Goal: Task Accomplishment & Management: Complete application form

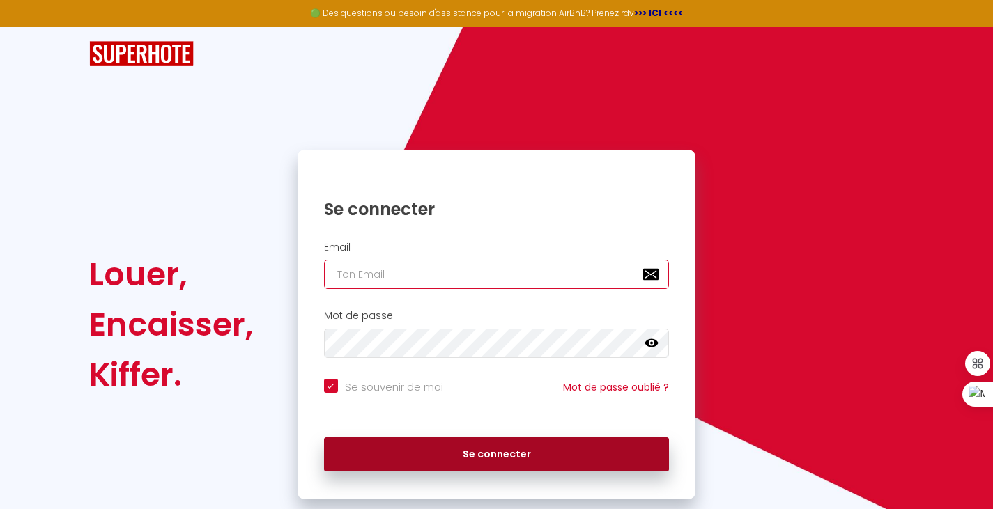
type input "[EMAIL_ADDRESS][DOMAIN_NAME]"
click at [479, 463] on button "Se connecter" at bounding box center [497, 454] width 346 height 35
checkbox input "true"
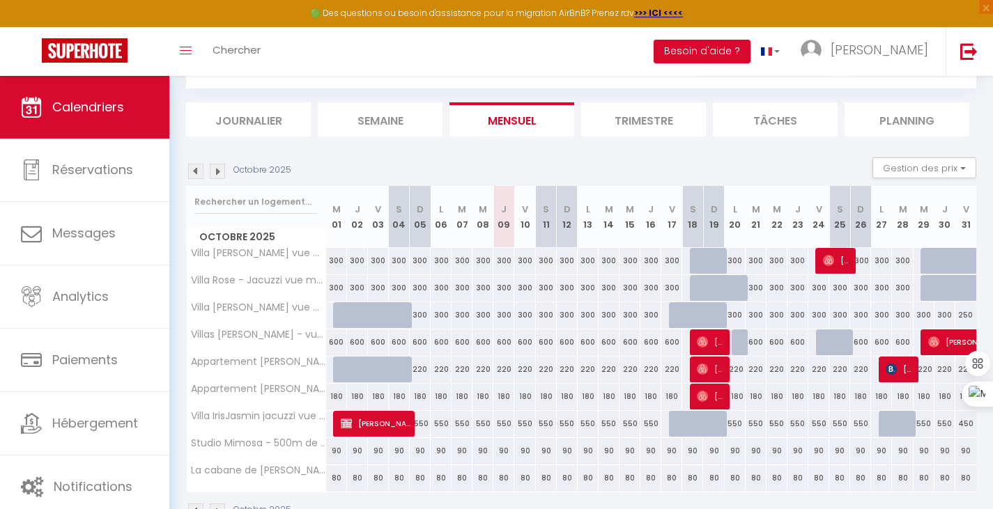
scroll to position [110, 0]
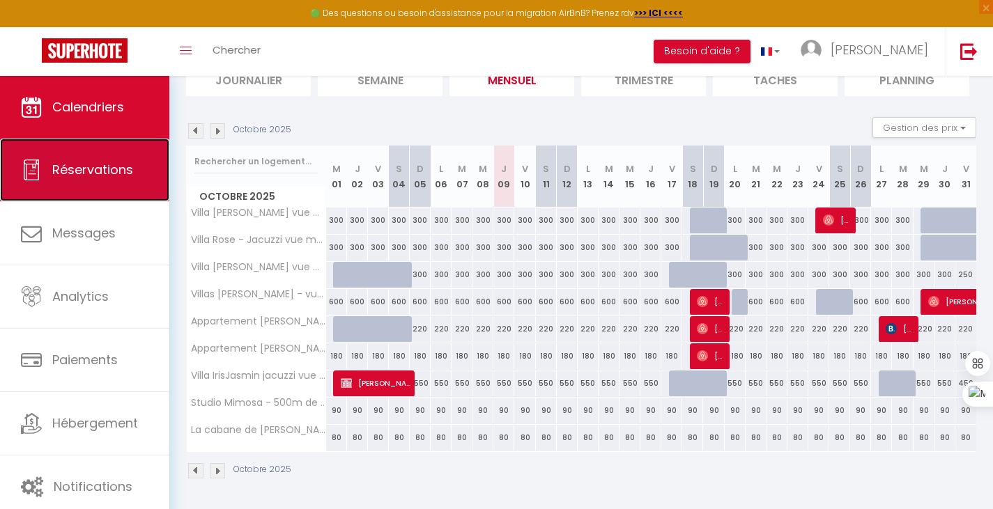
click at [120, 186] on link "Réservations" at bounding box center [84, 170] width 169 height 63
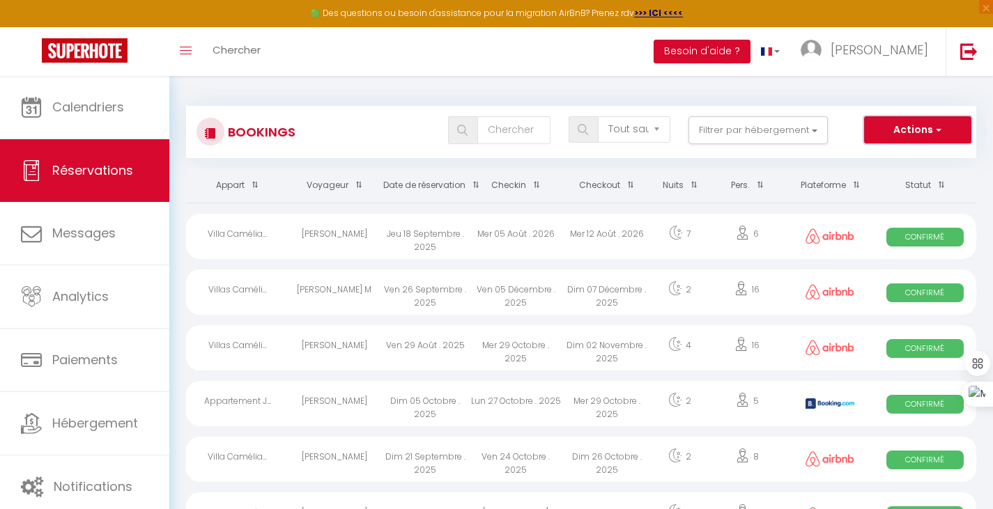
click at [914, 134] on button "Actions" at bounding box center [917, 130] width 107 height 28
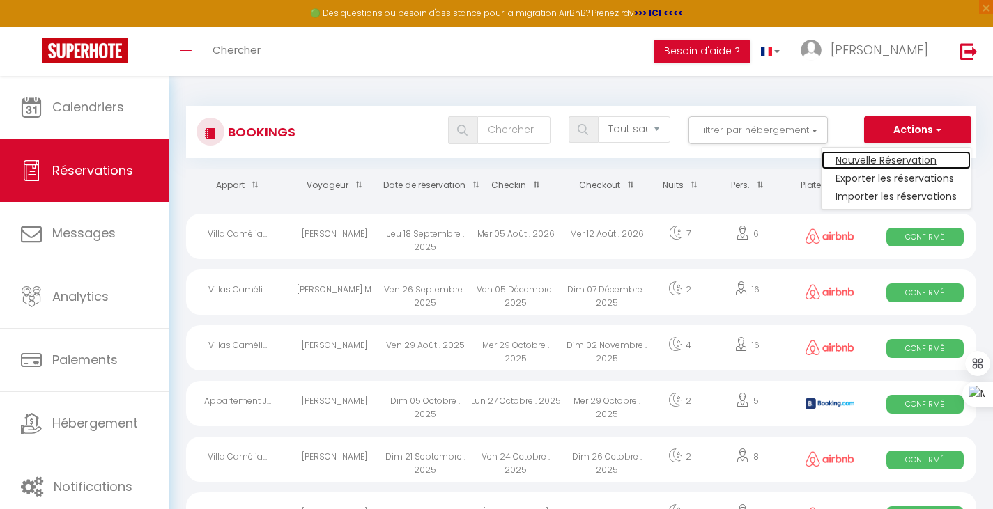
click at [913, 160] on link "Nouvelle Réservation" at bounding box center [895, 160] width 149 height 18
select select
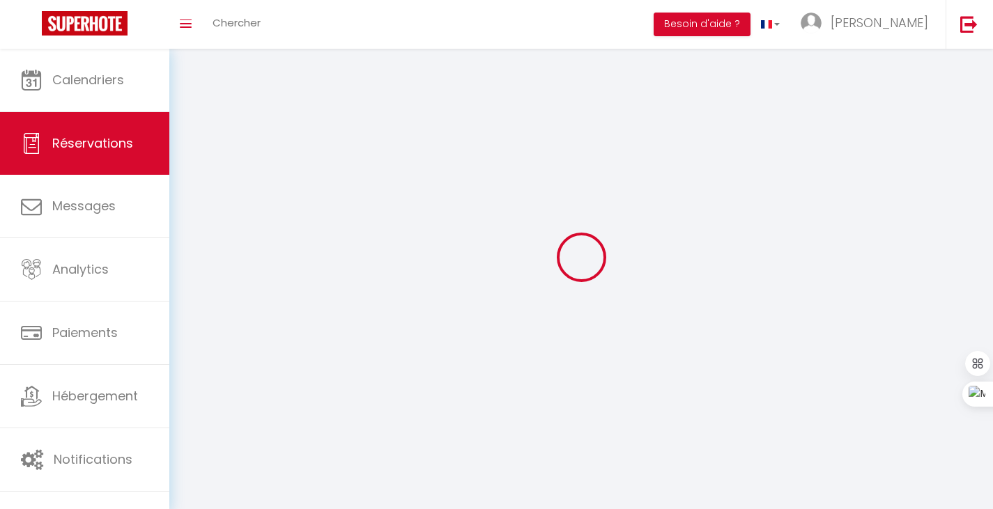
select select
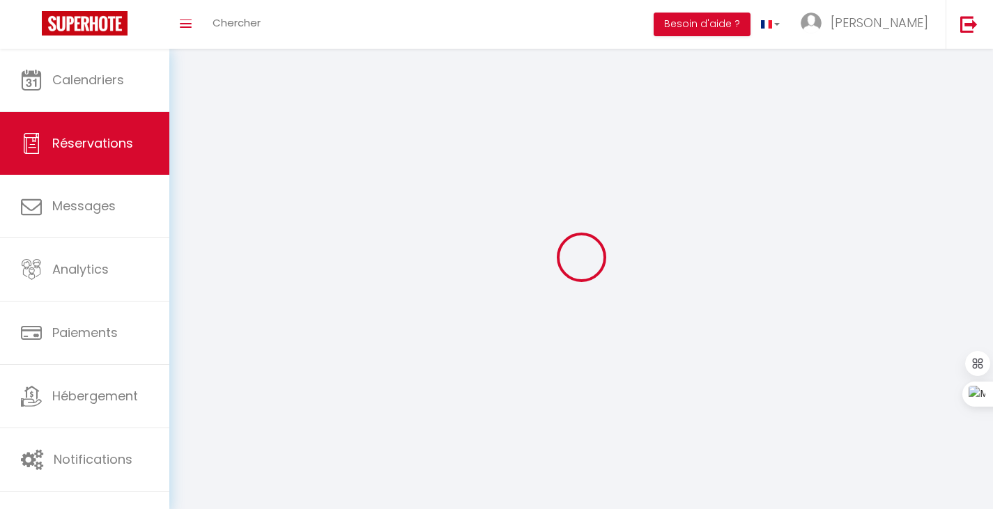
select select
checkbox input "false"
select select
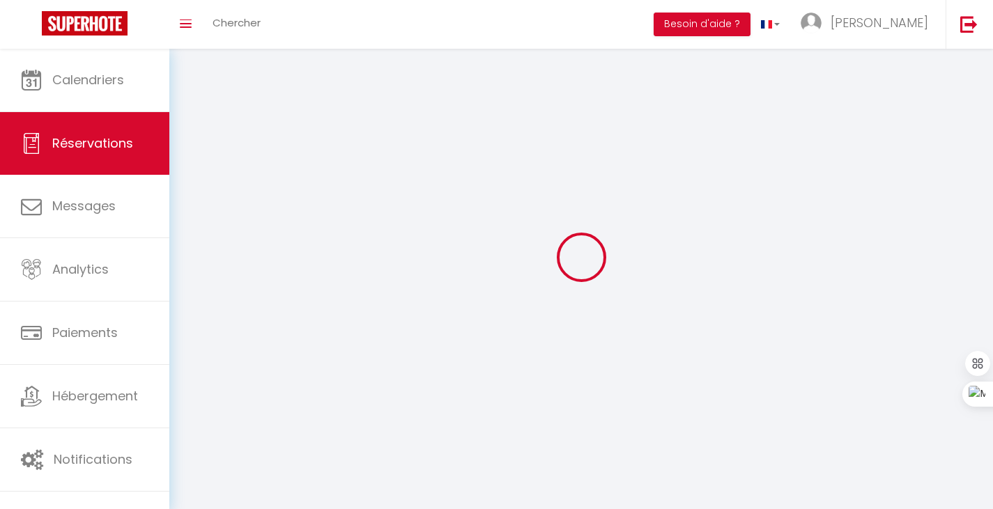
select select
checkbox input "false"
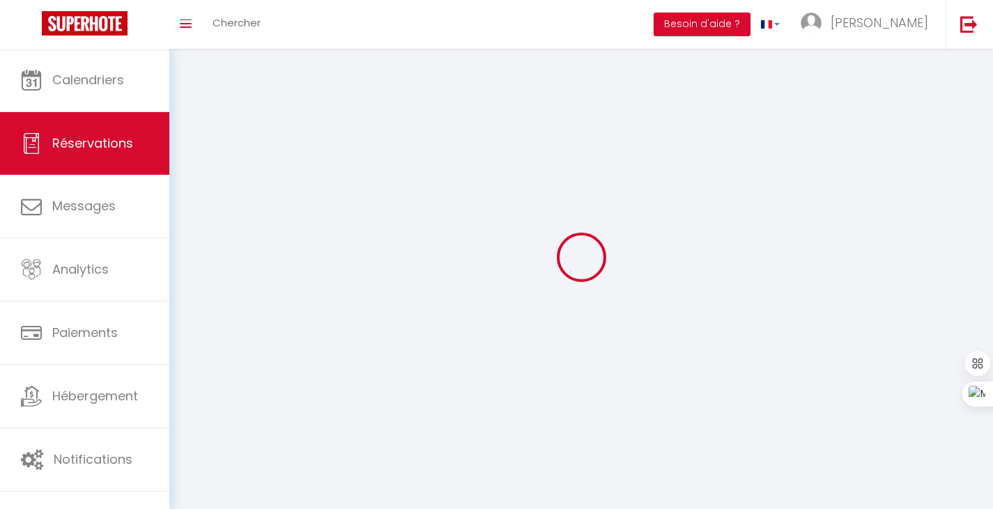
select select
checkbox input "false"
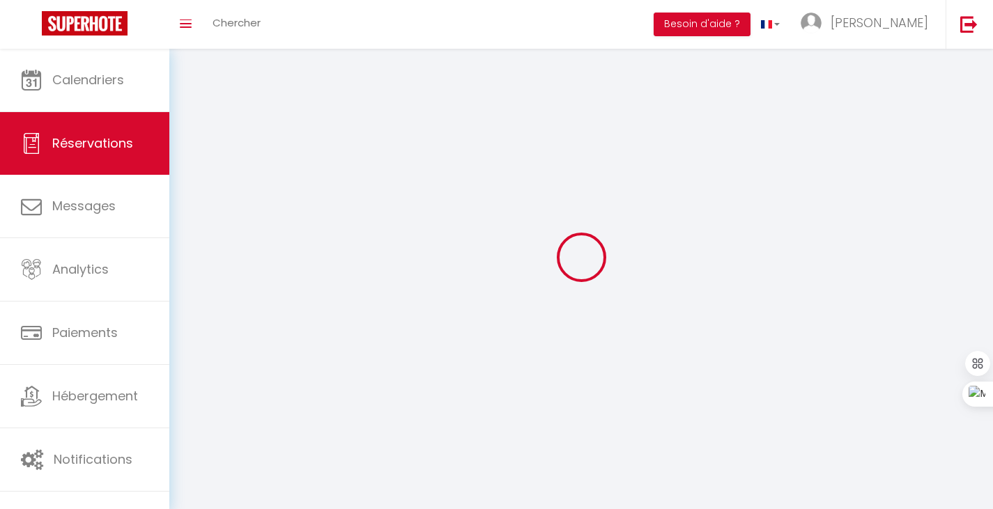
select select
checkbox input "false"
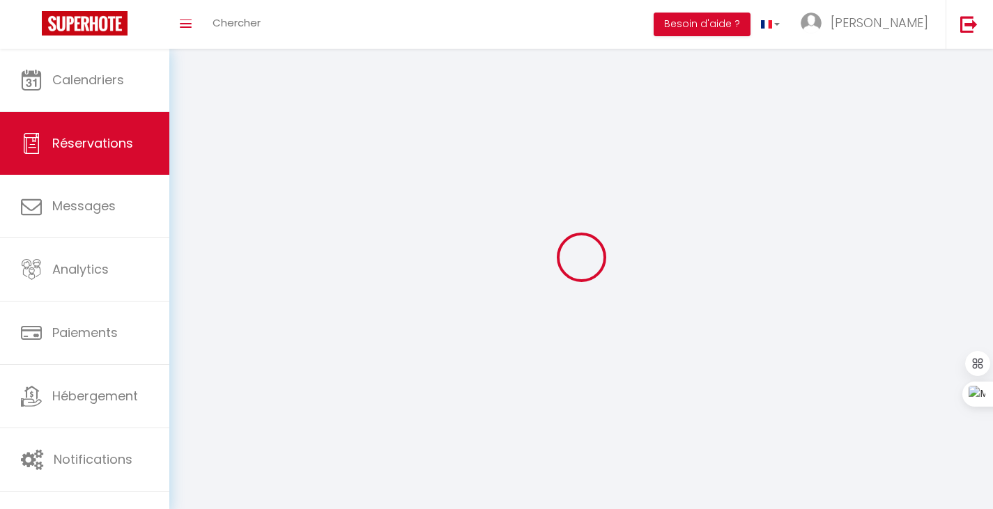
select select
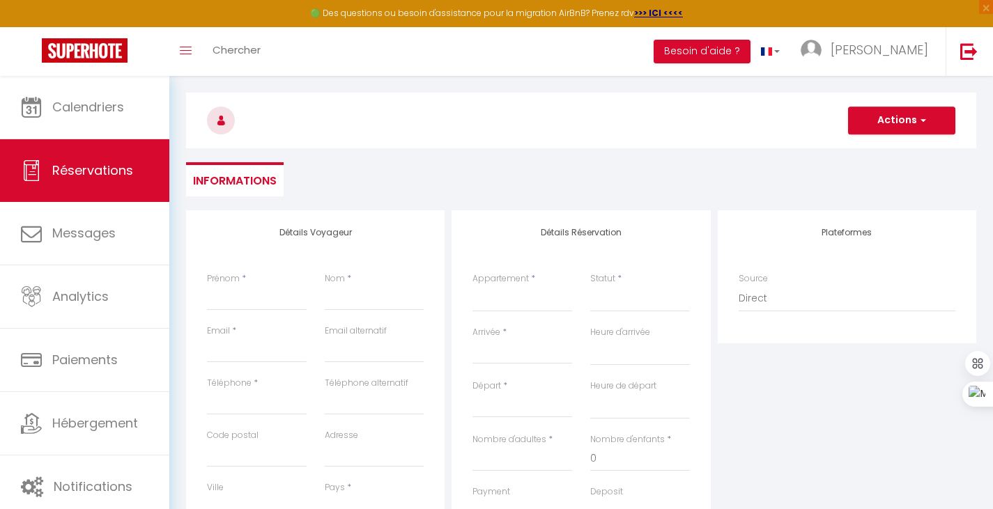
scroll to position [70, 0]
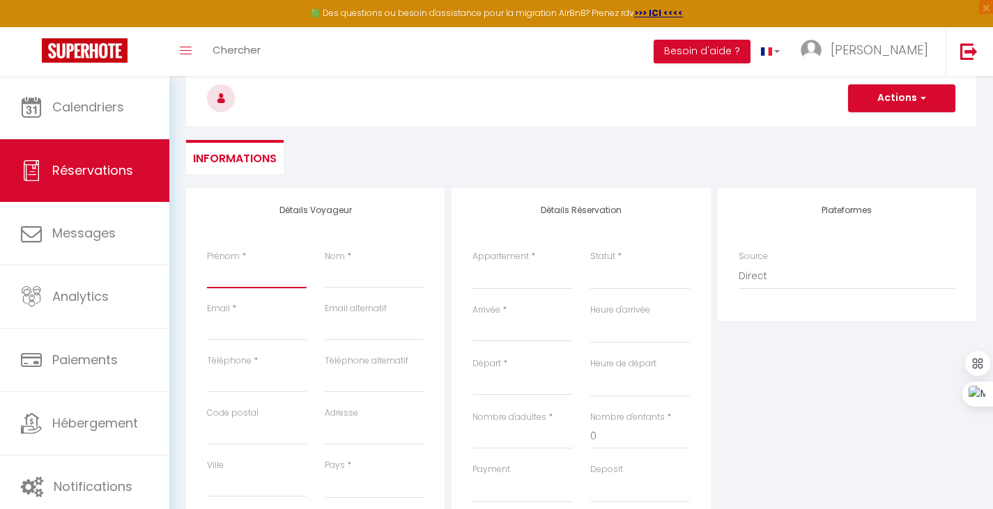
click at [261, 282] on input "Prénom" at bounding box center [257, 275] width 100 height 25
type input "P"
select select
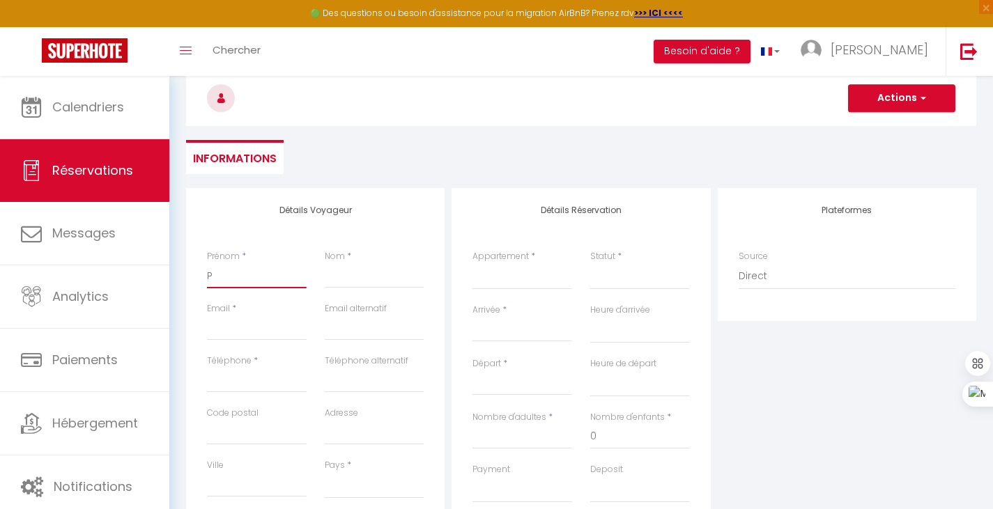
select select
checkbox input "false"
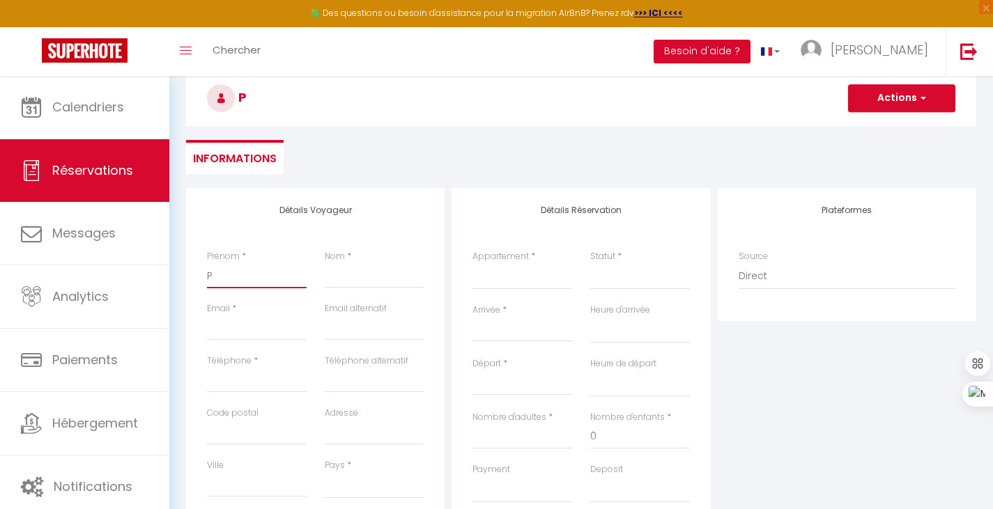
type input "Ph"
select select
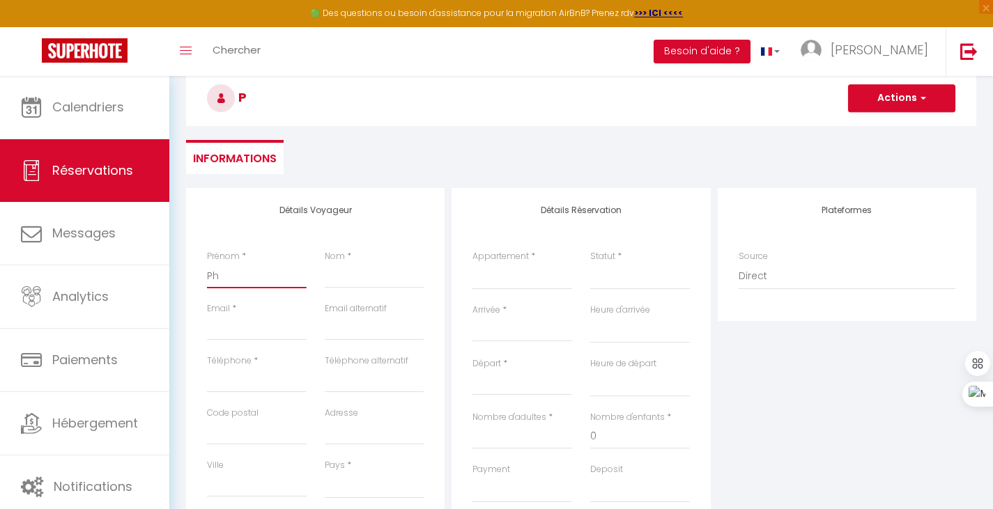
select select
checkbox input "false"
type input "Phi"
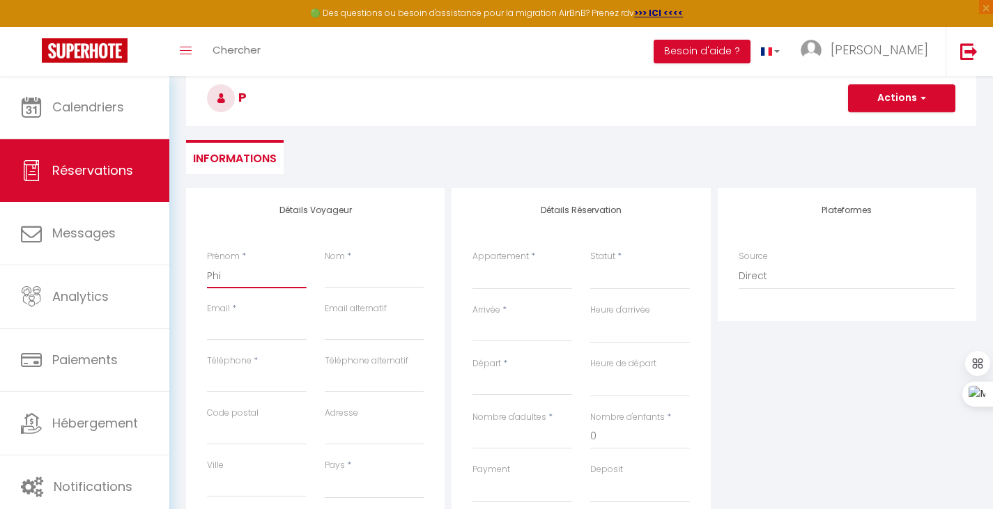
select select
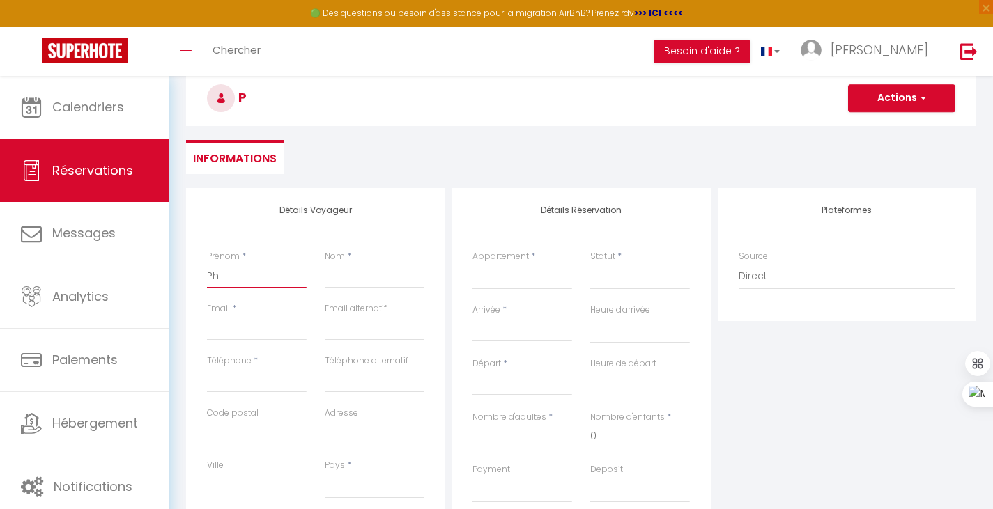
select select
checkbox input "false"
type input "Phil"
select select
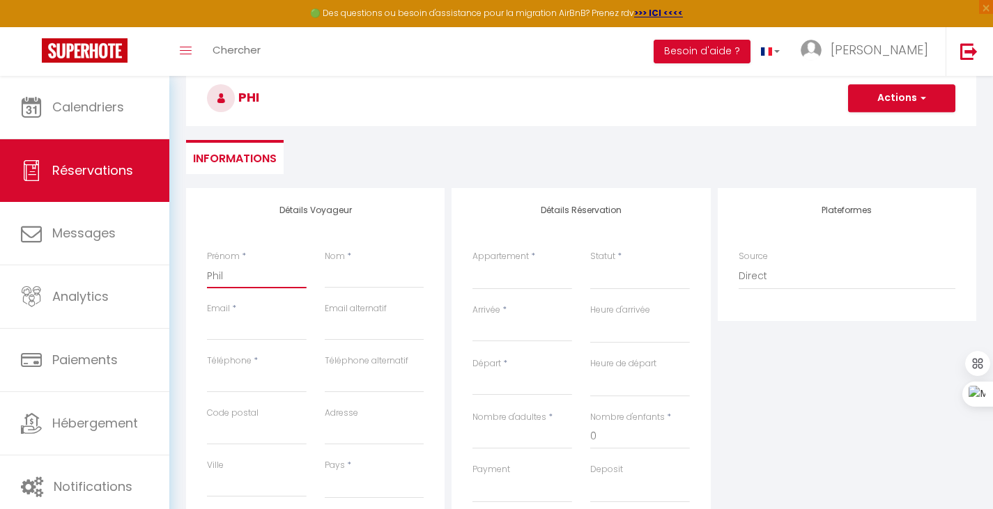
select select
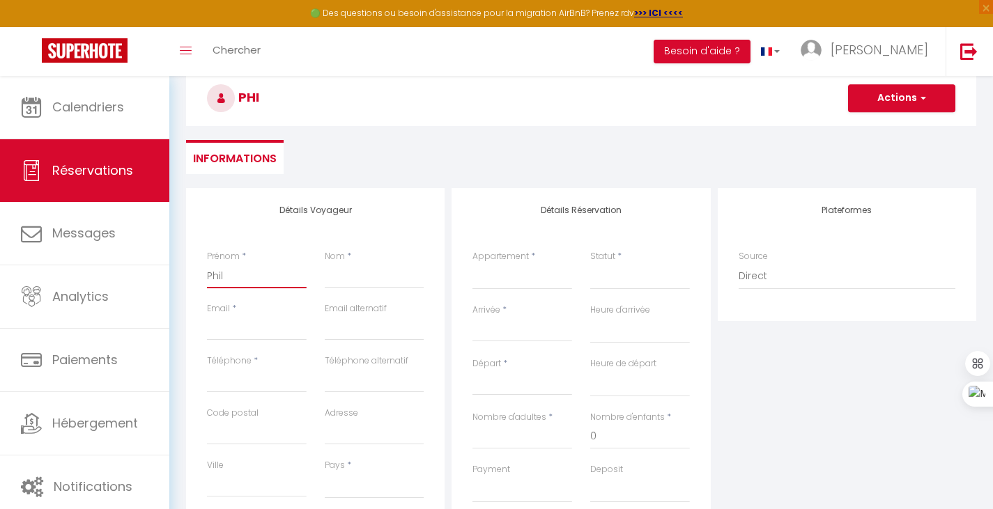
select select
checkbox input "false"
type input "Phili"
select select
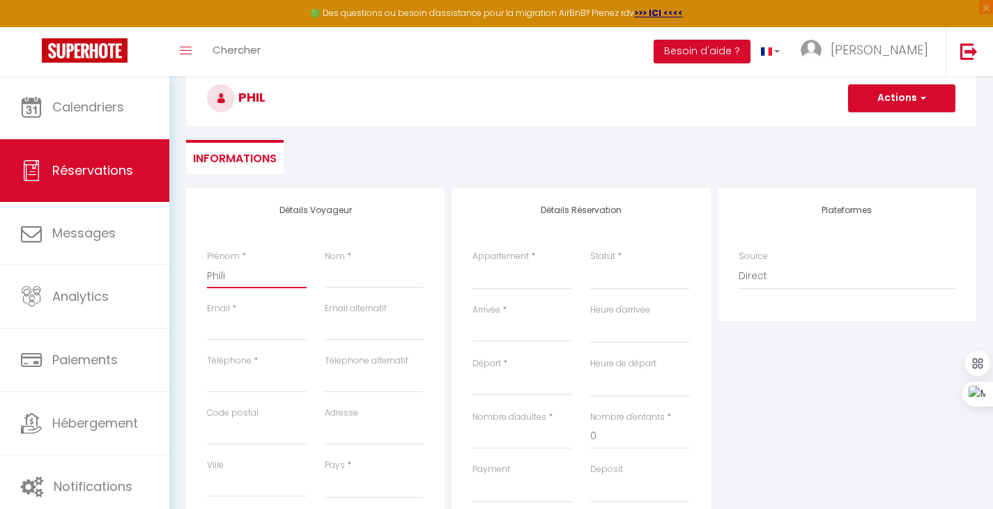
select select
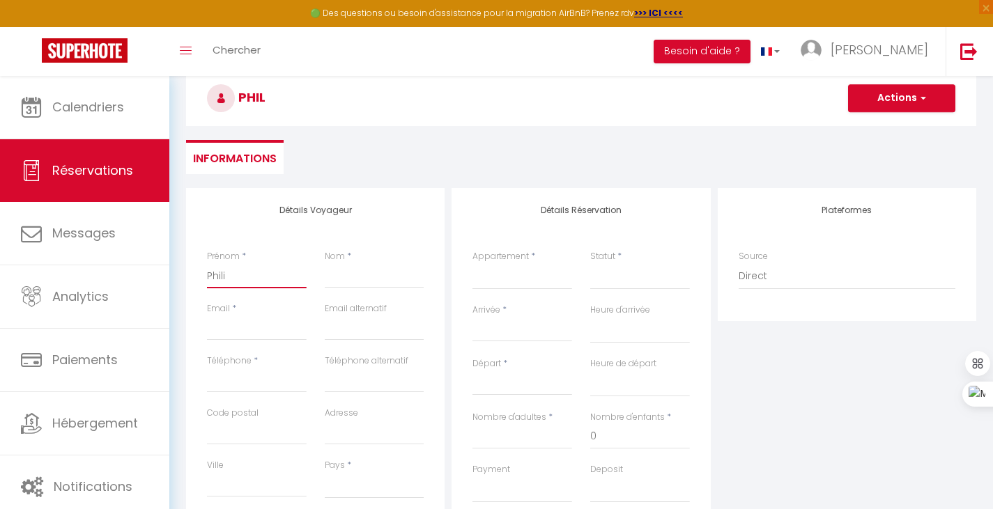
checkbox input "false"
type input "Philip"
select select
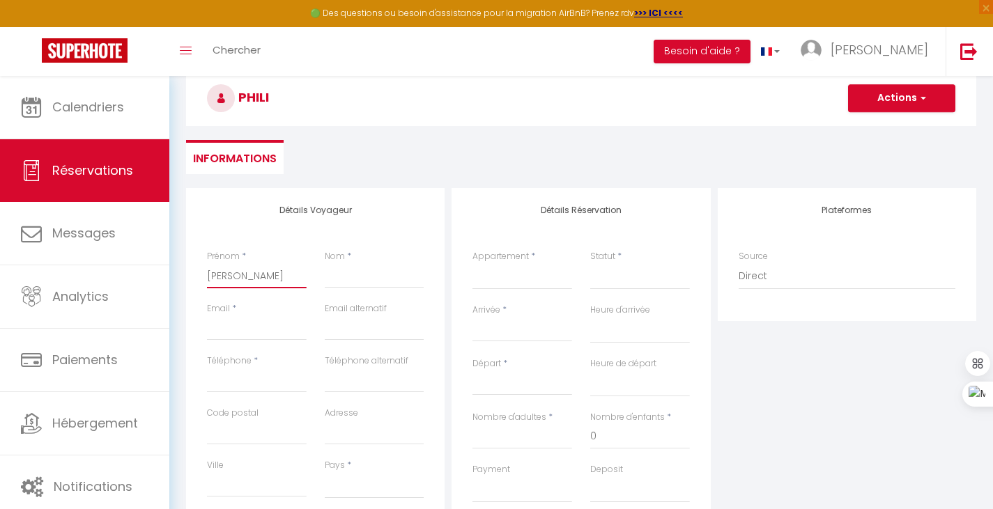
select select
checkbox input "false"
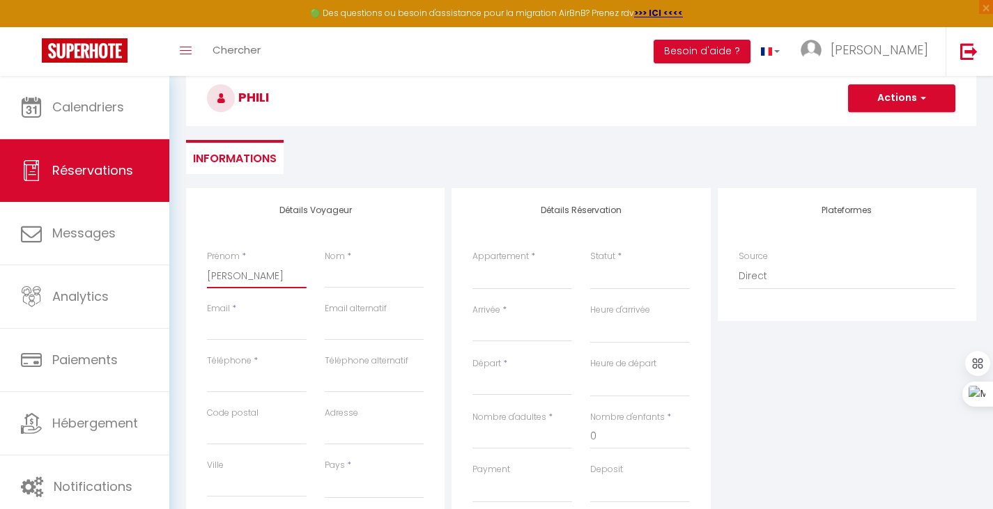
type input "Philipp"
select select
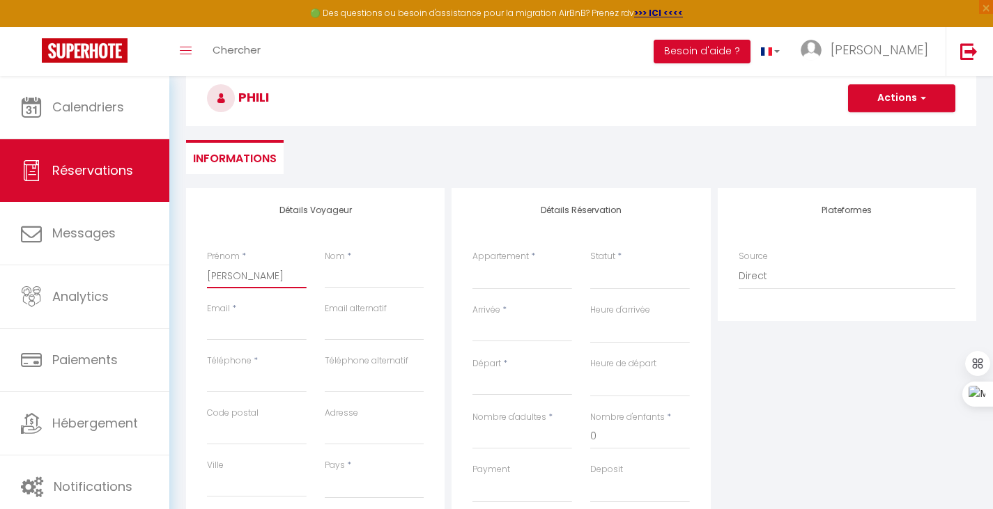
select select
checkbox input "false"
type input "Philippe"
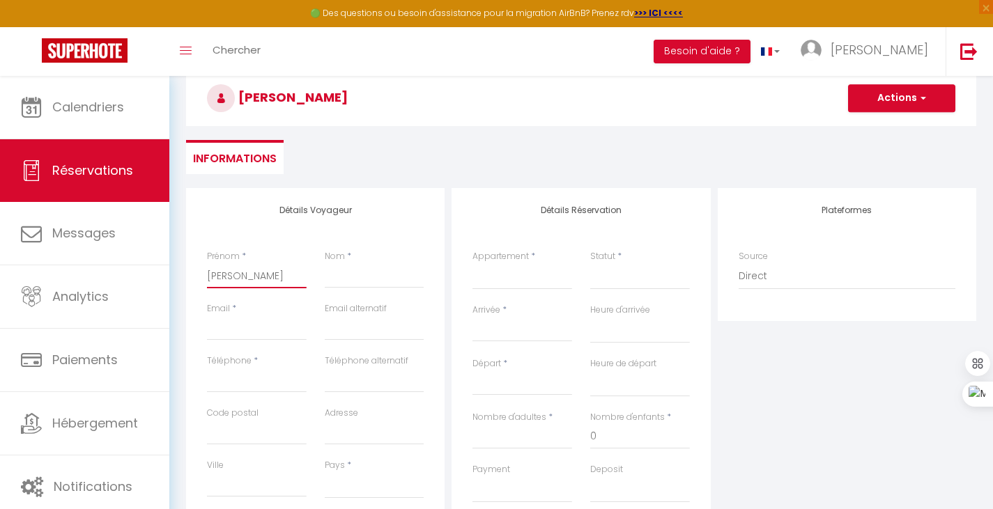
select select
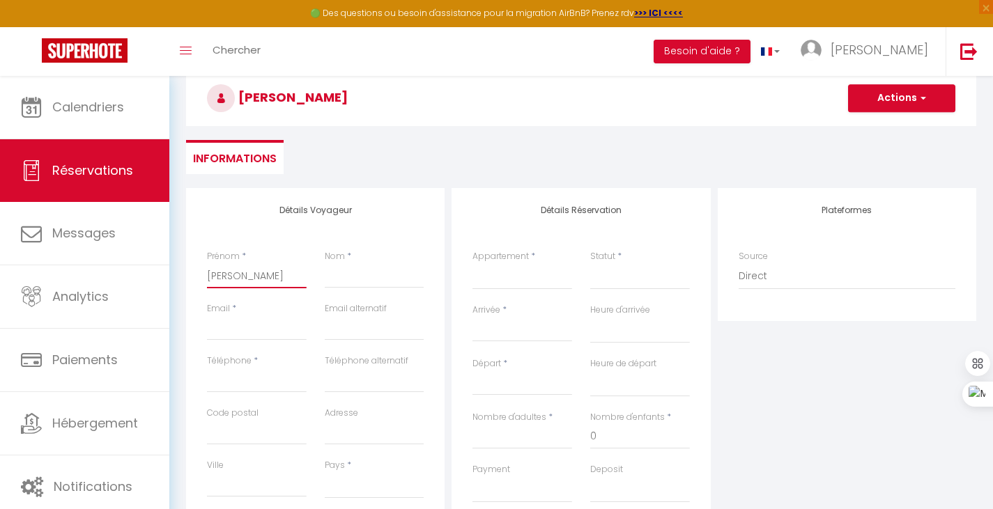
select select
checkbox input "false"
type input "Philippe"
type input "V"
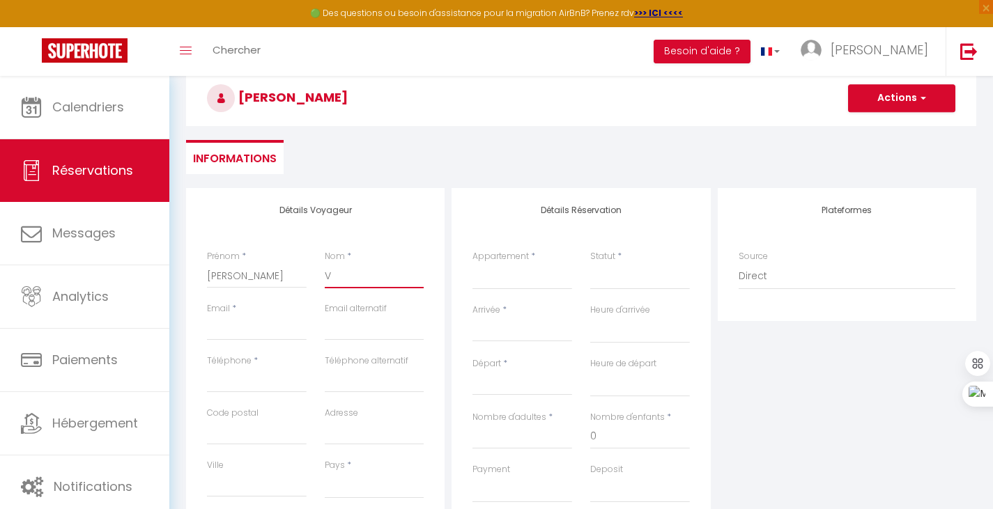
select select
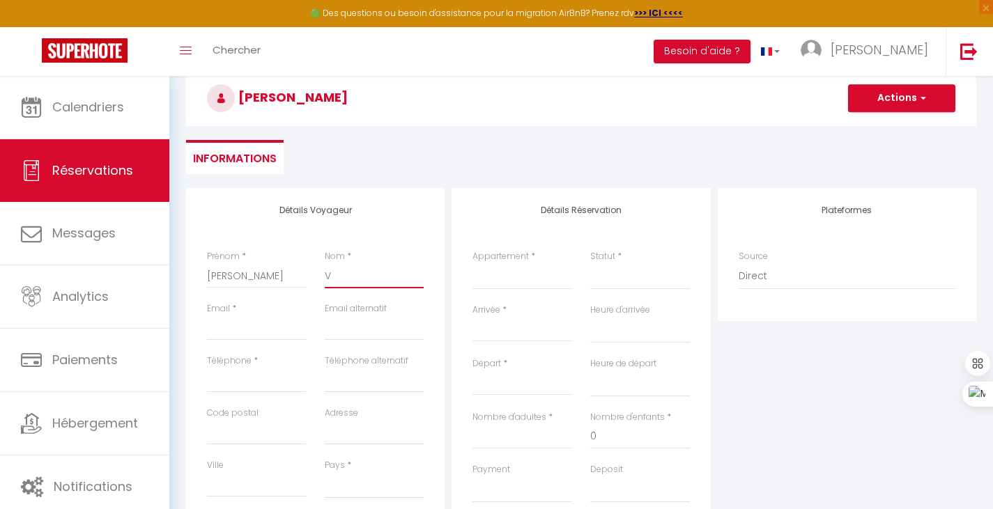
select select
checkbox input "false"
type input "Ve"
select select
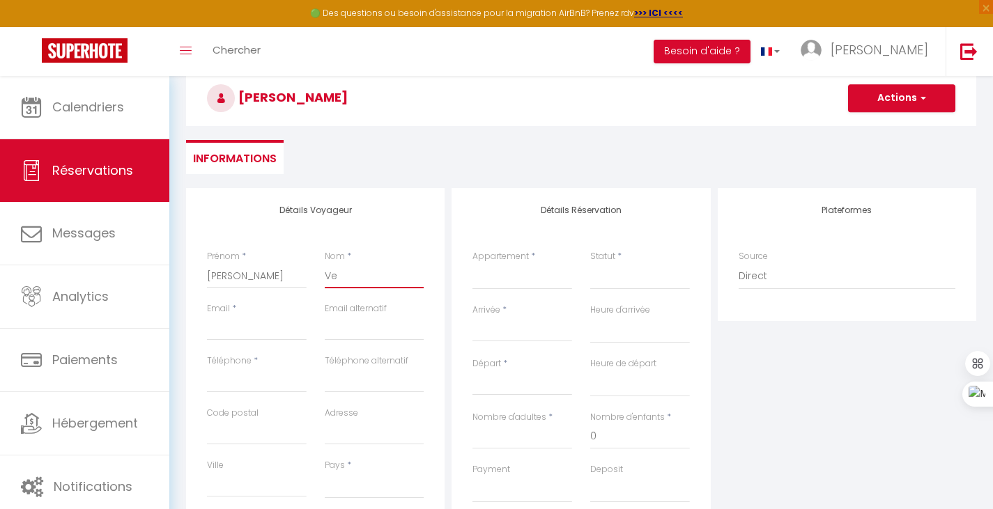
select select
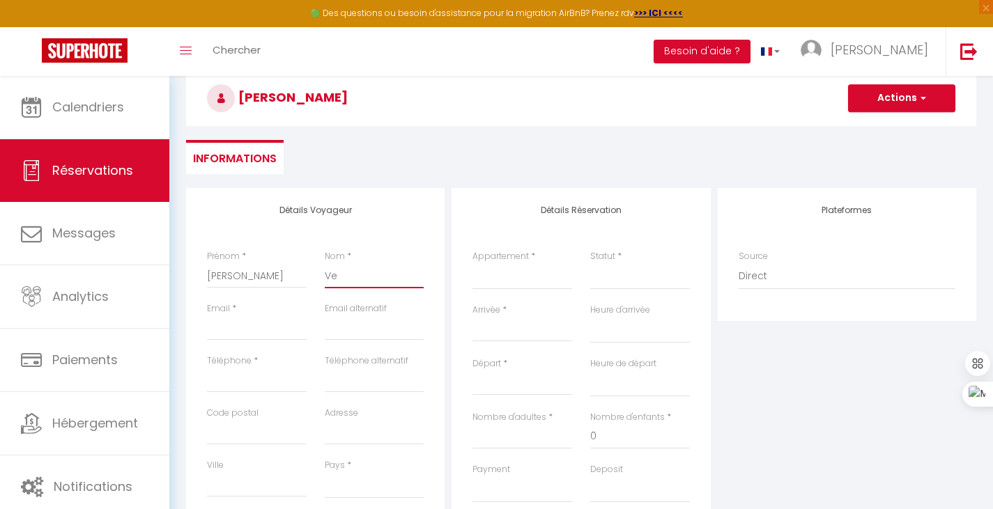
select select
checkbox input "false"
type input "Ver"
select select
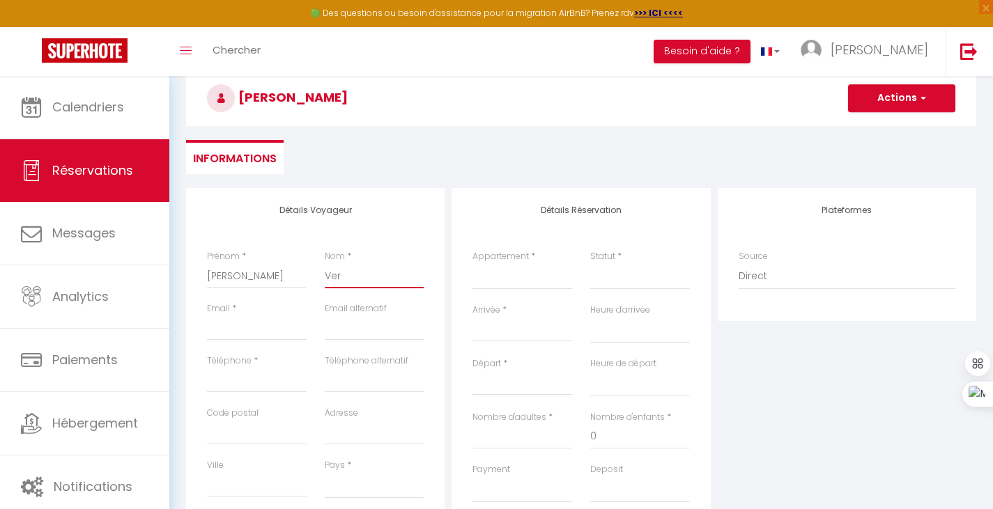
select select
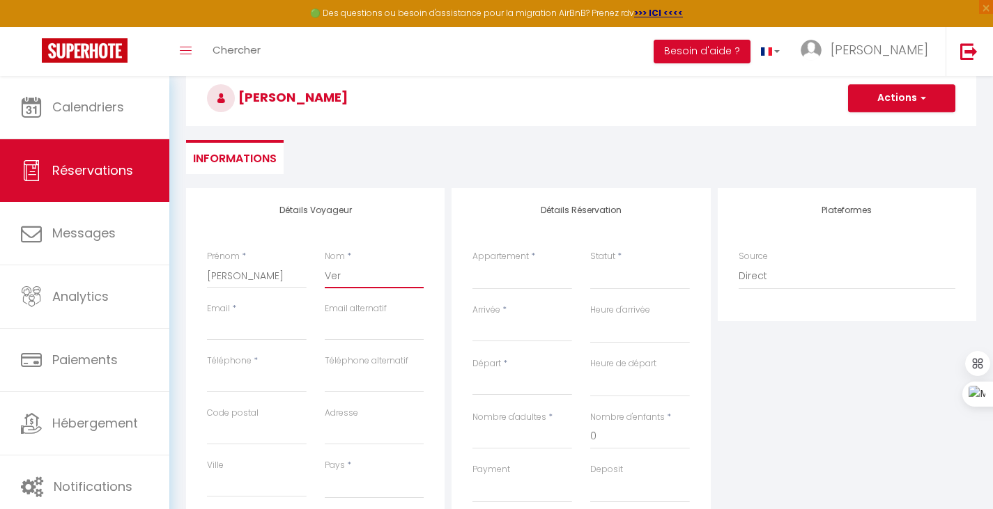
checkbox input "false"
type input "Verm"
select select
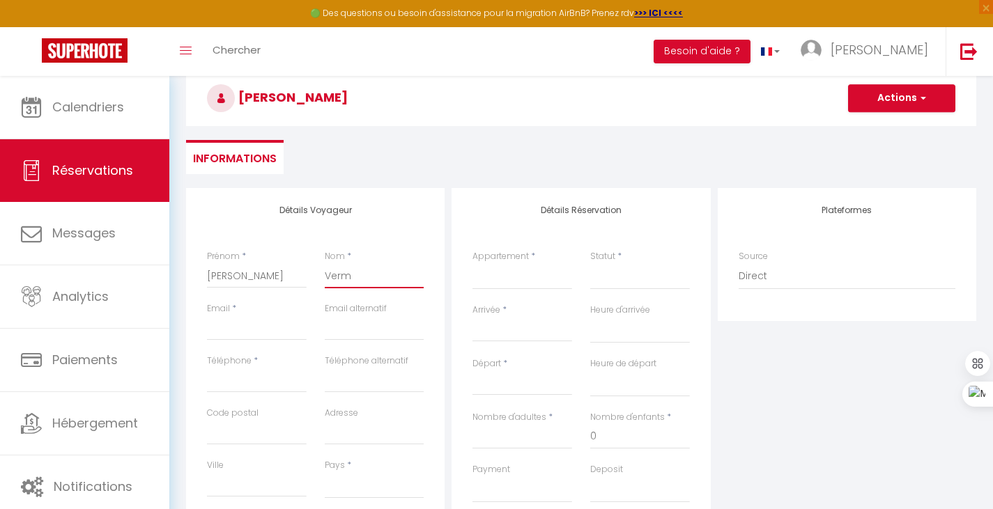
select select
checkbox input "false"
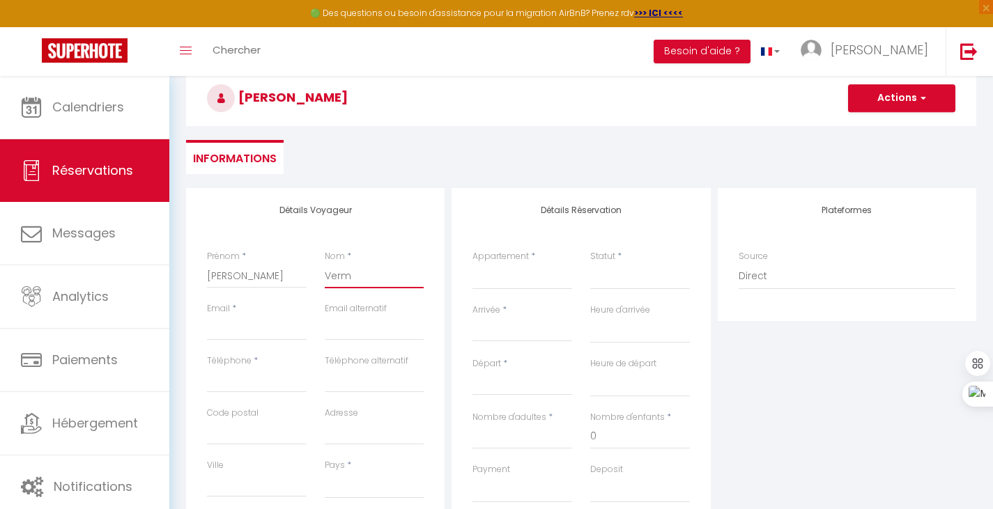
type input "Vermo"
select select
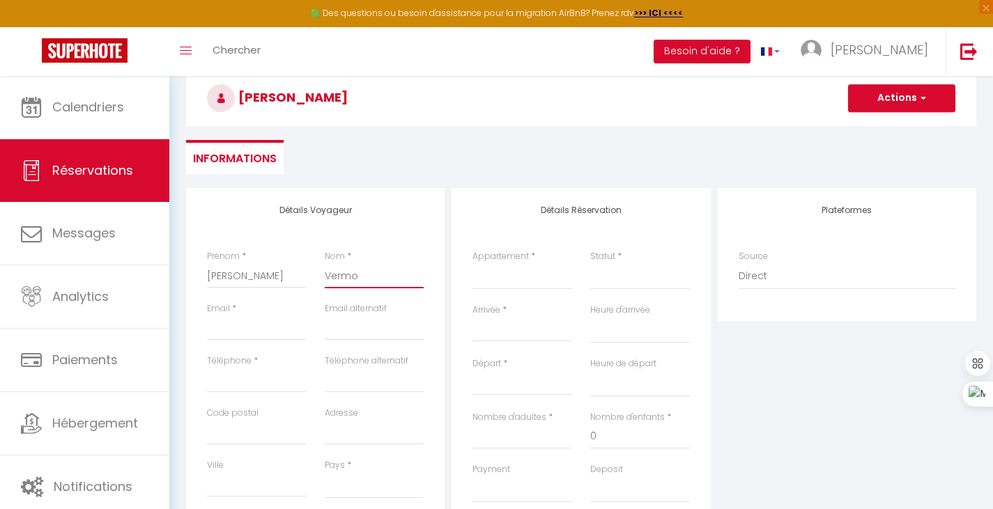
select select
checkbox input "false"
type input "Vermor"
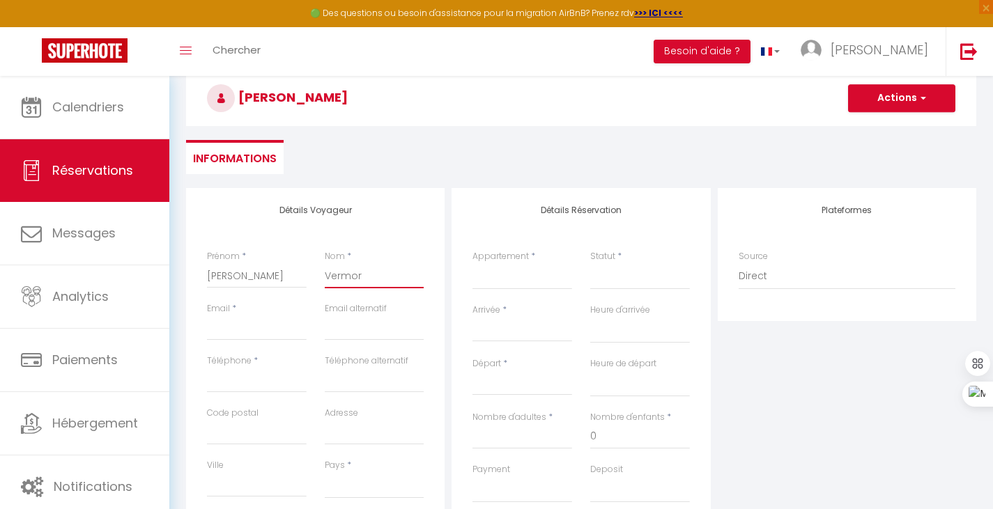
select select
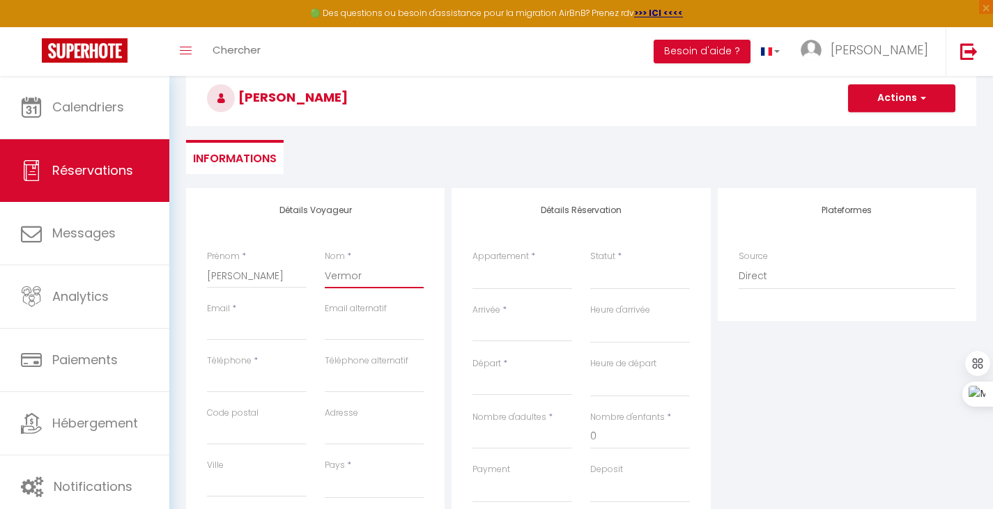
select select
checkbox input "false"
type input "Vermore"
select select
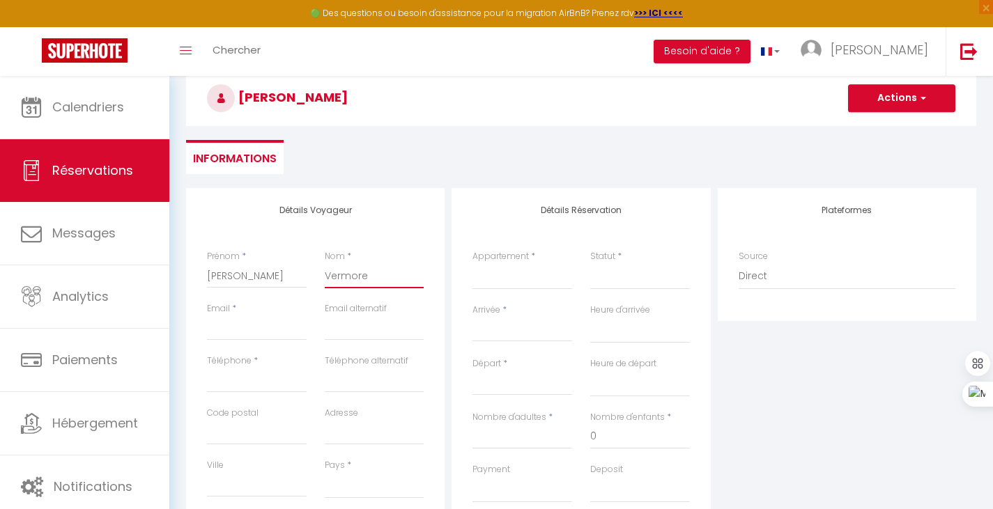
select select
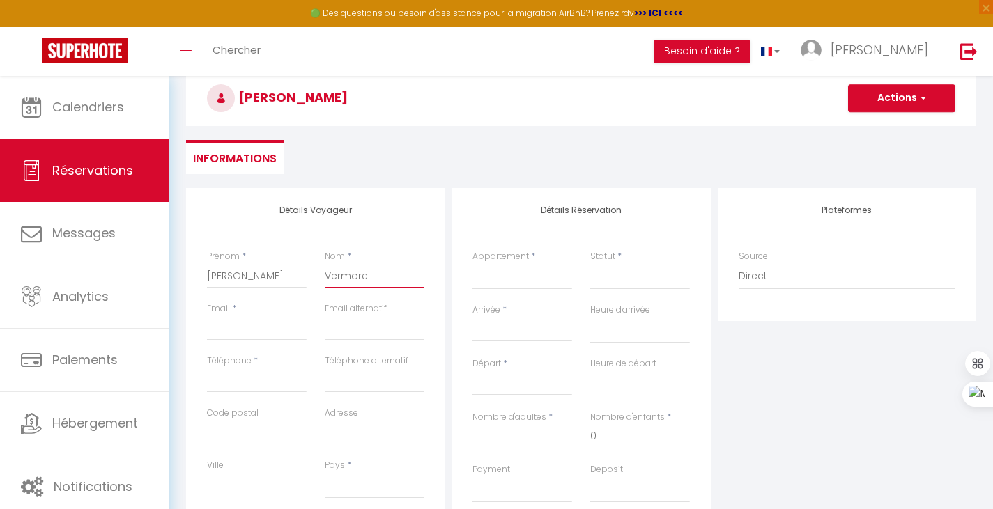
select select
checkbox input "false"
type input "Vermorel"
select select
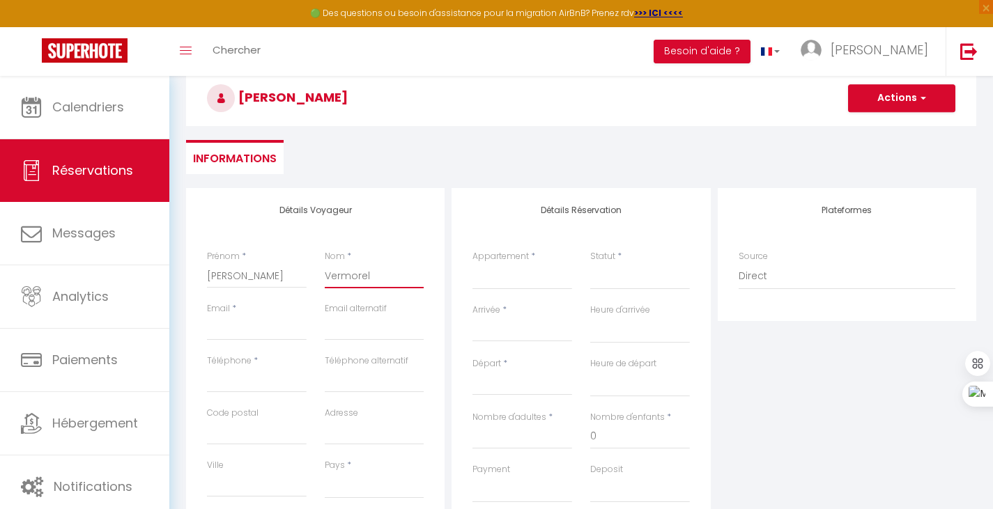
select select
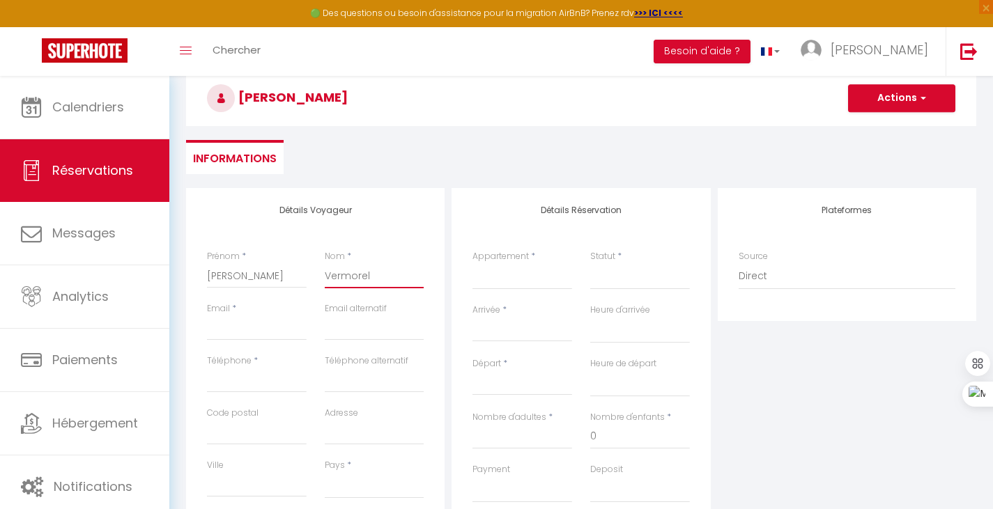
checkbox input "false"
type input "Vermorel"
click at [260, 324] on input "Email client" at bounding box center [257, 328] width 100 height 25
type input "p"
select select
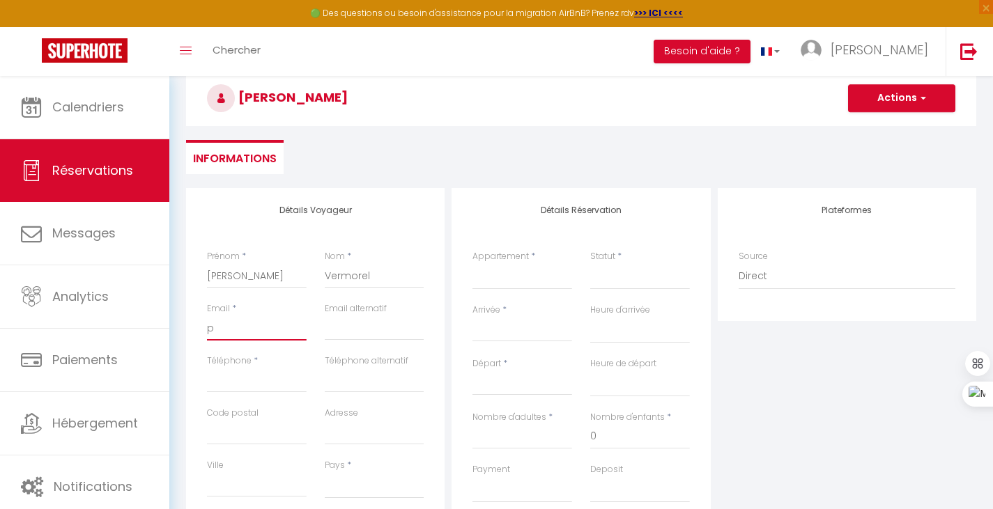
select select
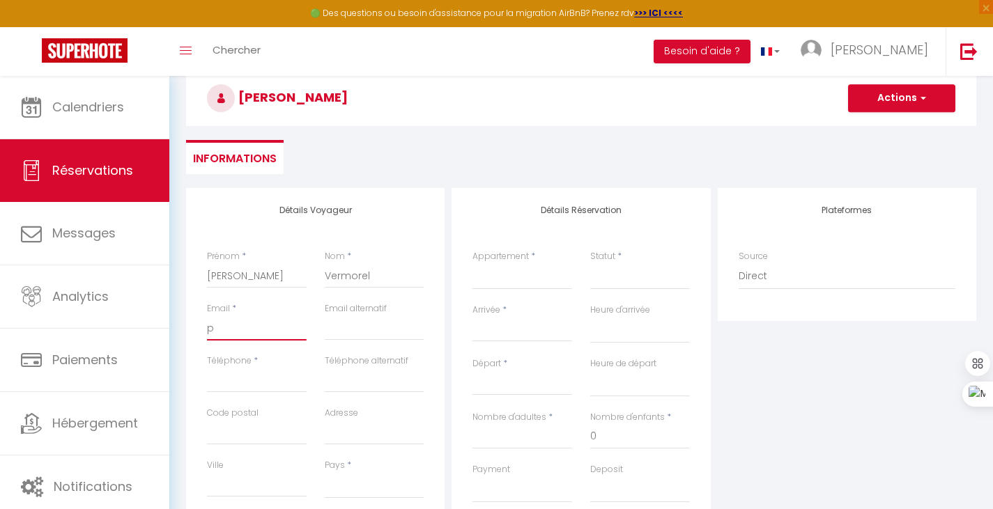
select select
checkbox input "false"
type input "pv"
select select
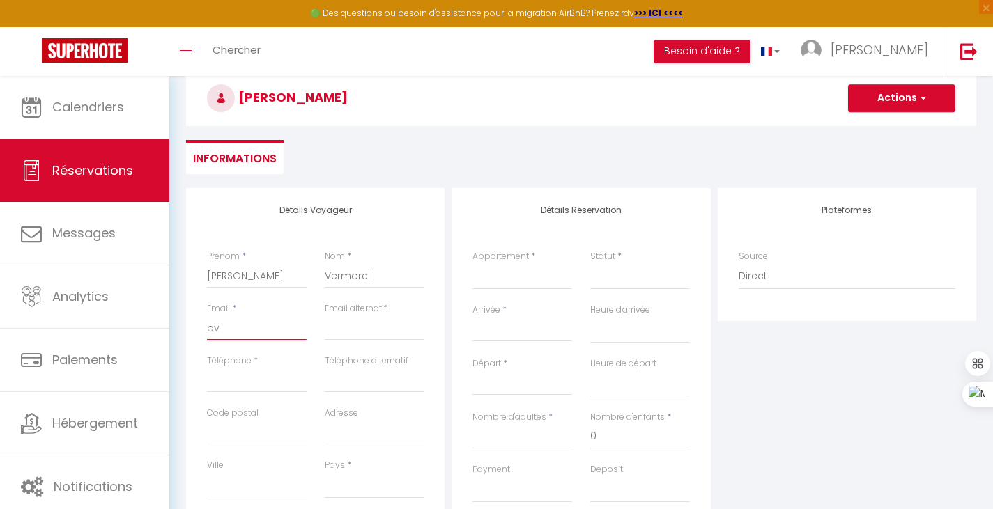
select select
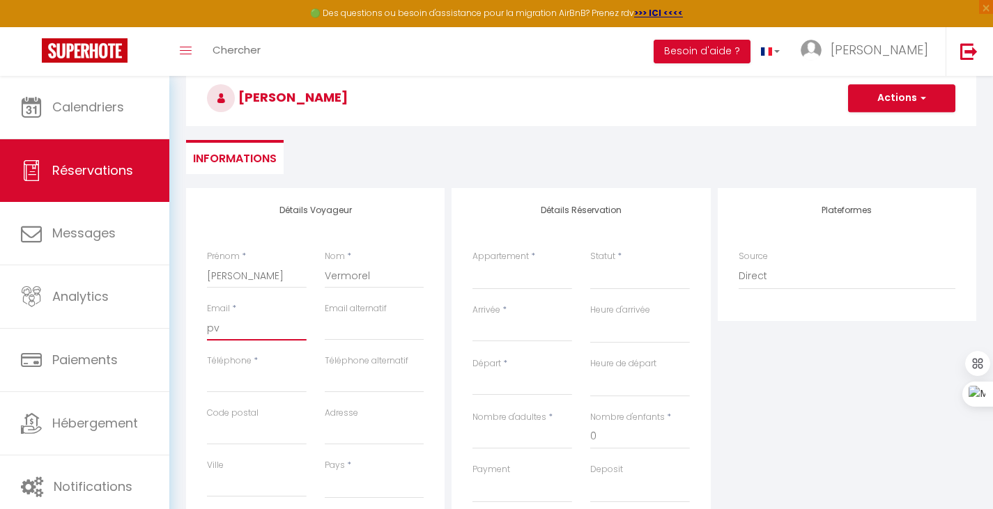
checkbox input "false"
type input "pve"
select select
click at [260, 324] on input "pvermorel@wanadoo.fr" at bounding box center [257, 328] width 100 height 25
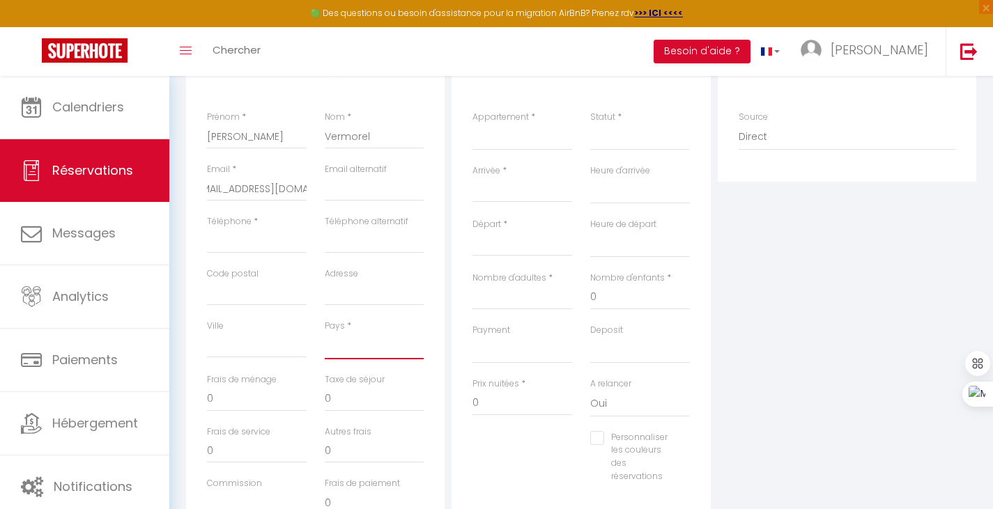
scroll to position [0, 0]
click at [353, 351] on select "France Portugal Afghanistan Albania Algeria American Samoa Andorra Angola Angui…" at bounding box center [375, 346] width 100 height 26
click at [353, 352] on select "France Portugal Afghanistan Albania Algeria American Samoa Andorra Angola Angui…" at bounding box center [375, 346] width 100 height 26
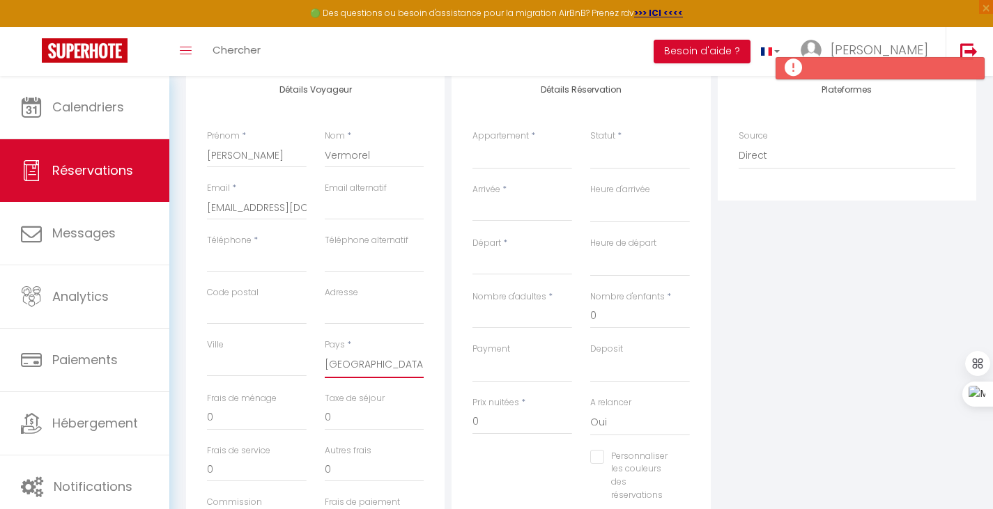
scroll to position [139, 0]
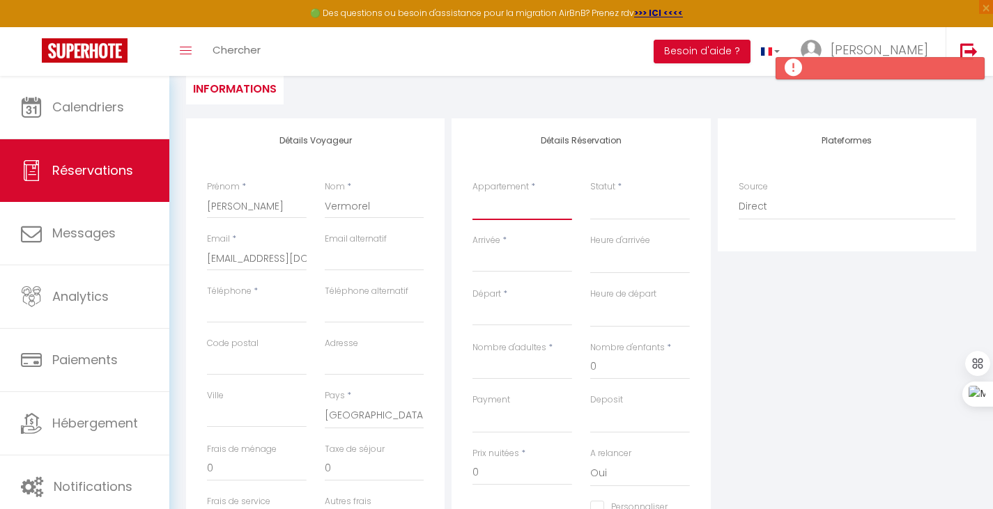
click at [509, 208] on select "Villa Camélia - Jacuzzi vue mer - 6/8p Villa Rose - Jacuzzi vue mer - 6/8p Vill…" at bounding box center [522, 207] width 100 height 26
click at [472, 194] on select "Villa Camélia - Jacuzzi vue mer - 6/8p Villa Rose - Jacuzzi vue mer - 6/8p Vill…" at bounding box center [522, 207] width 100 height 26
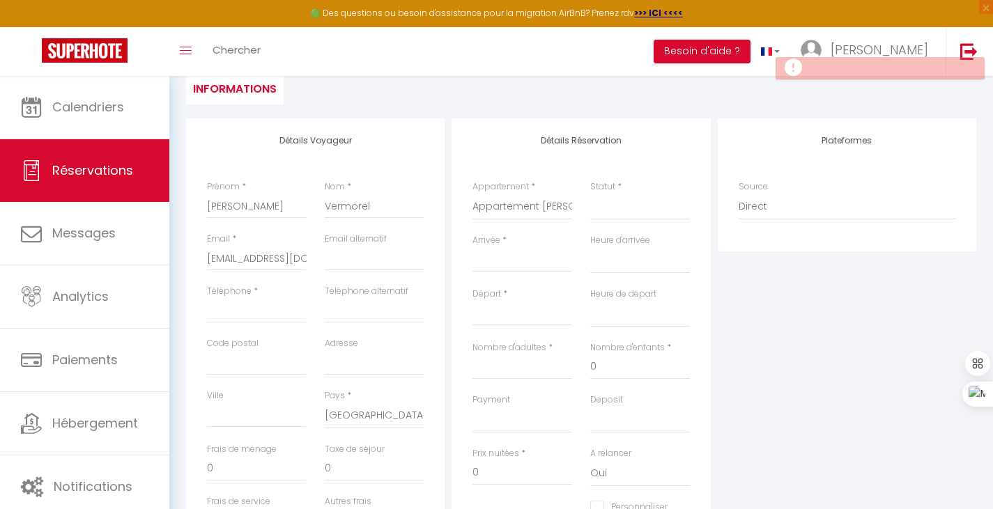
click at [545, 259] on input "Arrivée" at bounding box center [522, 261] width 100 height 18
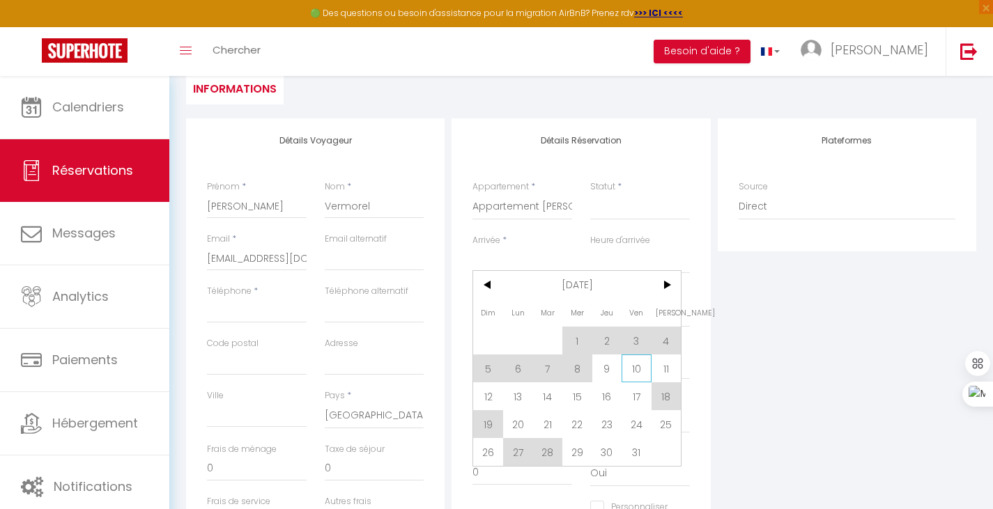
click at [641, 374] on span "10" at bounding box center [636, 369] width 30 height 28
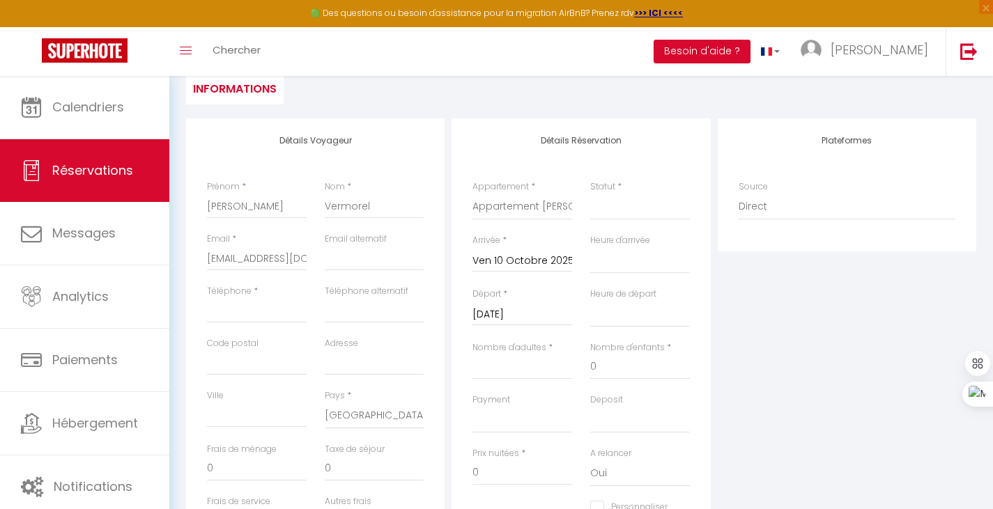
click at [507, 302] on div "Sam 11 Octobre 2025 < Oct 2025 > Dim Lun Mar Mer Jeu Ven Sam 1 2 3 4 5 6 7 8 9 …" at bounding box center [522, 313] width 100 height 25
click at [503, 312] on input "Sam 11 Octobre 2025" at bounding box center [522, 315] width 100 height 18
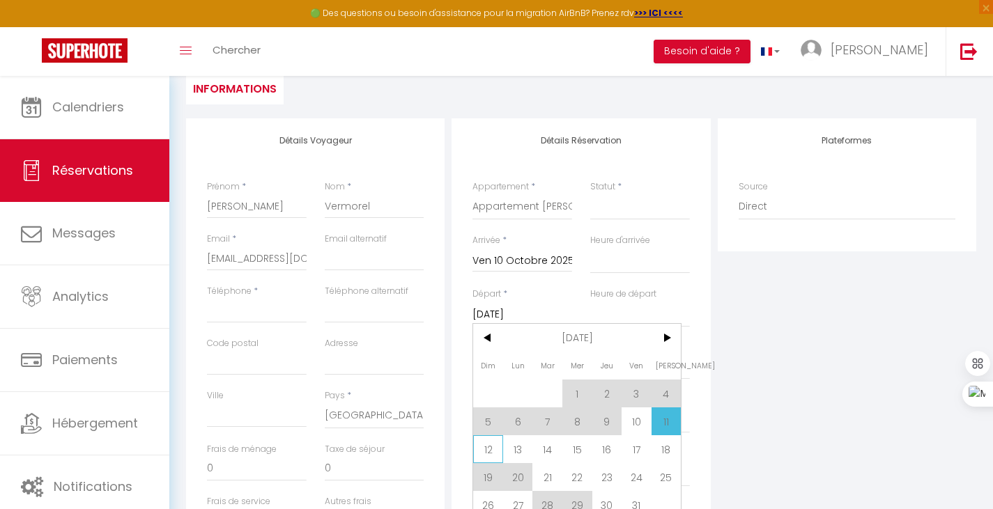
click at [479, 446] on span "12" at bounding box center [488, 449] width 30 height 28
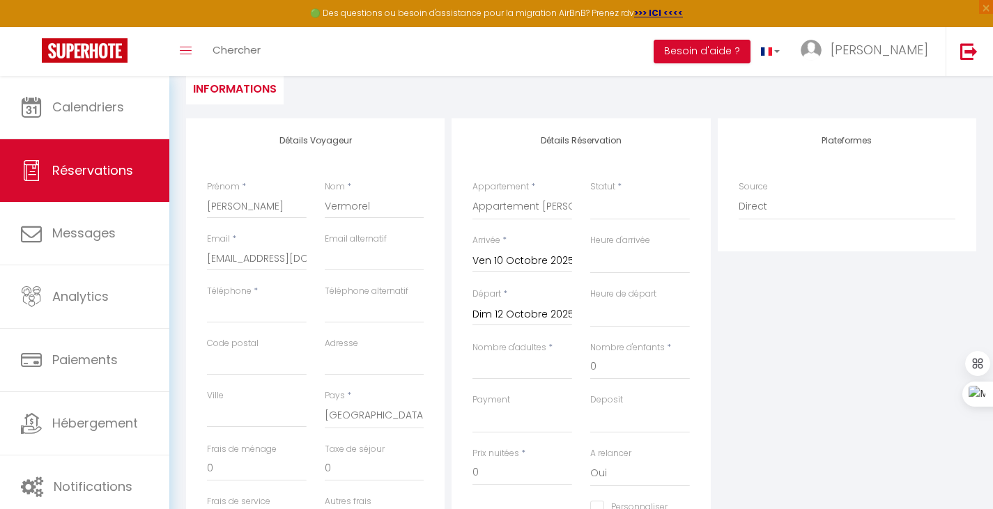
click at [769, 313] on div "Plateformes Source Direct Airbnb.com Booking.com Chalet montagne Expedia Gite d…" at bounding box center [846, 367] width 265 height 498
click at [520, 368] on input "Nombre d'adultes" at bounding box center [522, 367] width 100 height 25
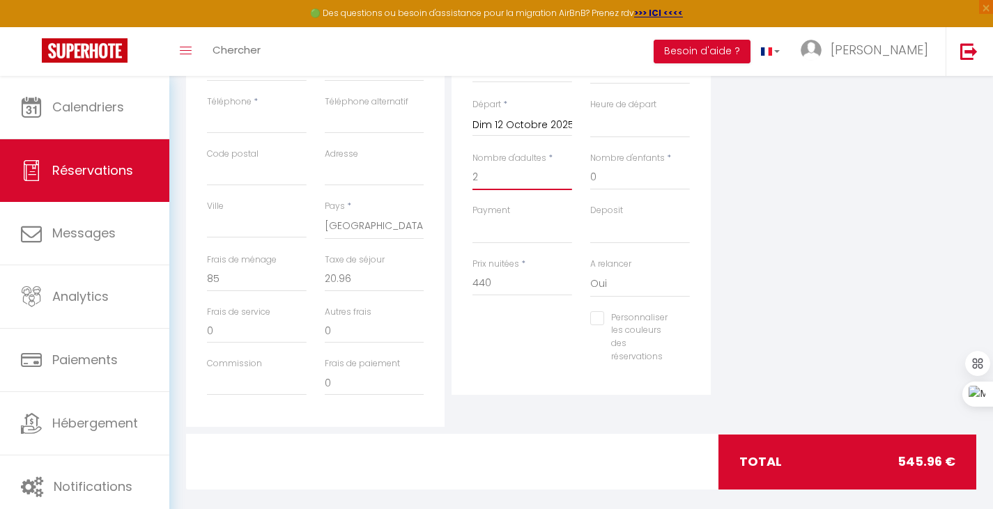
scroll to position [344, 0]
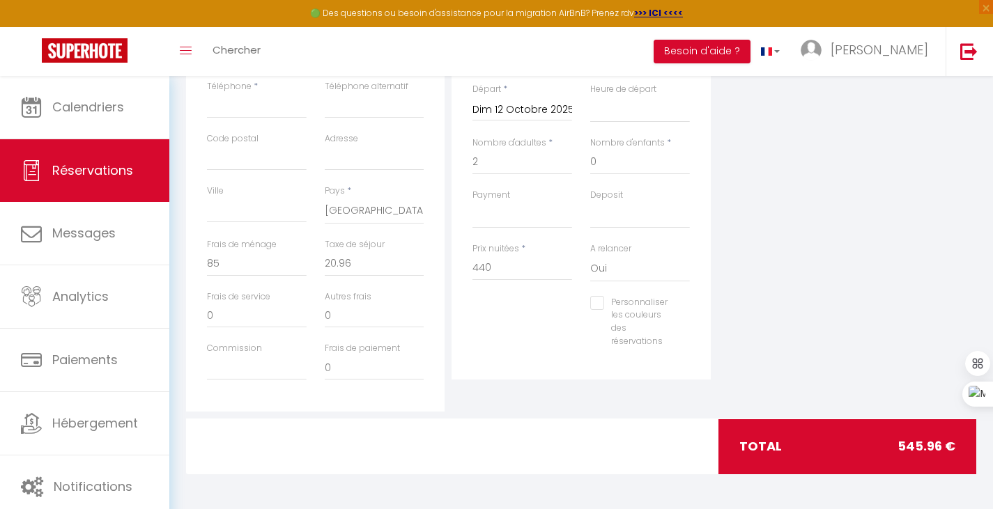
click at [803, 199] on div "Plateformes Source Direct Airbnb.com Booking.com Chalet montagne Expedia Gite d…" at bounding box center [846, 163] width 265 height 498
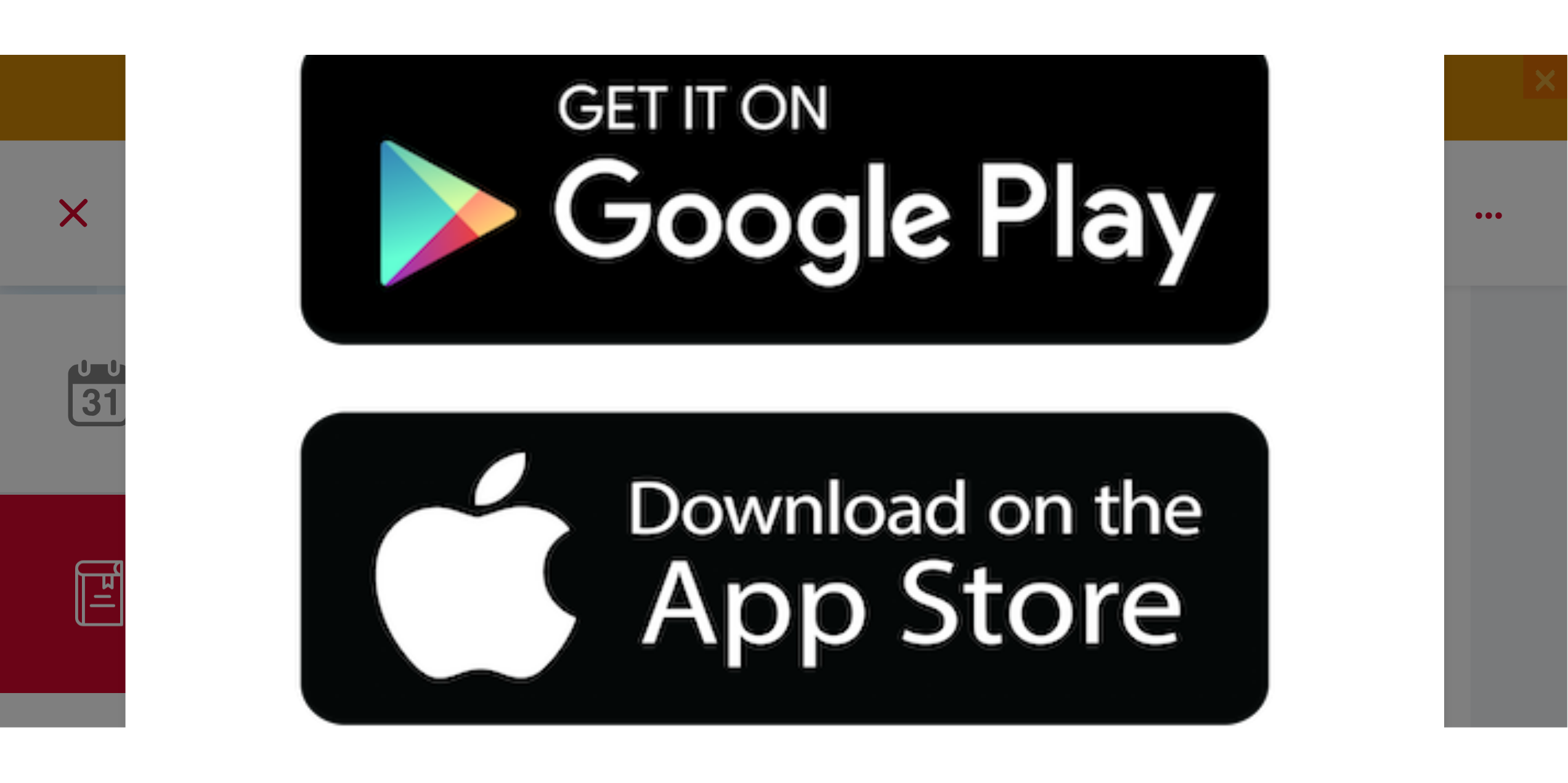
scroll to position [65, 0]
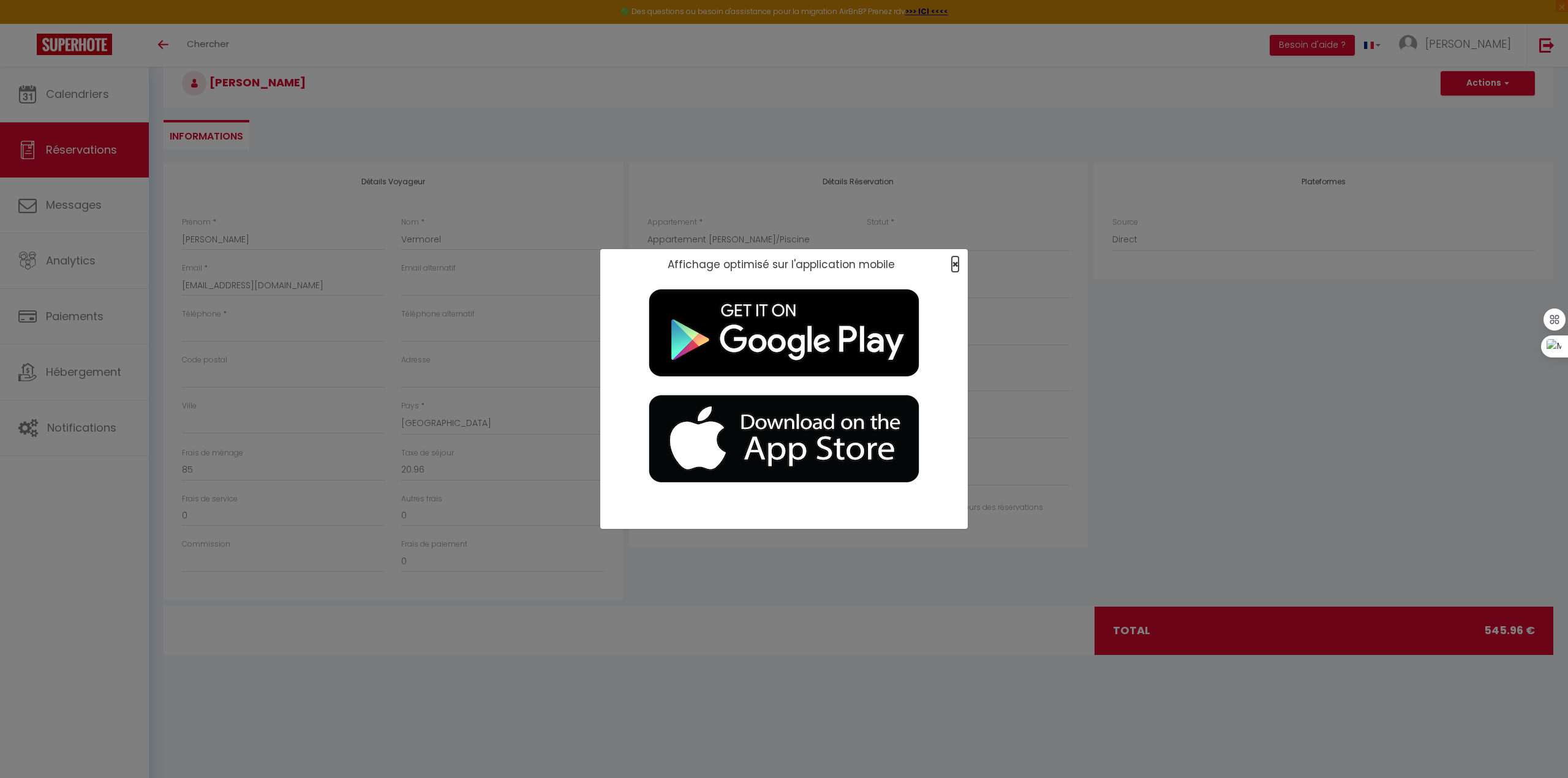
click at [872, 264] on span "×" at bounding box center [956, 264] width 7 height 15
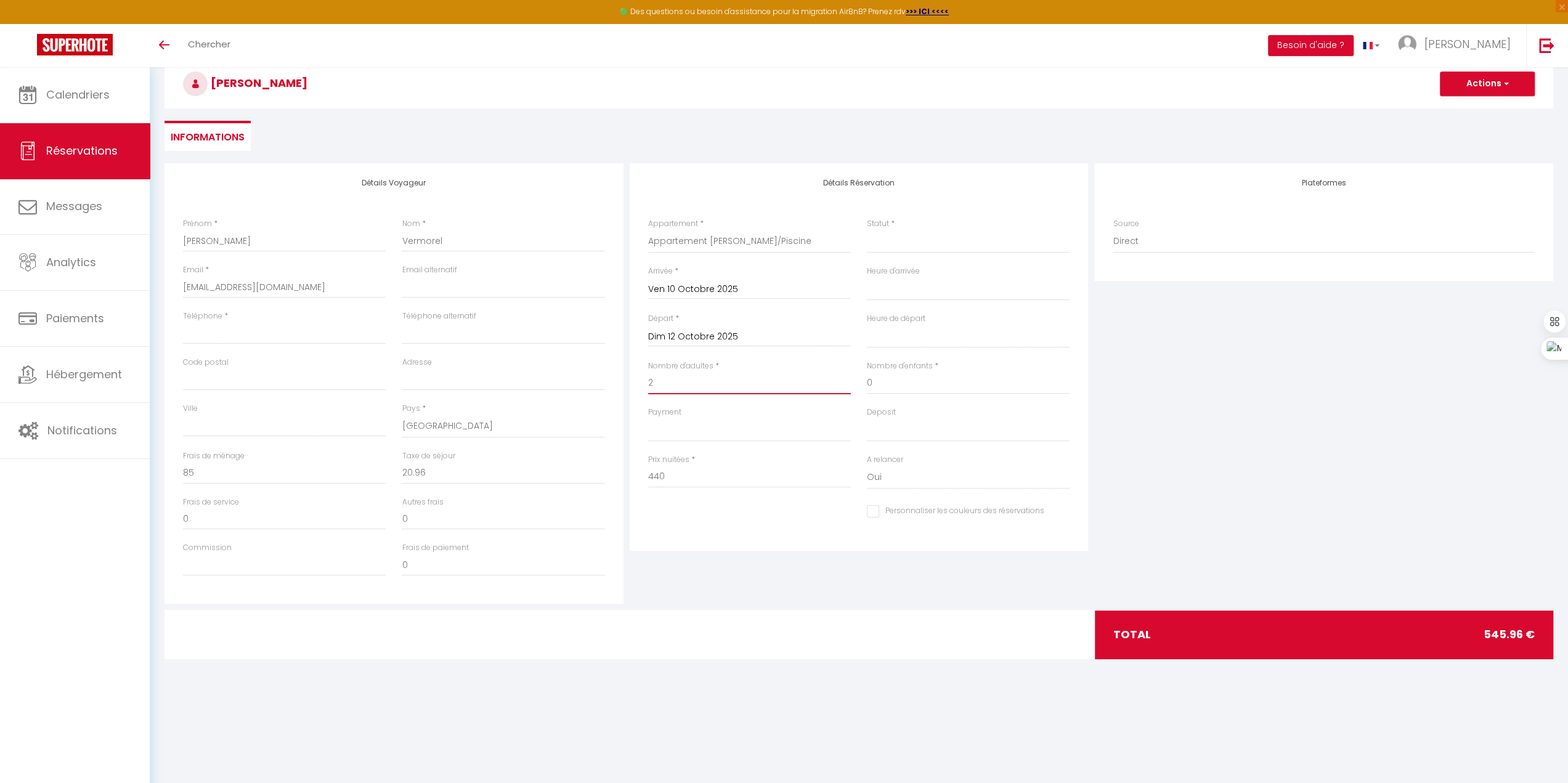
click at [668, 377] on input "2" at bounding box center [749, 383] width 203 height 22
click at [877, 249] on select "Confirmé Non Confirmé Annulé Annulé par le voyageur No Show Request" at bounding box center [968, 242] width 203 height 23
click at [867, 230] on select "Confirmé Non Confirmé Annulé Annulé par le voyageur No Show Request" at bounding box center [968, 242] width 203 height 23
click at [877, 86] on button "Actions" at bounding box center [1487, 84] width 95 height 25
click at [877, 432] on select "OK KO" at bounding box center [968, 430] width 203 height 23
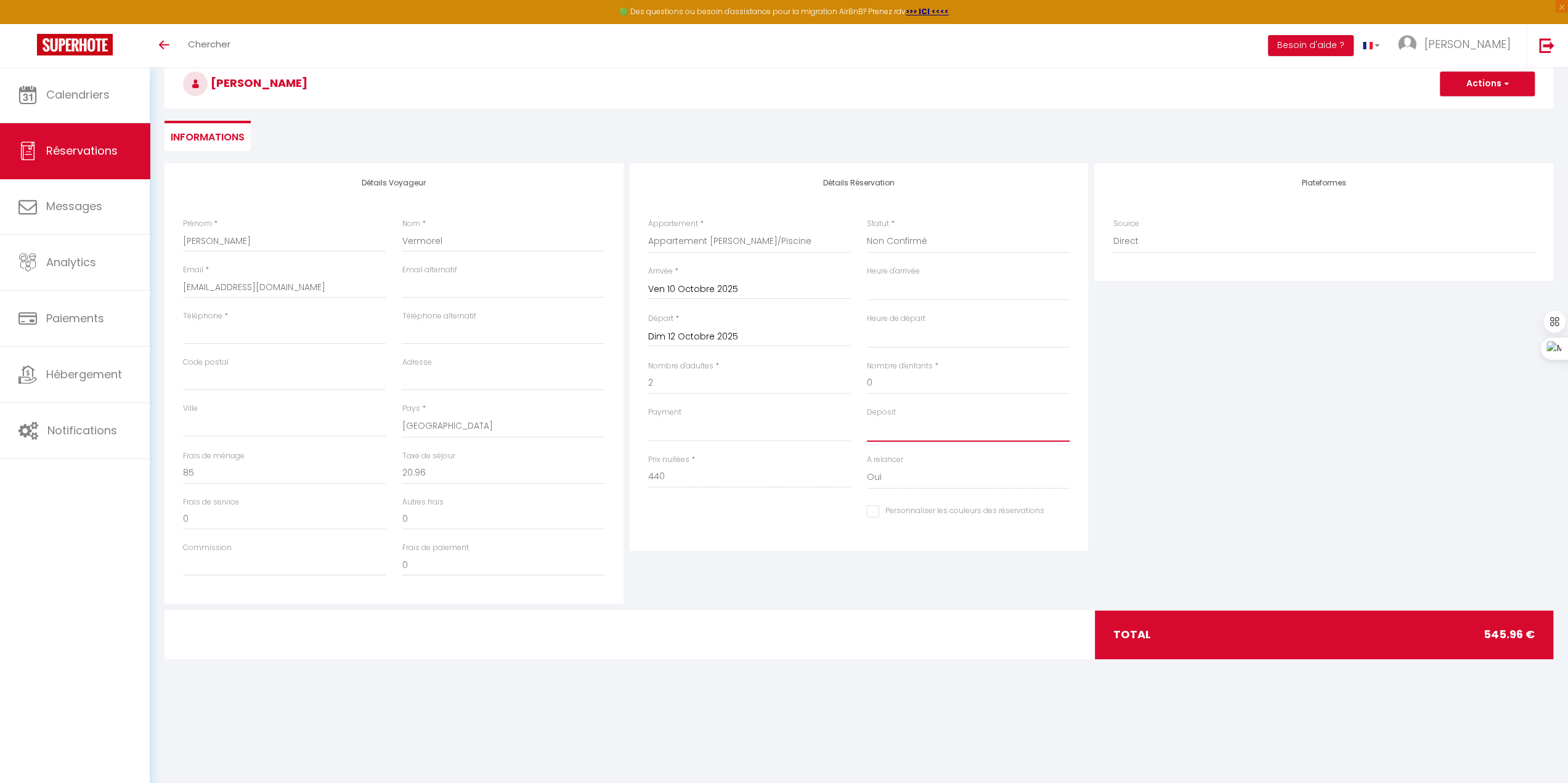
click at [867, 418] on select "OK KO" at bounding box center [968, 430] width 203 height 23
click at [756, 441] on select "OK KO" at bounding box center [749, 430] width 203 height 23
click at [648, 418] on select "OK KO" at bounding box center [749, 430] width 203 height 23
click at [877, 450] on input "Personnaliser les couleurs des réservations" at bounding box center [955, 511] width 178 height 12
click at [877, 450] on span at bounding box center [1064, 510] width 10 height 10
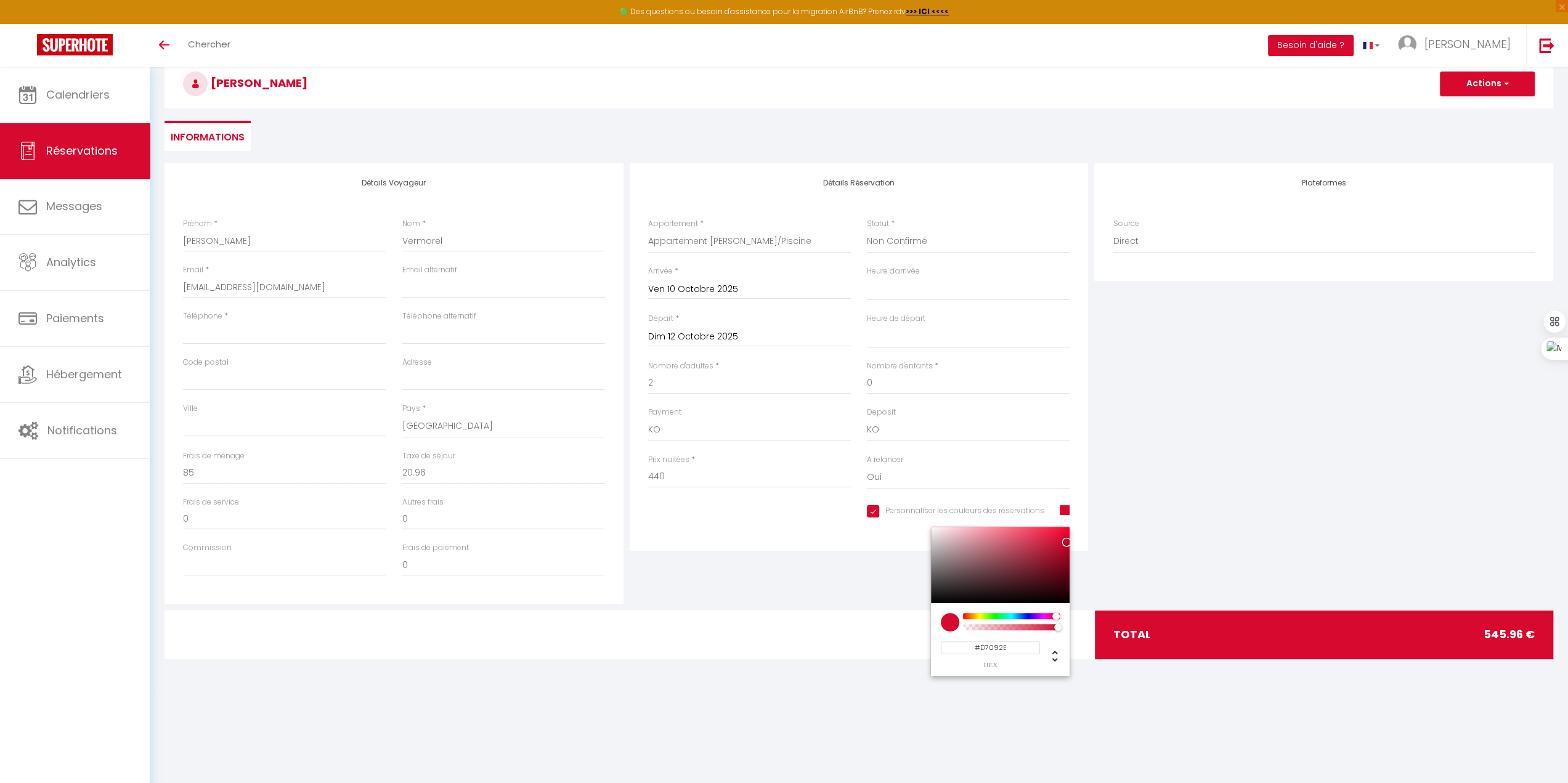
click at [877, 450] on span at bounding box center [1064, 510] width 10 height 10
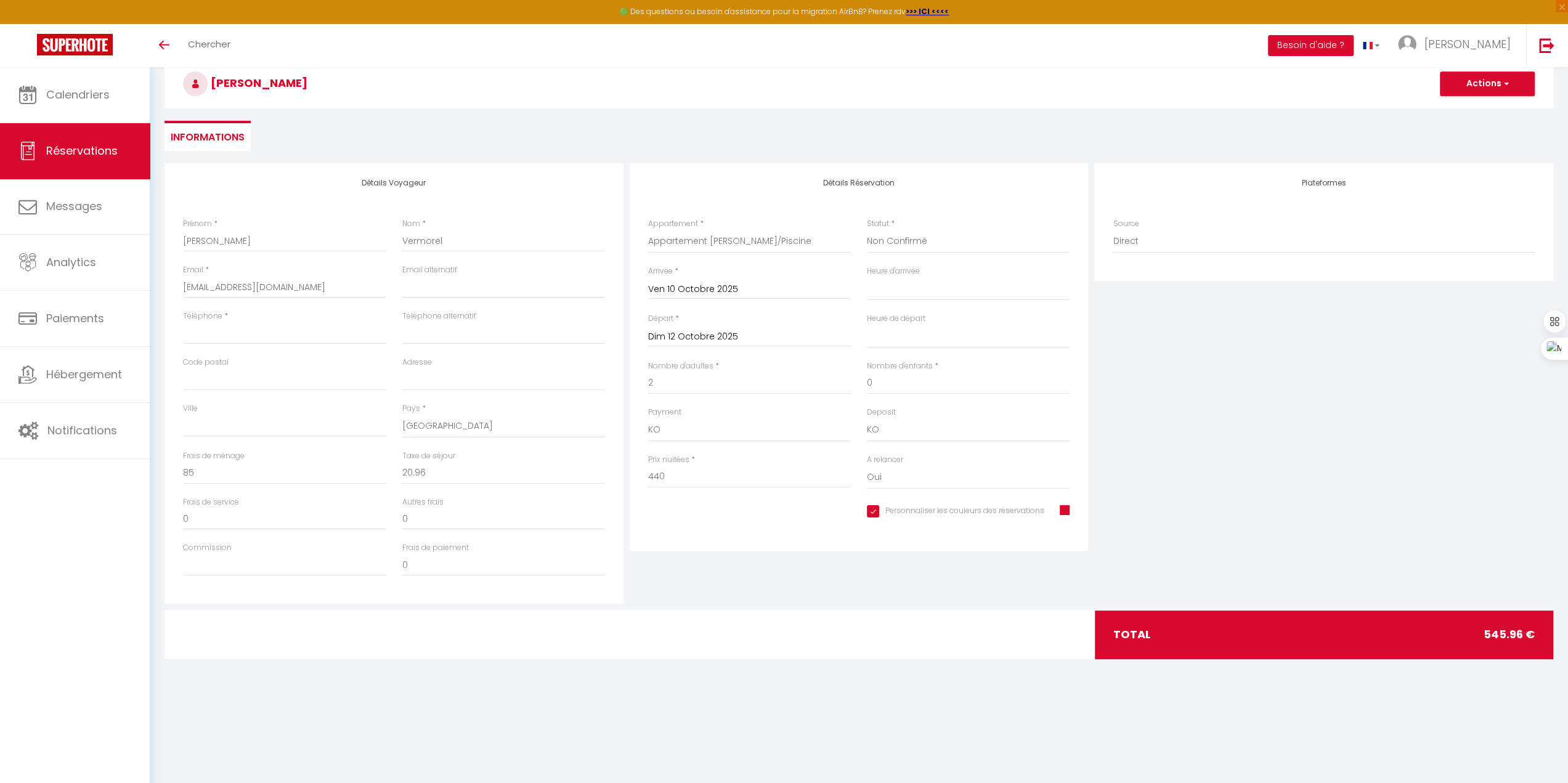
click at [868, 450] on input "Personnaliser les couleurs des réservations" at bounding box center [955, 511] width 178 height 12
click at [877, 88] on button "Actions" at bounding box center [1487, 84] width 95 height 25
click at [877, 116] on link "Enregistrer" at bounding box center [1475, 111] width 97 height 16
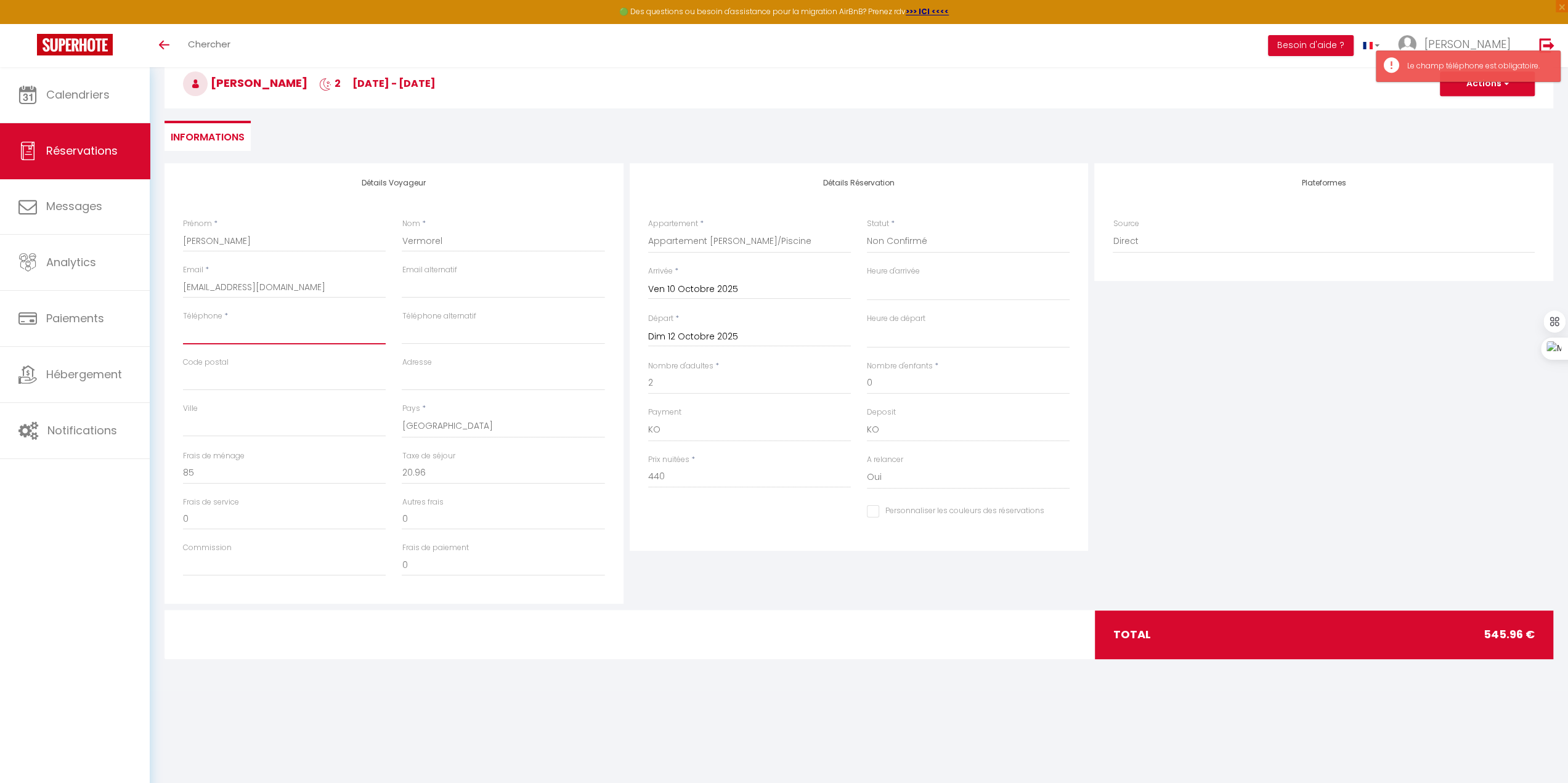
click at [274, 331] on input "Téléphone" at bounding box center [284, 333] width 203 height 22
click at [877, 88] on button "Actions" at bounding box center [1487, 84] width 95 height 25
click at [877, 111] on link "Enregistrer" at bounding box center [1475, 111] width 97 height 16
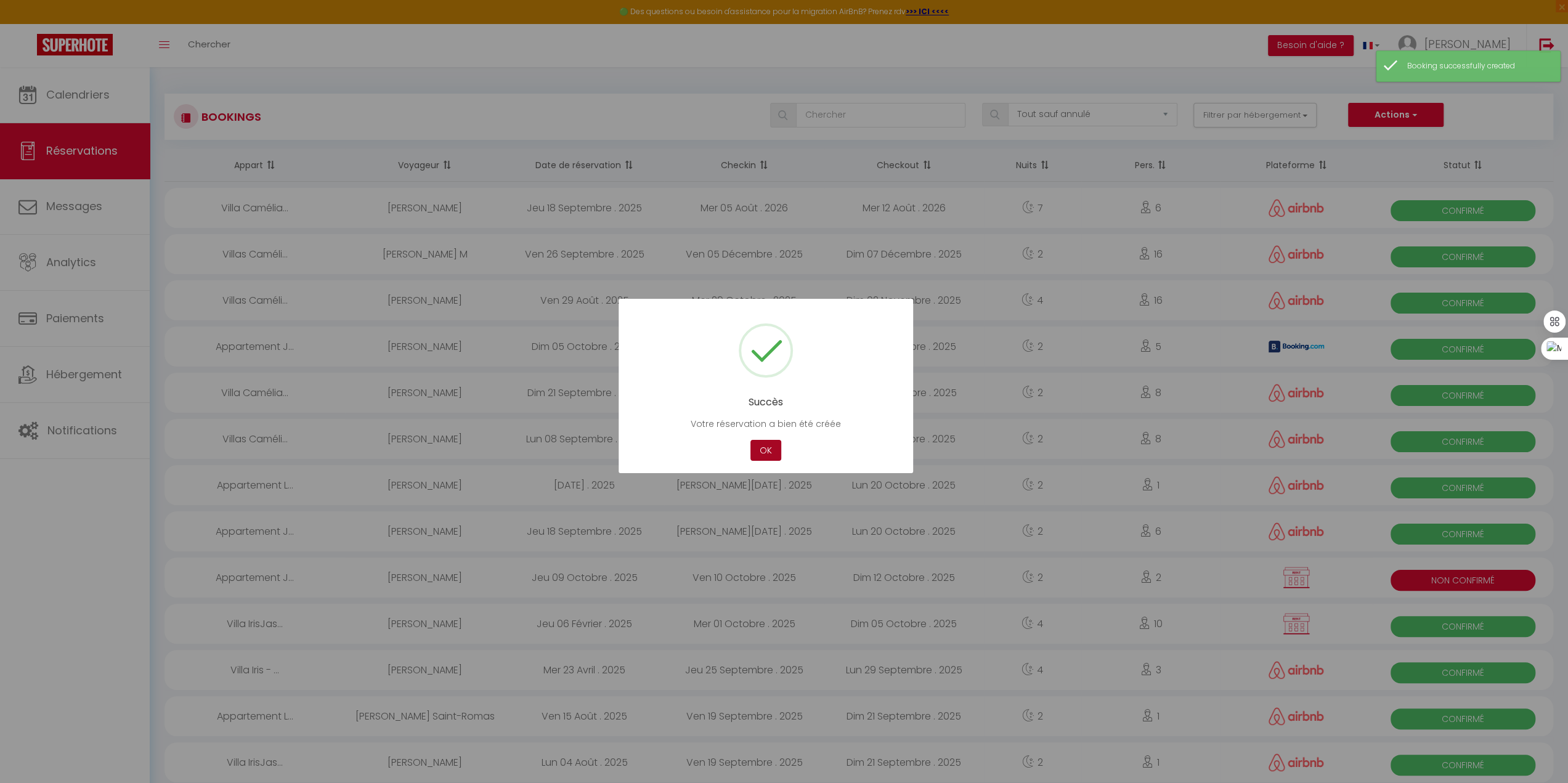
click at [756, 450] on button "OK" at bounding box center [766, 450] width 31 height 21
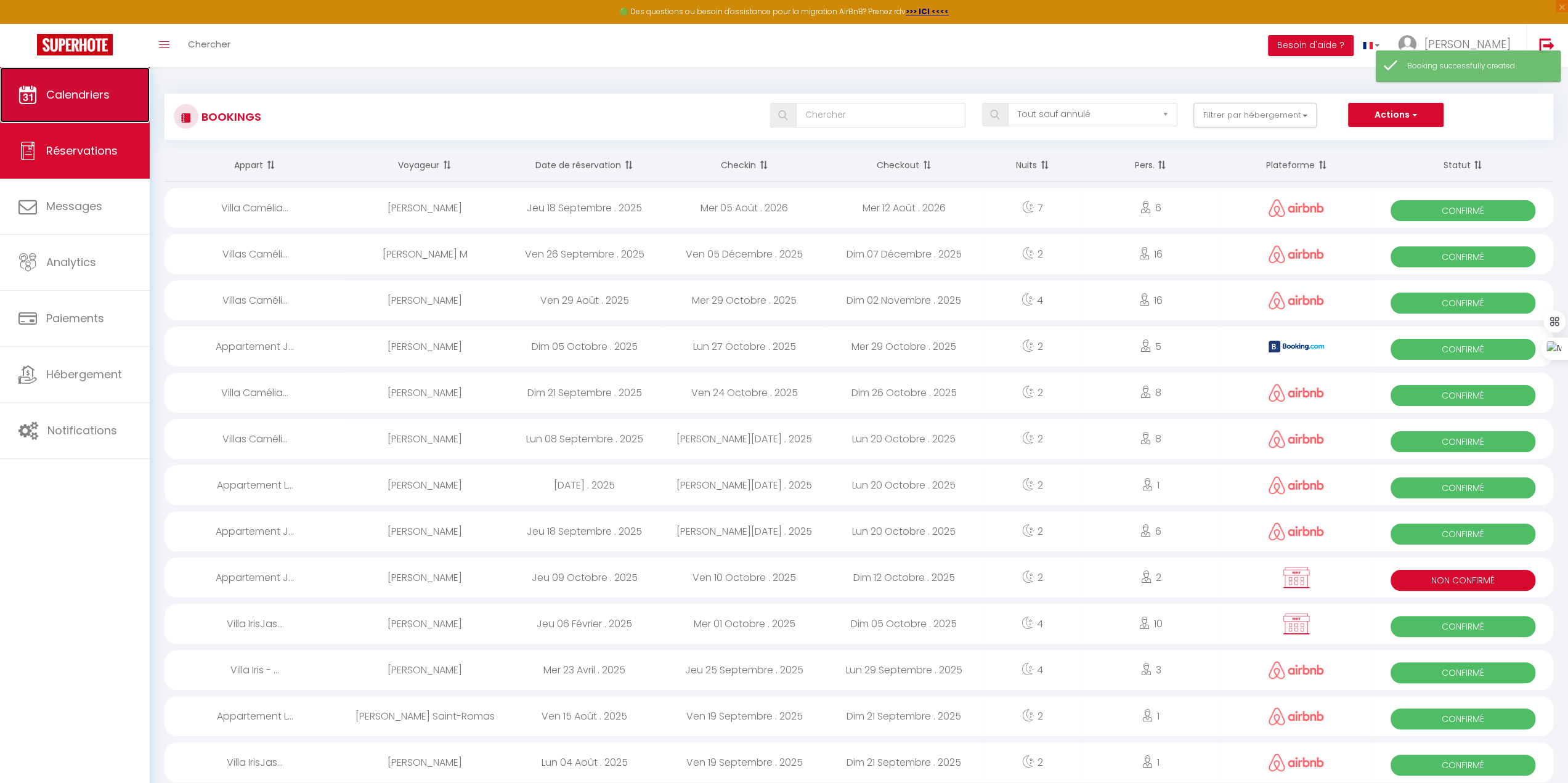
click at [56, 95] on span "Calendriers" at bounding box center [78, 94] width 64 height 15
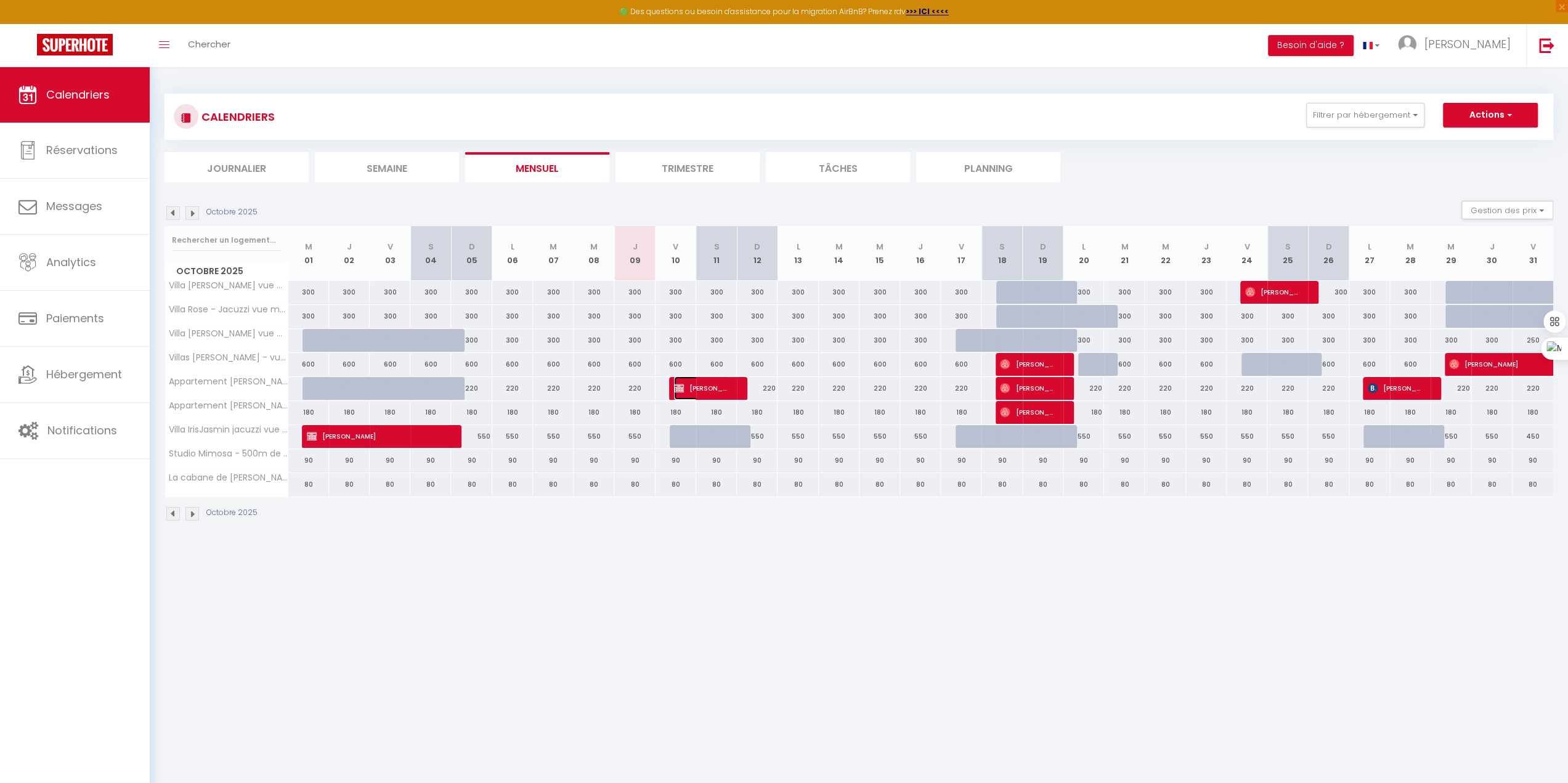
click at [716, 391] on span "[PERSON_NAME]" at bounding box center [700, 388] width 54 height 23
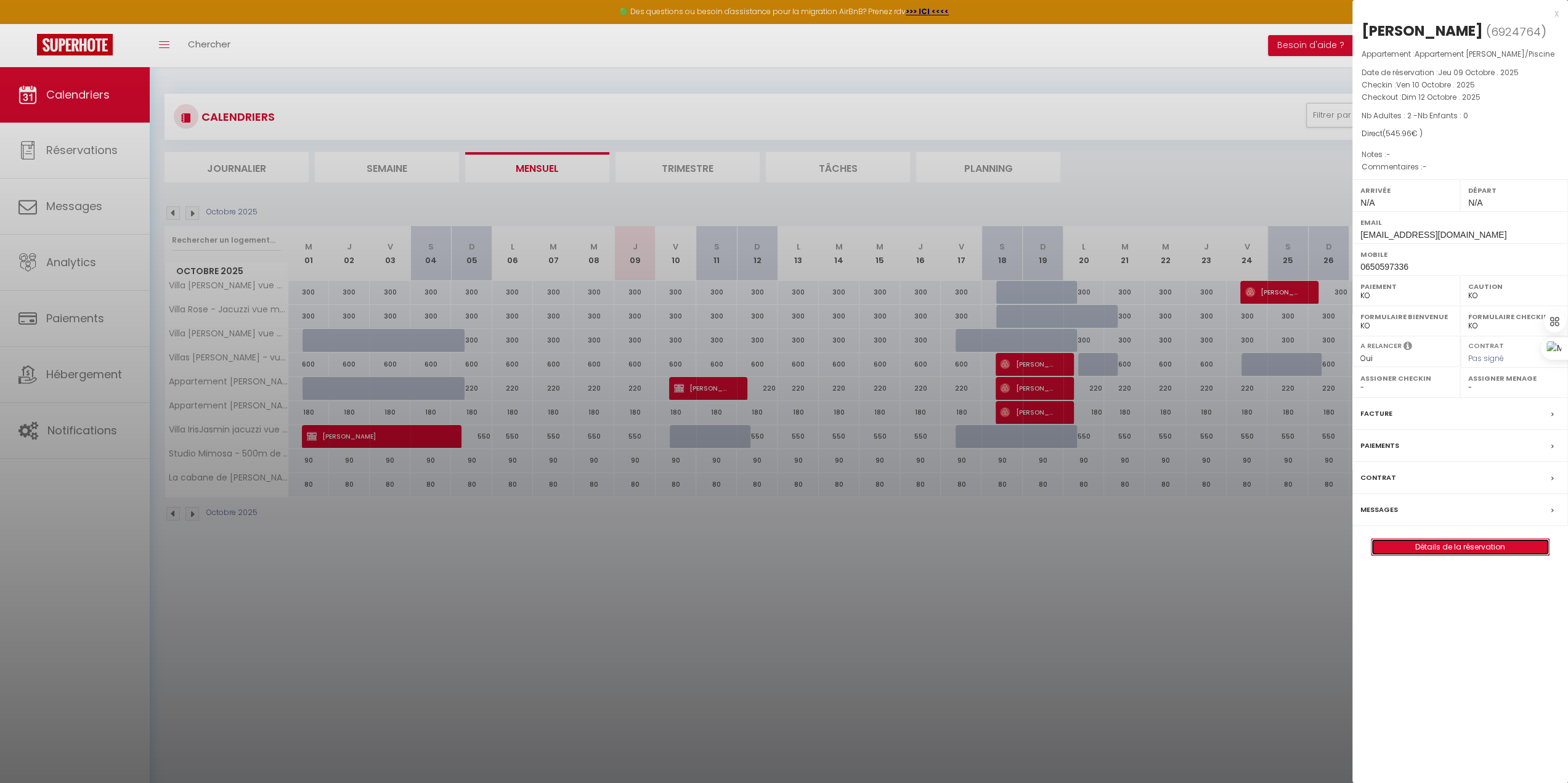
click at [877, 450] on link "Détails de la réservation" at bounding box center [1460, 548] width 178 height 16
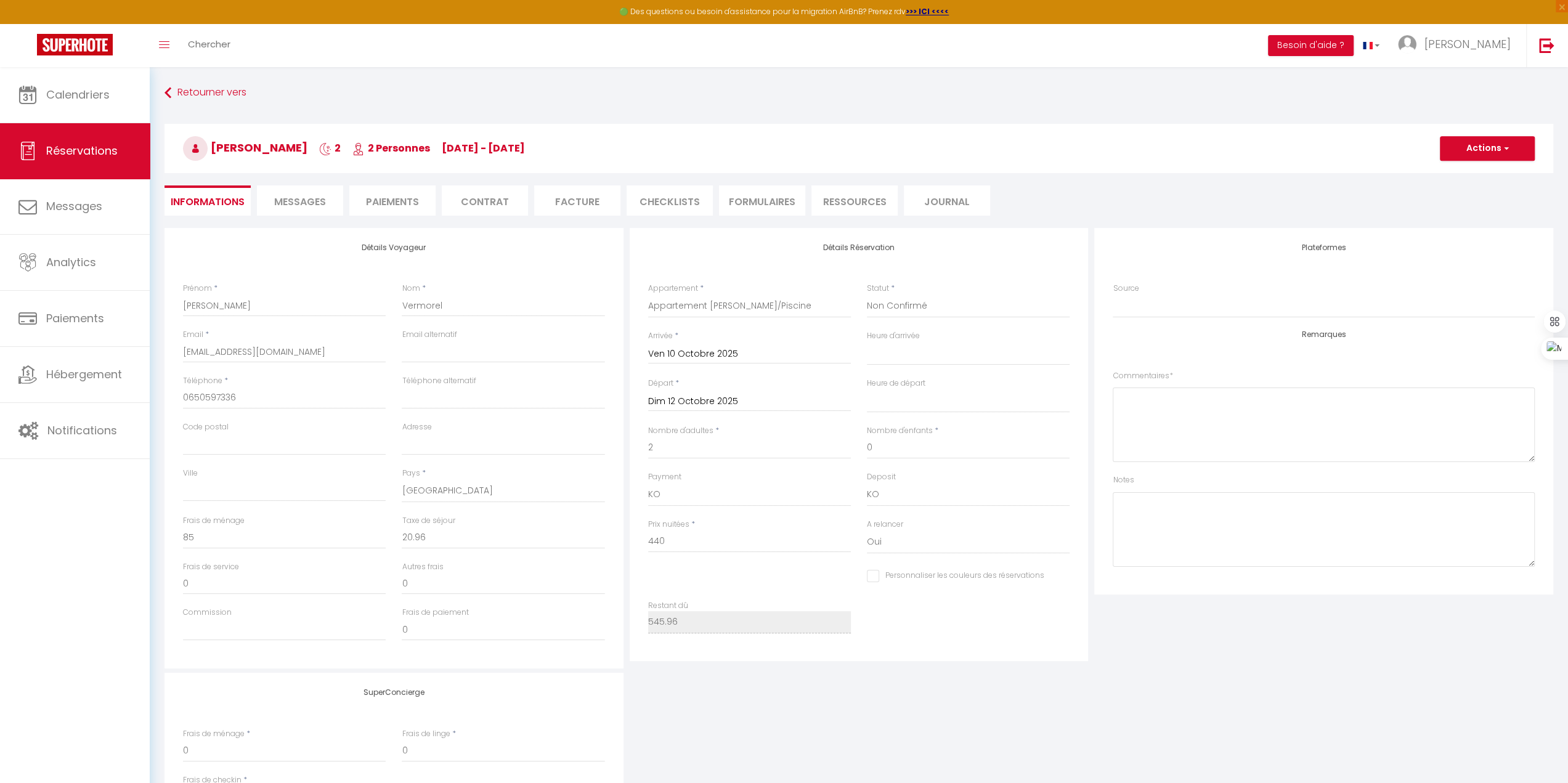
click at [306, 200] on span "Messages" at bounding box center [300, 202] width 52 height 14
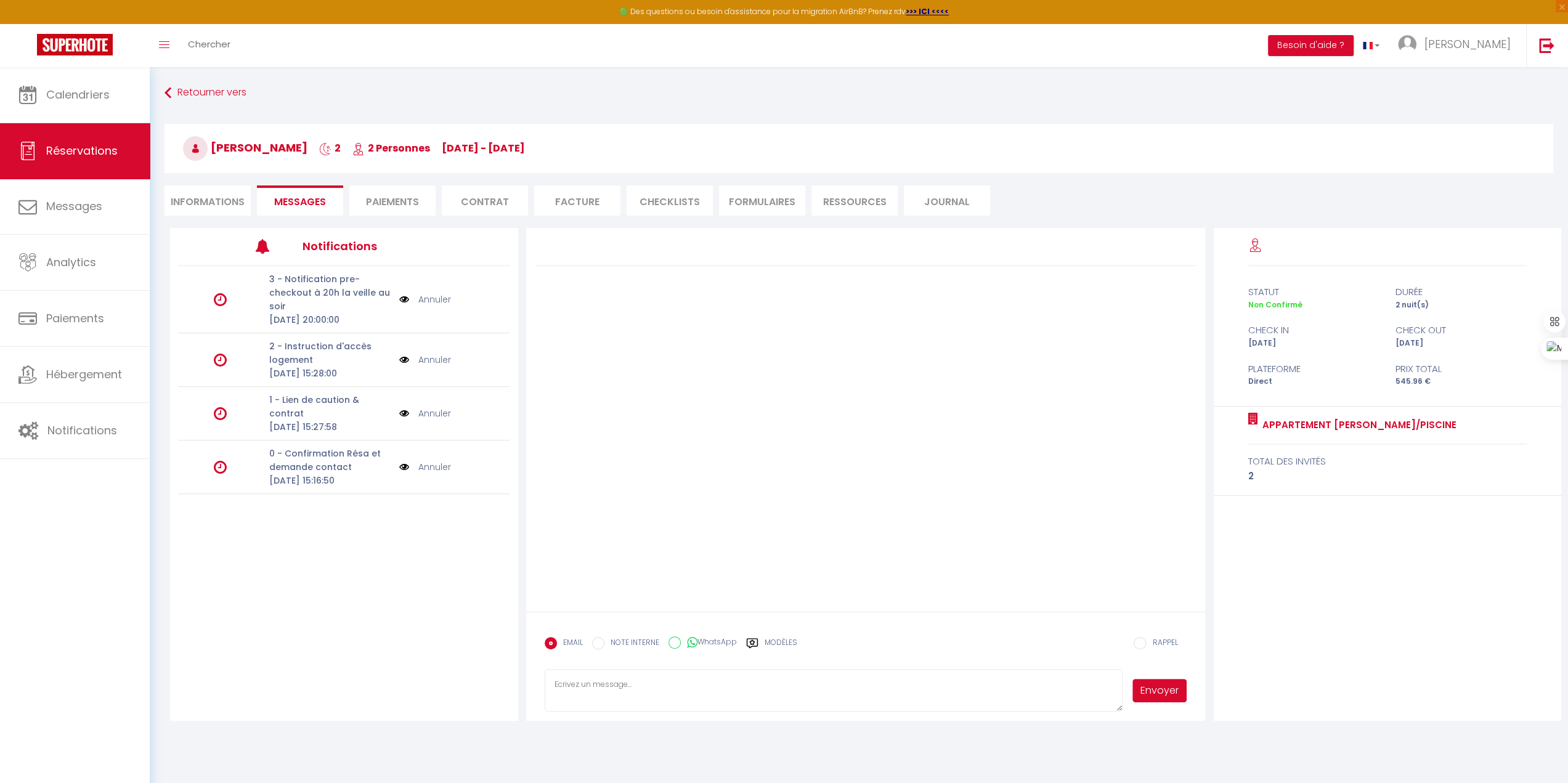
click at [226, 450] on icon at bounding box center [220, 467] width 13 height 15
click at [311, 450] on p "Jeu 09 Octobre 2025 15:16:50" at bounding box center [330, 480] width 122 height 13
click at [314, 420] on p "1 - Lien de caution & contrat" at bounding box center [330, 406] width 122 height 27
click at [310, 366] on p "2 - Instruction d'accès logement" at bounding box center [330, 353] width 122 height 27
click at [298, 300] on p "3 - Notification pre-checkout à 20h la veille au soir" at bounding box center [330, 293] width 122 height 41
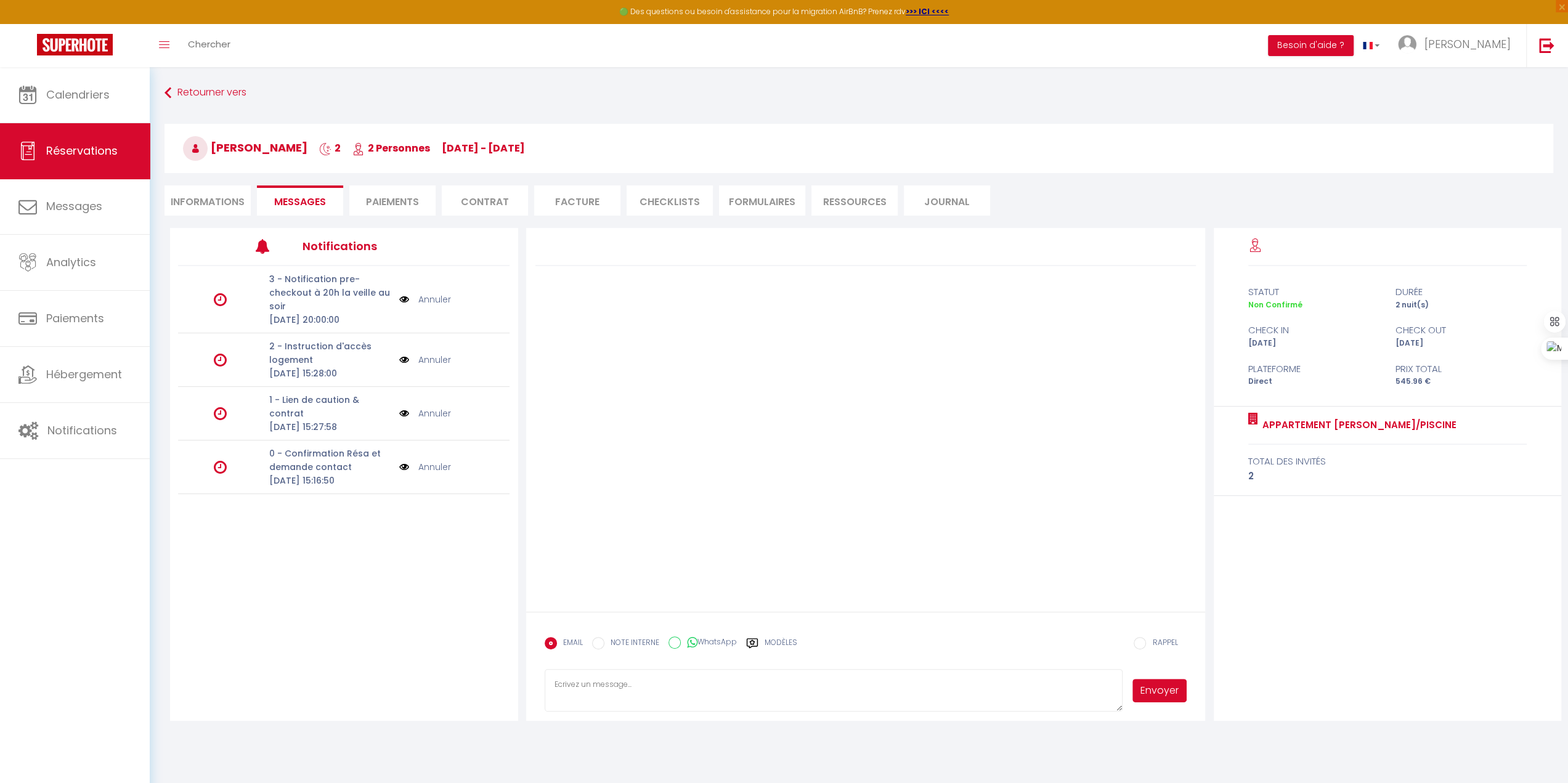
click at [391, 212] on li "Paiements" at bounding box center [393, 201] width 87 height 30
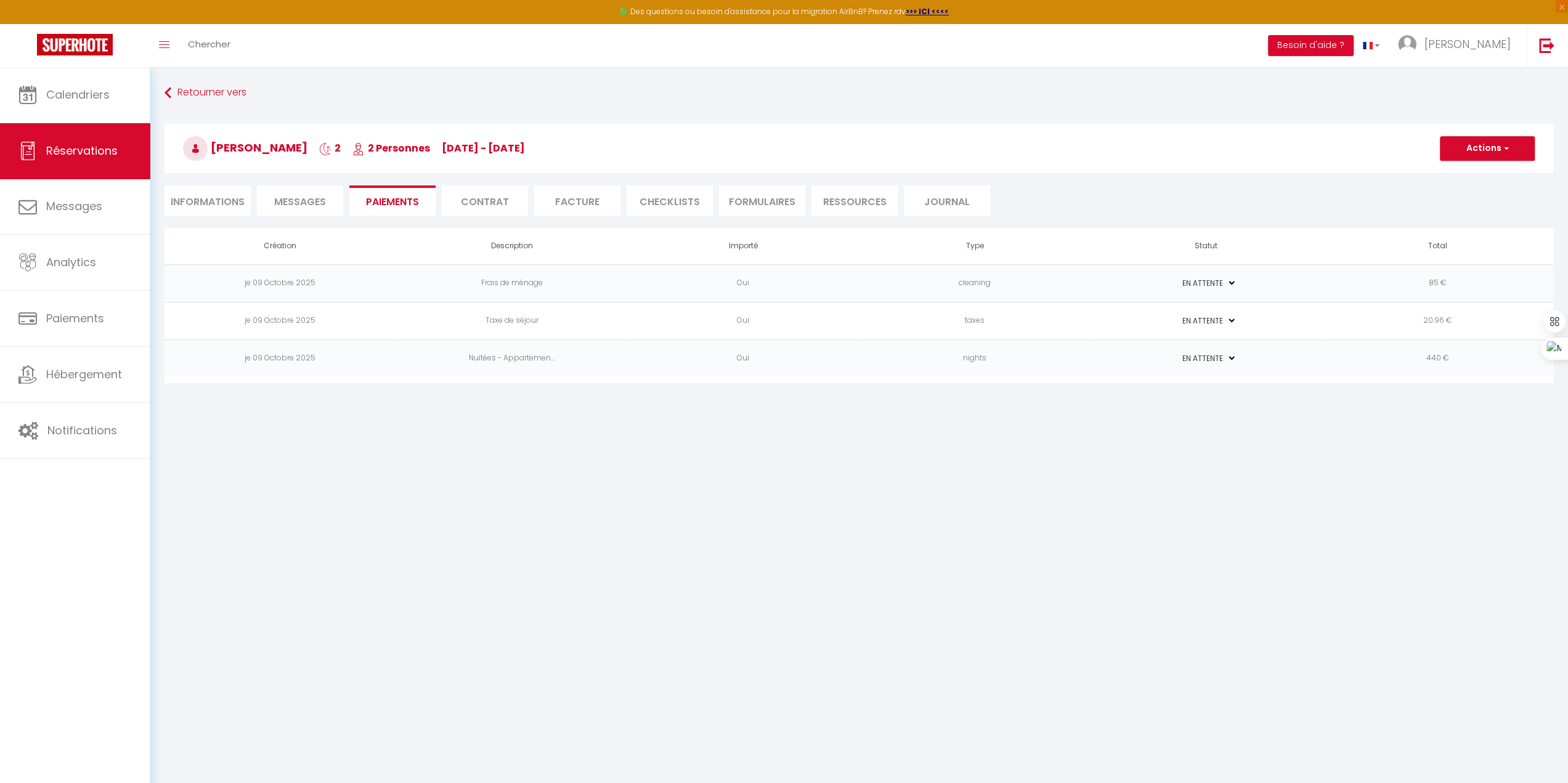
click at [493, 202] on li "Contrat" at bounding box center [485, 201] width 87 height 30
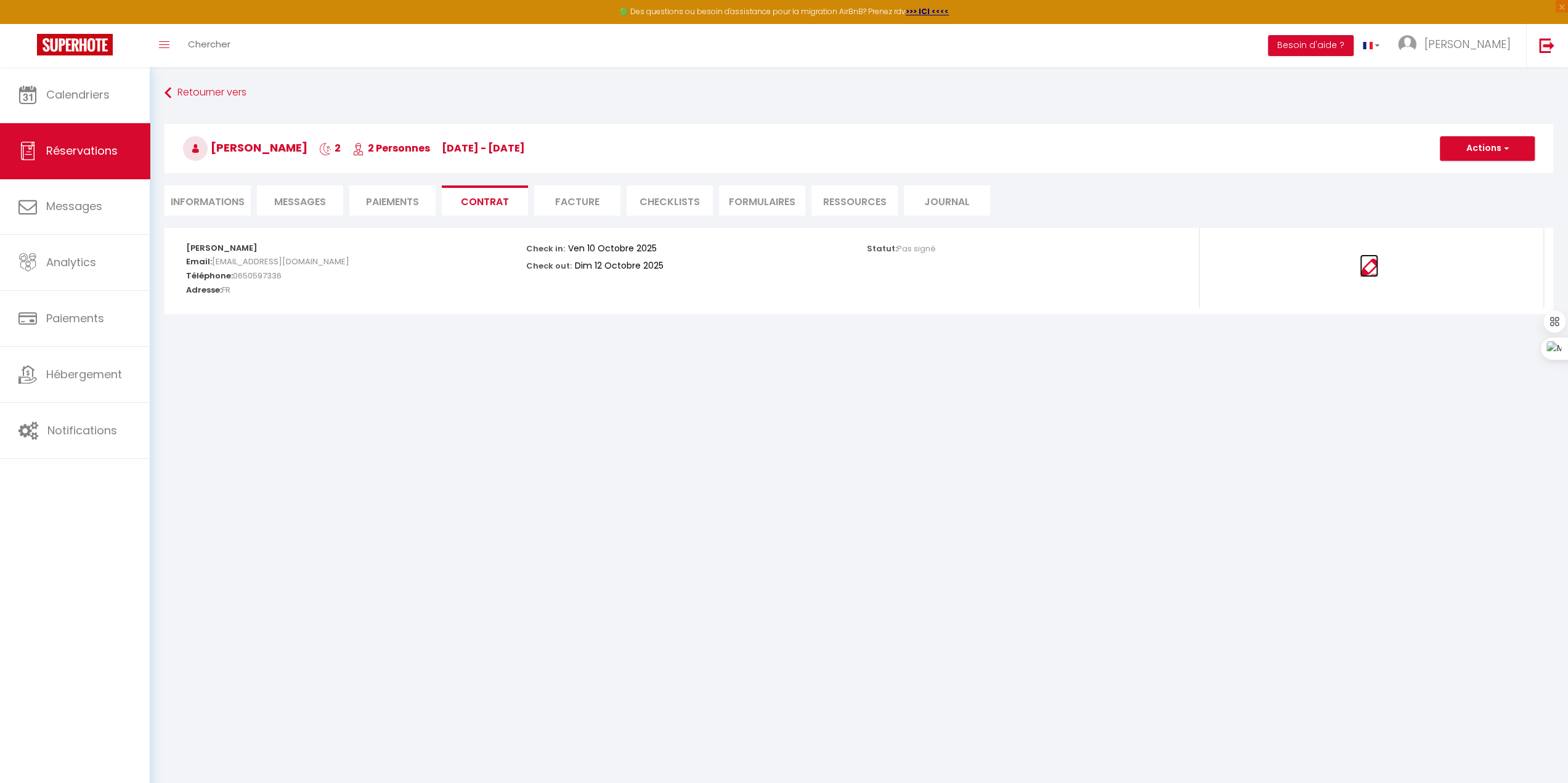
click at [877, 273] on img at bounding box center [1368, 268] width 19 height 19
click at [300, 197] on span "Messages" at bounding box center [300, 202] width 52 height 14
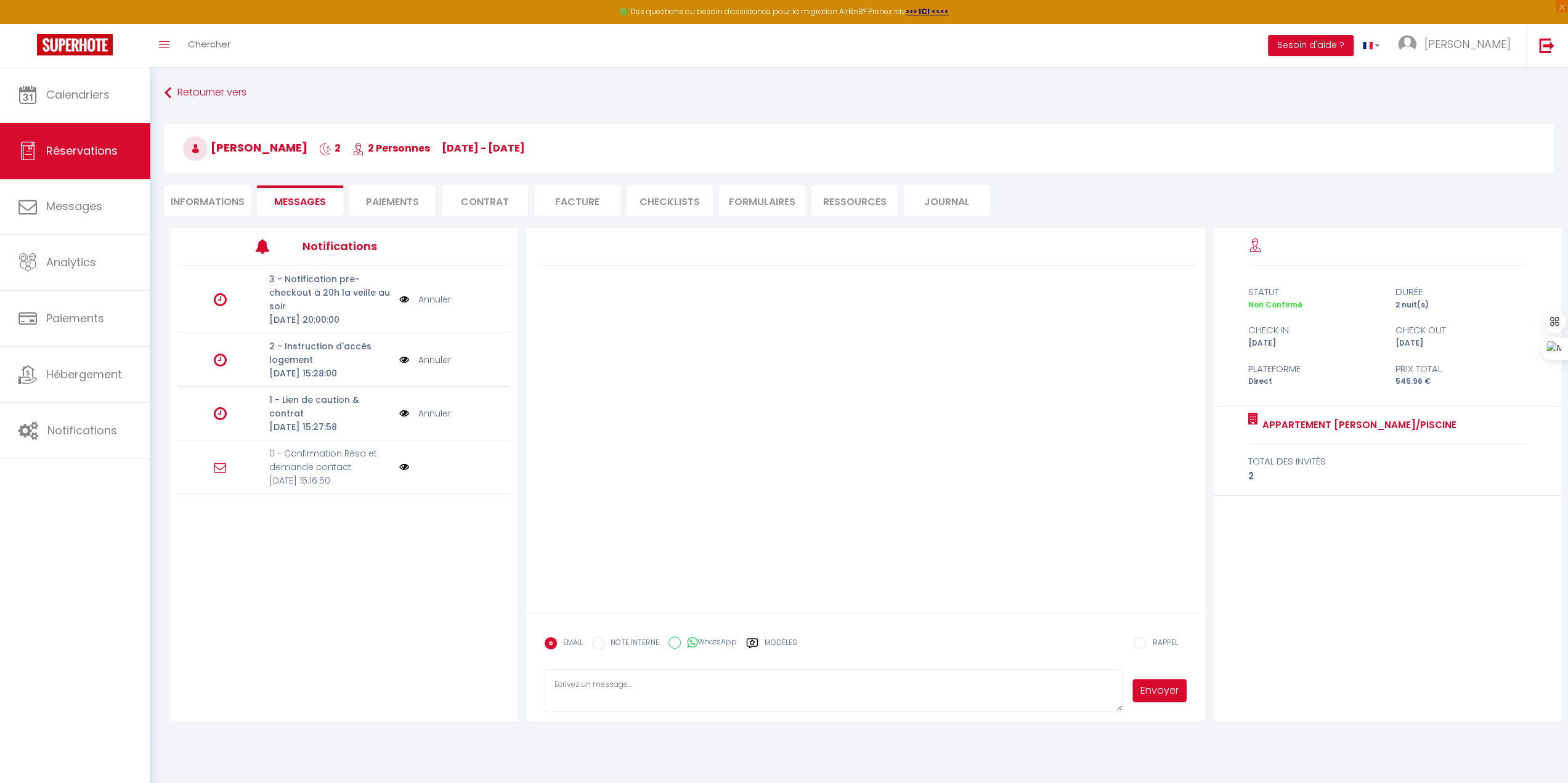
click at [404, 450] on img at bounding box center [403, 466] width 10 height 10
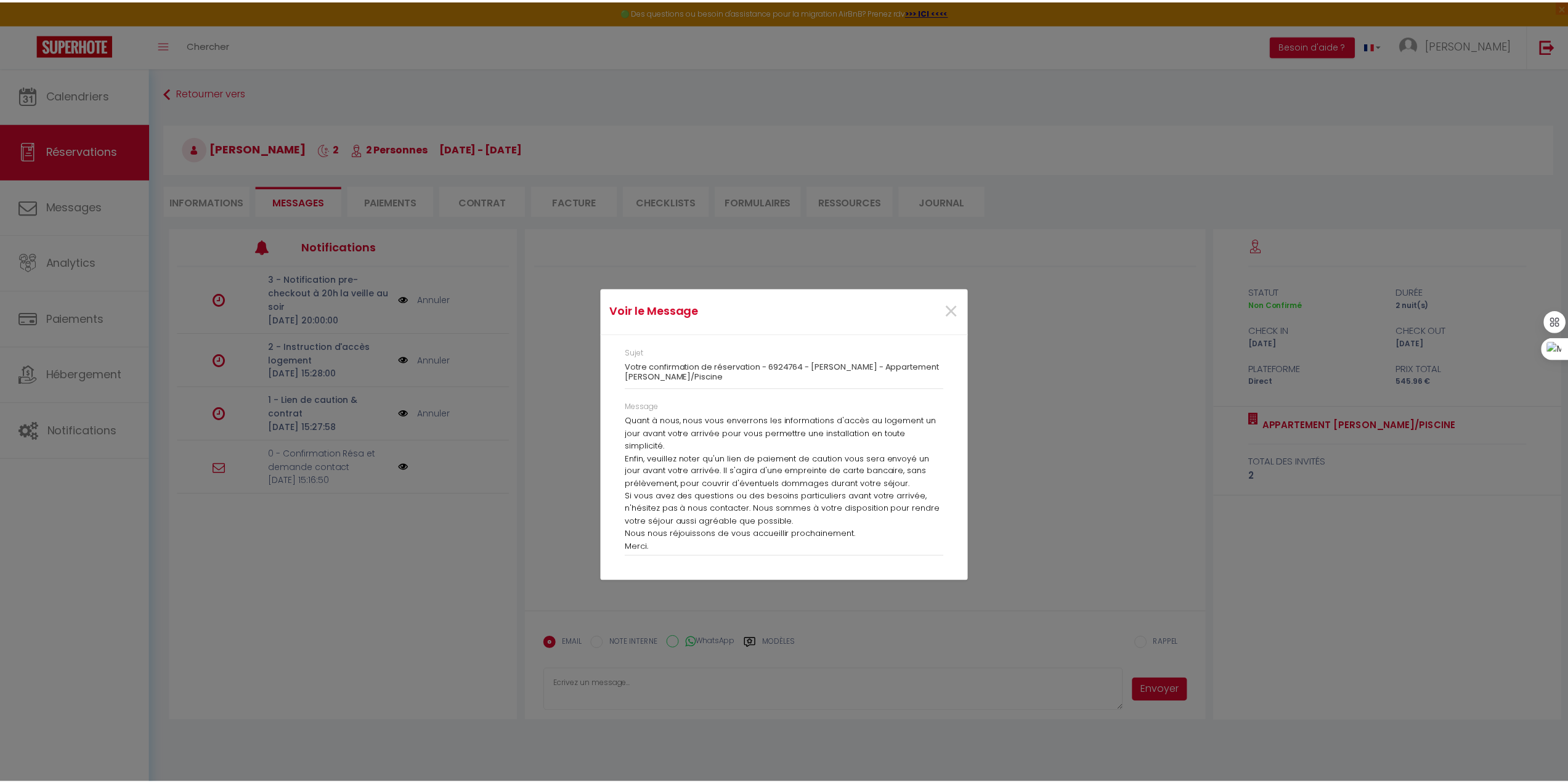
scroll to position [106, 0]
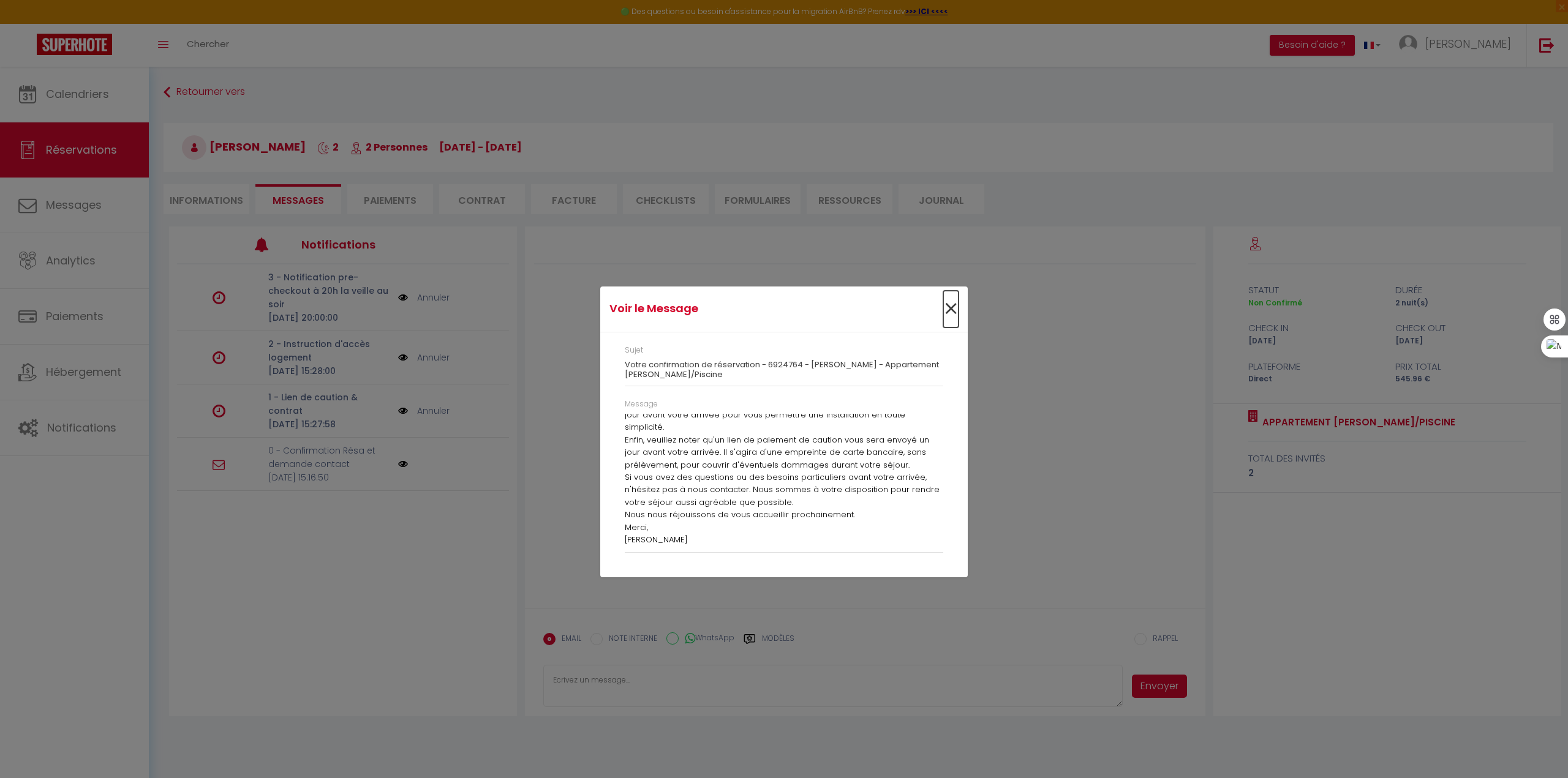
click at [872, 308] on span "×" at bounding box center [951, 309] width 15 height 37
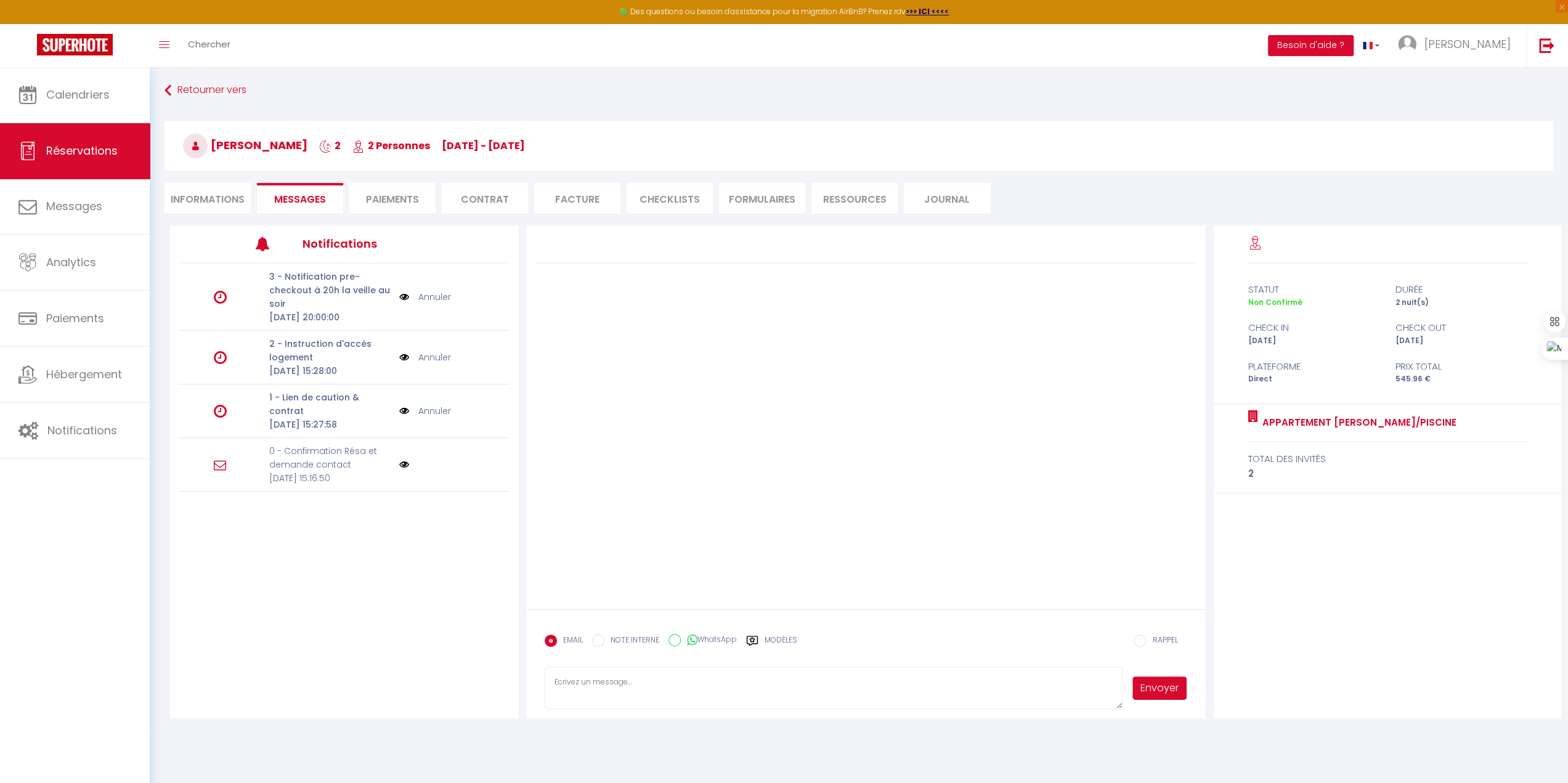
scroll to position [0, 0]
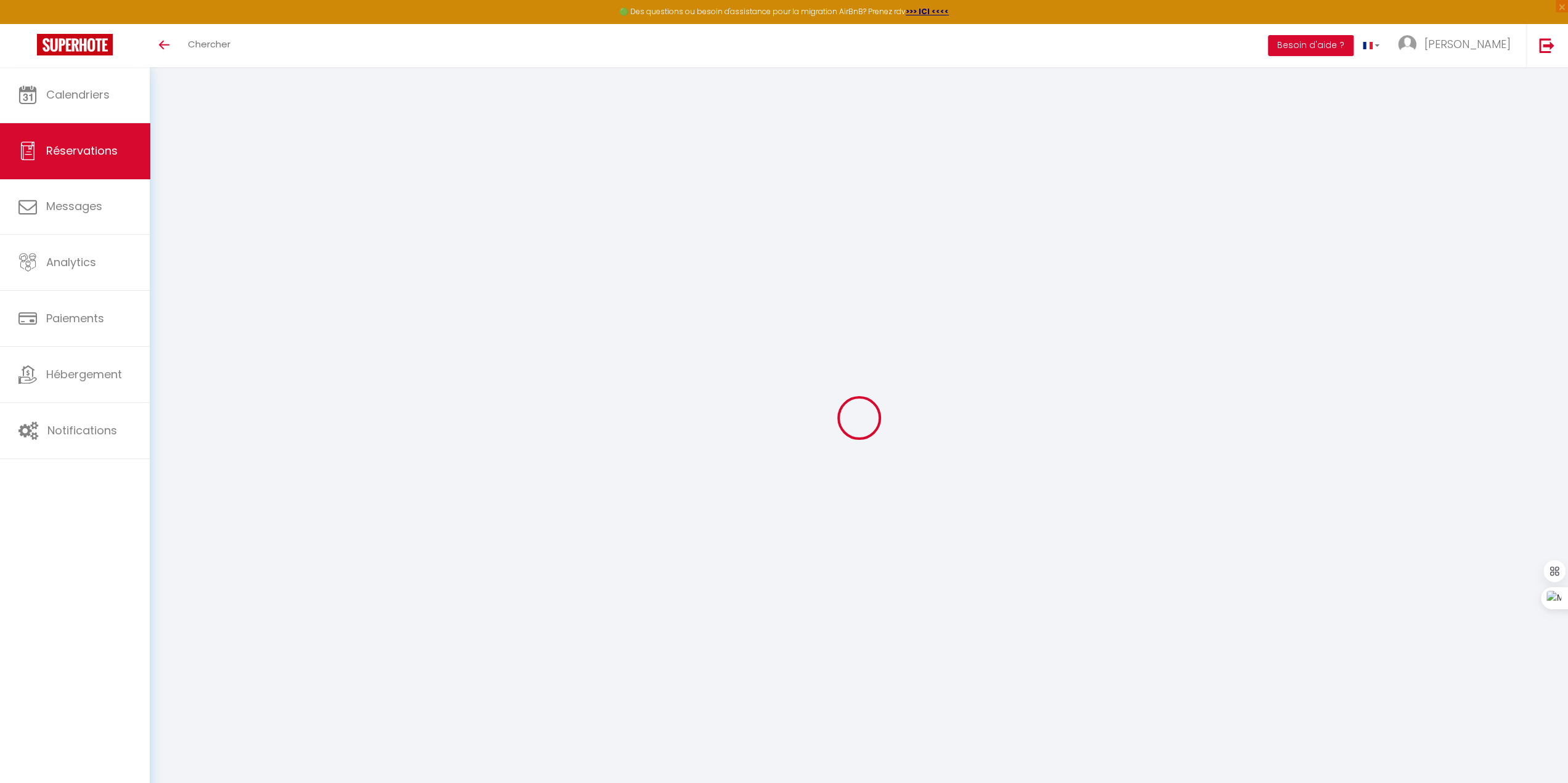
select select
checkbox input "false"
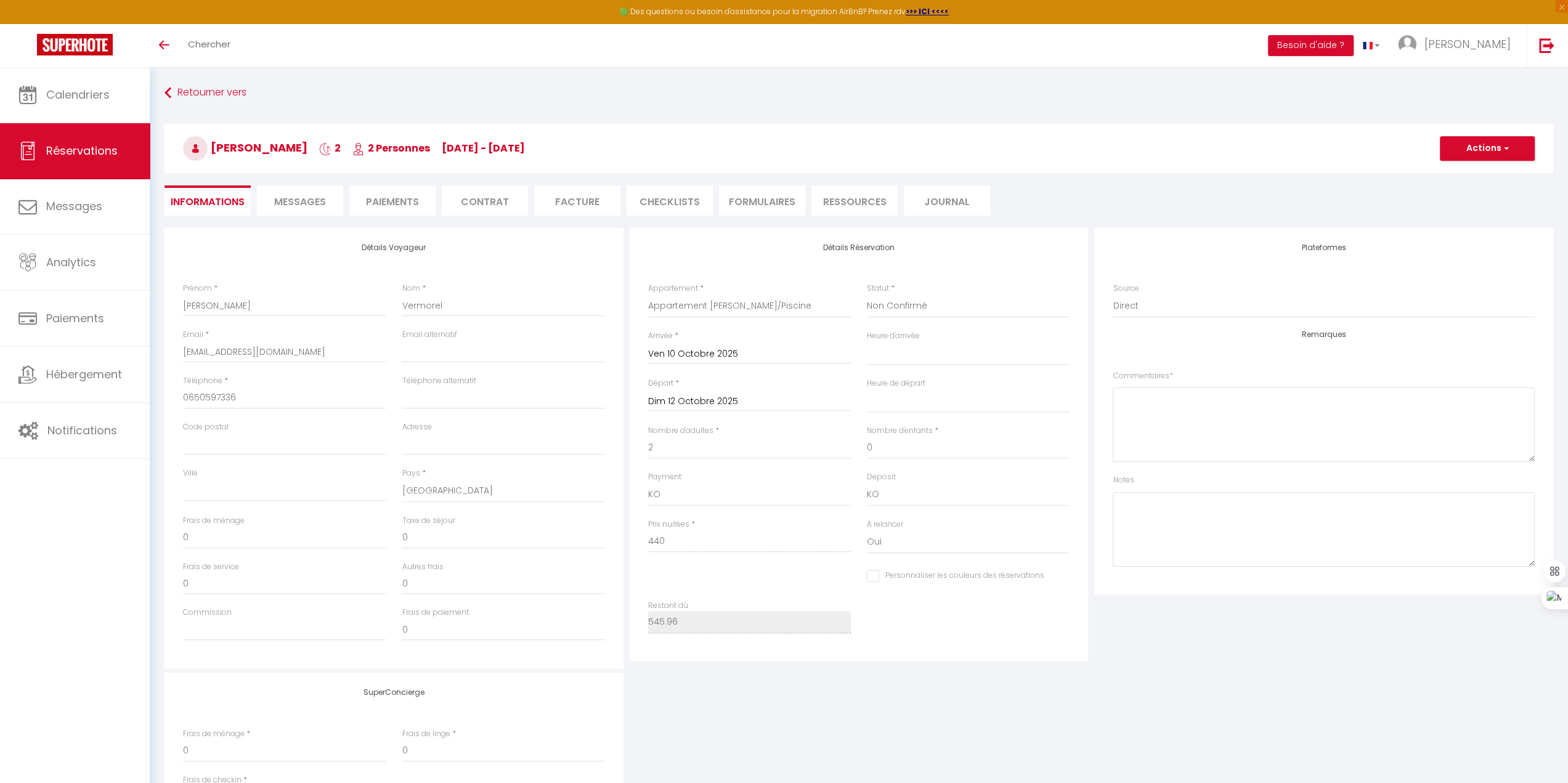
select select
checkbox input "false"
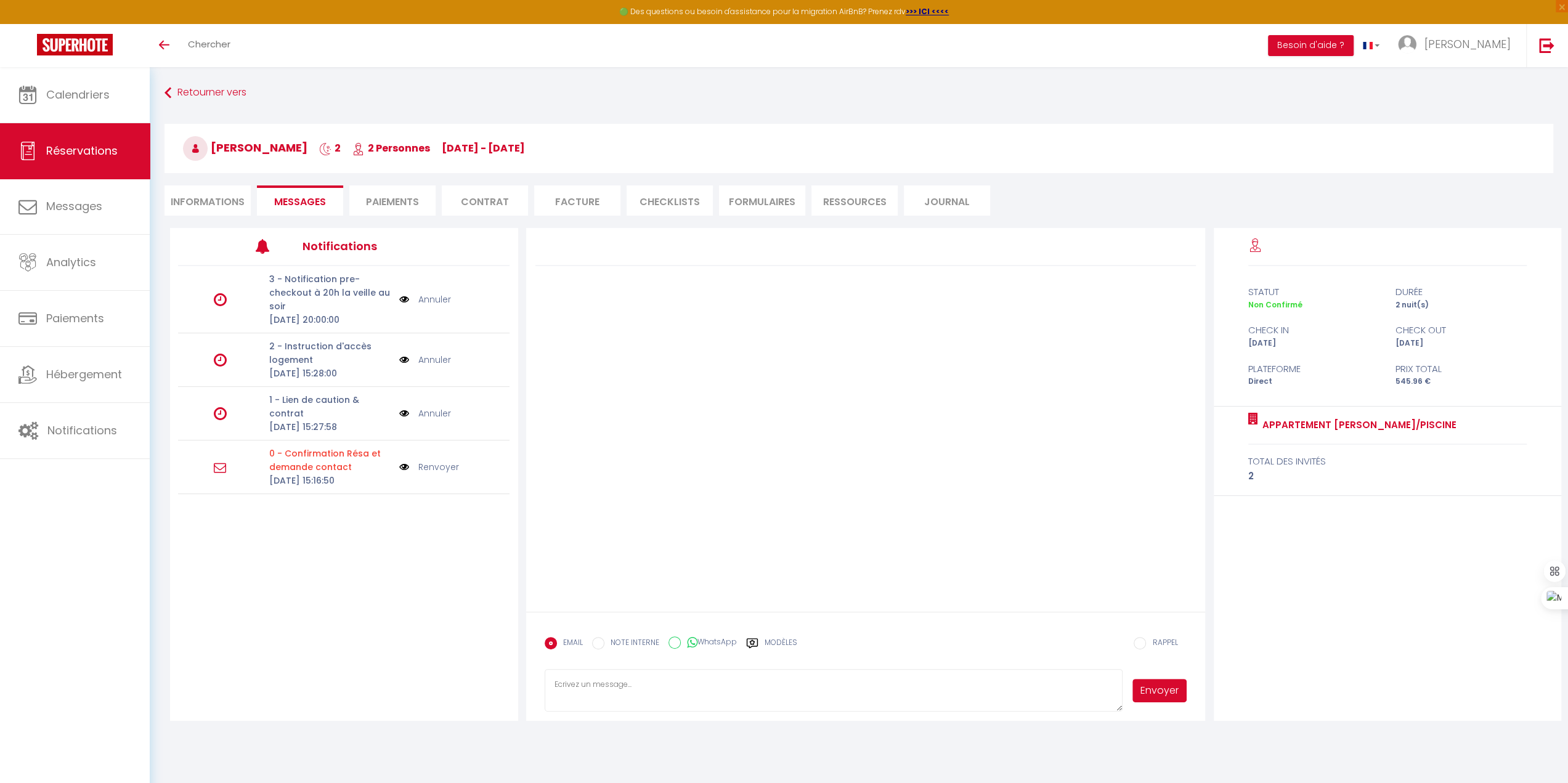
click at [372, 190] on li "Paiements" at bounding box center [393, 201] width 87 height 30
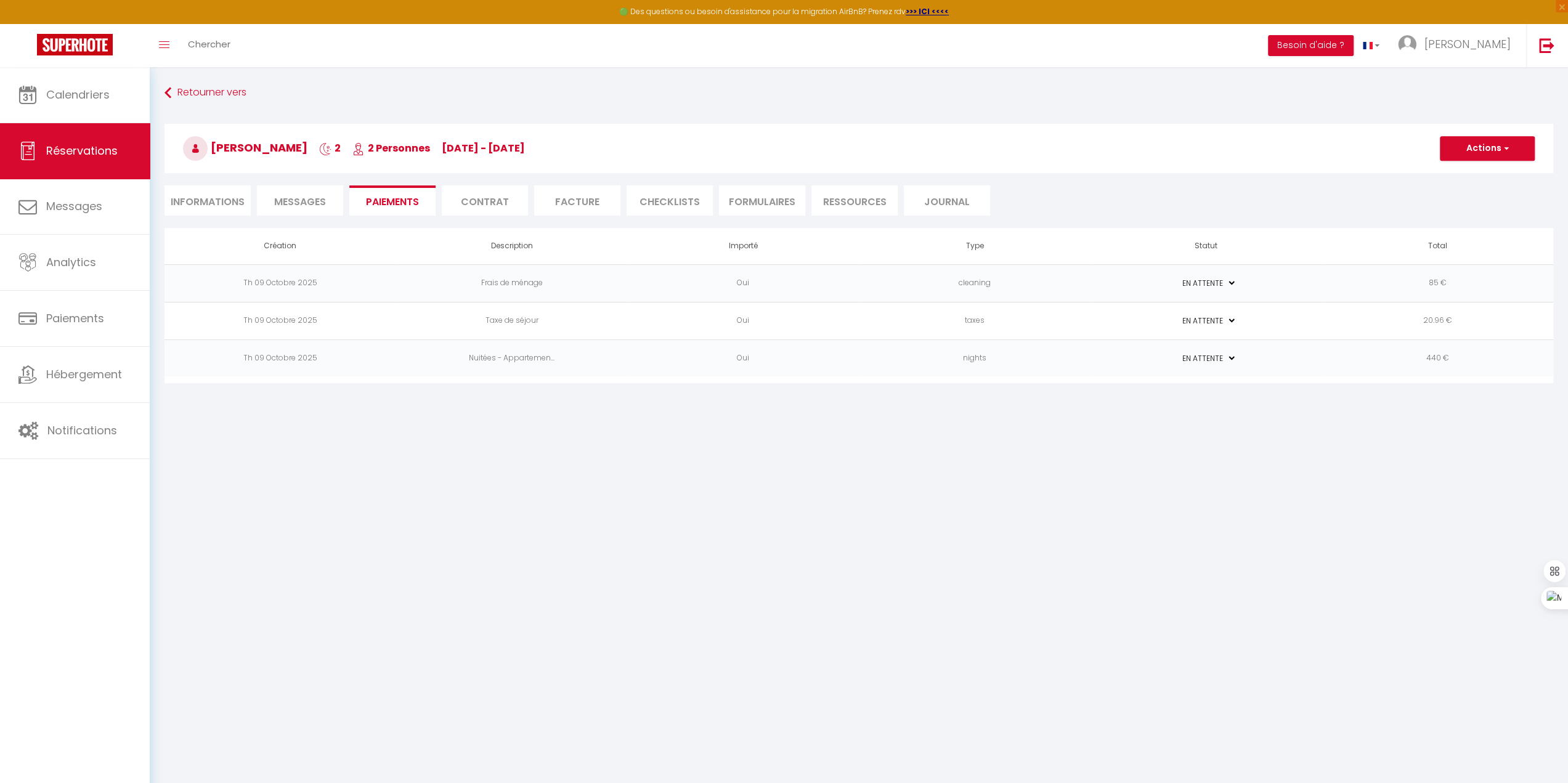
click at [279, 192] on li "Messages" at bounding box center [300, 201] width 87 height 30
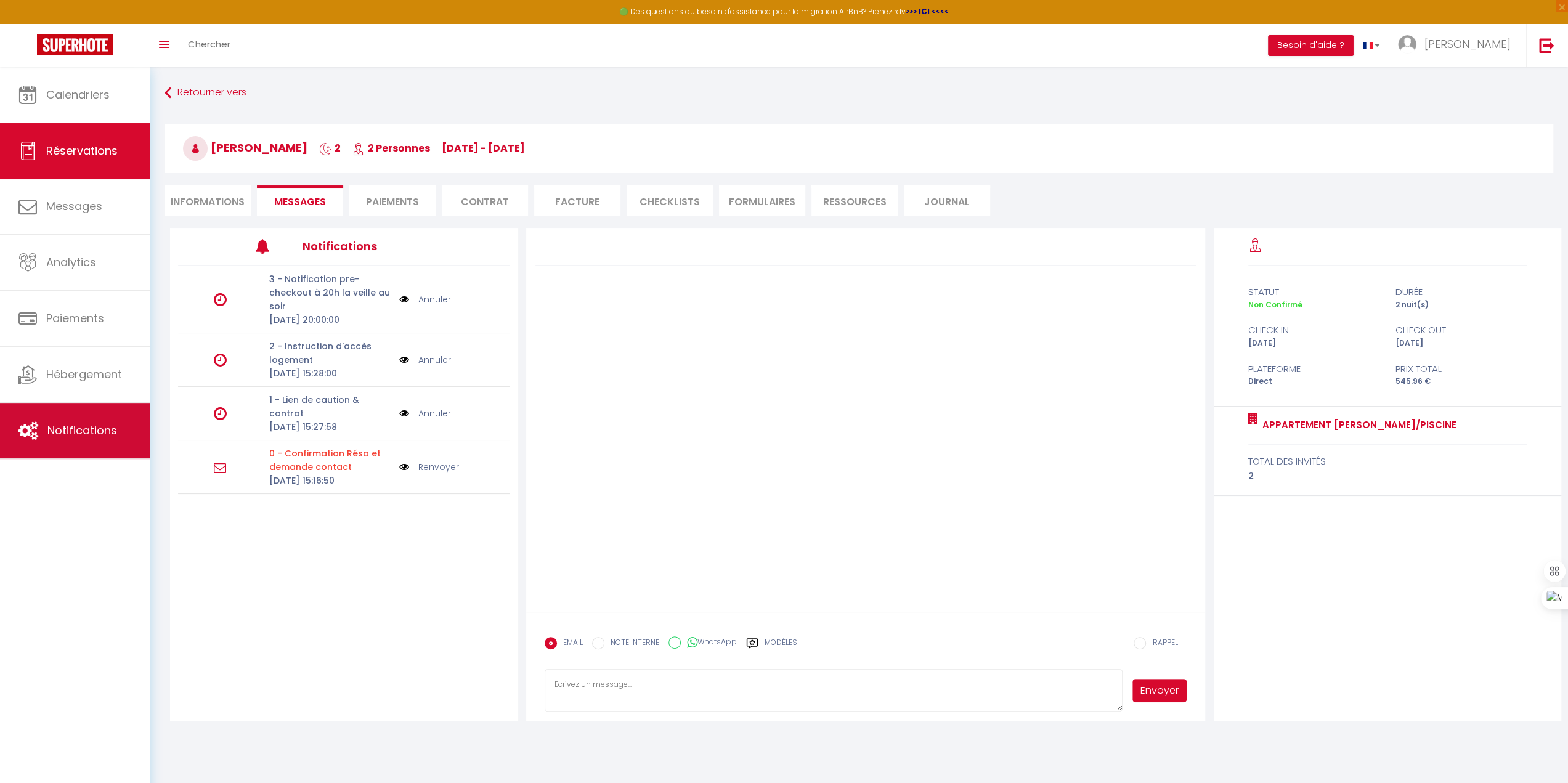
click at [101, 427] on span "Notifications" at bounding box center [82, 430] width 70 height 15
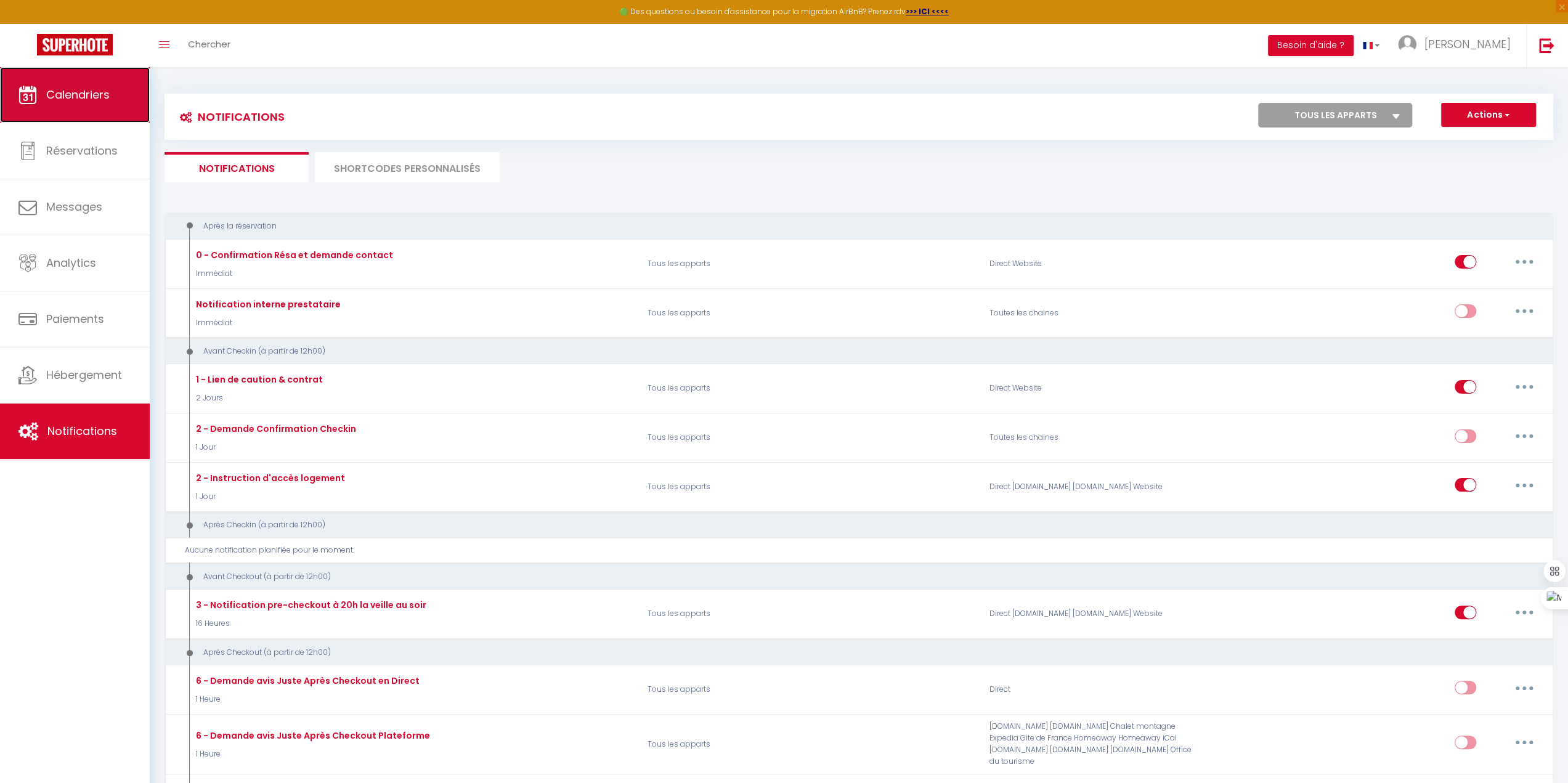
click at [101, 103] on link "Calendriers" at bounding box center [74, 95] width 149 height 56
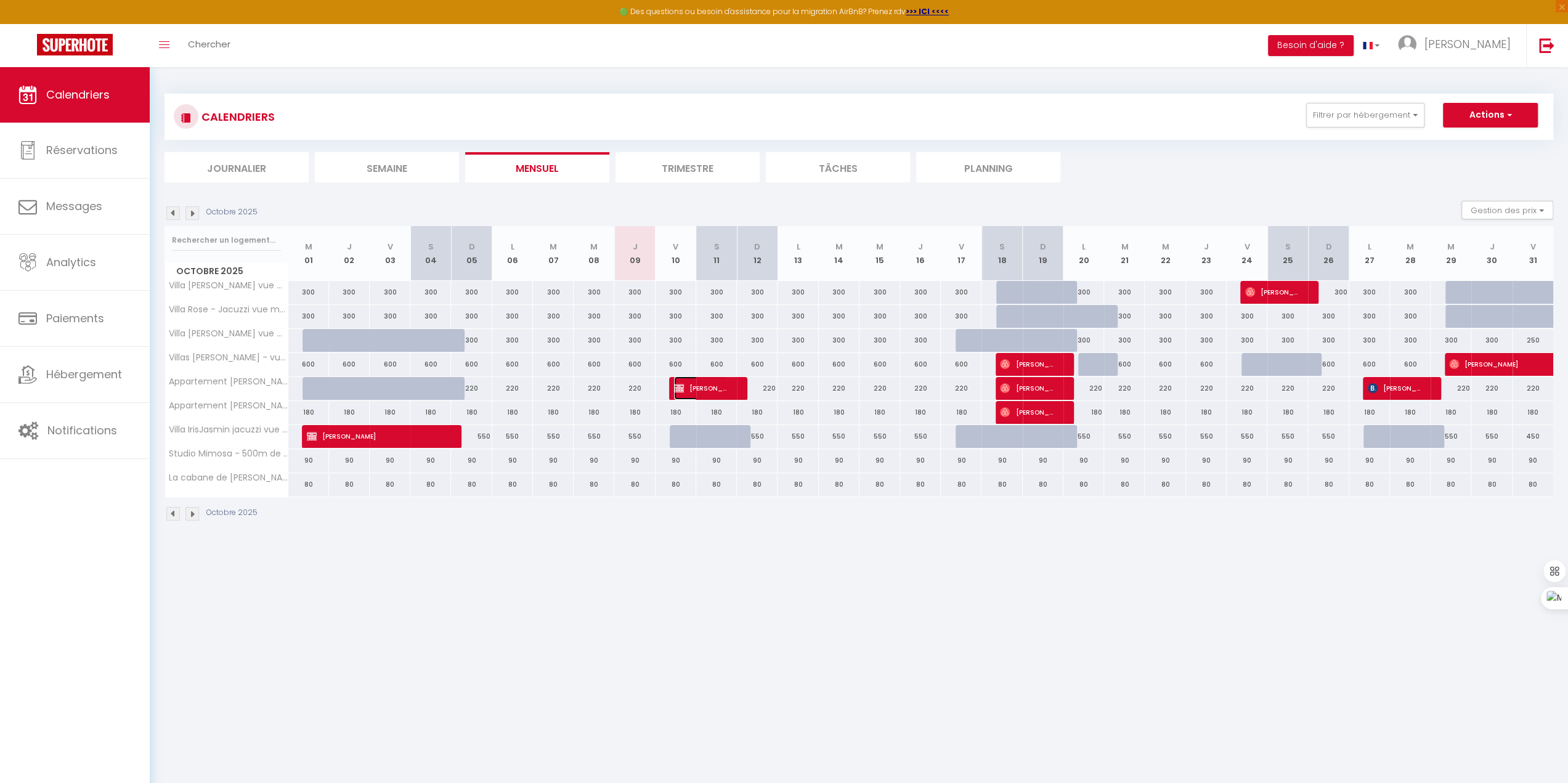
click at [714, 387] on span "Philippe Vermorel" at bounding box center [700, 388] width 54 height 23
select select "KO"
select select "0"
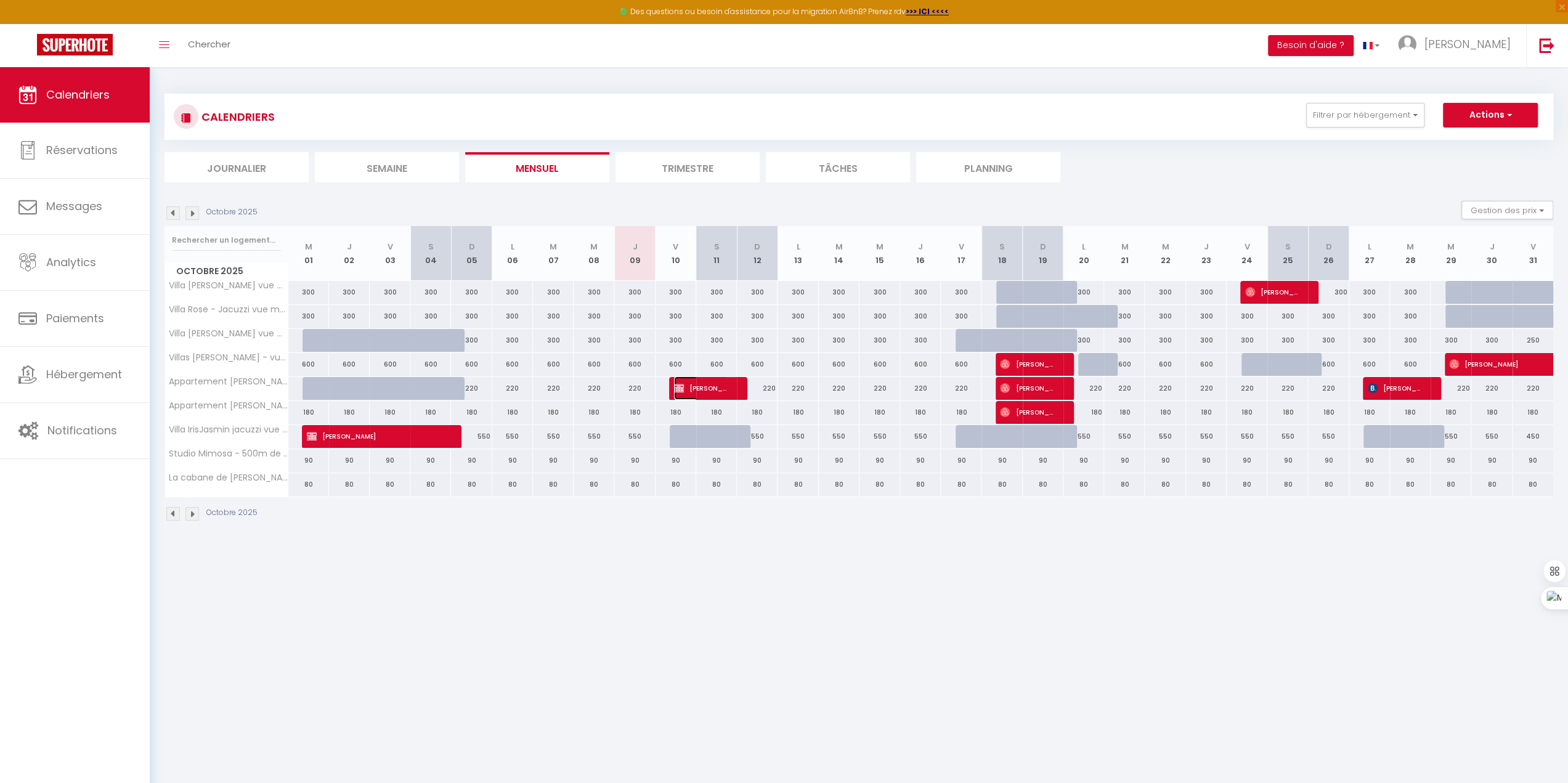
select select "1"
select select
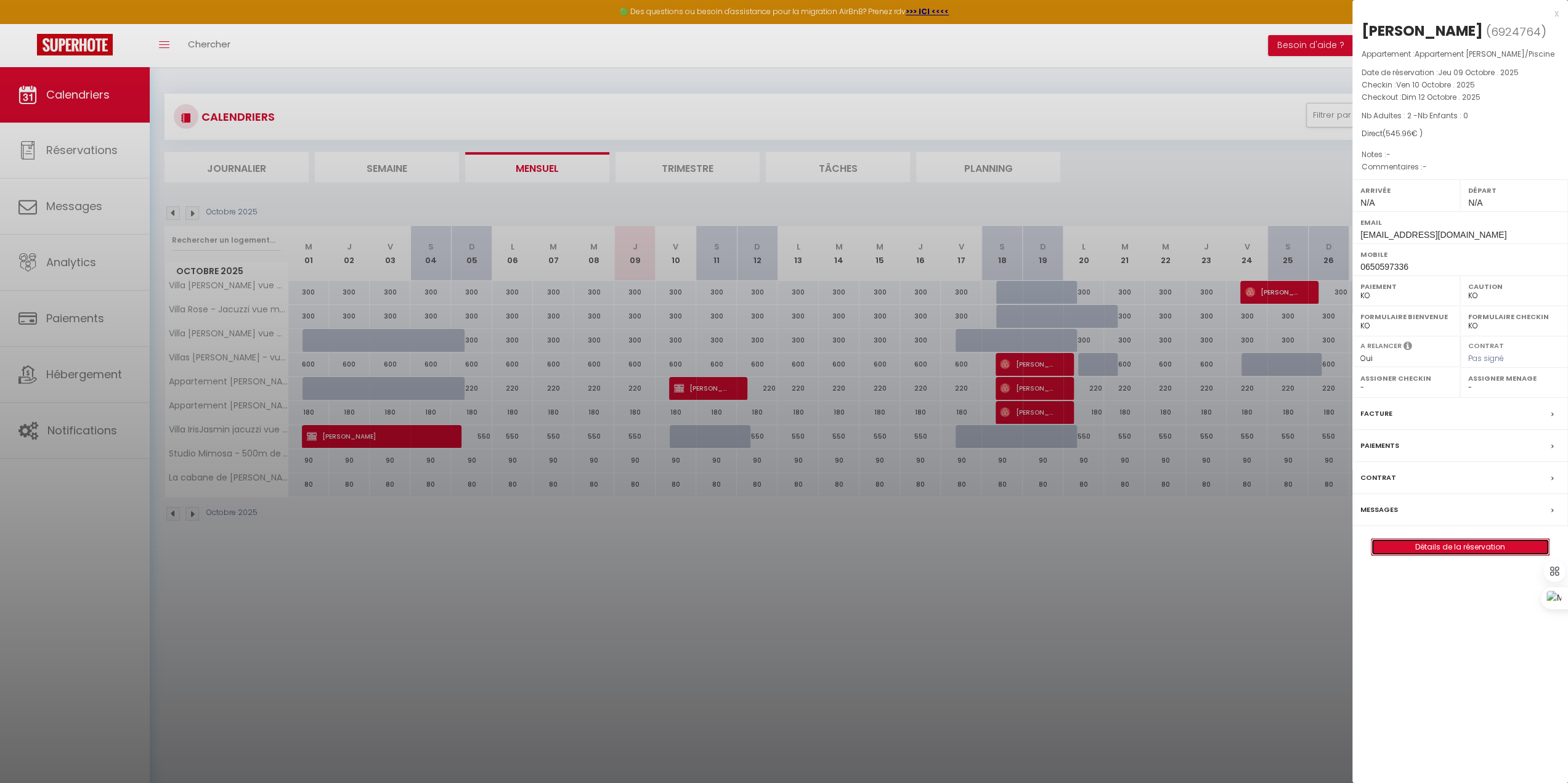
click at [1449, 556] on link "Détails de la réservation" at bounding box center [1460, 548] width 178 height 16
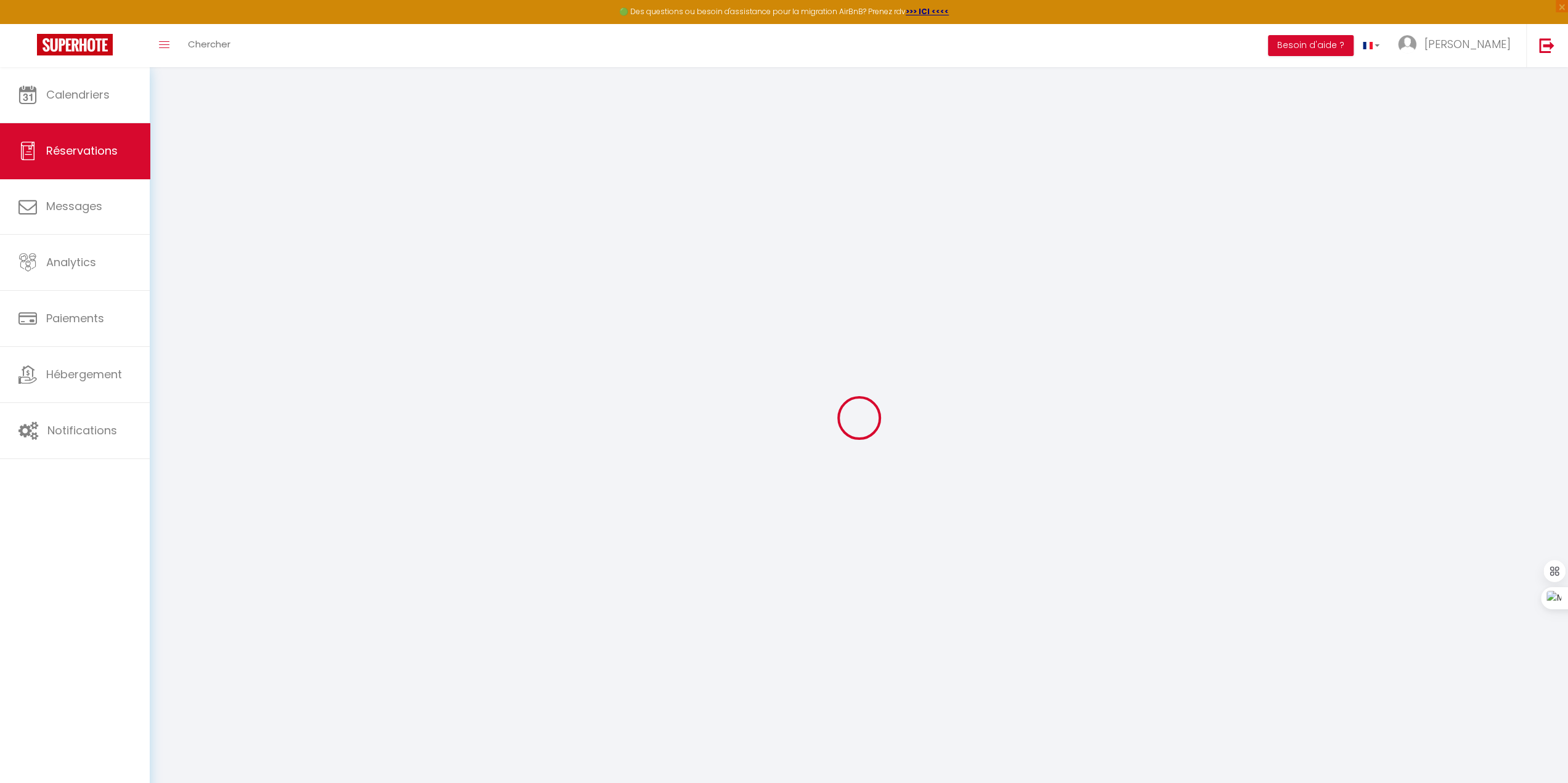
type input "Philippe"
type input "Vermorel"
type input "pvermorel@wanadoo.fr"
type input "0650597336"
select select "FR"
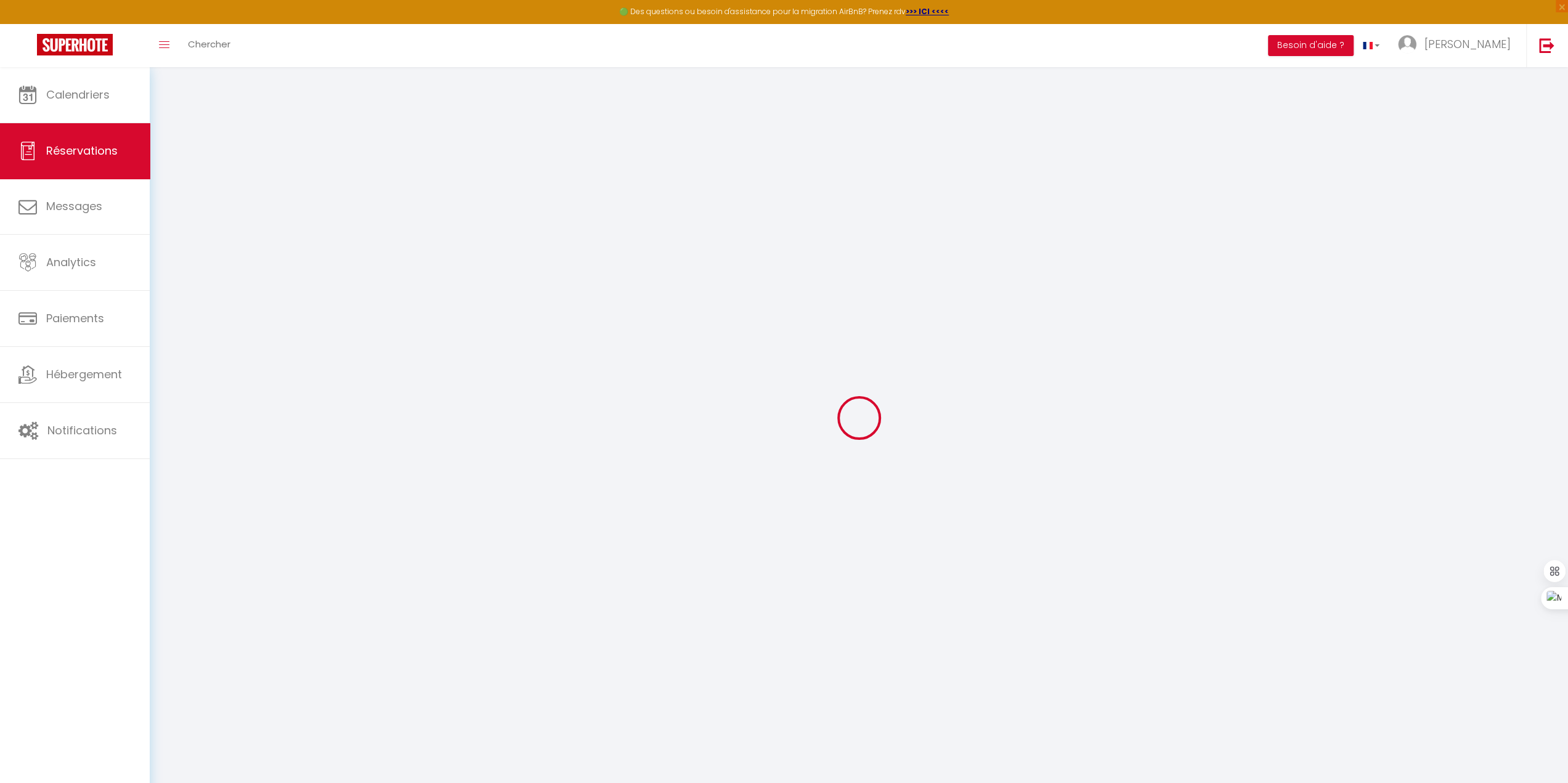
select select "47988"
select select "2"
type input "Ven 10 Octobre 2025"
select select
type input "Dim 12 Octobre 2025"
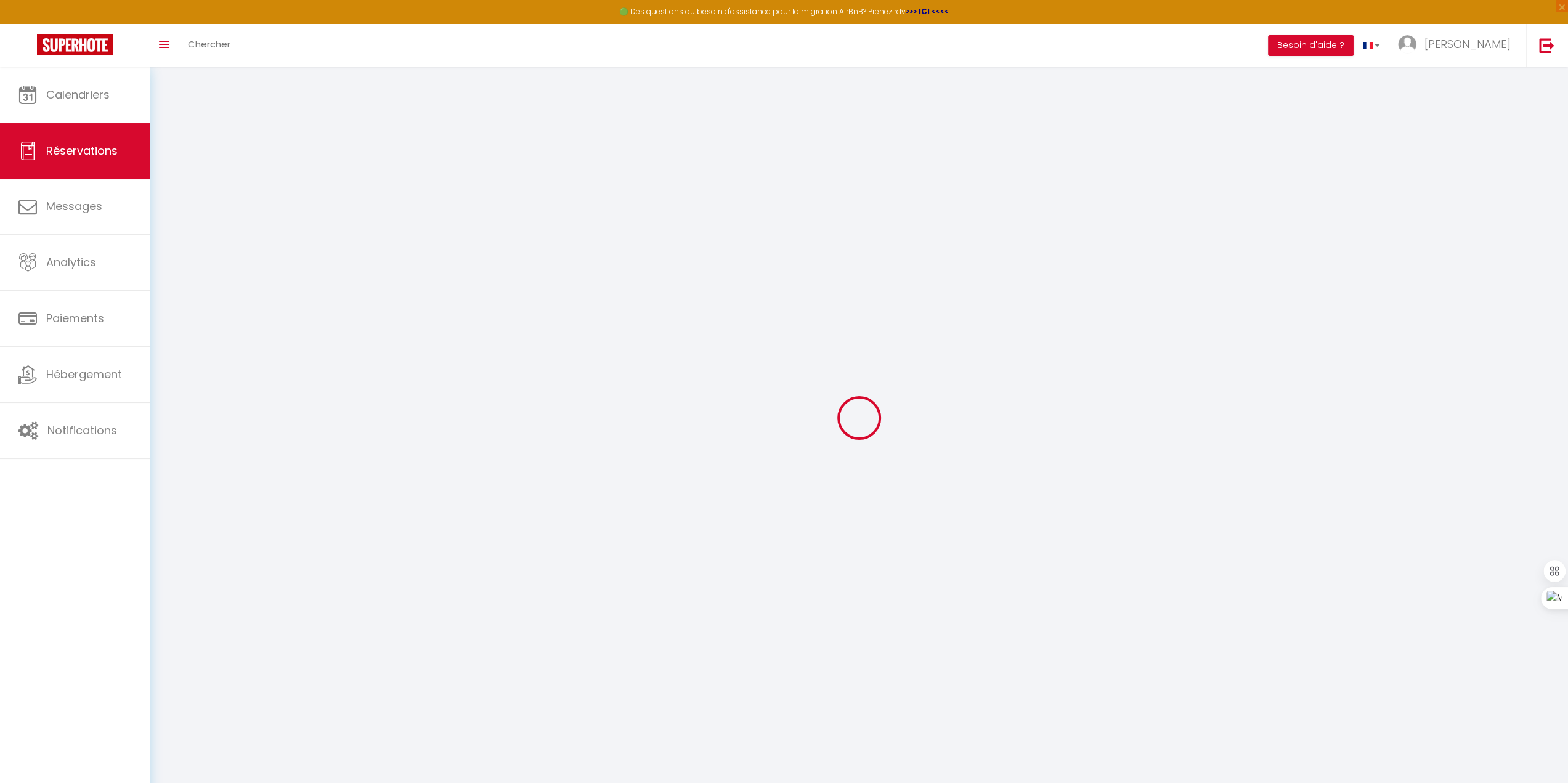
select select
type input "2"
select select "10"
select select
type input "440"
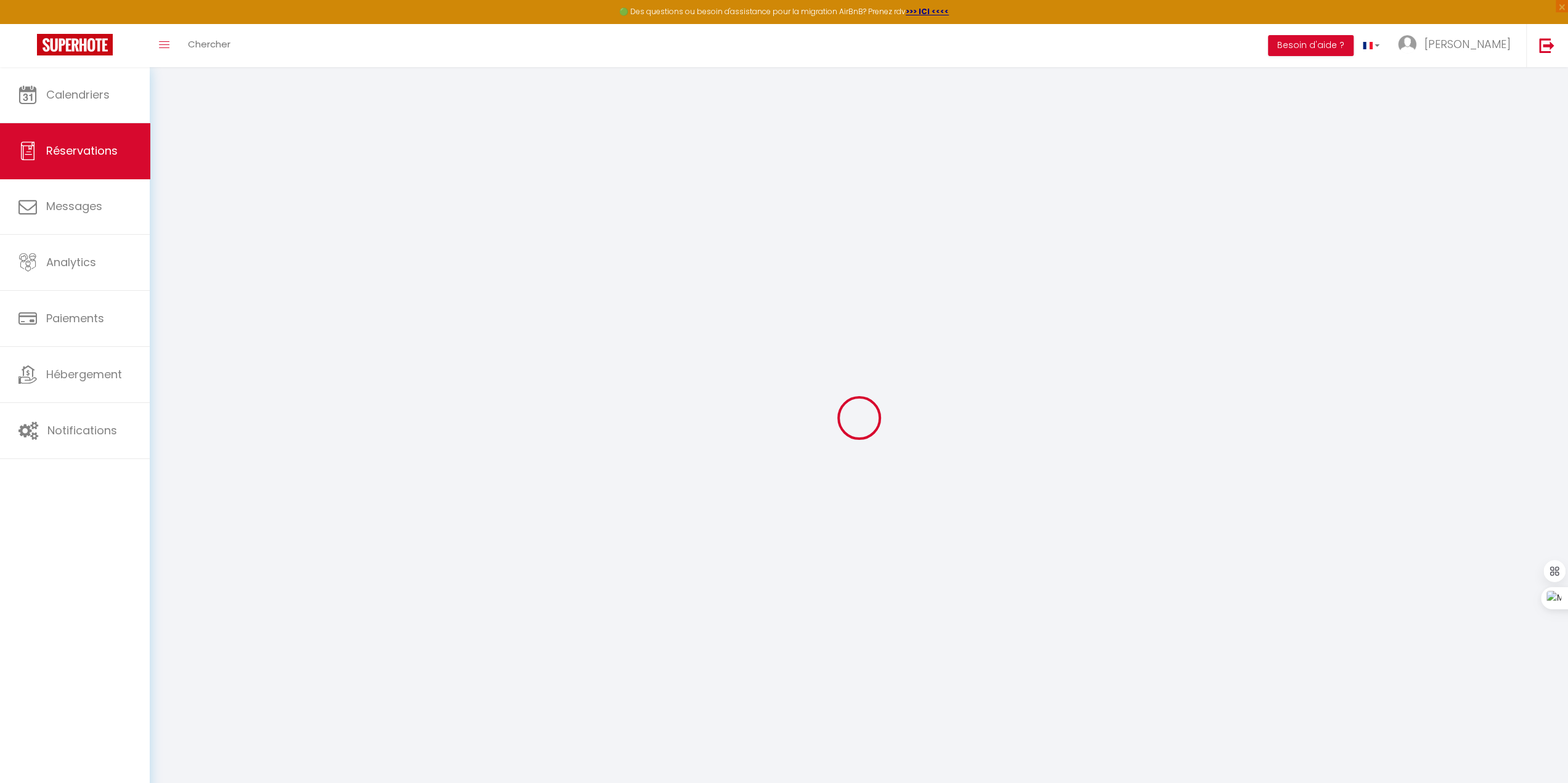
checkbox input "false"
type input "545.96"
type input "0"
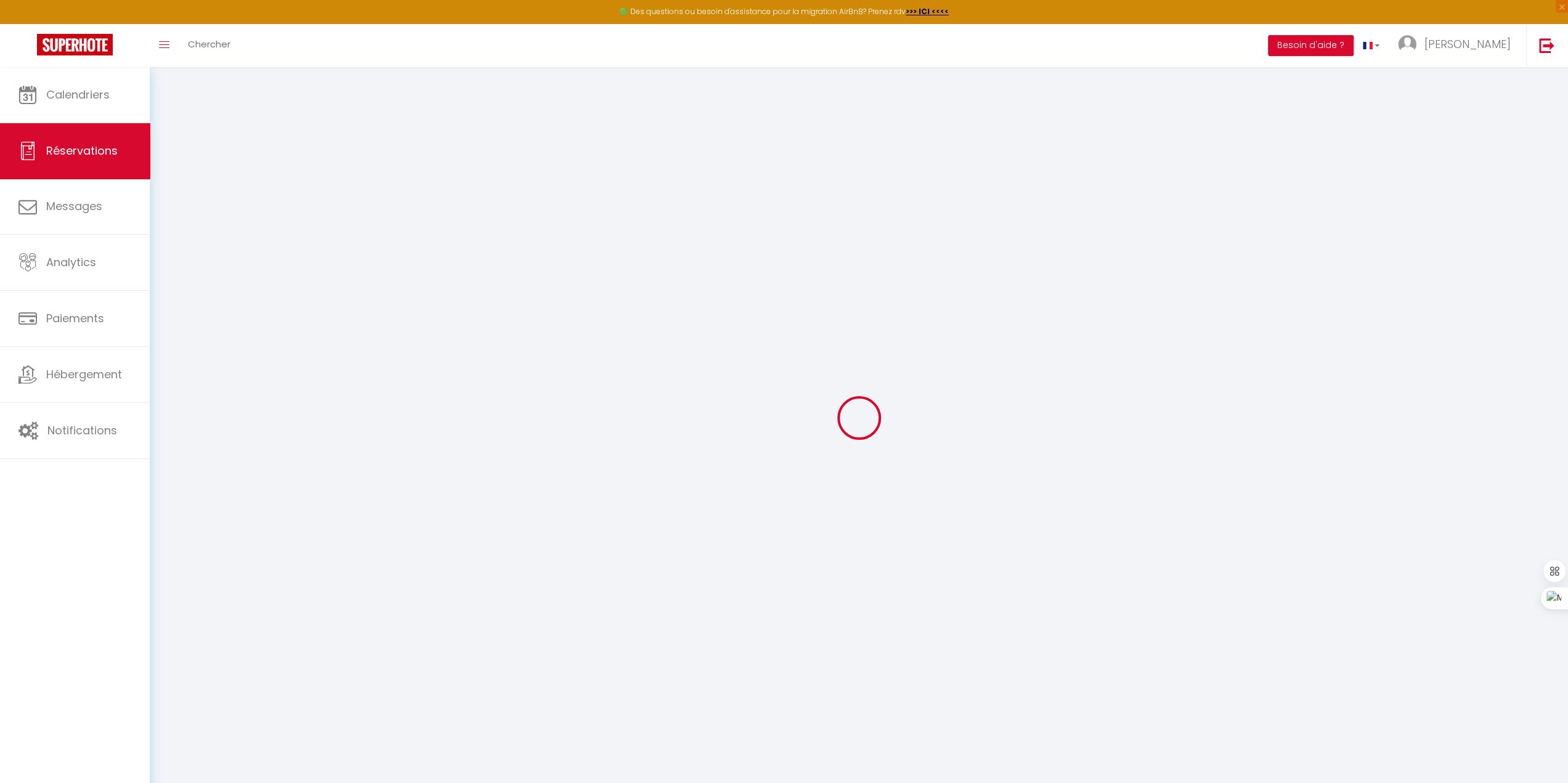
select select
select select "14"
checkbox input "false"
select select
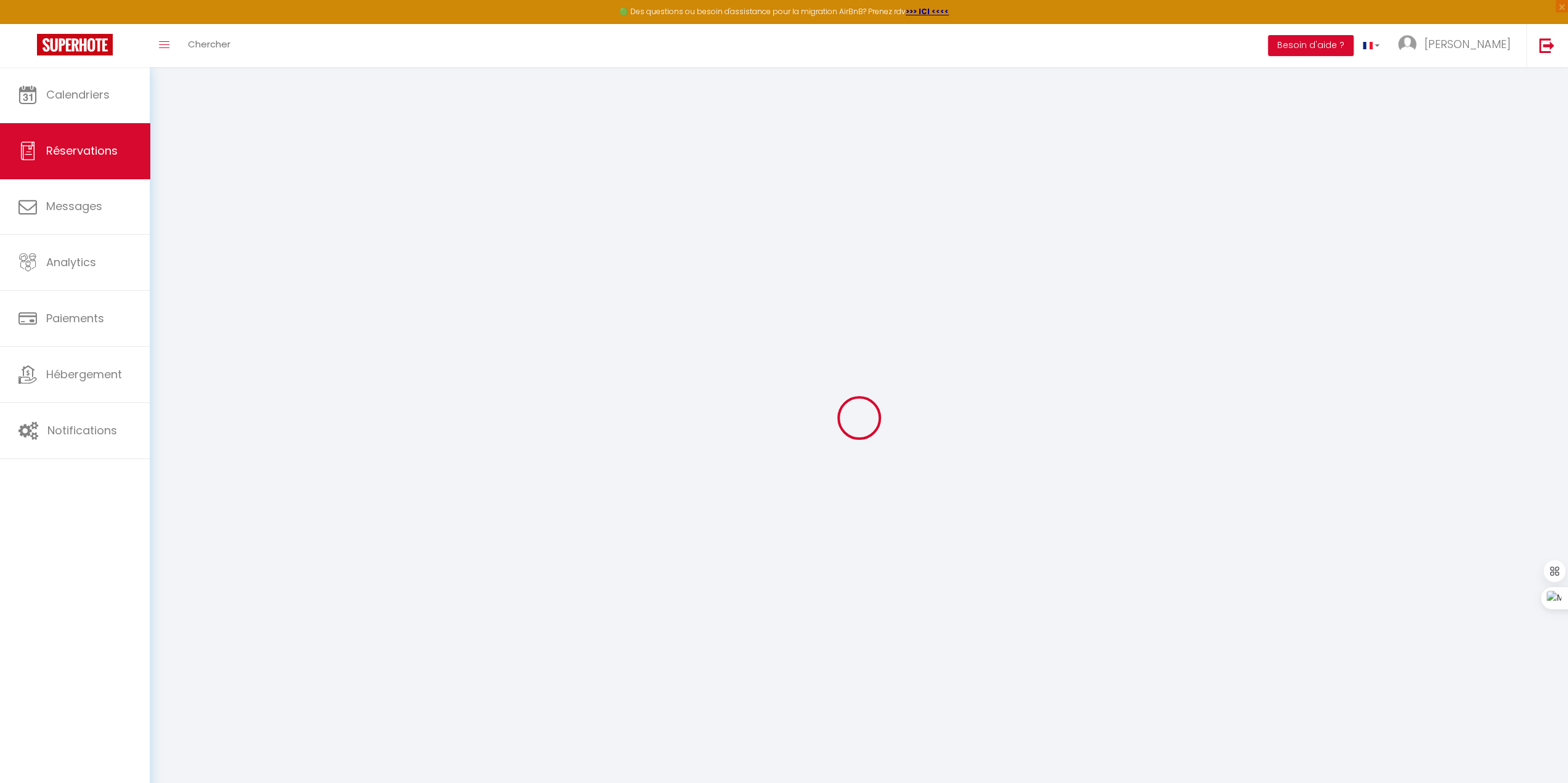
select select
checkbox input "false"
select select
checkbox input "false"
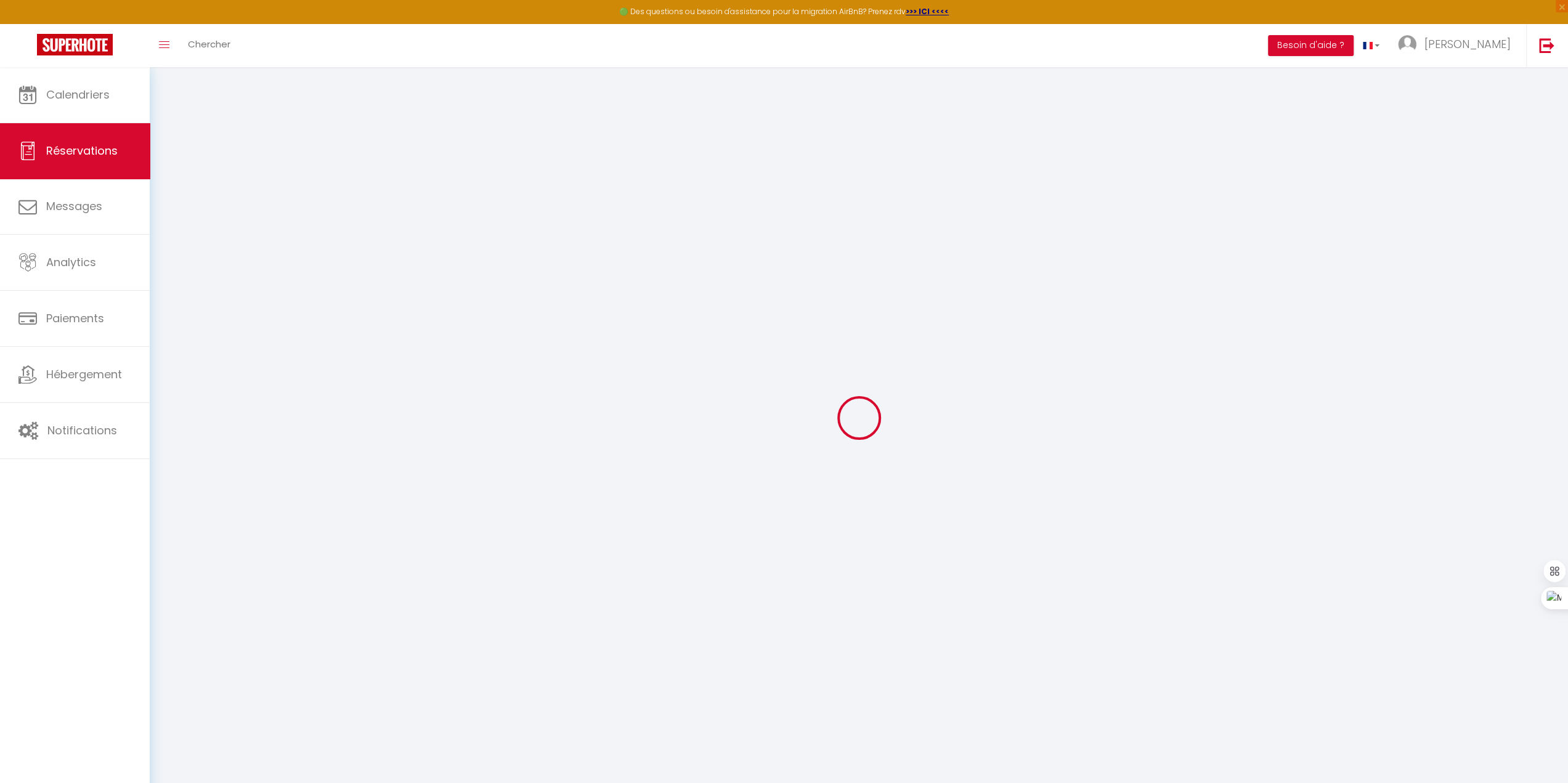
select select
checkbox input "false"
type input "85"
type input "20.96"
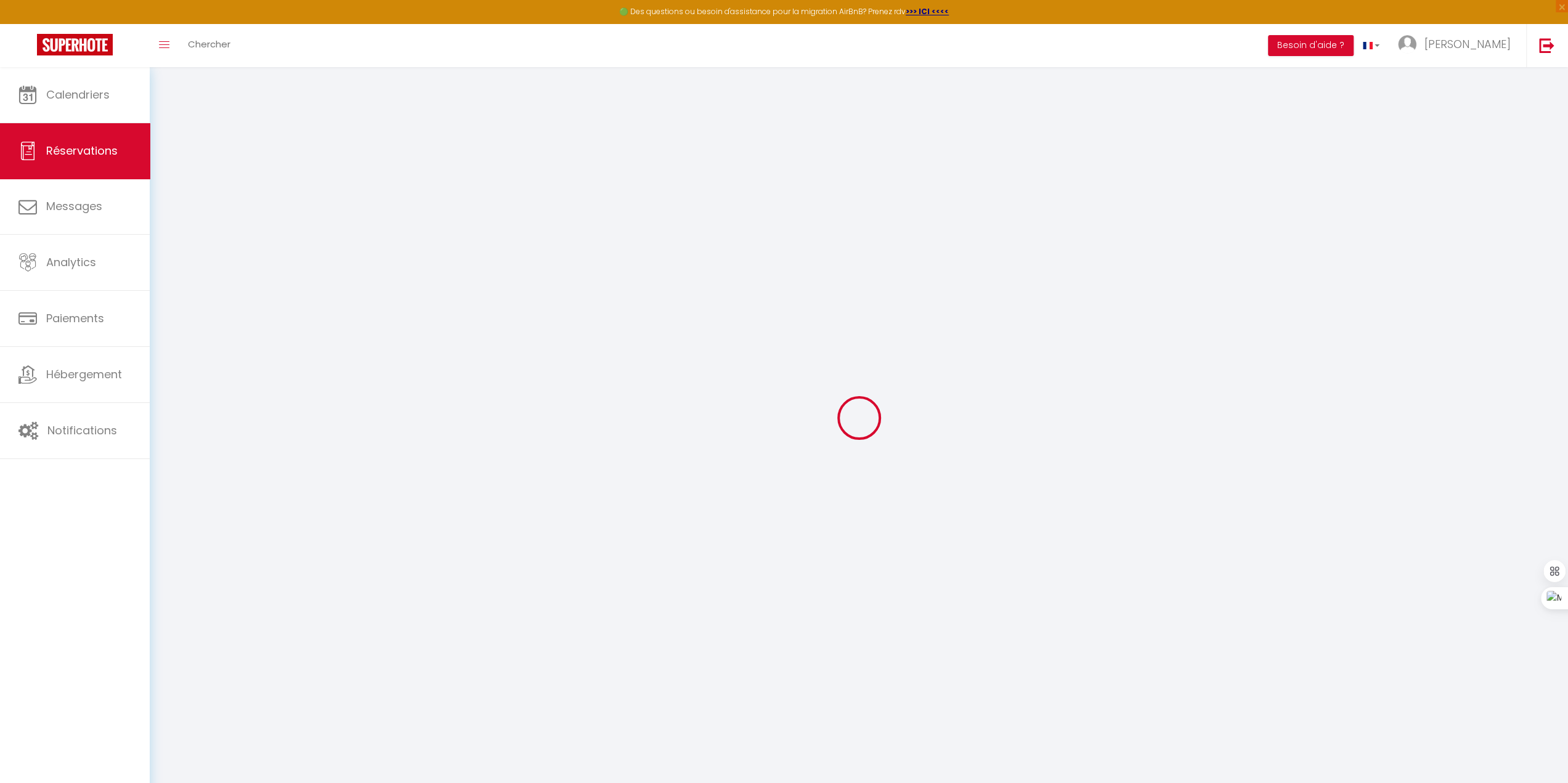
select select
checkbox input "false"
select select
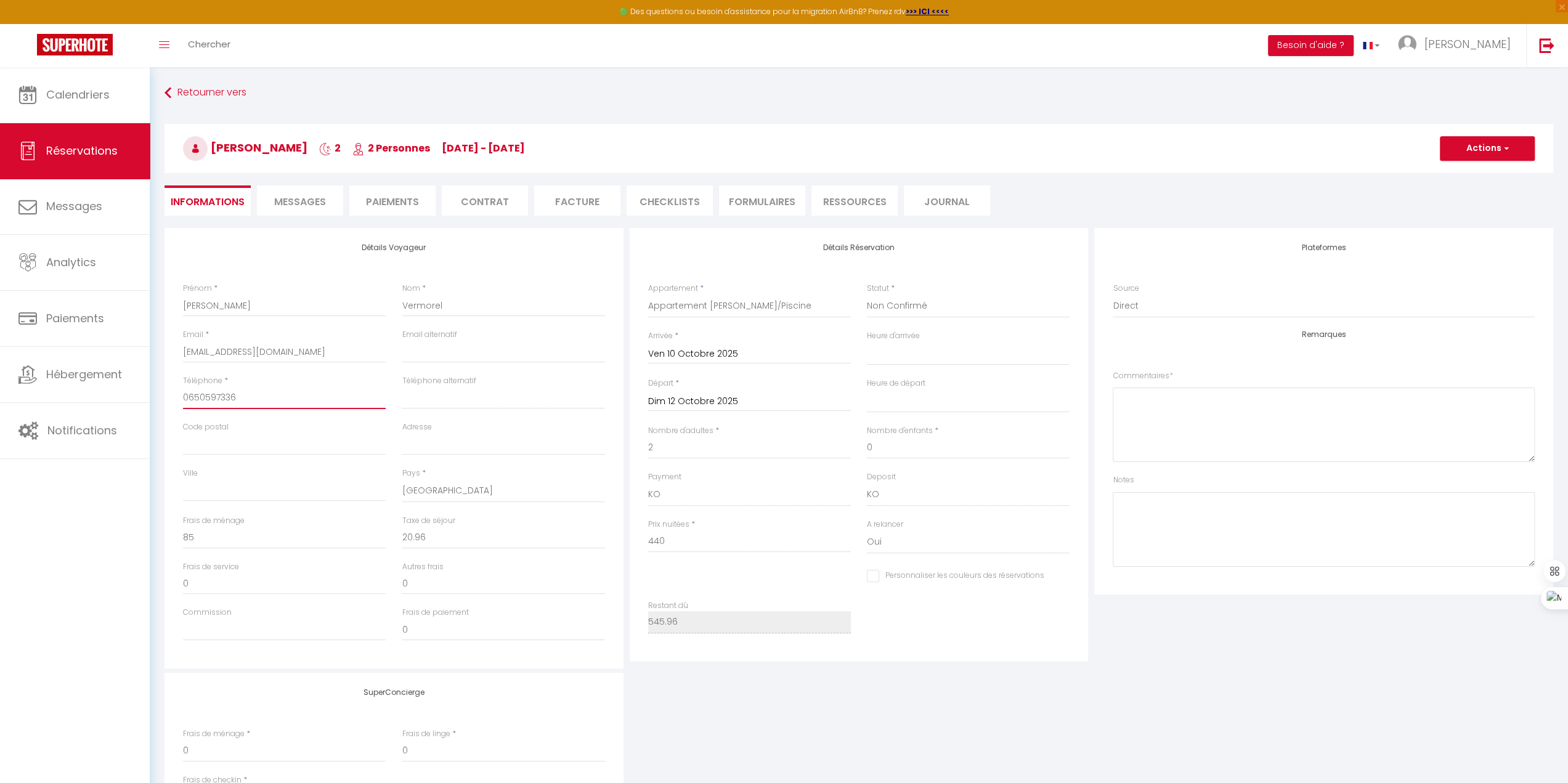
drag, startPoint x: 234, startPoint y: 406, endPoint x: 244, endPoint y: 399, distance: 12.2
click at [234, 406] on input "0650597336" at bounding box center [284, 397] width 203 height 22
type input "065059733"
select select
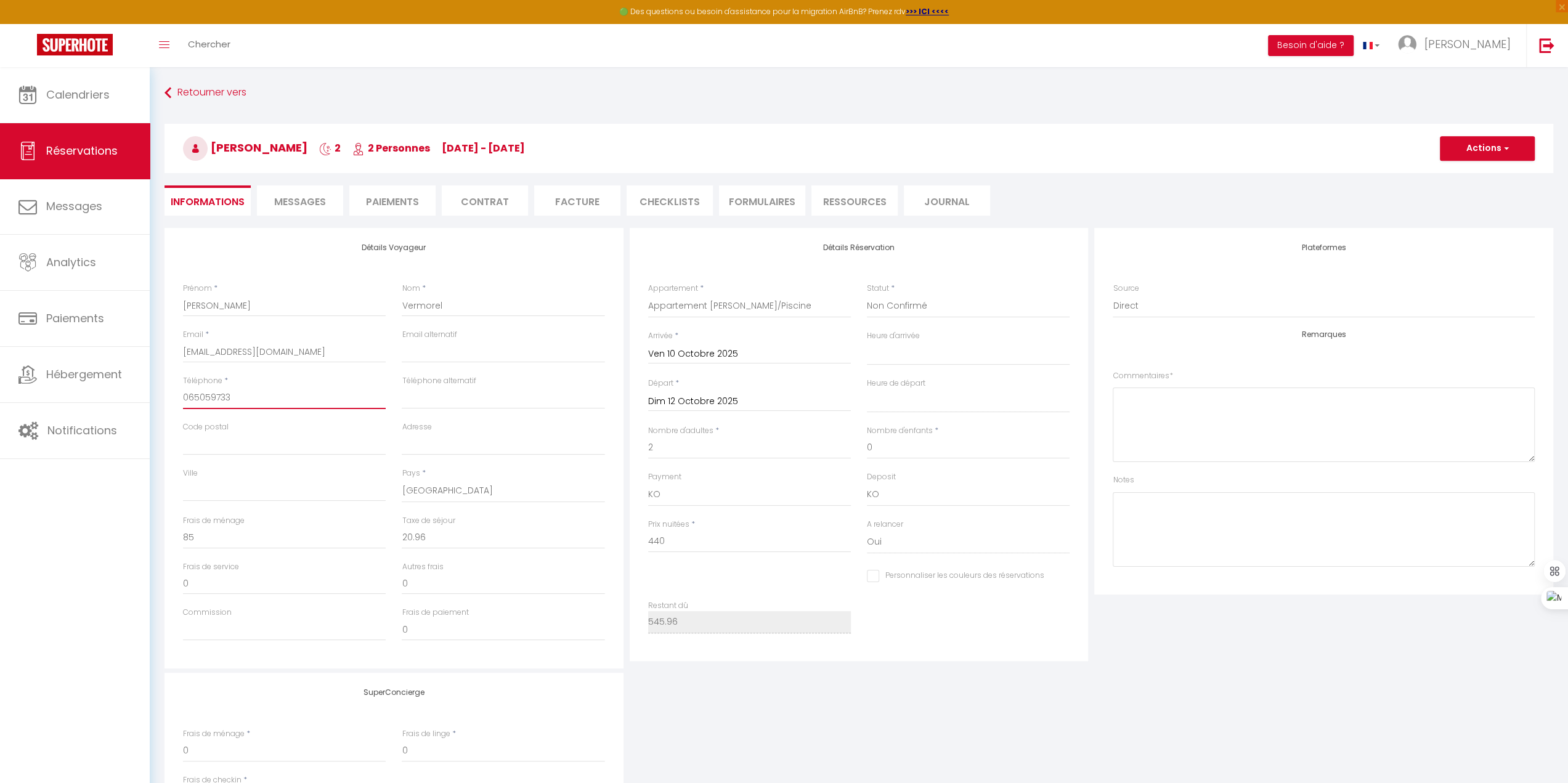
checkbox input "false"
type input "06505973"
select select
checkbox input "false"
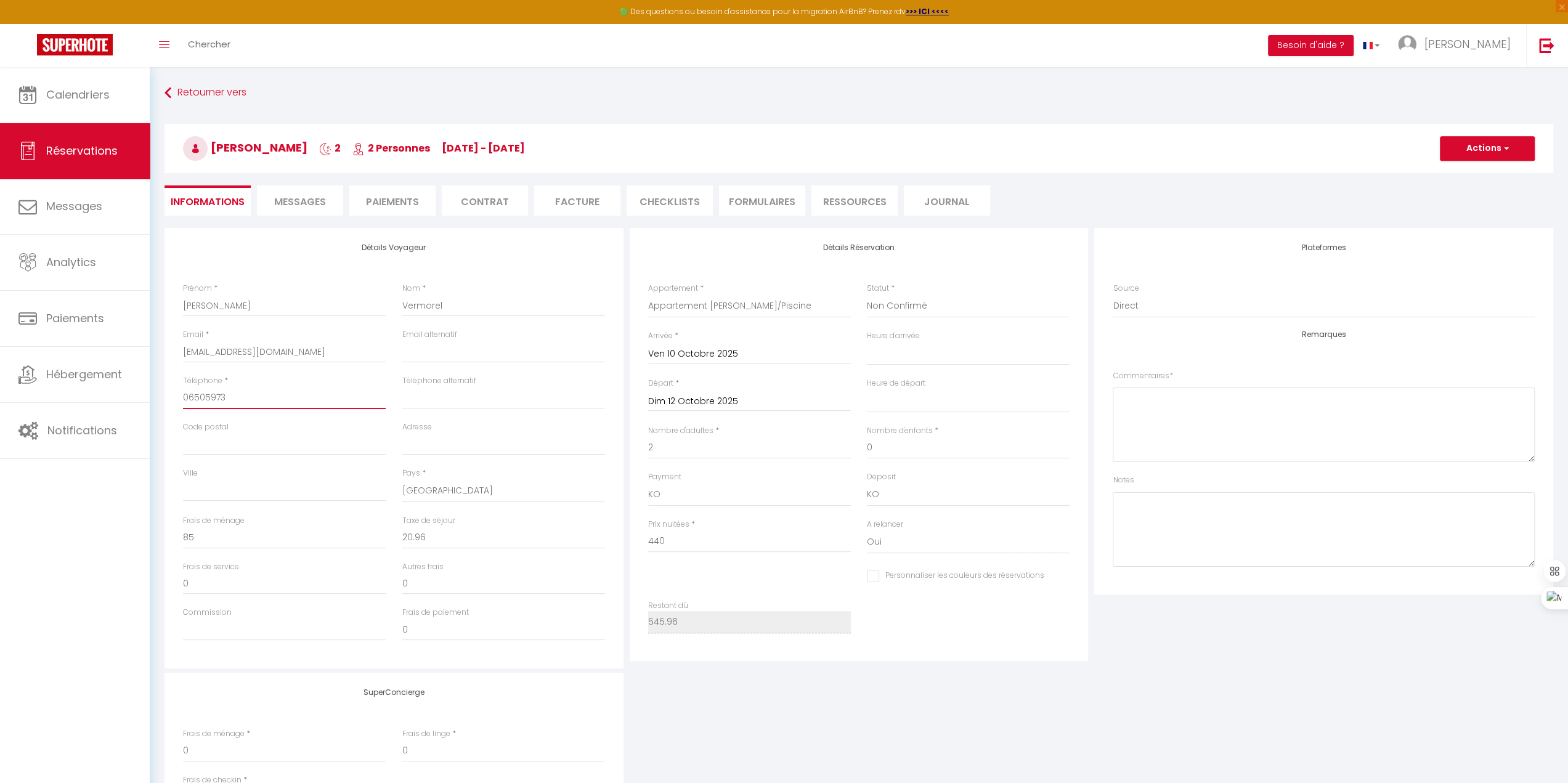
type input "0650597"
select select
checkbox input "false"
type input "065059"
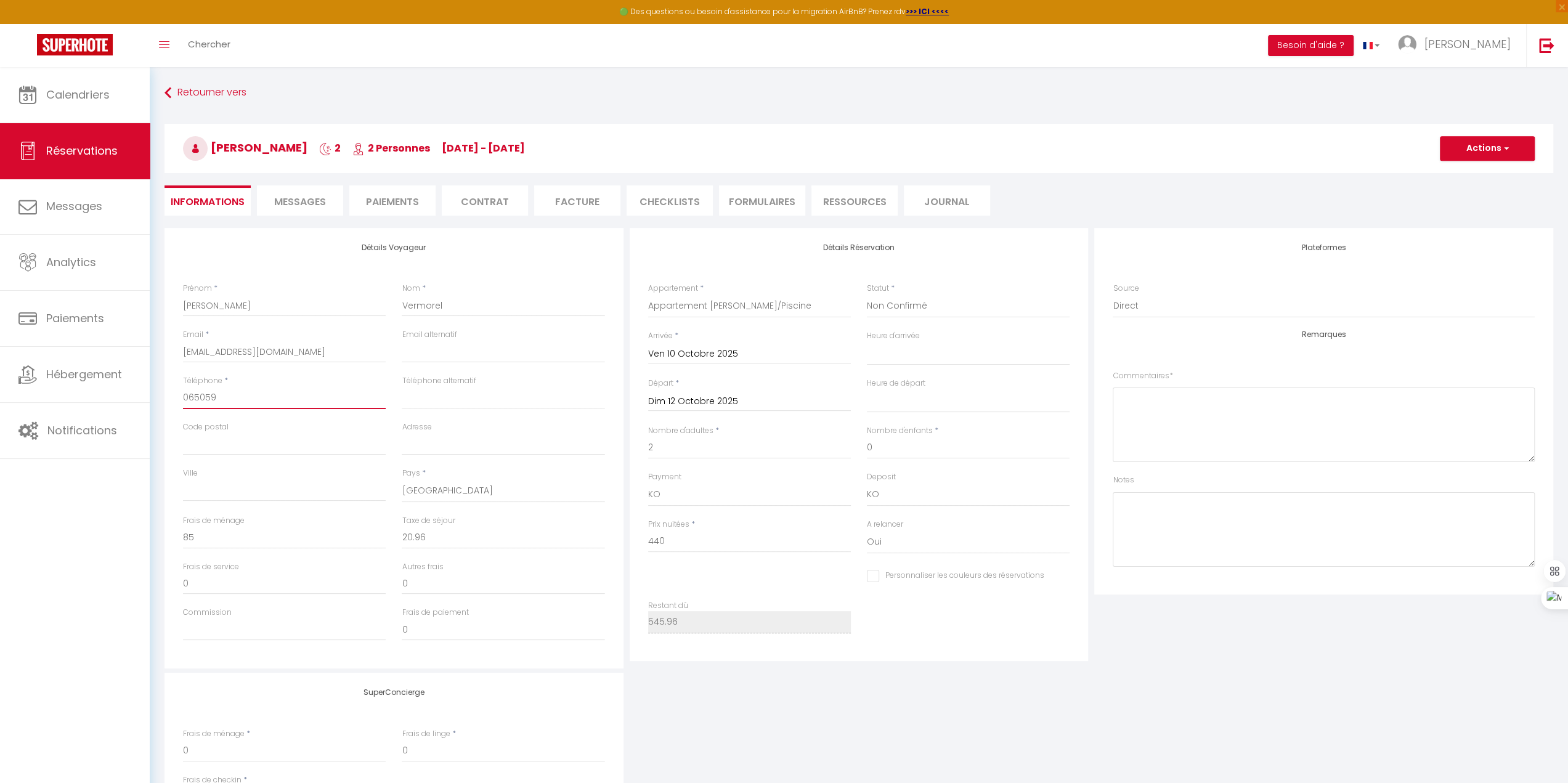
select select
checkbox input "false"
type input "06505"
select select
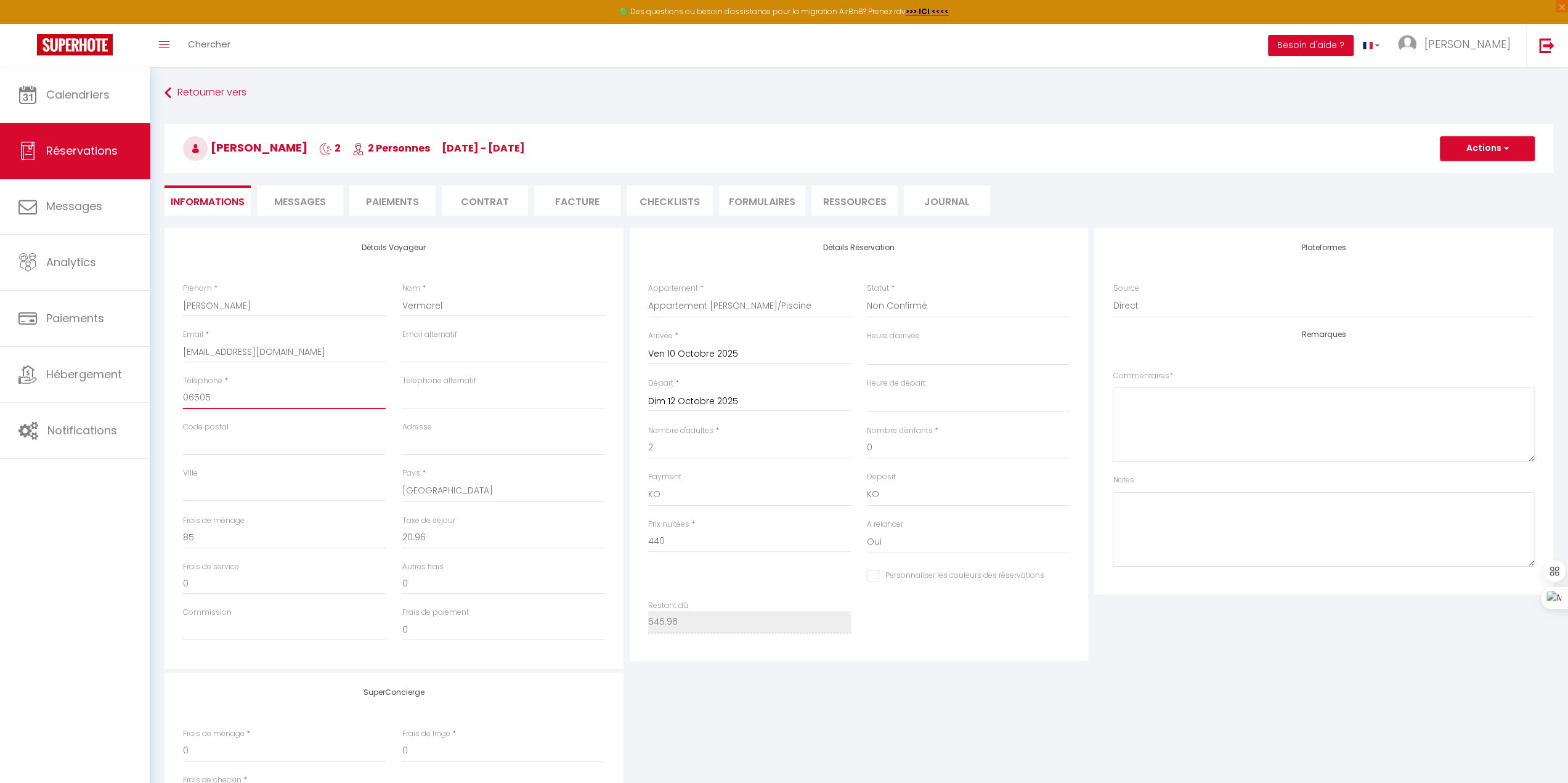
select select
checkbox input "false"
type input "0650"
select select
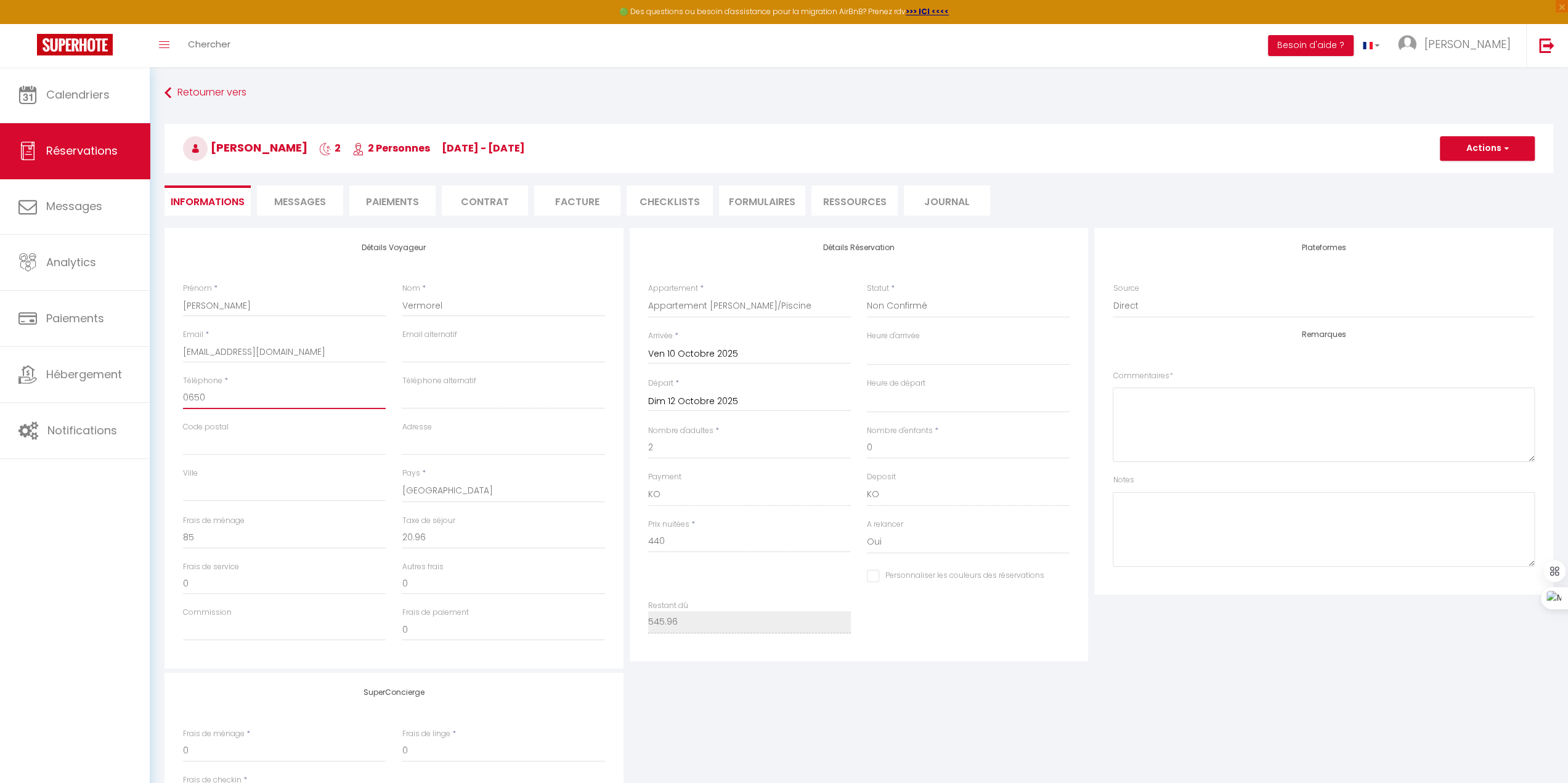
checkbox input "false"
type input "065"
select select
checkbox input "false"
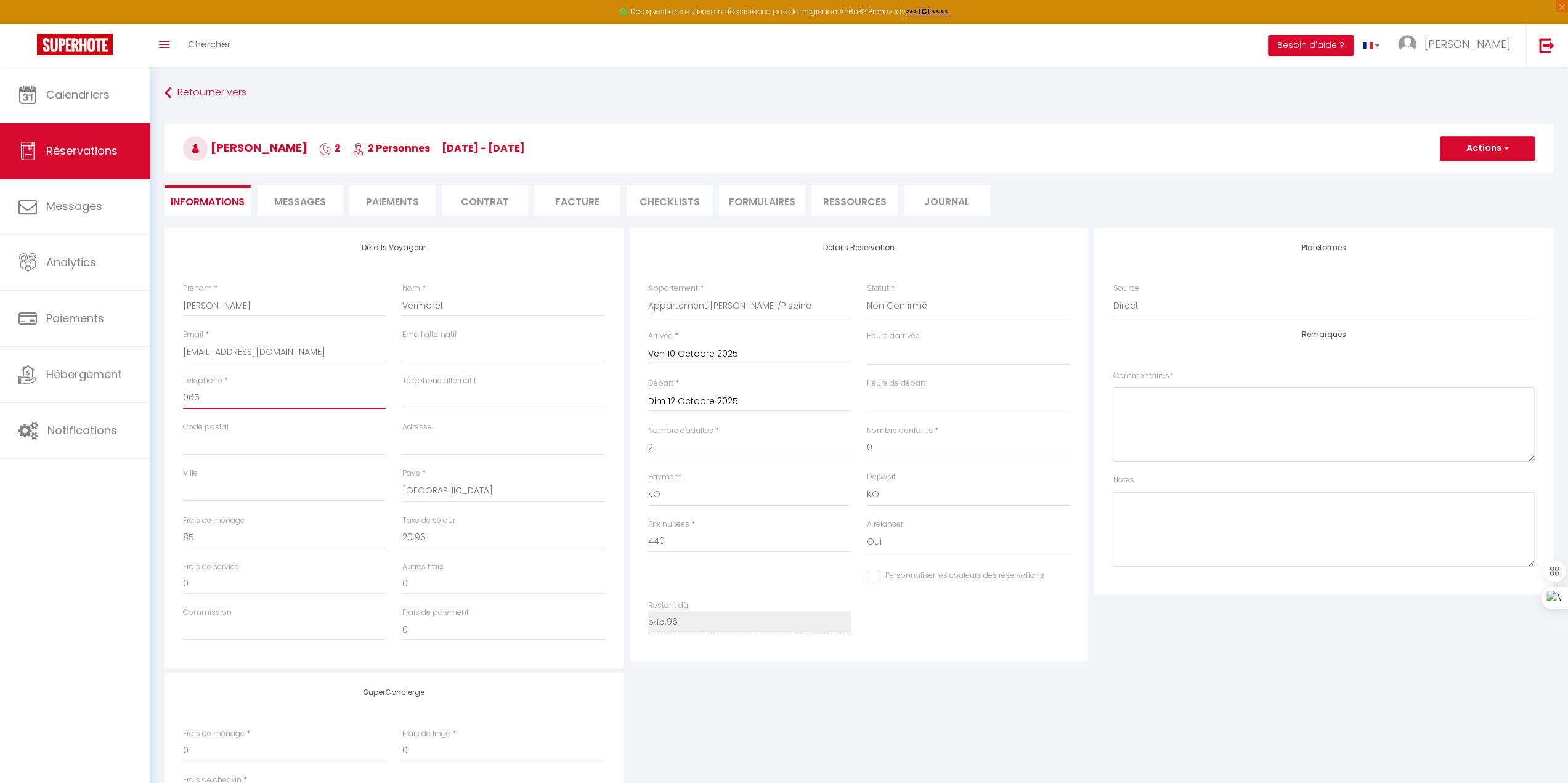
type input "06"
select select
checkbox input "false"
type input "060"
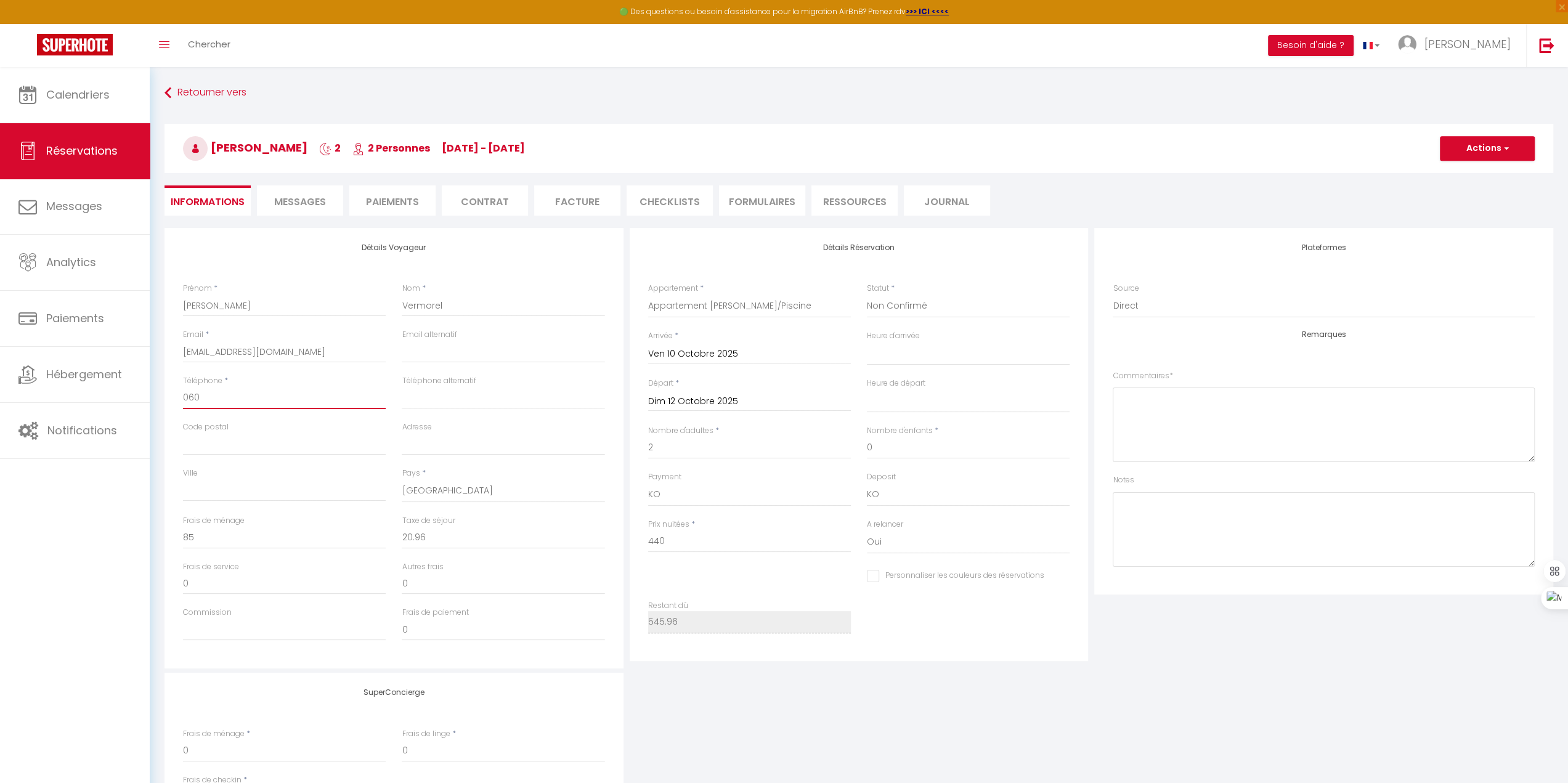
select select
checkbox input "false"
type input "0607"
select select
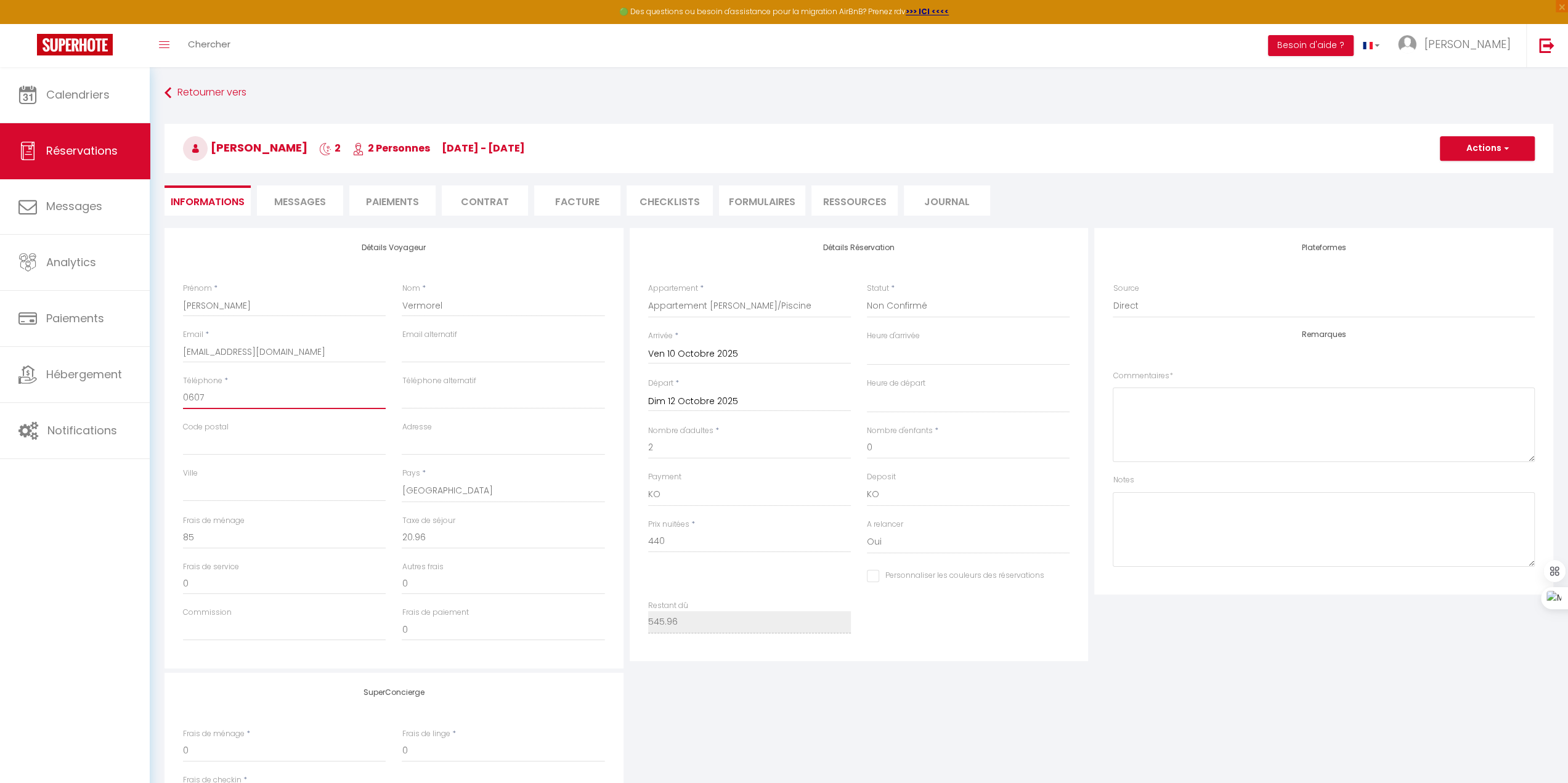
select select
checkbox input "false"
type input "06071"
select select
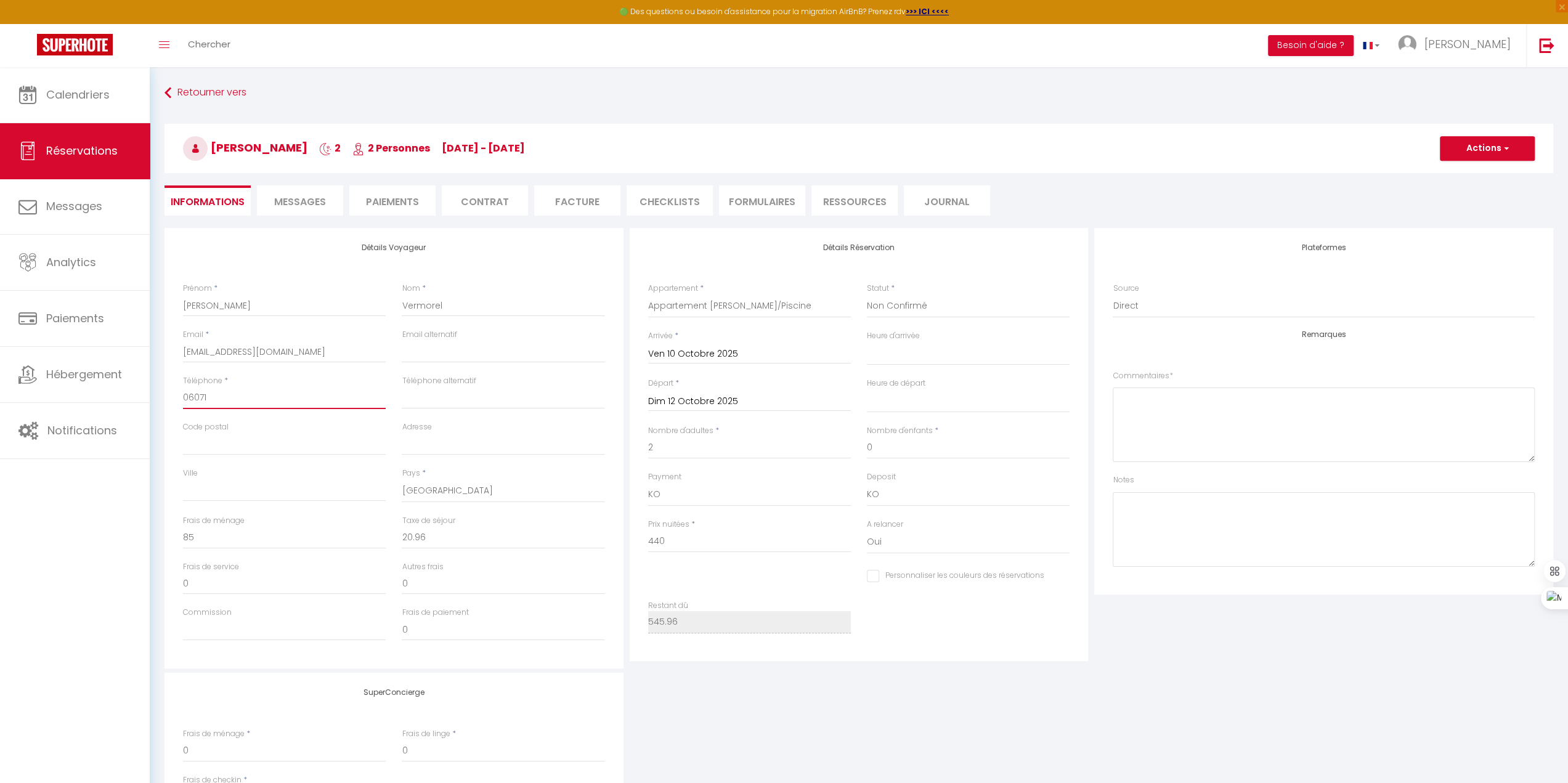
checkbox input "false"
type input "060713"
select select
checkbox input "false"
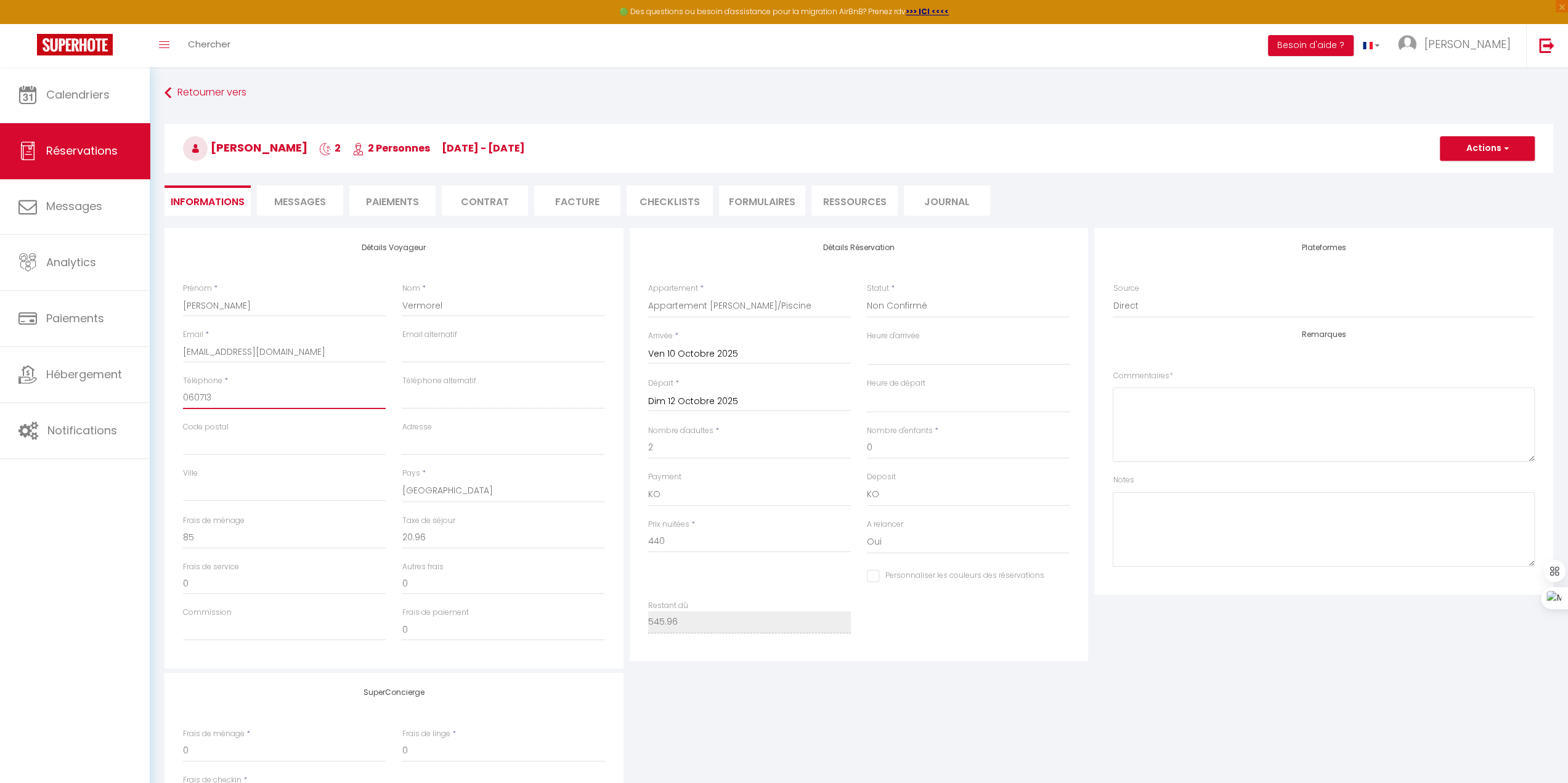
type input "0607130"
select select
checkbox input "false"
type input "06071306"
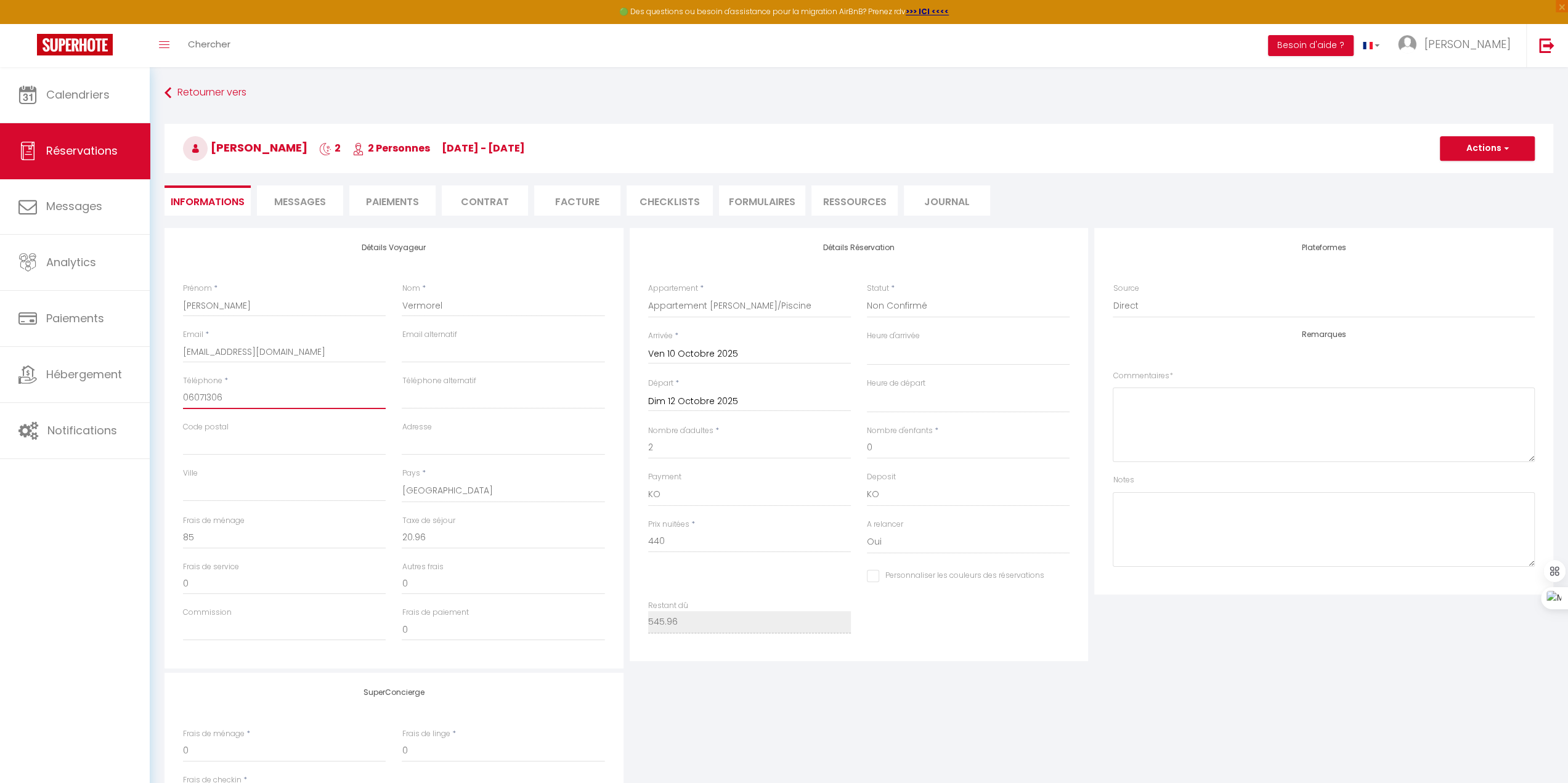
select select
checkbox input "false"
type input "060713068"
select select
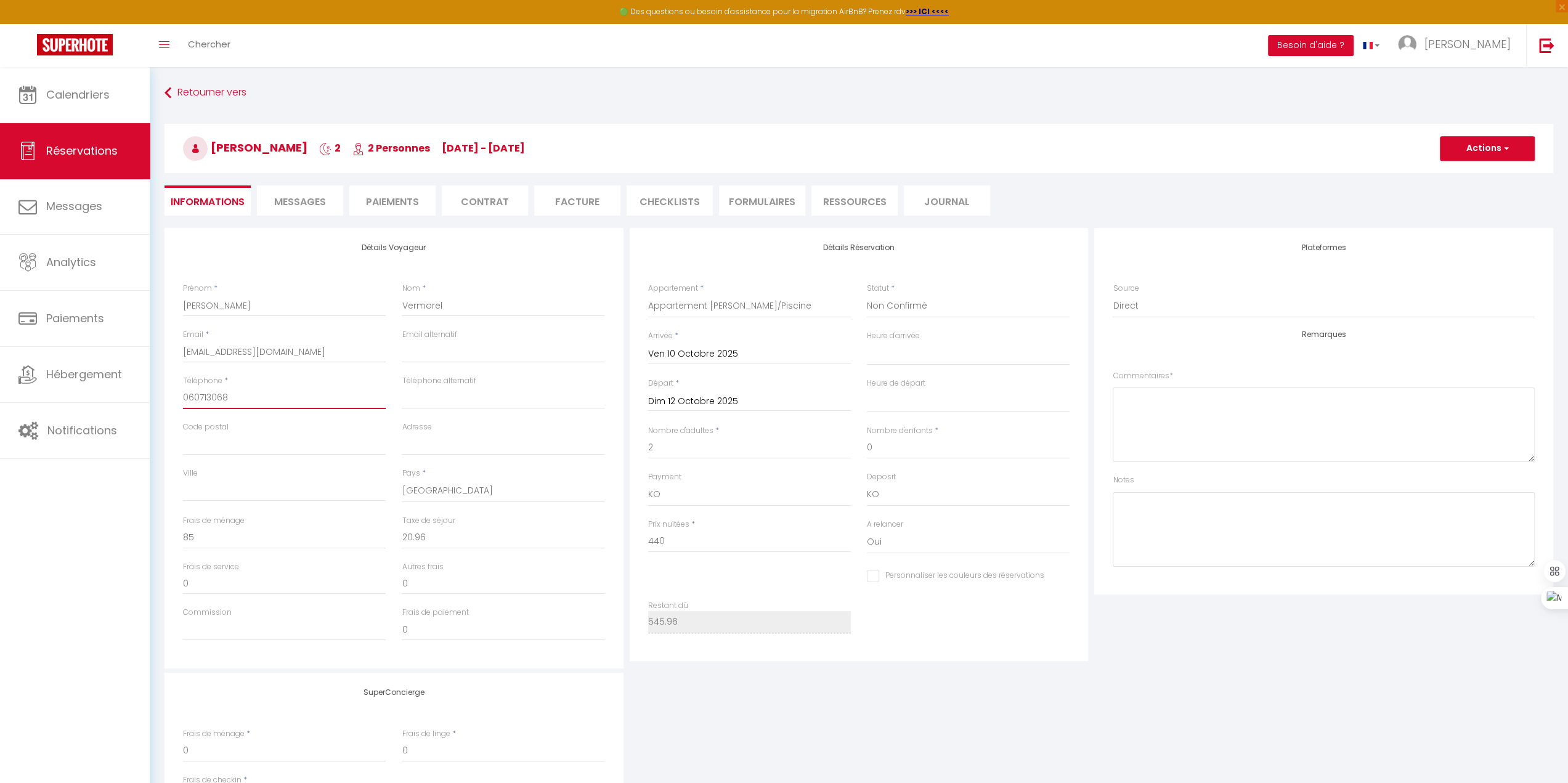
select select
checkbox input "false"
type input "0607130685"
select select
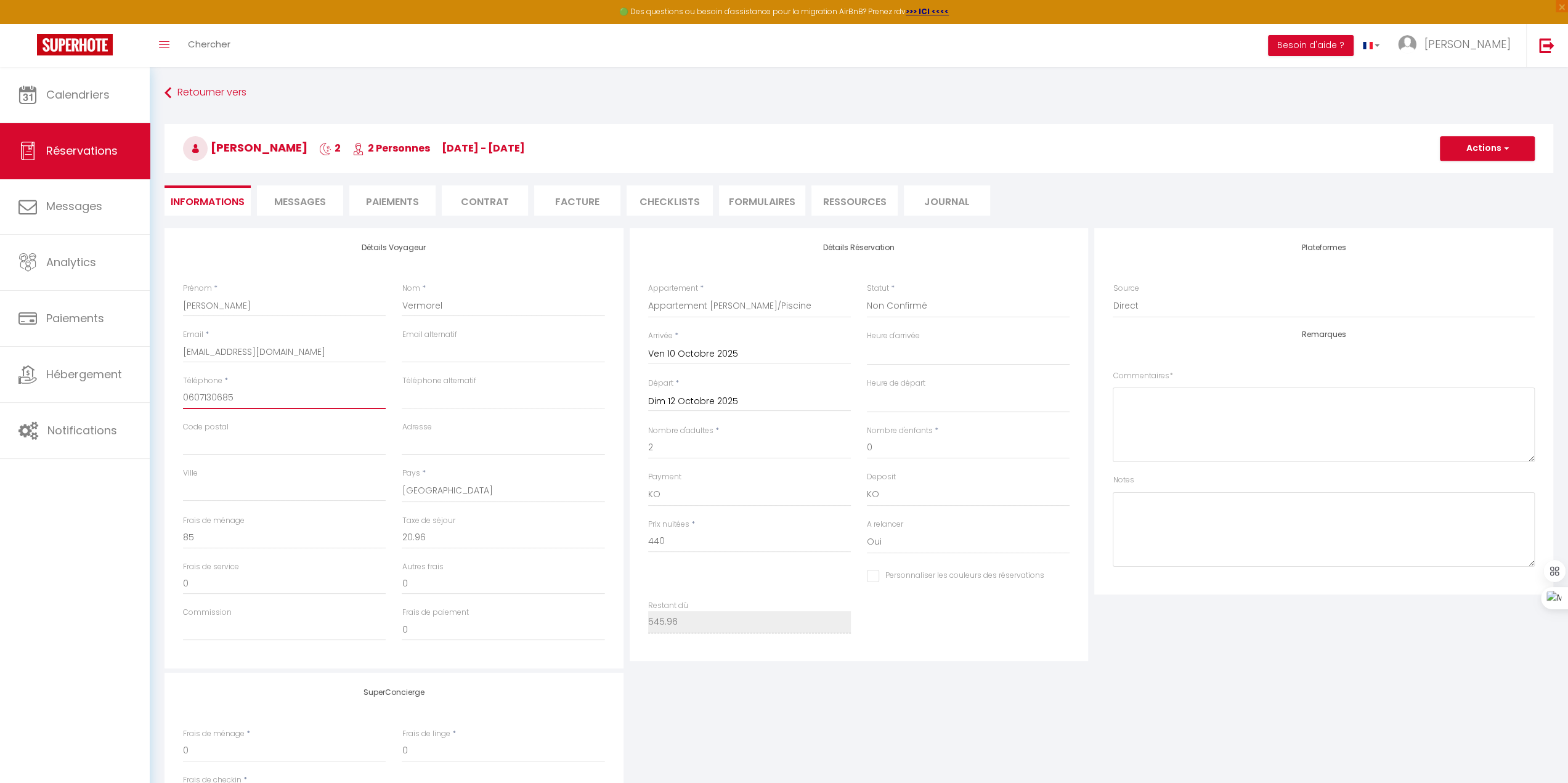
checkbox input "false"
type input "0607130685"
click at [1511, 145] on button "Actions" at bounding box center [1487, 149] width 95 height 25
click at [1478, 180] on link "Enregistrer" at bounding box center [1475, 175] width 97 height 16
select select "not_cancelled"
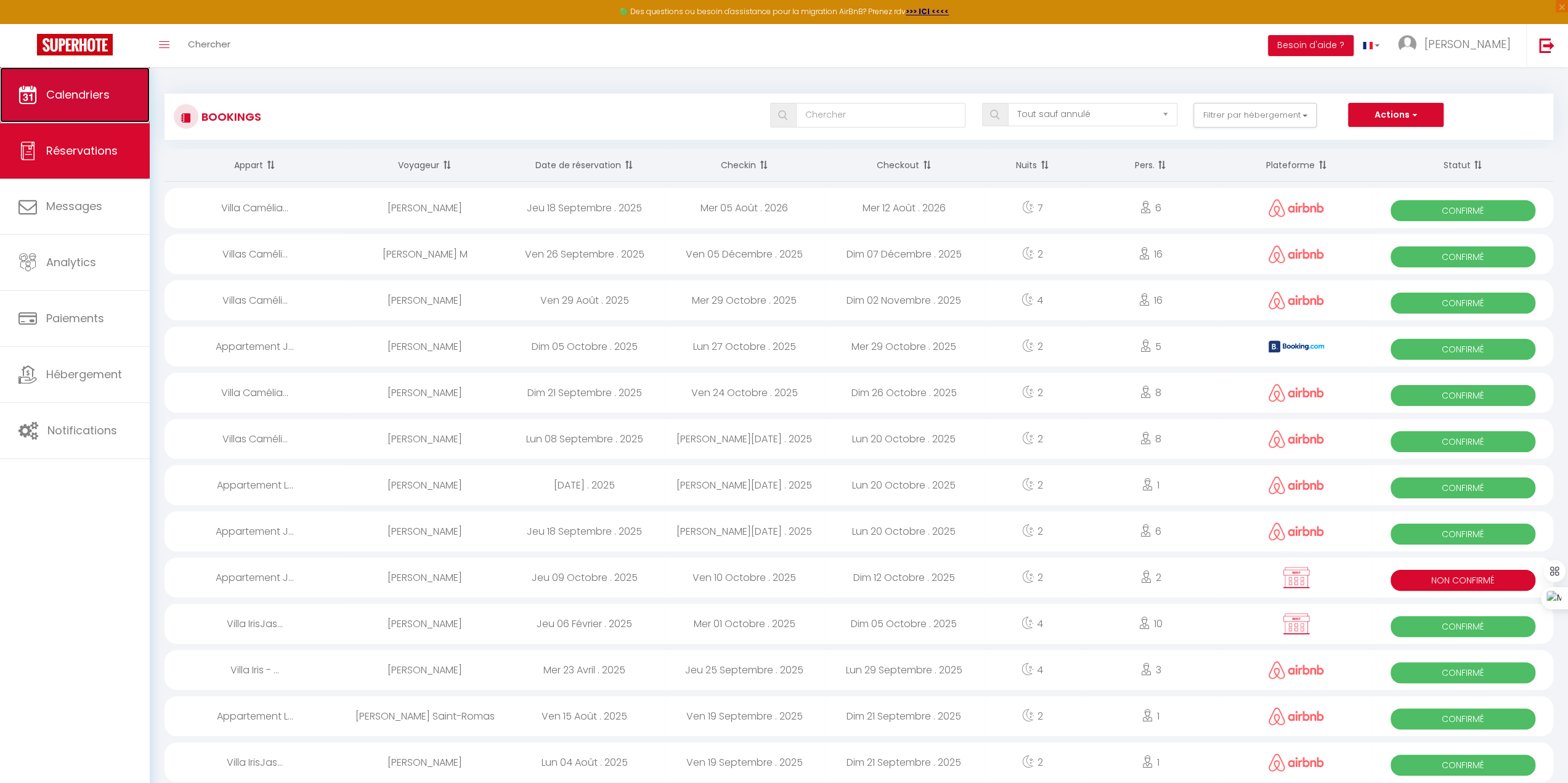
click at [53, 120] on link "Calendriers" at bounding box center [74, 95] width 149 height 56
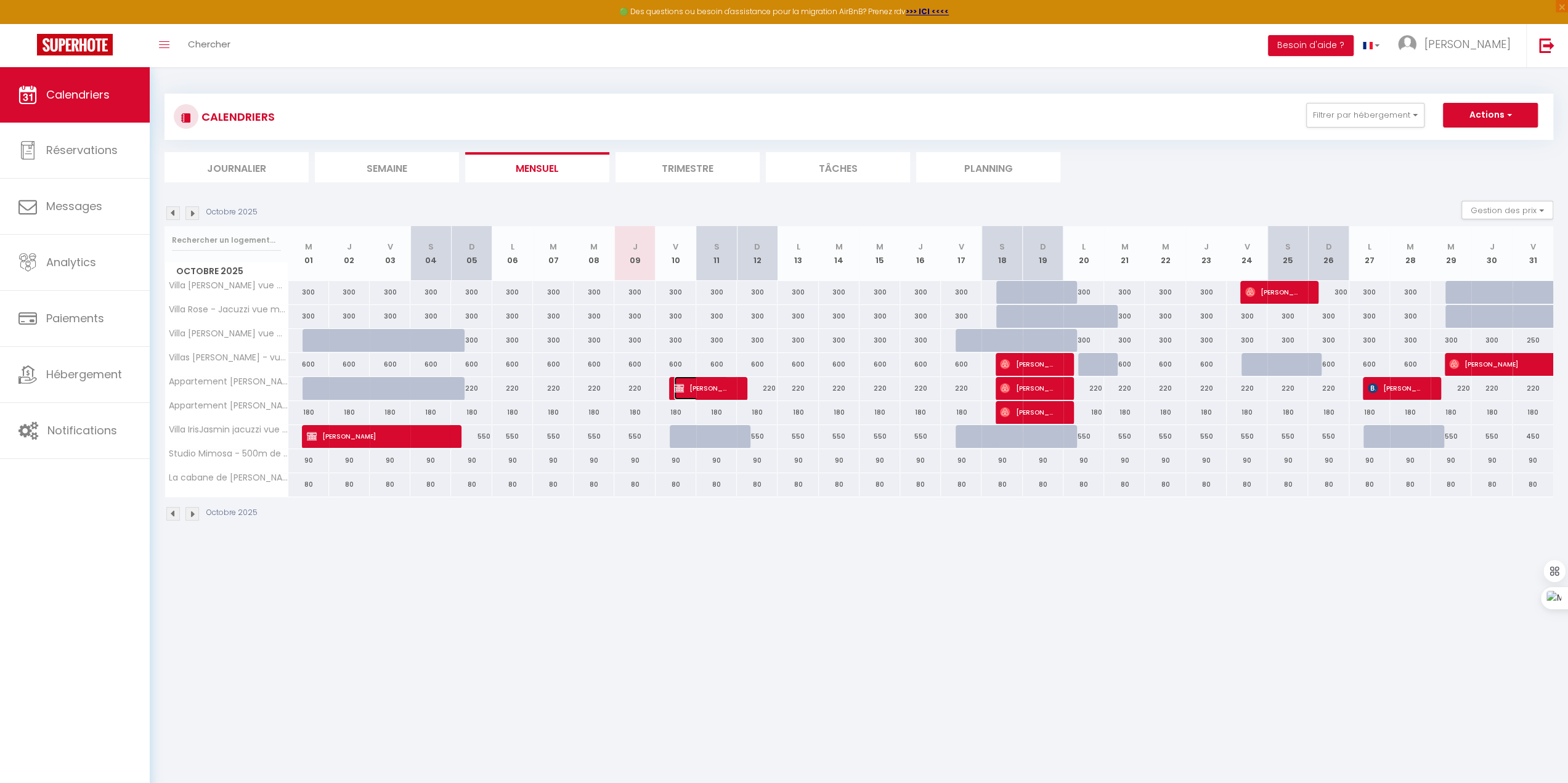
click at [704, 388] on span "[PERSON_NAME]" at bounding box center [700, 388] width 54 height 23
select select "KO"
select select "0"
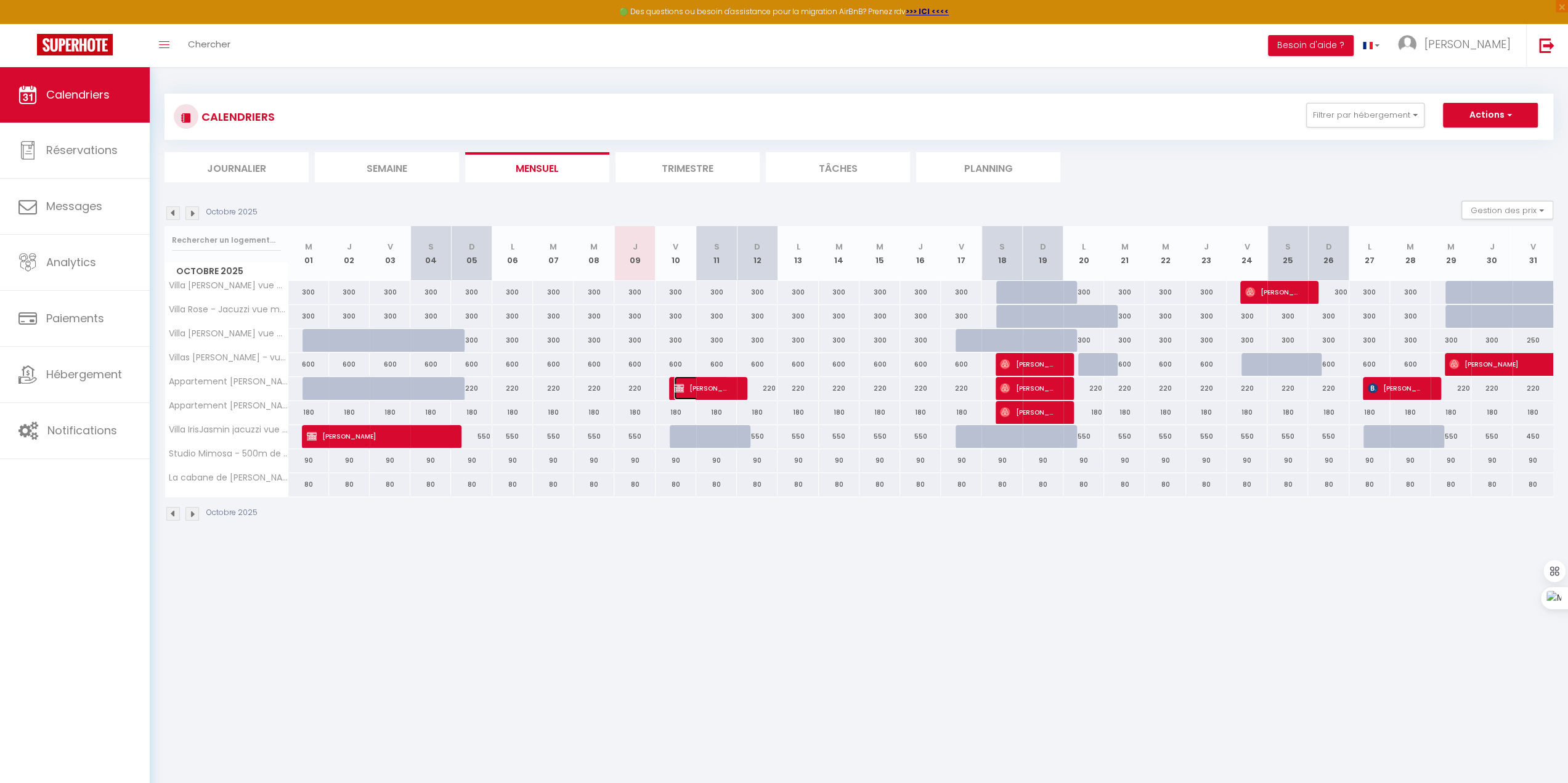
select select "1"
select select
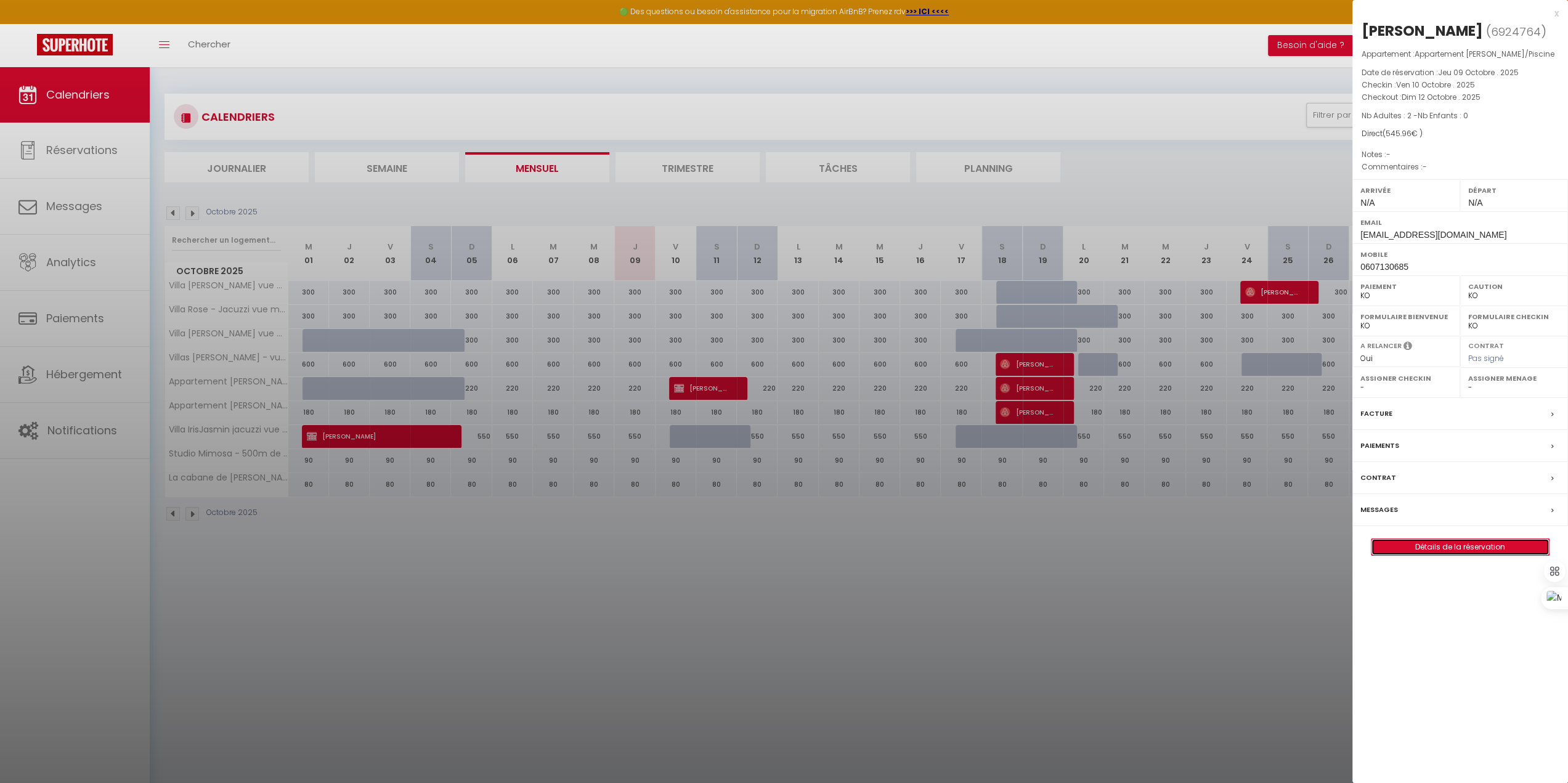
click at [1486, 556] on link "Détails de la réservation" at bounding box center [1460, 548] width 178 height 16
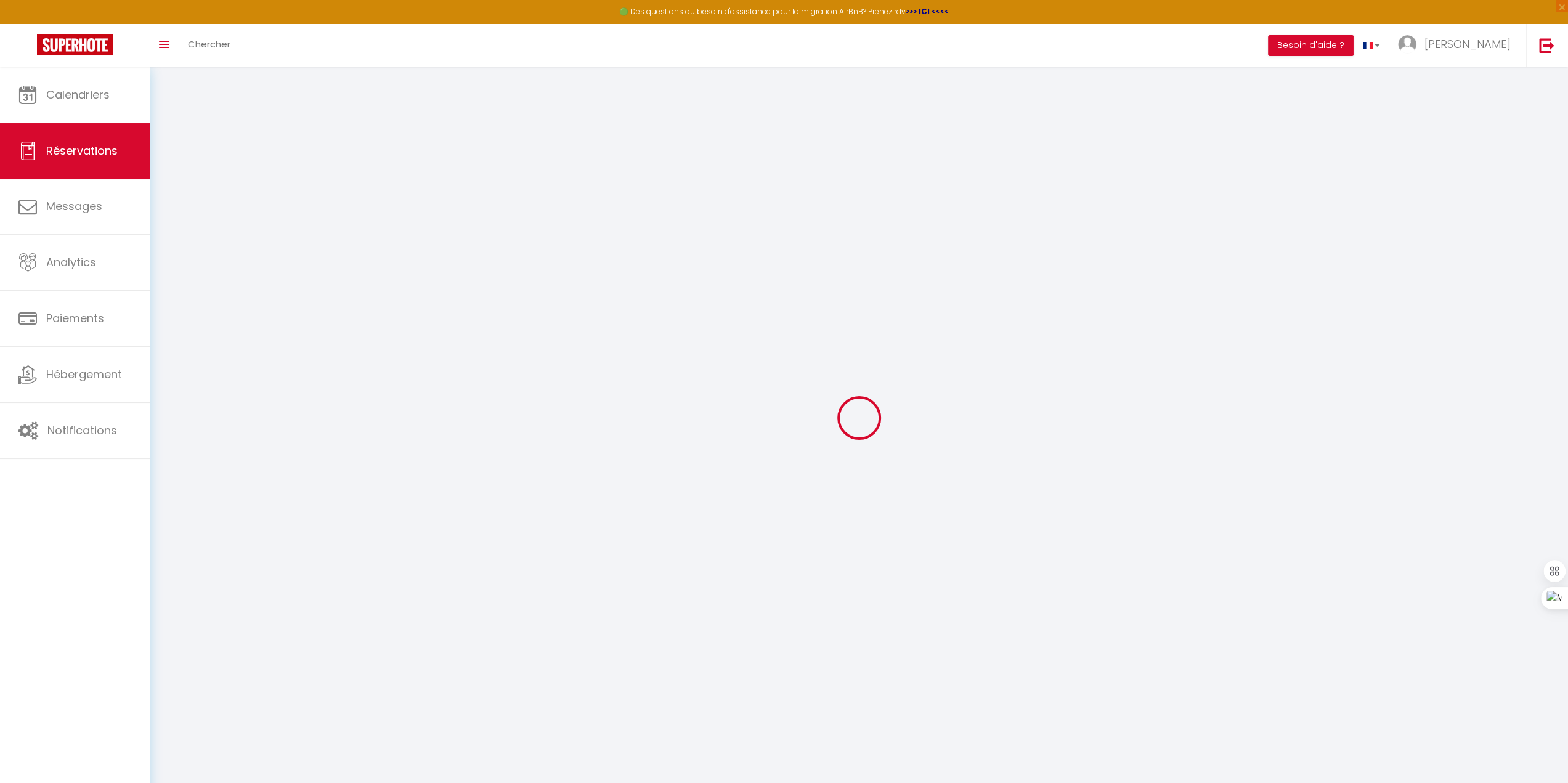
type input "Philippe"
type input "Vermorel"
type input "pvermorel@wanadoo.fr"
type input "0607130685"
select select "FR"
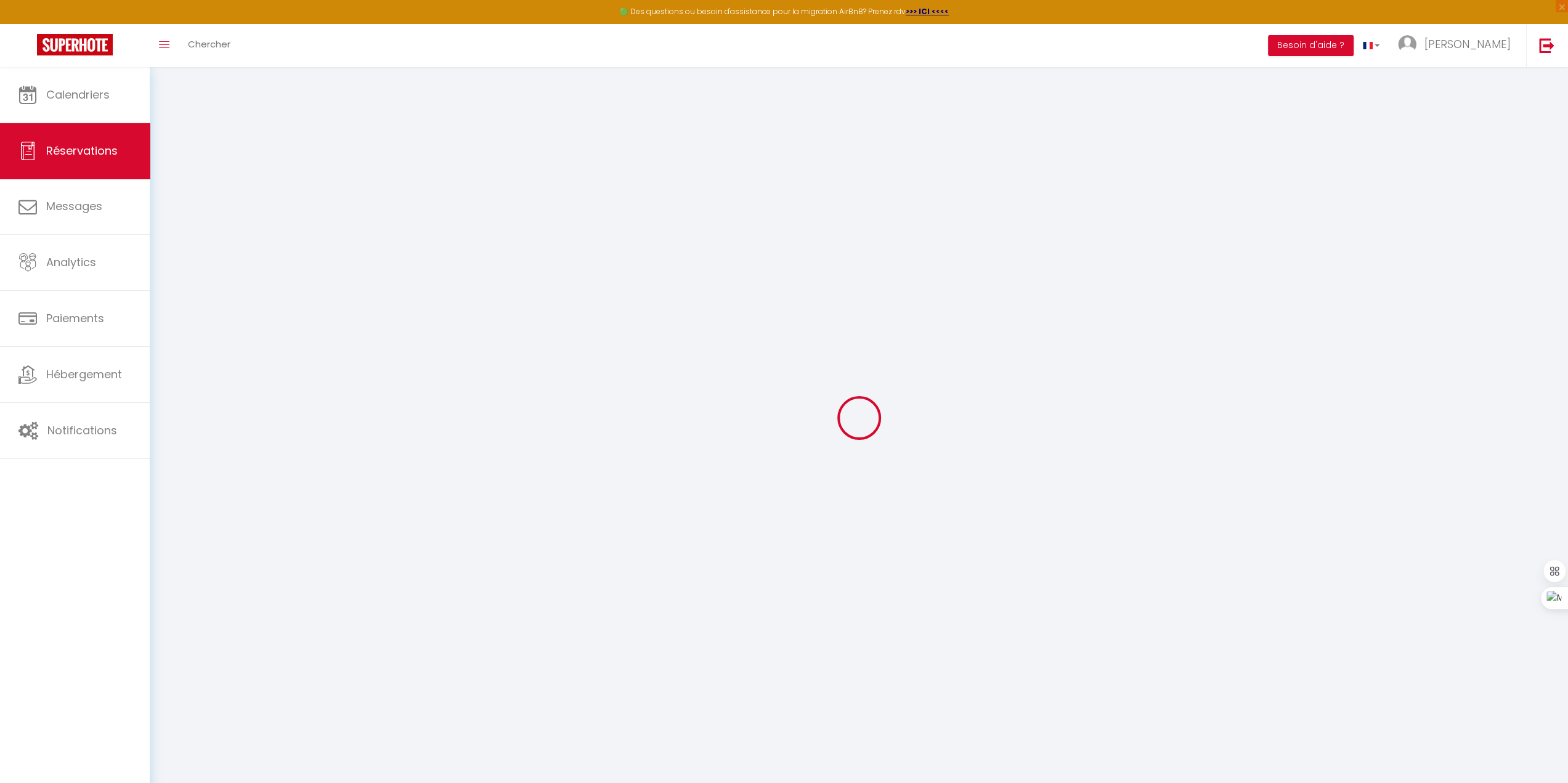
select select "47988"
select select "2"
type input "Ven 10 Octobre 2025"
select select
type input "Dim 12 Octobre 2025"
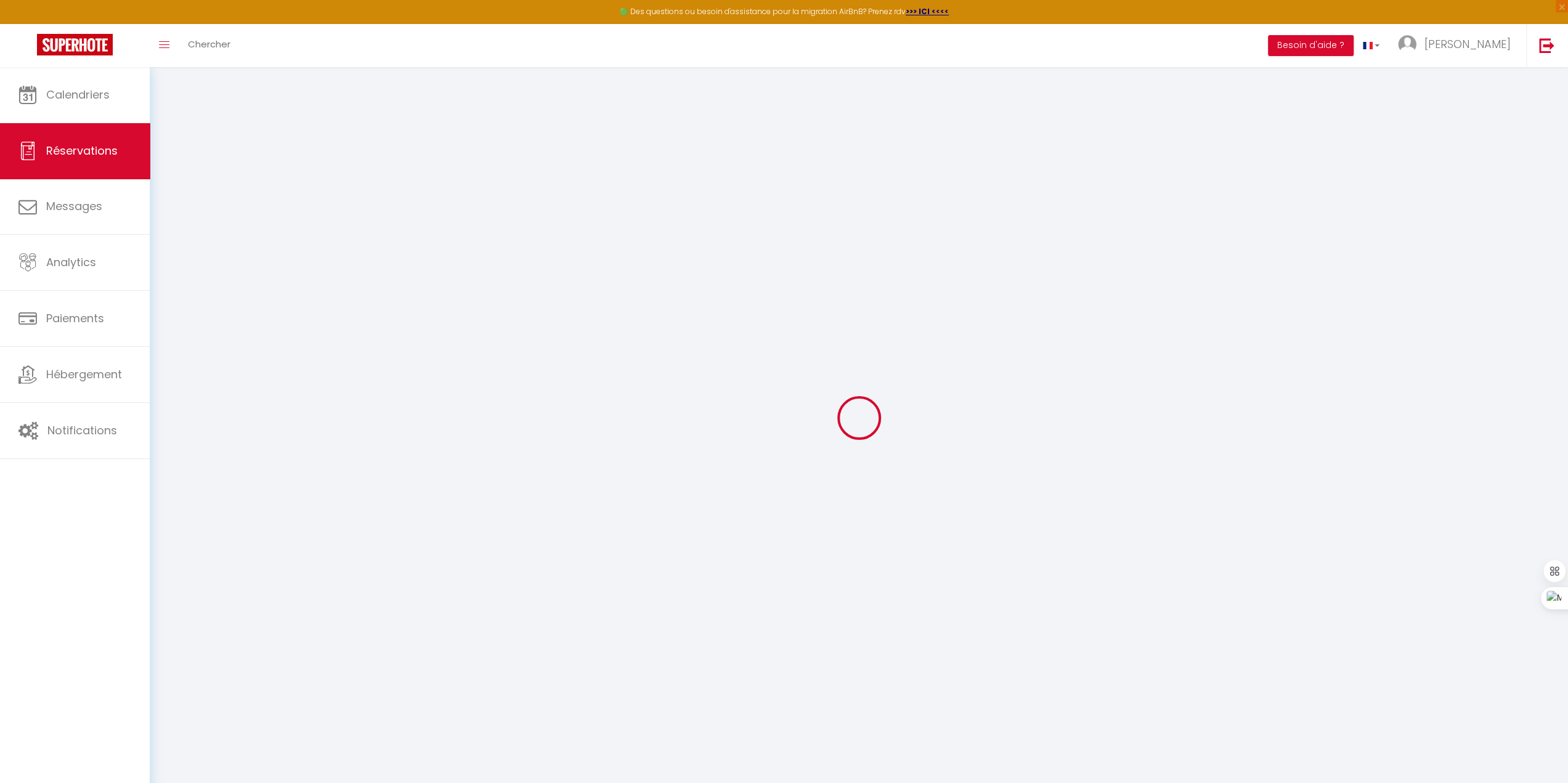
select select
type input "2"
select select "10"
select select
type input "440"
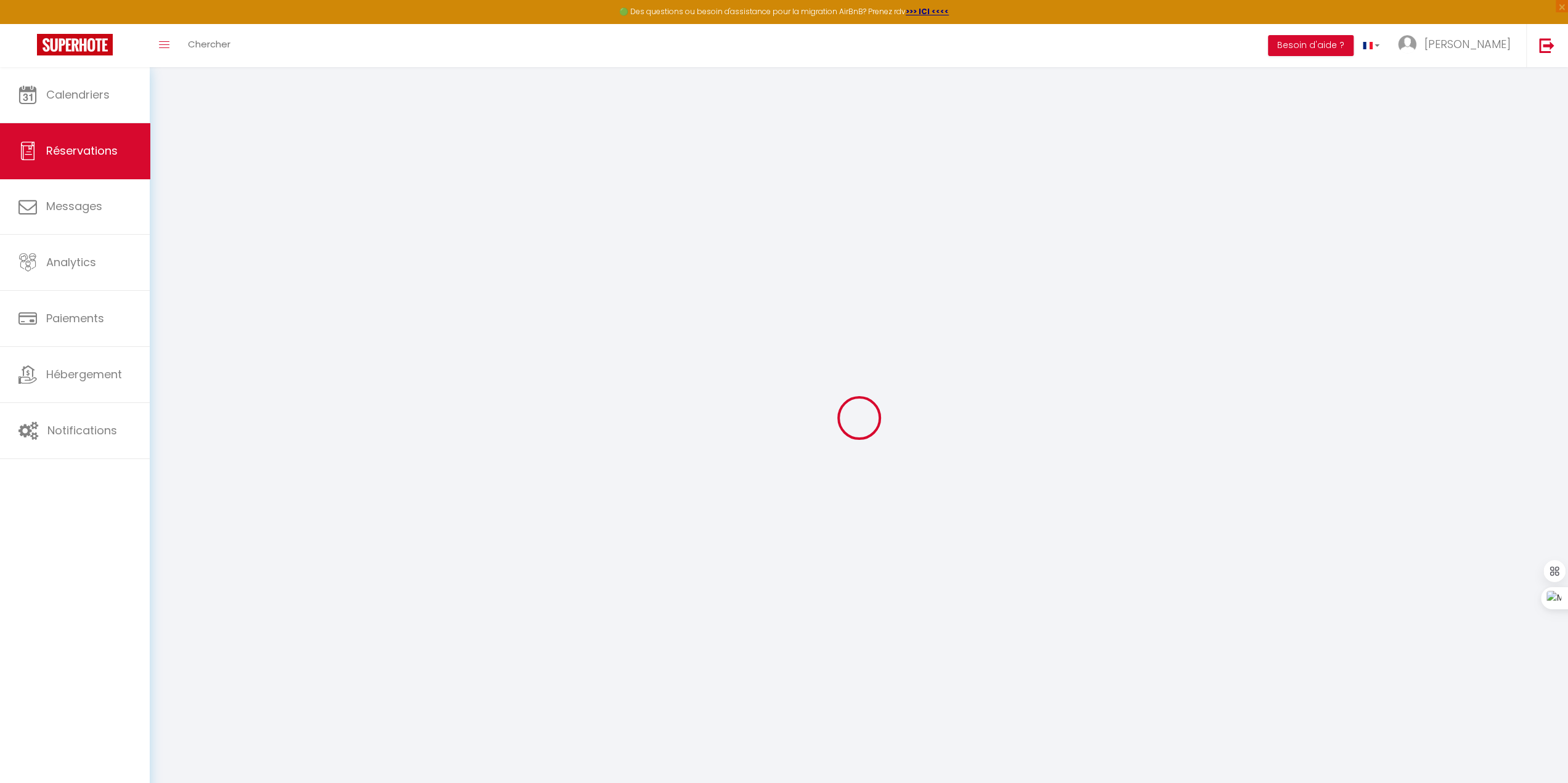
checkbox input "false"
type input "545.96"
type input "0"
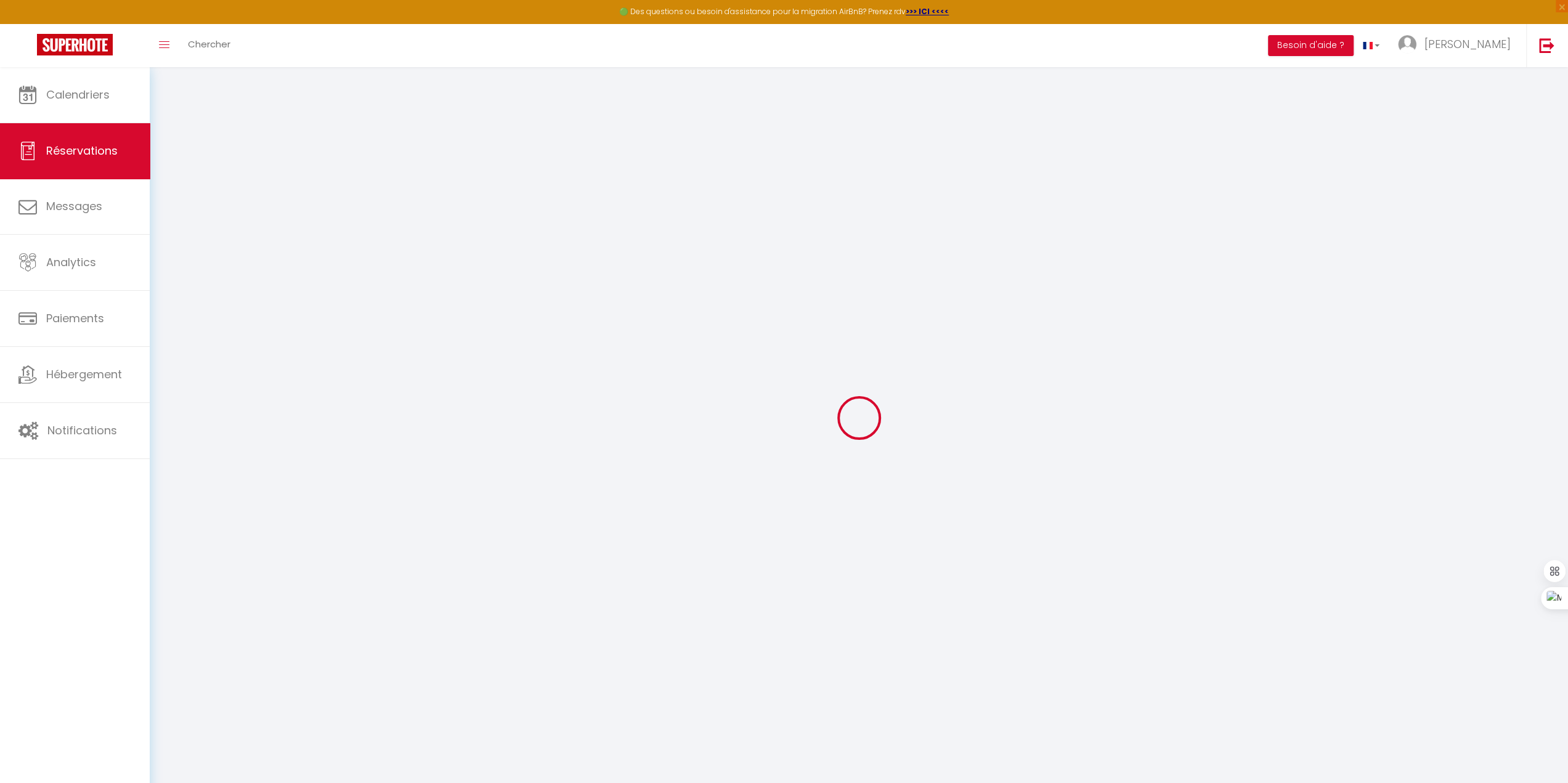
select select
select select "14"
checkbox input "false"
select select
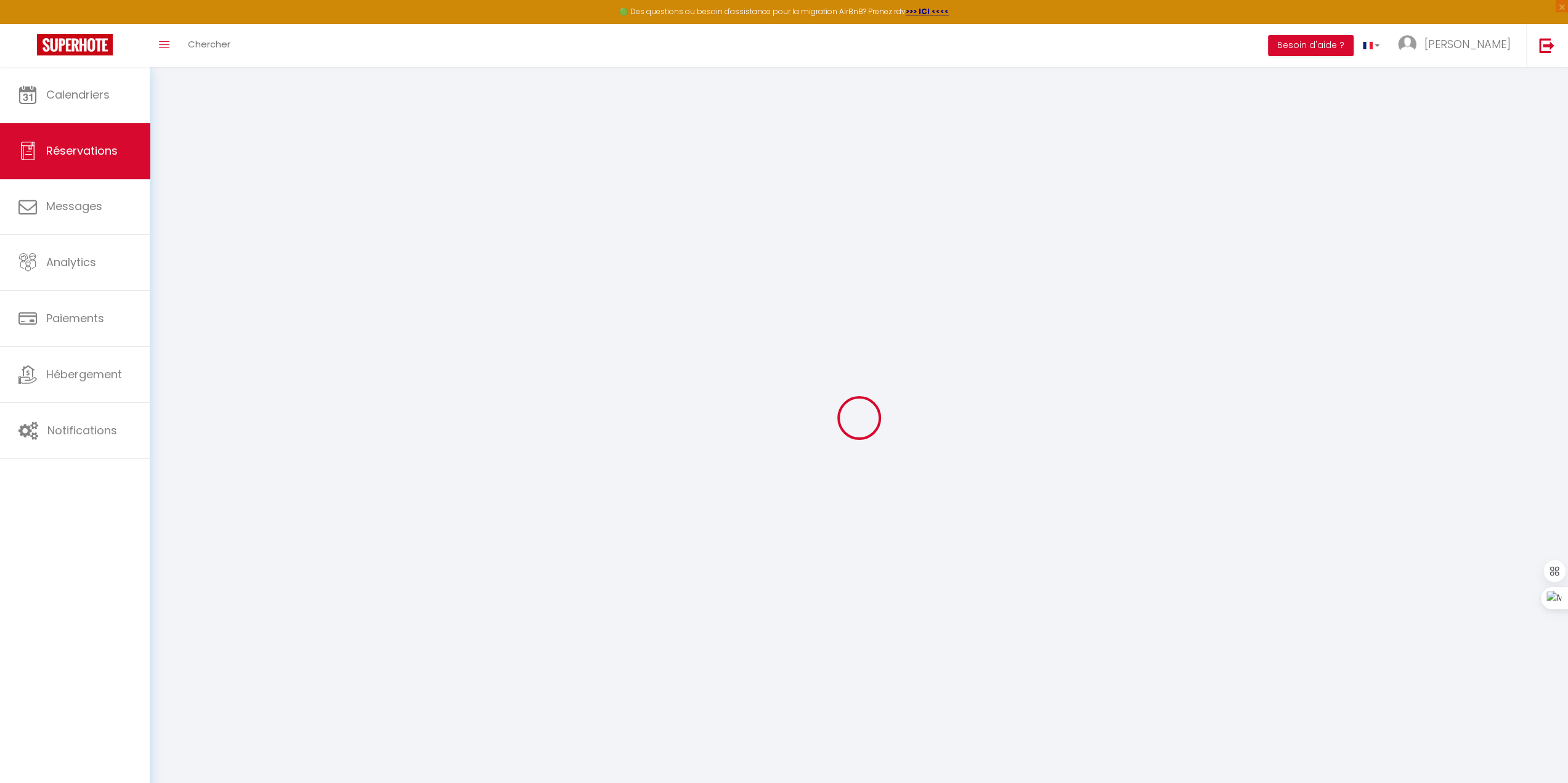
select select
checkbox input "false"
select select
checkbox input "false"
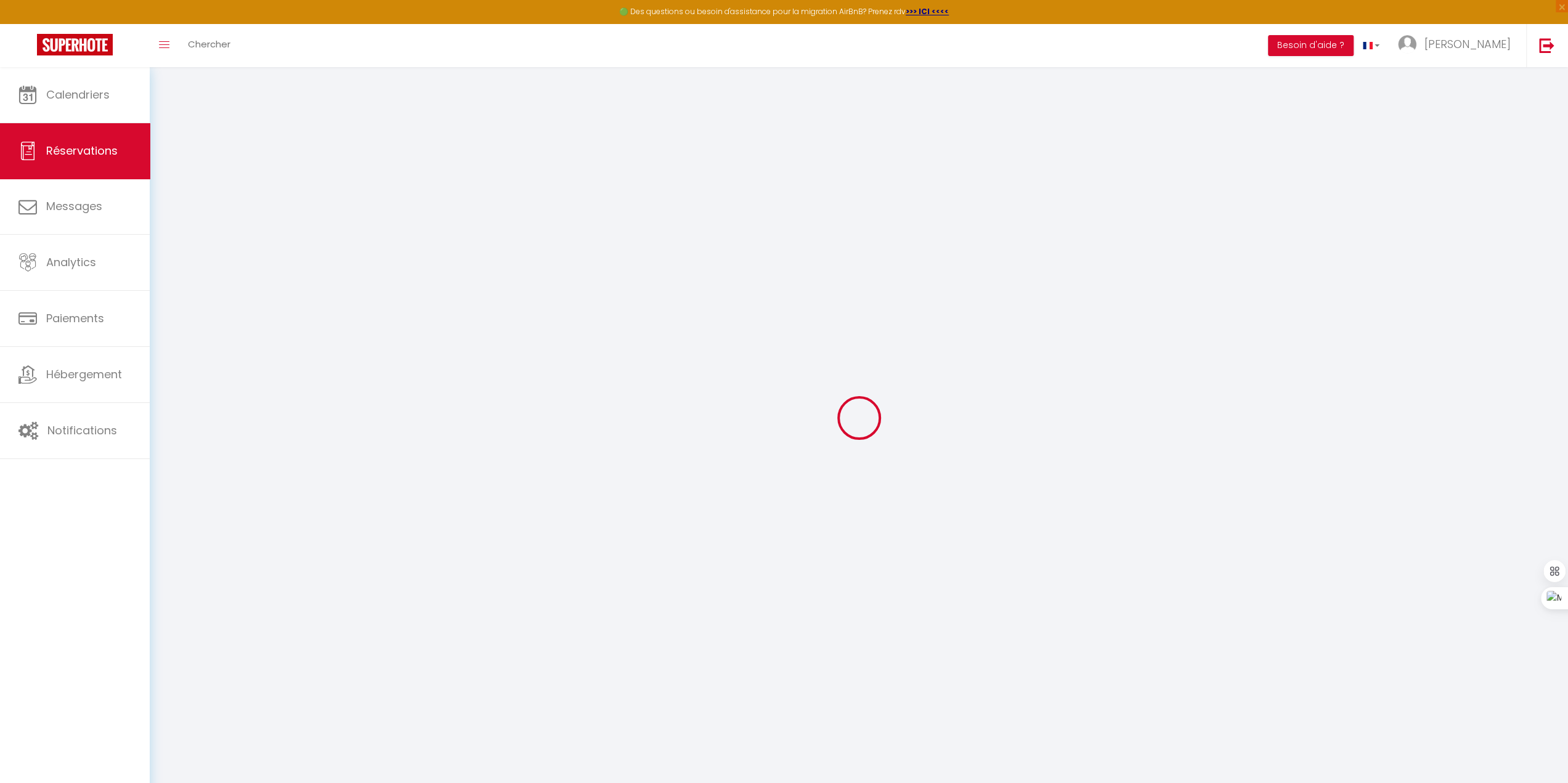
select select
checkbox input "false"
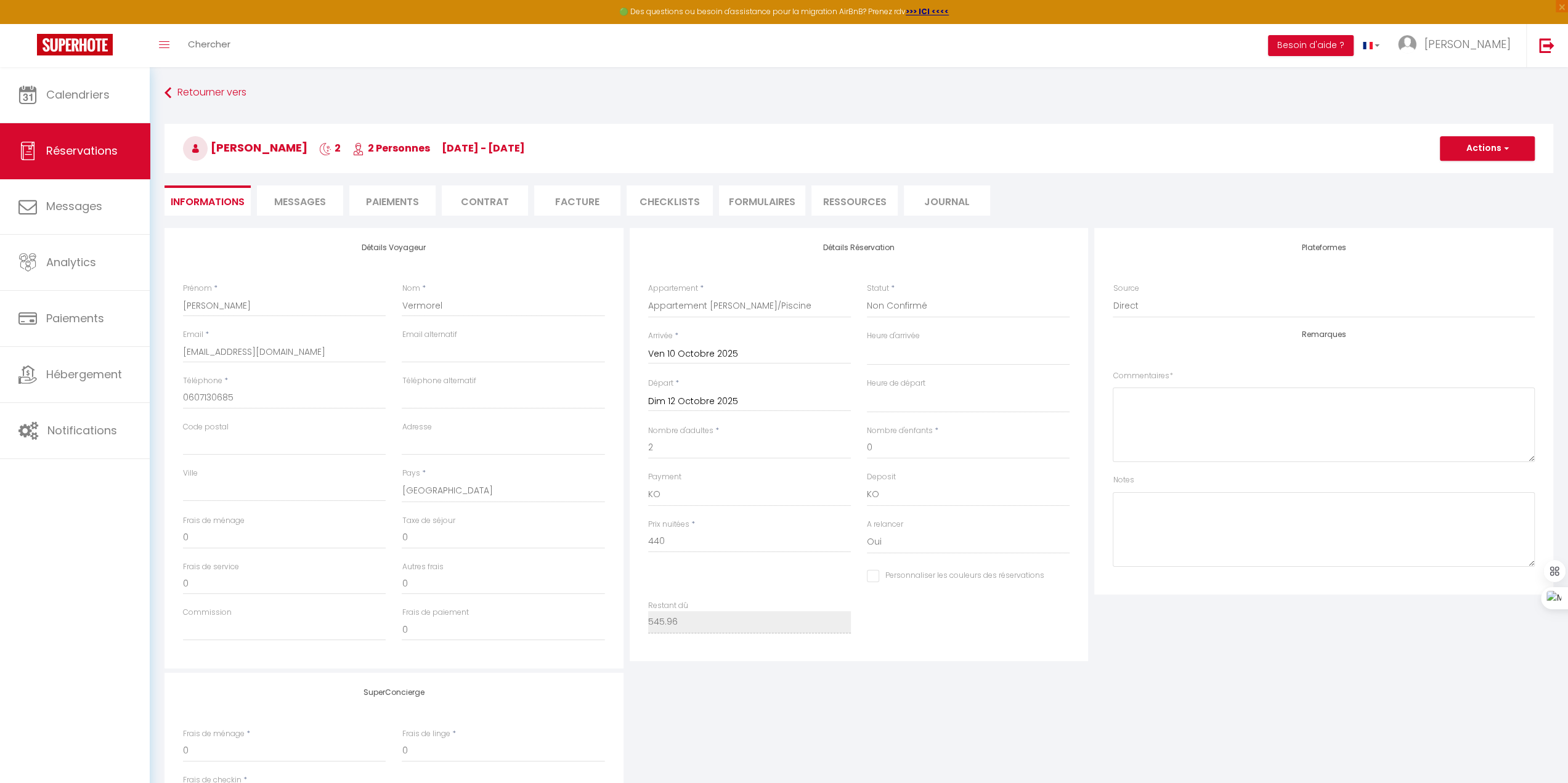
type input "85"
type input "20.96"
select select
checkbox input "false"
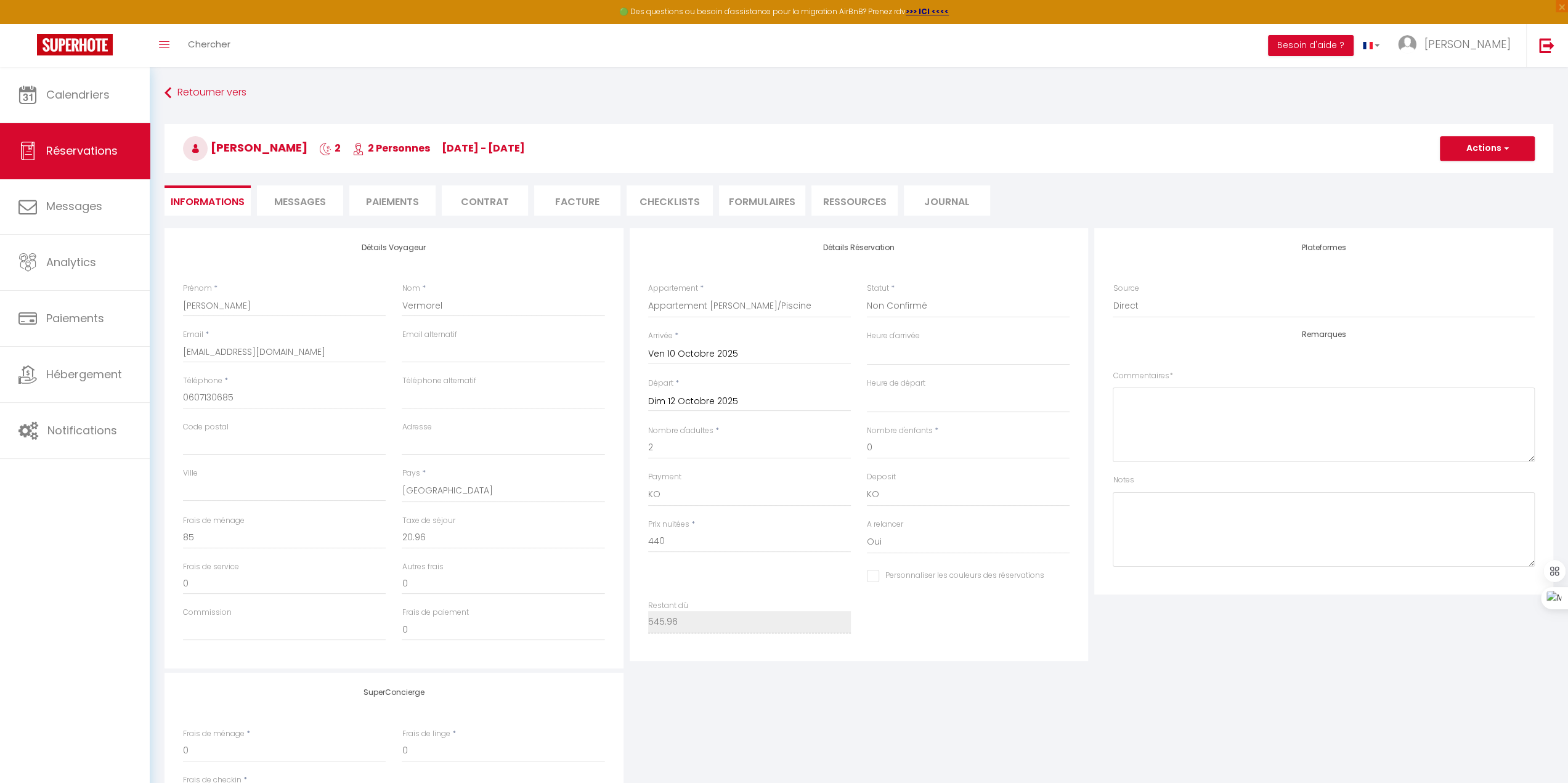
select select
click at [379, 214] on li "Paiements" at bounding box center [393, 201] width 87 height 30
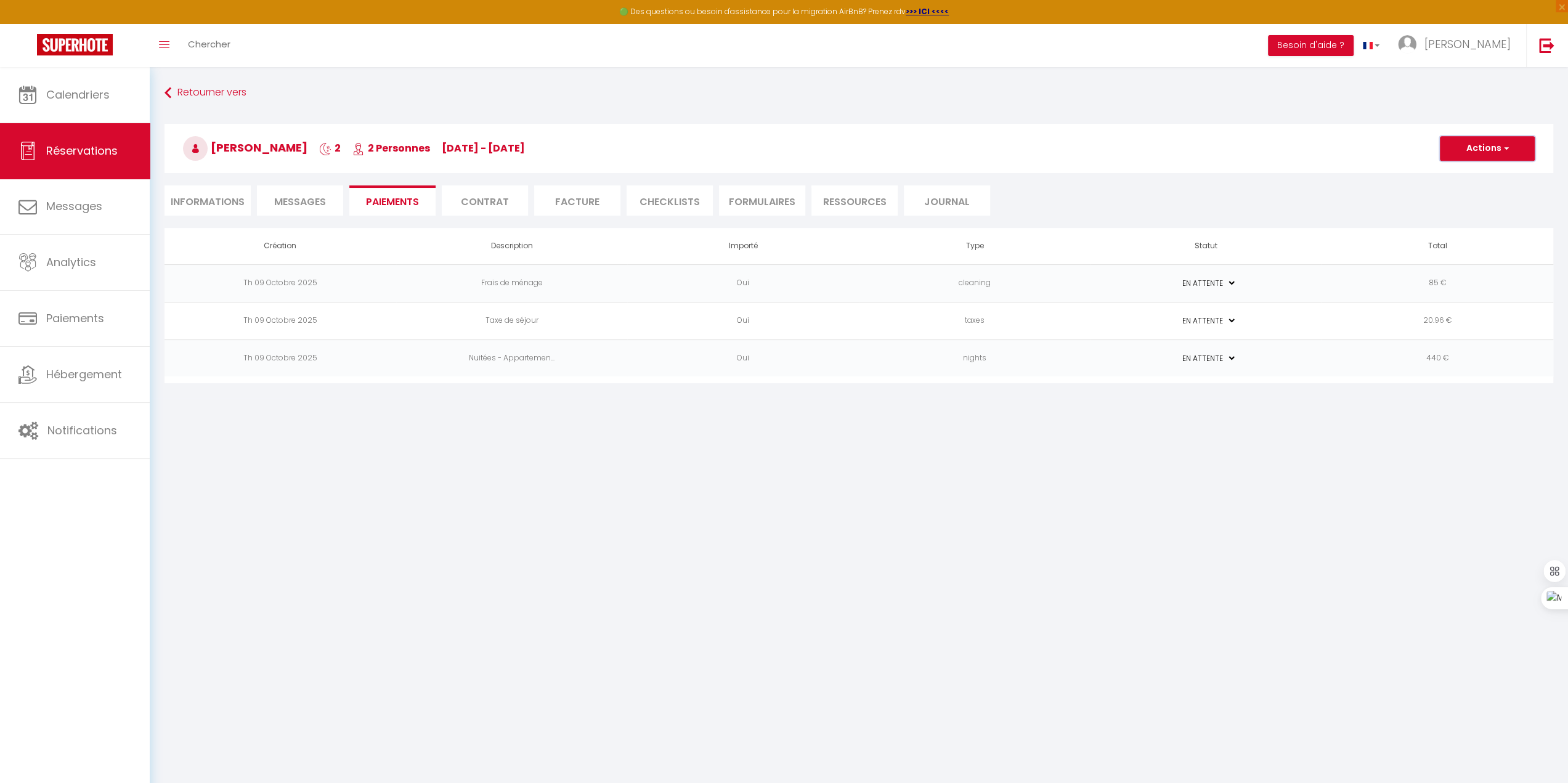
click at [1457, 148] on button "Actions" at bounding box center [1487, 149] width 95 height 25
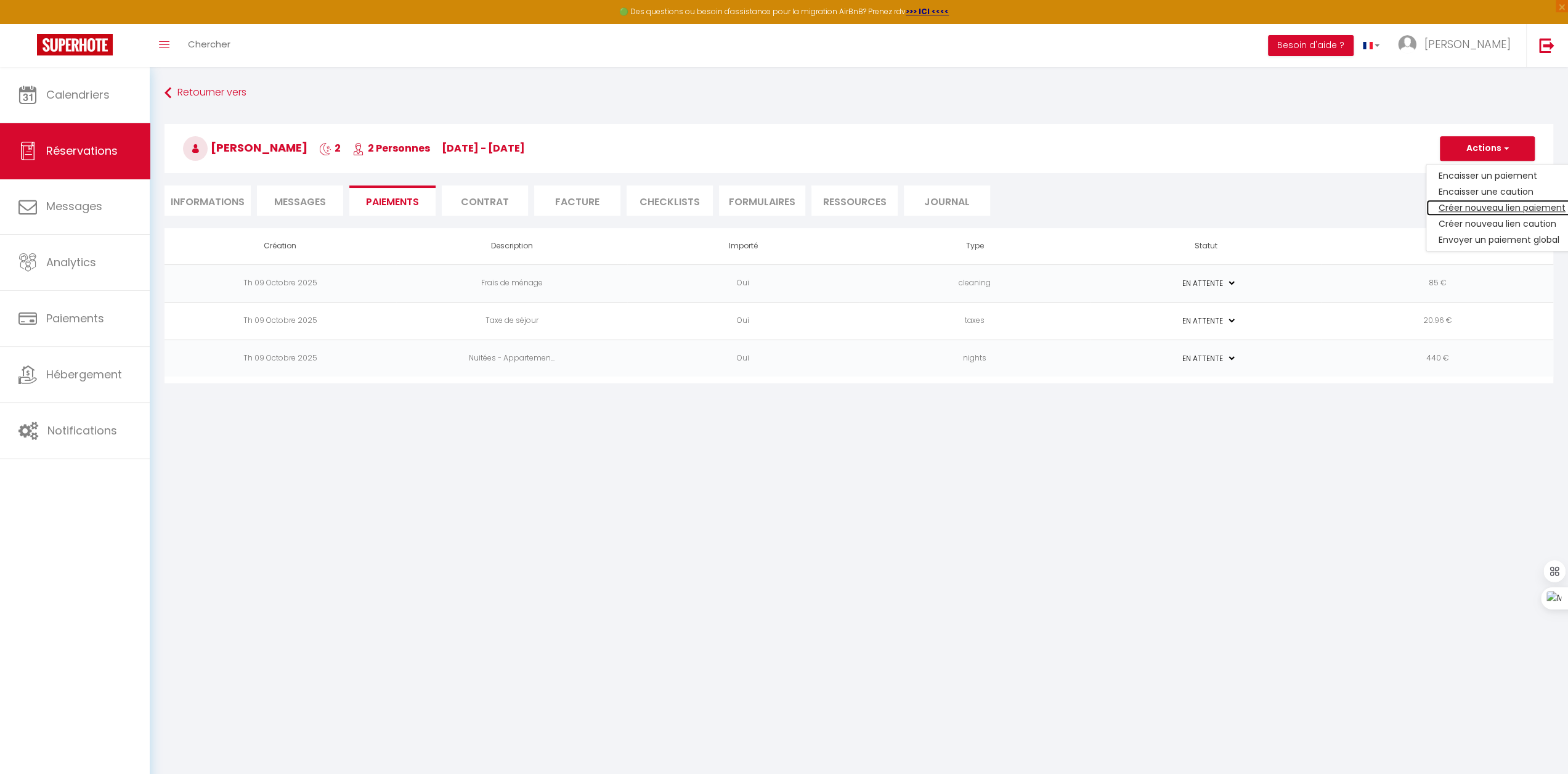
click at [1475, 206] on link "Créer nouveau lien paiement" at bounding box center [1502, 208] width 151 height 16
select select "nights"
type input "pvermorel@wanadoo.fr"
select select "8730"
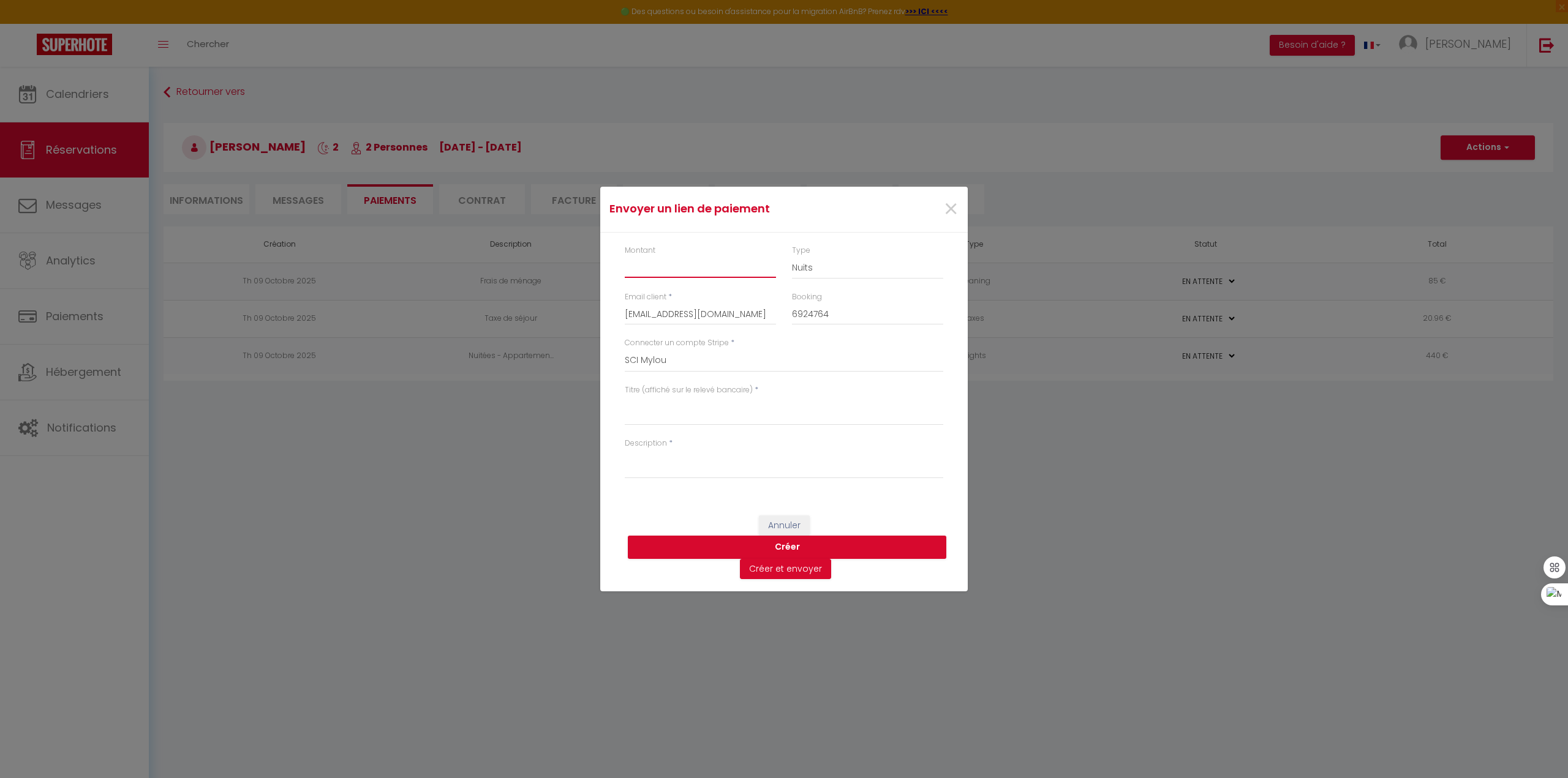
click at [674, 270] on input "Montant" at bounding box center [701, 266] width 151 height 22
type input "545,96"
click at [709, 415] on textarea "Titre (affiché sur le relevé bancaire)" at bounding box center [784, 411] width 318 height 29
type textarea "Location Apt Jasmin - Lacanau"
click at [698, 469] on textarea "Description" at bounding box center [784, 463] width 318 height 29
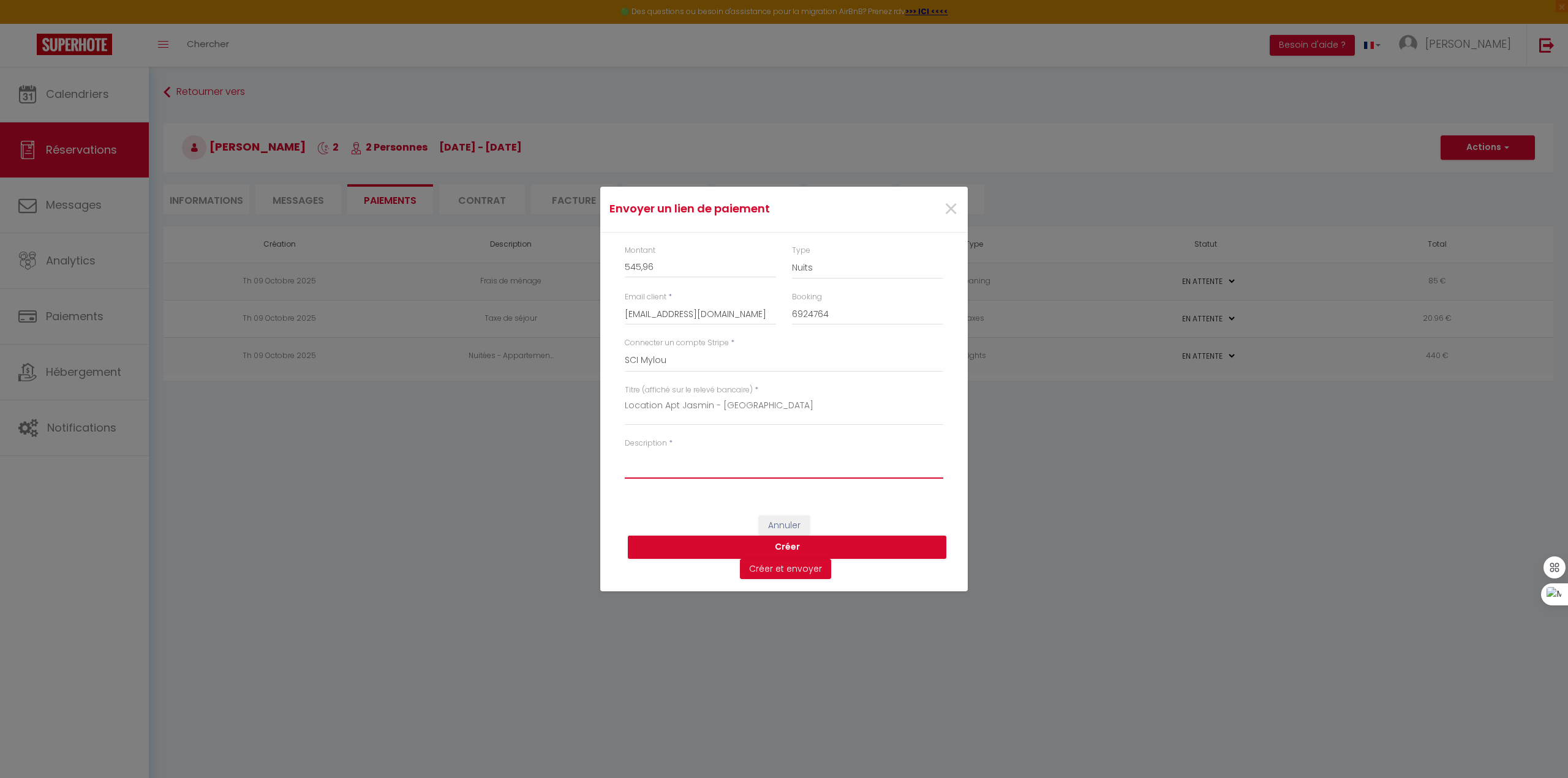
paste textarea "Bonjour [GUEST:FIRST_NAME]​, Afin de finaliser la réservation de votre location…"
drag, startPoint x: 662, startPoint y: 456, endPoint x: 742, endPoint y: 459, distance: 80.1
click at [742, 459] on textarea "Bonjour [GUEST:FIRST_NAME]​, Afin de finaliser la réservation de votre location…" at bounding box center [784, 463] width 318 height 29
drag, startPoint x: 859, startPoint y: 457, endPoint x: 916, endPoint y: 472, distance: 58.9
click at [916, 472] on textarea "Bonjour Mr Vermorel​, Afin de finaliser la réservation de votre location dans l…" at bounding box center [784, 463] width 318 height 29
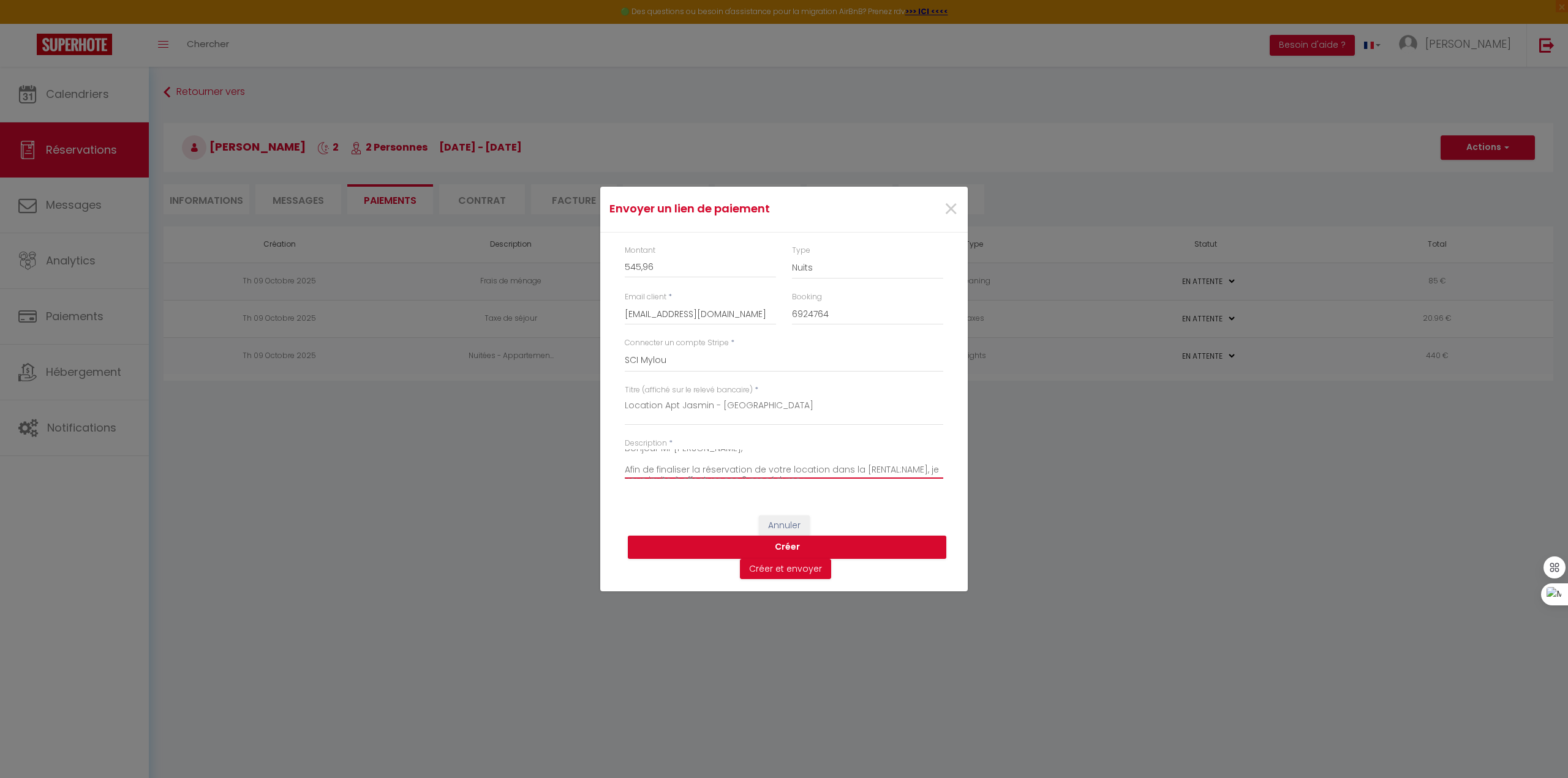
scroll to position [21, 0]
click at [918, 459] on textarea "Bonjour Mr Vermorel​, Afin de finaliser la réservation de votre location dans l…" at bounding box center [784, 463] width 318 height 29
drag, startPoint x: 920, startPoint y: 462, endPoint x: 857, endPoint y: 471, distance: 63.6
click at [857, 471] on textarea "Bonjour Mr Vermorel​, Afin de finaliser la réservation de votre location dans l…" at bounding box center [784, 463] width 318 height 29
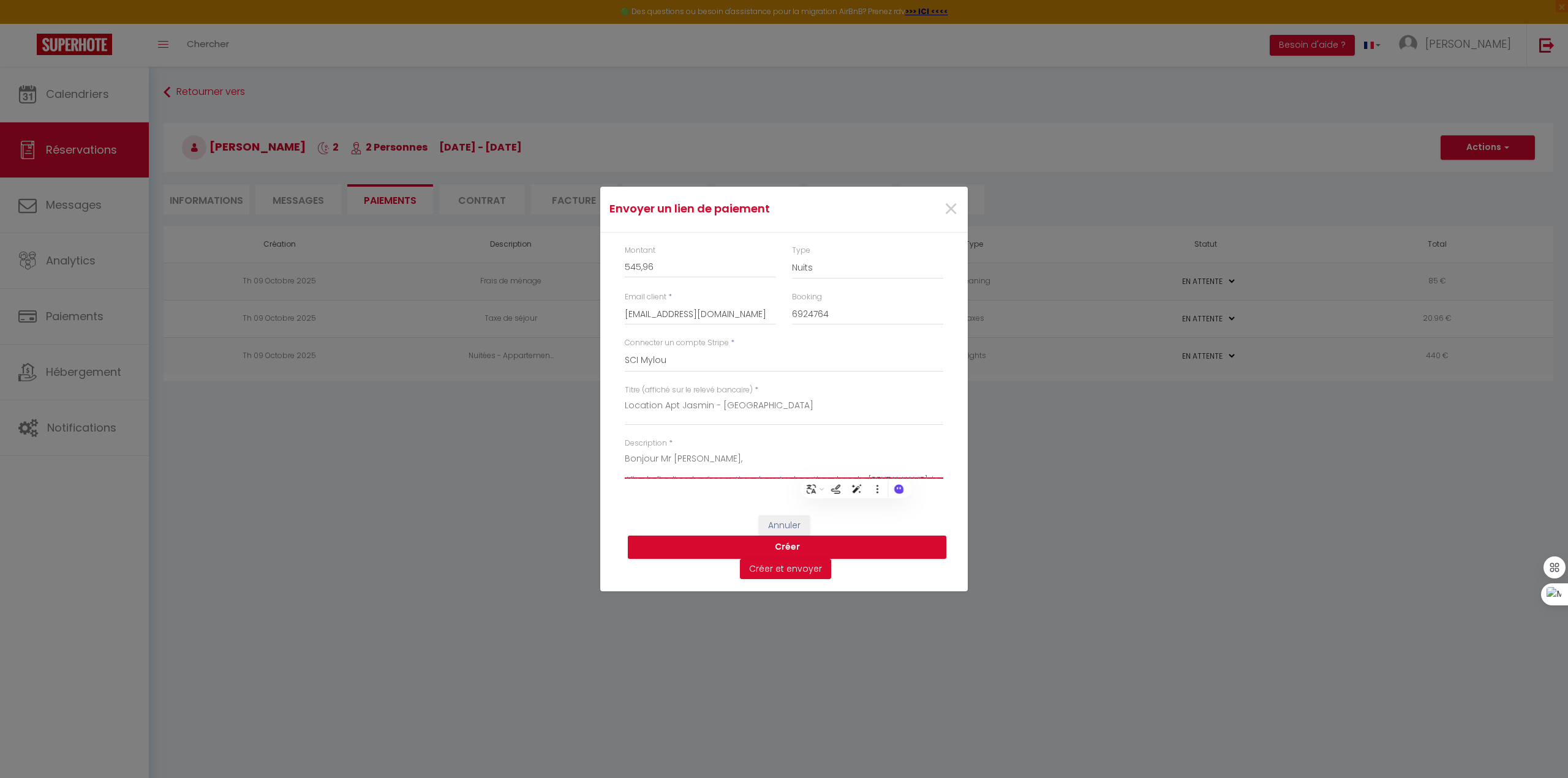
click at [860, 455] on textarea "Bonjour Mr Vermorel​, Afin de finaliser la réservation de votre location dans l…" at bounding box center [784, 463] width 318 height 29
click at [861, 468] on textarea "Bonjour Mr Vermorel​, Afin de finaliser la réservation de votre location dans l…" at bounding box center [784, 463] width 318 height 29
click at [857, 459] on textarea "Bonjour Mr Vermorel​, Afin de finaliser la réservation de votre location dans l…" at bounding box center [784, 463] width 318 height 29
click at [891, 457] on textarea "Bonjour Mr Vermorel​, Afin de finaliser la réservation de votre location dans l…" at bounding box center [784, 463] width 318 height 29
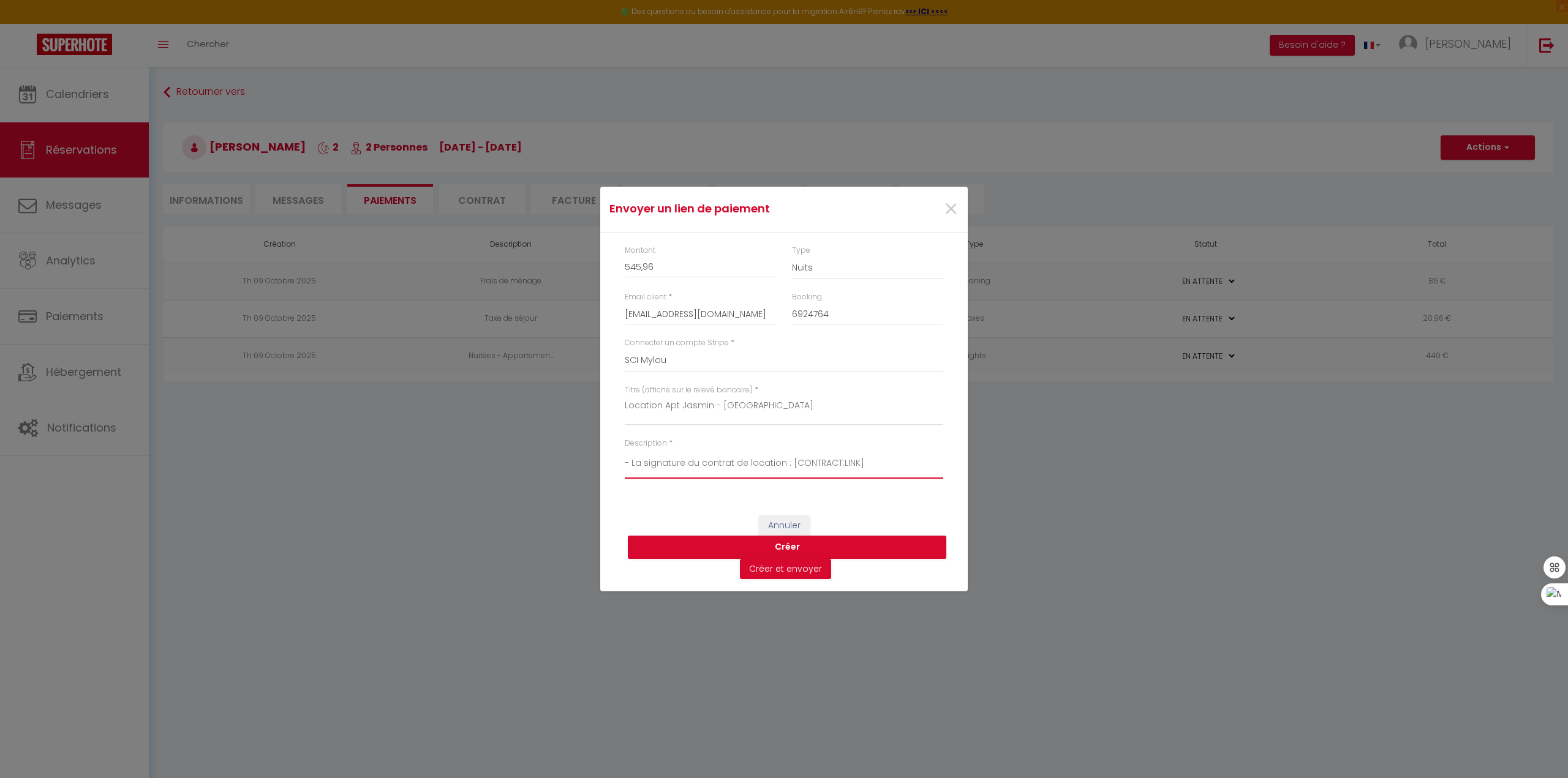
scroll to position [25, 0]
click at [857, 463] on textarea "Bonjour Mr Vermorel​, Afin de finaliser la réservation de votre location dans l…" at bounding box center [784, 463] width 318 height 29
click at [835, 468] on textarea "Bonjour Mr Vermorel​, Afin de finaliser la réservation de votre location dans l…" at bounding box center [784, 463] width 318 height 29
click at [872, 463] on textarea "Bonjour Mr Vermorel​, Afin de finaliser la réservation de votre location dans l…" at bounding box center [784, 463] width 318 height 29
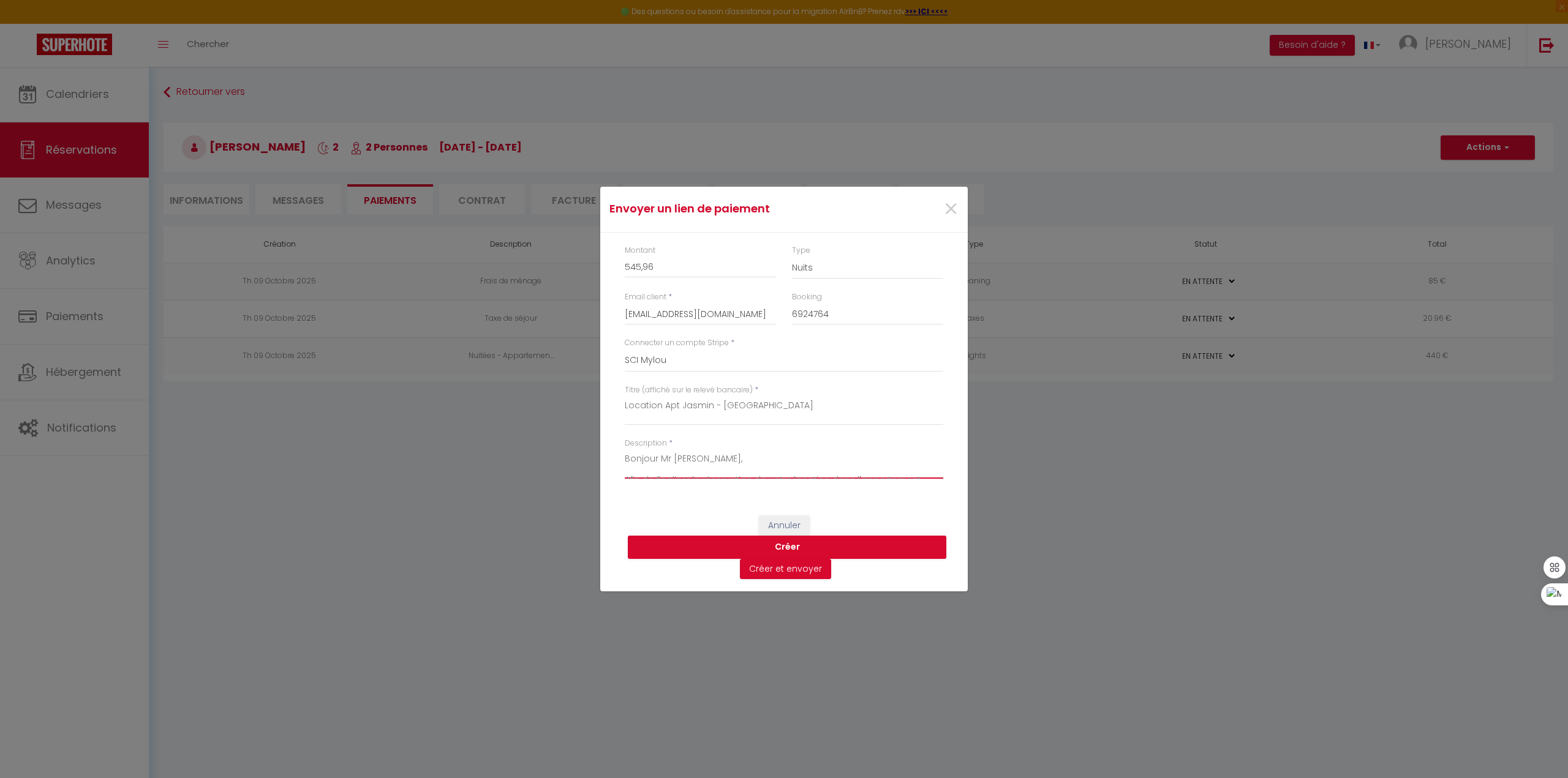
drag, startPoint x: 872, startPoint y: 468, endPoint x: 854, endPoint y: 454, distance: 22.8
click at [854, 454] on textarea "Bonjour Mr Vermorel​, Afin de finaliser la réservation de votre location dans l…" at bounding box center [784, 463] width 318 height 29
click at [873, 468] on textarea "Bonjour Mr Vermorel​, Afin de finaliser la réservation de votre location dans l…" at bounding box center [784, 463] width 318 height 29
type textarea "Bonjour Mr Vermorel​, Afin de finaliser la réservation de votre location dans l…"
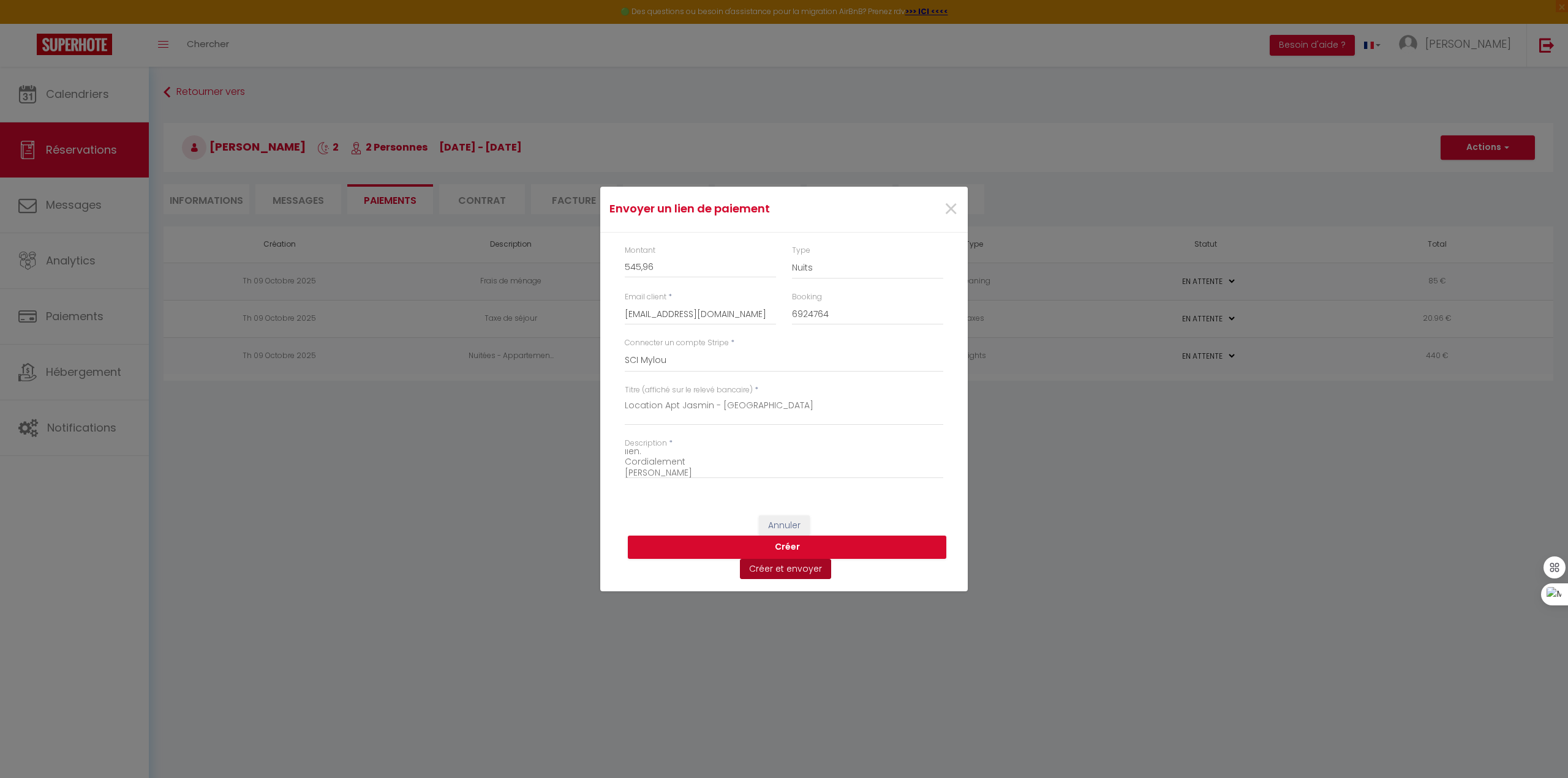
click at [790, 572] on button "Créer et envoyer" at bounding box center [786, 570] width 91 height 21
click at [641, 268] on input "545,96" at bounding box center [701, 266] width 151 height 22
type input "545.96"
click at [788, 574] on button "Créer et envoyer" at bounding box center [786, 570] width 91 height 21
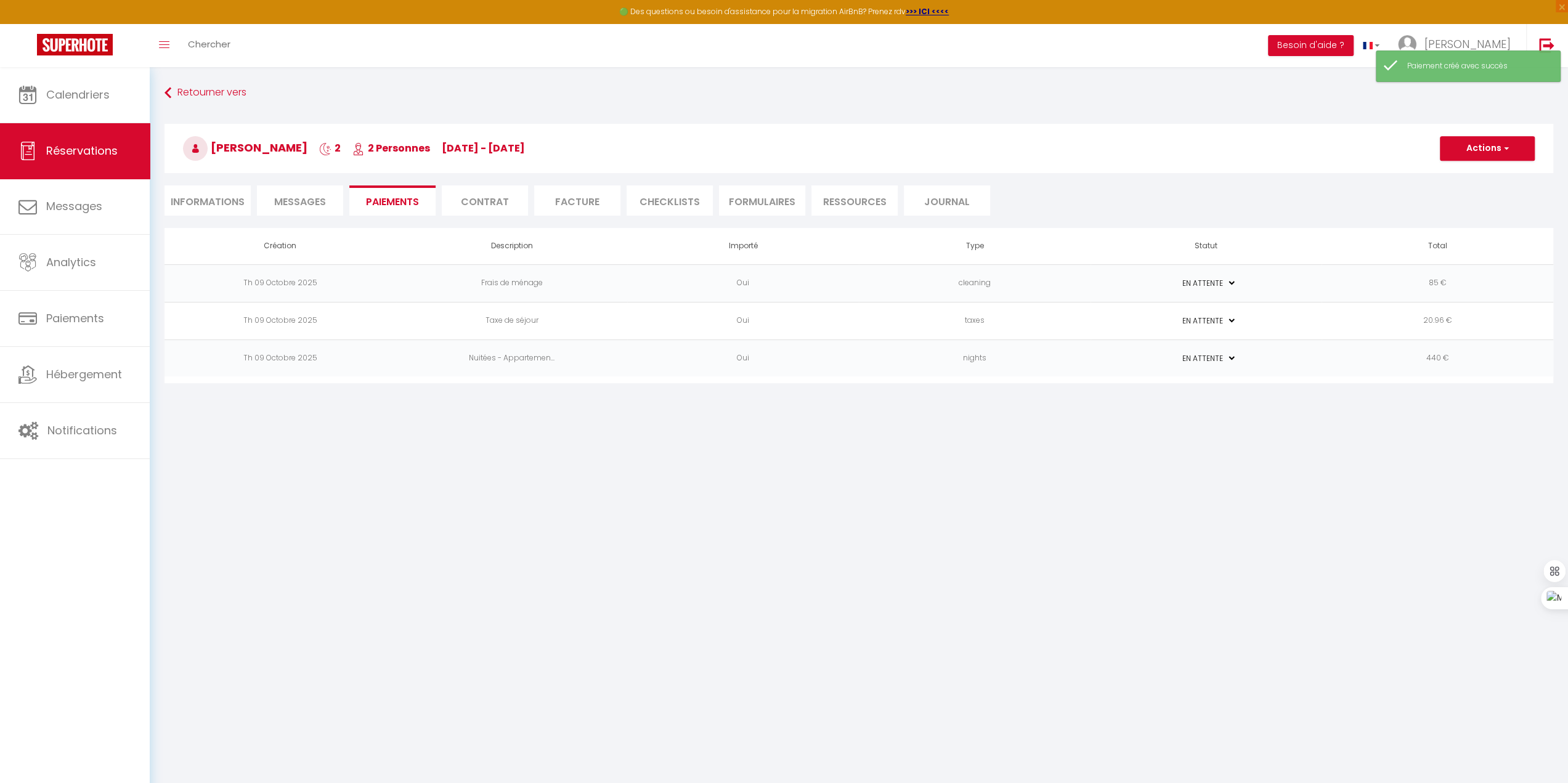
select select "fr"
type input "pvermorel@wanadoo.fr"
type input "Demande de paiement"
type textarea "Bonjour, Nous vous invitons à cliquer sur le lien ci-dessous pour effectuer le …"
select select "0"
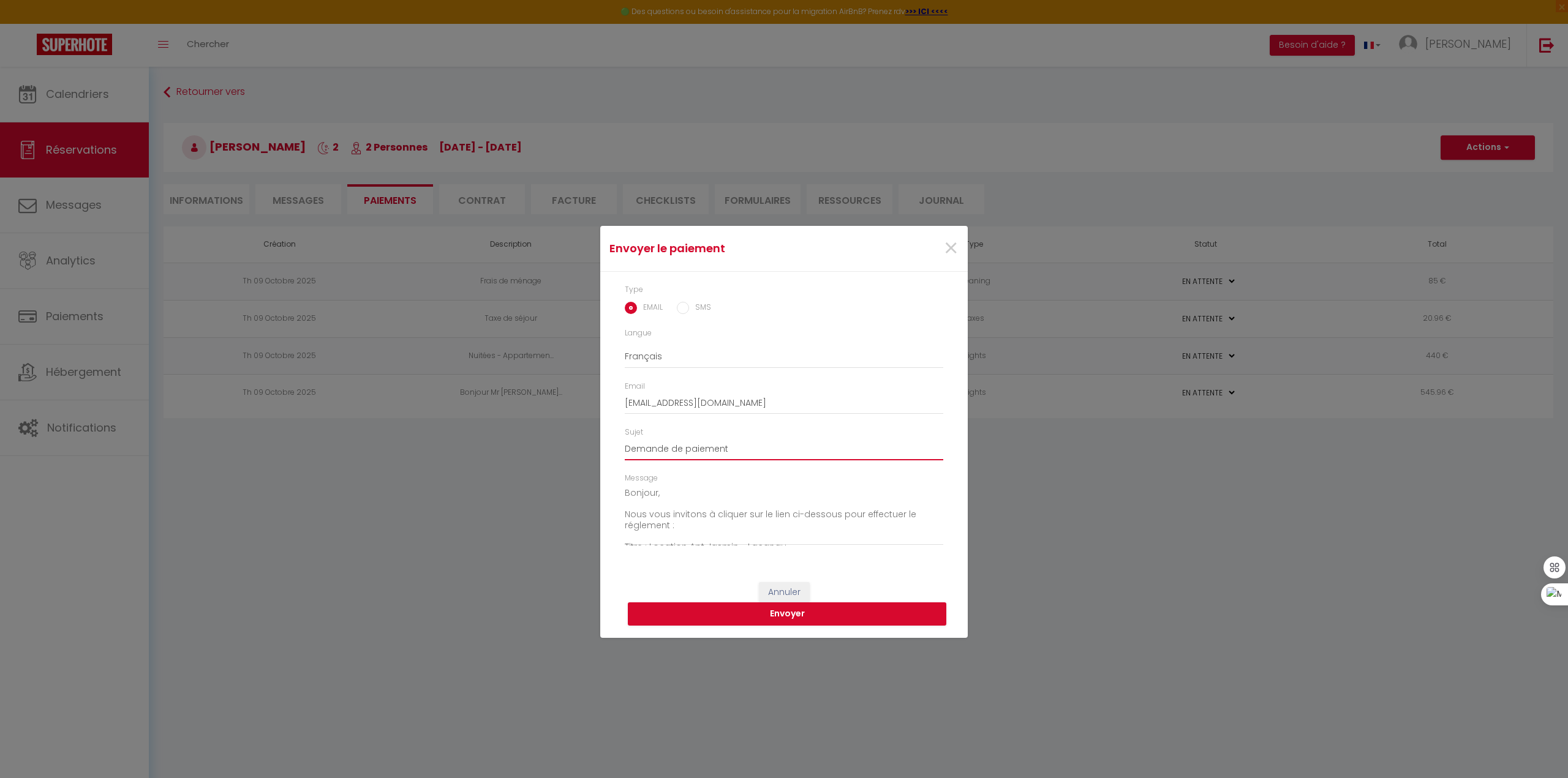
click at [672, 443] on input "Demande de paiement" at bounding box center [784, 449] width 318 height 22
click at [699, 447] on input "Demande de paiement" at bounding box center [784, 449] width 318 height 22
drag, startPoint x: 688, startPoint y: 448, endPoint x: 504, endPoint y: 434, distance: 184.5
click at [504, 434] on div "Envoyer le paiement × Type EMAIL SMS Langue Anglais Français Espagnol Portugais…" at bounding box center [784, 389] width 1568 height 778
type input "Lien de paiement - Apt Jasmin Lacanau"
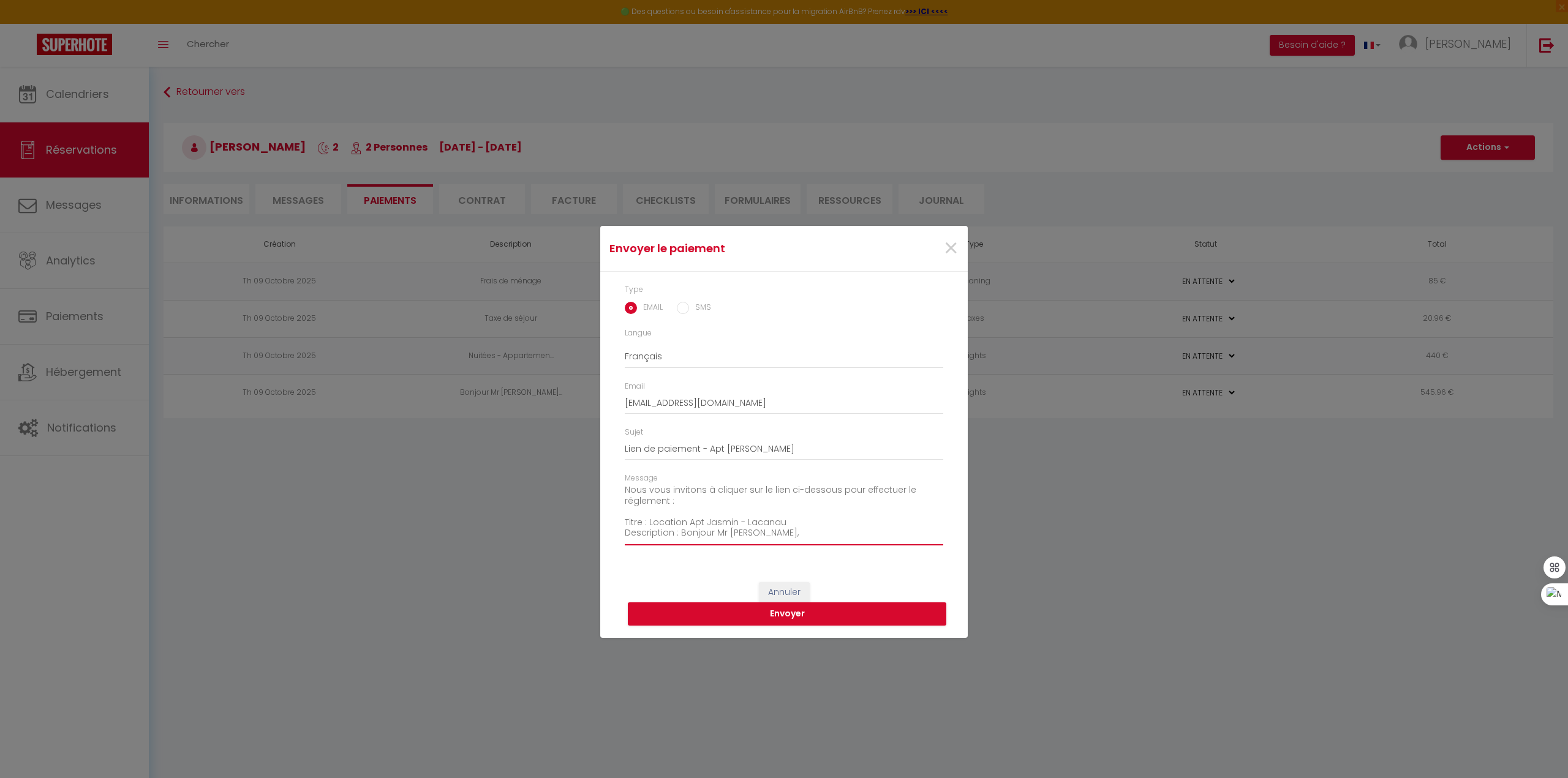
scroll to position [49, 0]
drag, startPoint x: 679, startPoint y: 508, endPoint x: 620, endPoint y: 509, distance: 59.0
click at [620, 509] on div "Message Bonjour, Nous vous invitons à cliquer sur le lien ci-dessous pour effec…" at bounding box center [784, 515] width 334 height 85
click at [676, 485] on textarea "Bonjour, Nous vous invitons à cliquer sur le lien ci-dessous pour effectuer le …" at bounding box center [784, 514] width 318 height 62
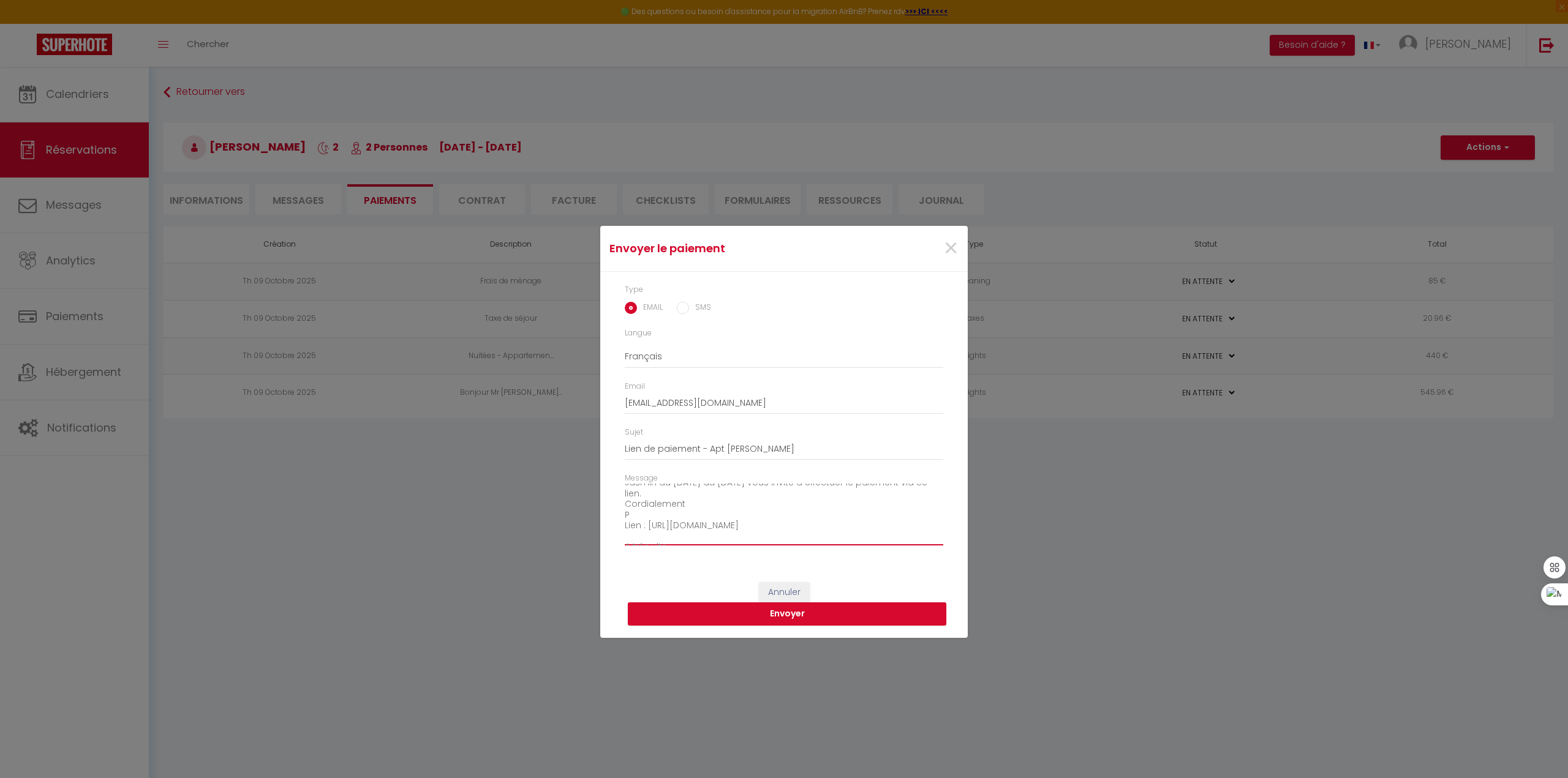
scroll to position [99, 0]
drag, startPoint x: 648, startPoint y: 528, endPoint x: 621, endPoint y: 518, distance: 28.8
click at [621, 518] on div "Message Bonjour, Nous vous invitons à cliquer sur le lien ci-dessous pour effec…" at bounding box center [784, 515] width 334 height 85
click at [659, 534] on textarea "Bonjour, Nous vous invitons à cliquer sur le lien ci-dessous pour effectuer le …" at bounding box center [784, 514] width 318 height 62
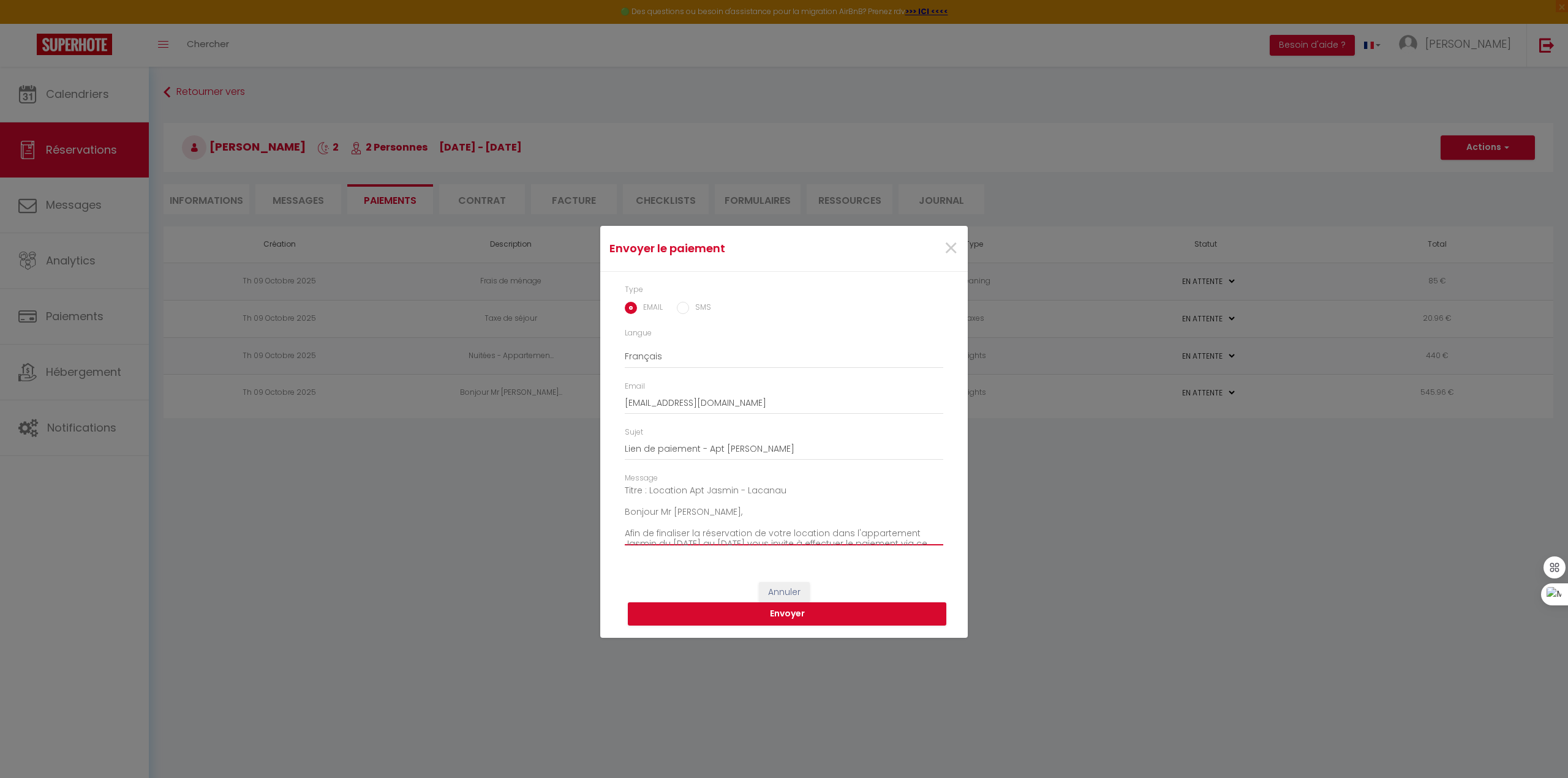
scroll to position [0, 0]
click at [940, 546] on div "Message Bonjour, Nous vous invitons à cliquer sur le lien ci-dessous pour effec…" at bounding box center [784, 515] width 334 height 85
drag, startPoint x: 702, startPoint y: 520, endPoint x: 612, endPoint y: 513, distance: 90.3
click at [612, 513] on div "Type EMAIL SMS Langue Anglais Français Espagnol Portugais Email pvermorel@wanad…" at bounding box center [784, 420] width 368 height 298
click at [650, 519] on textarea "Bonjour, Nous vous invitons à cliquer sur le lien ci-dessous pour effectuer le …" at bounding box center [784, 514] width 318 height 62
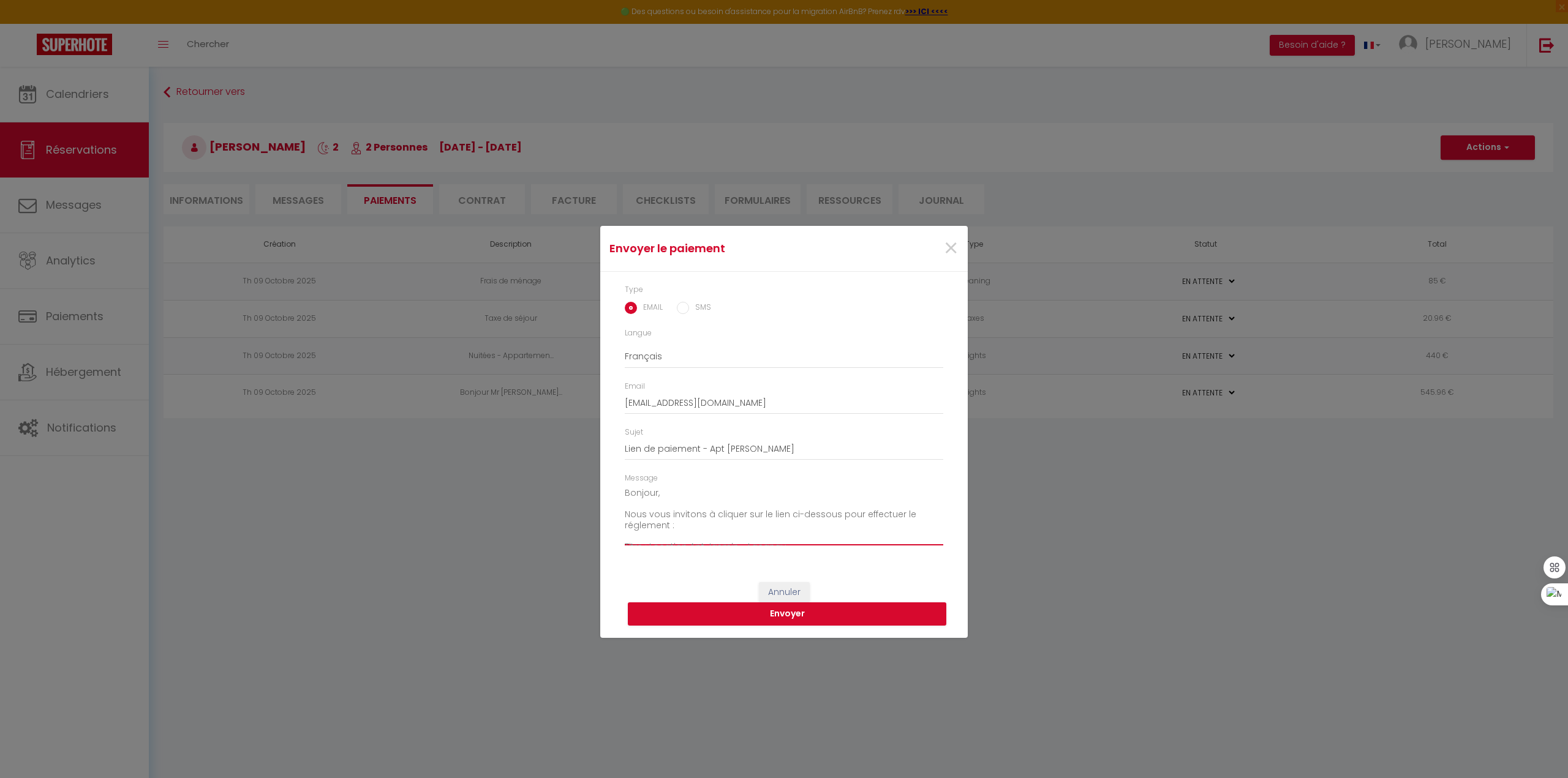
drag, startPoint x: 657, startPoint y: 525, endPoint x: 619, endPoint y: 516, distance: 39.1
click at [619, 516] on div "Message Bonjour, Nous vous invitons à cliquer sur le lien ci-dessous pour effec…" at bounding box center [784, 515] width 334 height 85
drag, startPoint x: 801, startPoint y: 516, endPoint x: 613, endPoint y: 516, distance: 188.0
click at [613, 516] on div "Type EMAIL SMS Langue Anglais Français Espagnol Portugais Email pvermorel@wanad…" at bounding box center [784, 420] width 368 height 298
click at [645, 493] on textarea "Bonjour, Bonjour Mr Vermorel​, Afin de finaliser la réservation de votre locati…" at bounding box center [784, 514] width 318 height 62
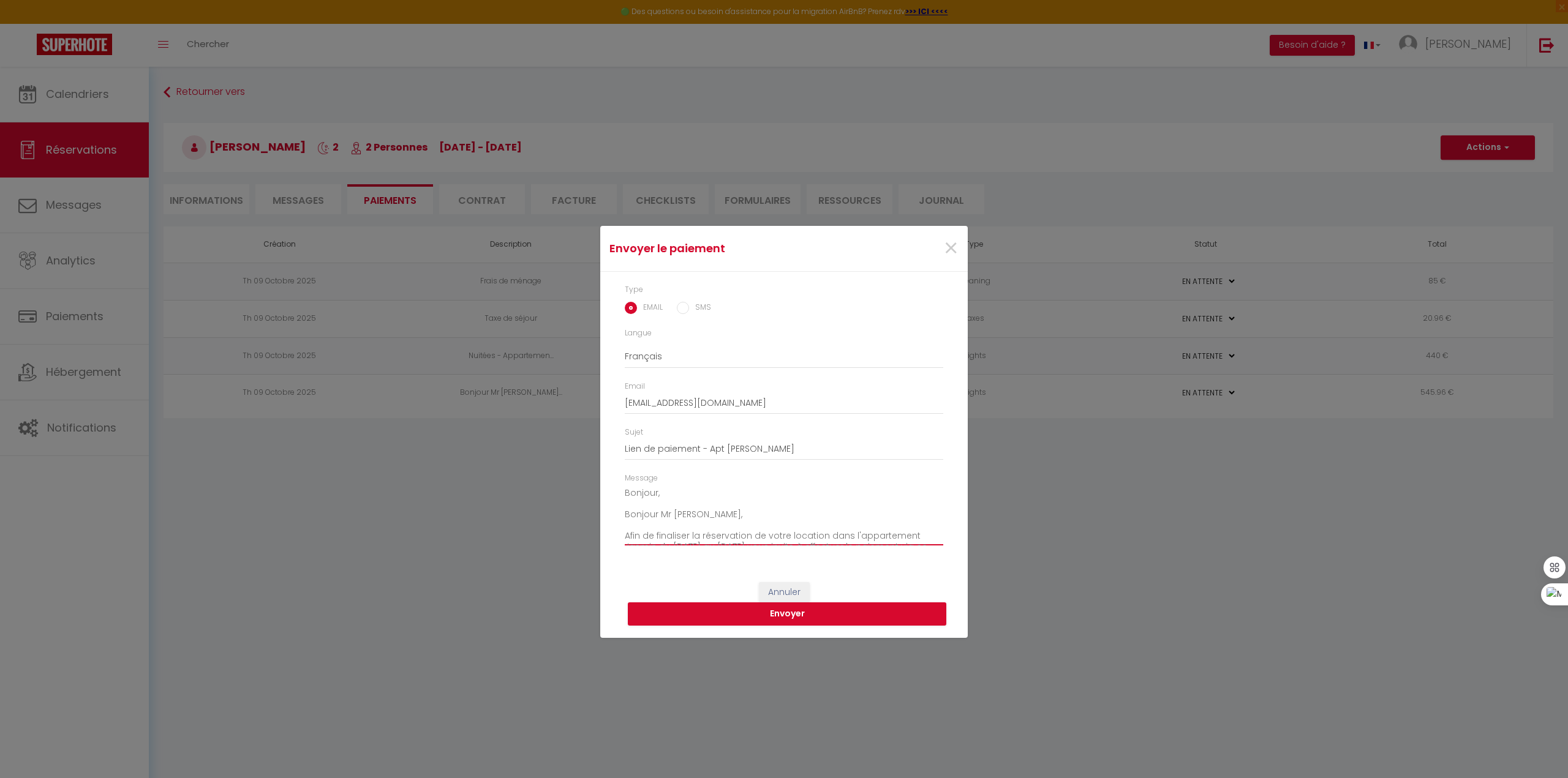
click at [645, 493] on textarea "Bonjour, Bonjour Mr Vermorel​, Afin de finaliser la réservation de votre locati…" at bounding box center [784, 514] width 318 height 62
click at [653, 502] on textarea "Bonjour Mr Vermorel​, Afin de finaliser la réservation de votre location dans l…" at bounding box center [784, 514] width 318 height 62
paste textarea "Nous vous invitons à cliquer sur le lien ci-dessous pour effectuer le réglement…"
drag, startPoint x: 624, startPoint y: 515, endPoint x: 659, endPoint y: 523, distance: 35.9
click at [659, 523] on div "Message Bonjour Mr Vermorel​, Nous vous invitons à cliquer sur le lien ci-desso…" at bounding box center [784, 515] width 334 height 85
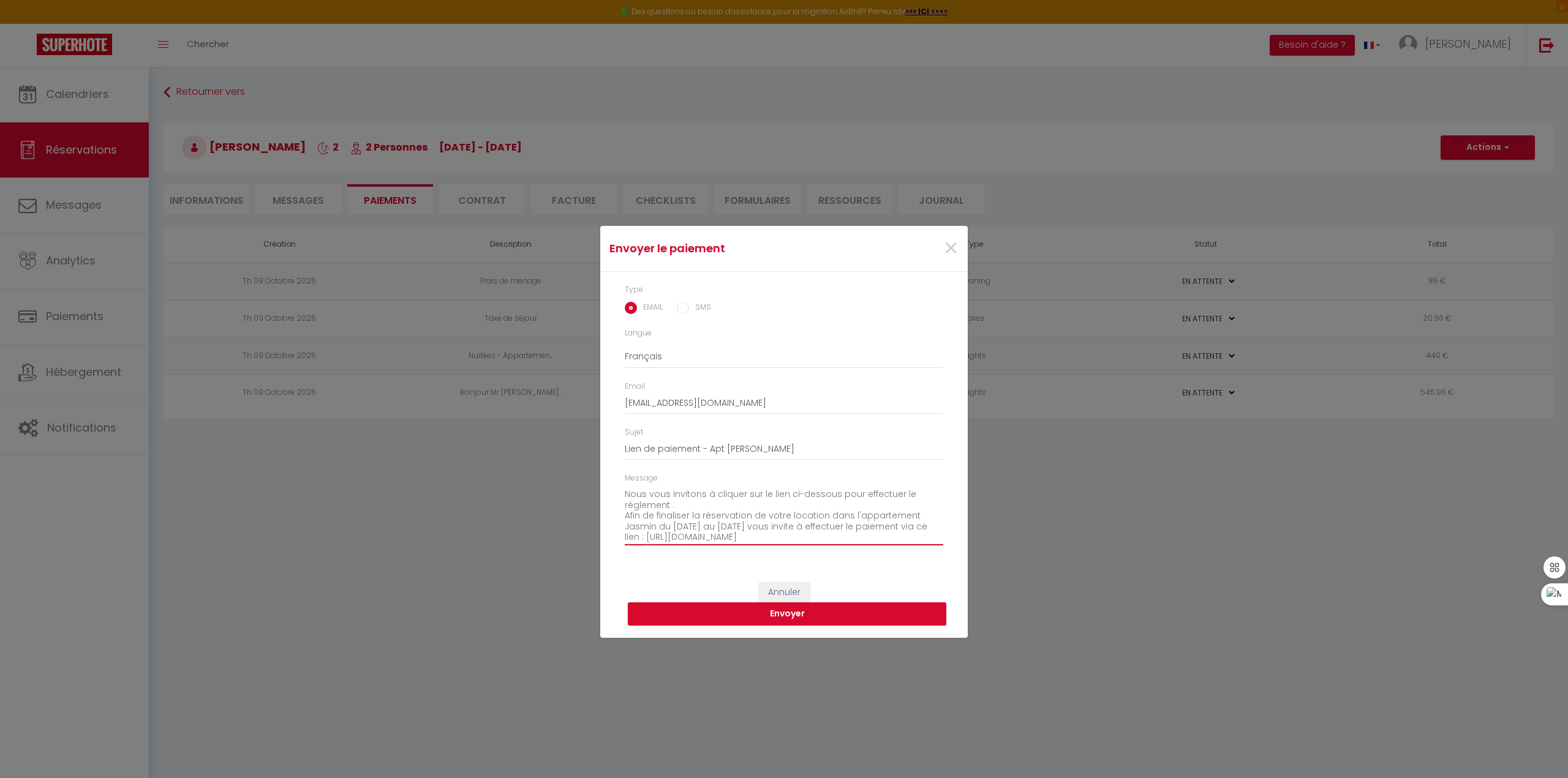
scroll to position [11, 0]
drag, startPoint x: 661, startPoint y: 503, endPoint x: 625, endPoint y: 491, distance: 37.9
click at [625, 491] on textarea "Bonjour Mr Vermorel​, Nous vous invitons à cliquer sur le lien ci-dessous pour …" at bounding box center [784, 514] width 318 height 62
click at [631, 512] on textarea "Bonjour Mr Vermorel​, Nous vous invitons à cliquer sur le lien ci-dessous pour …" at bounding box center [784, 514] width 318 height 62
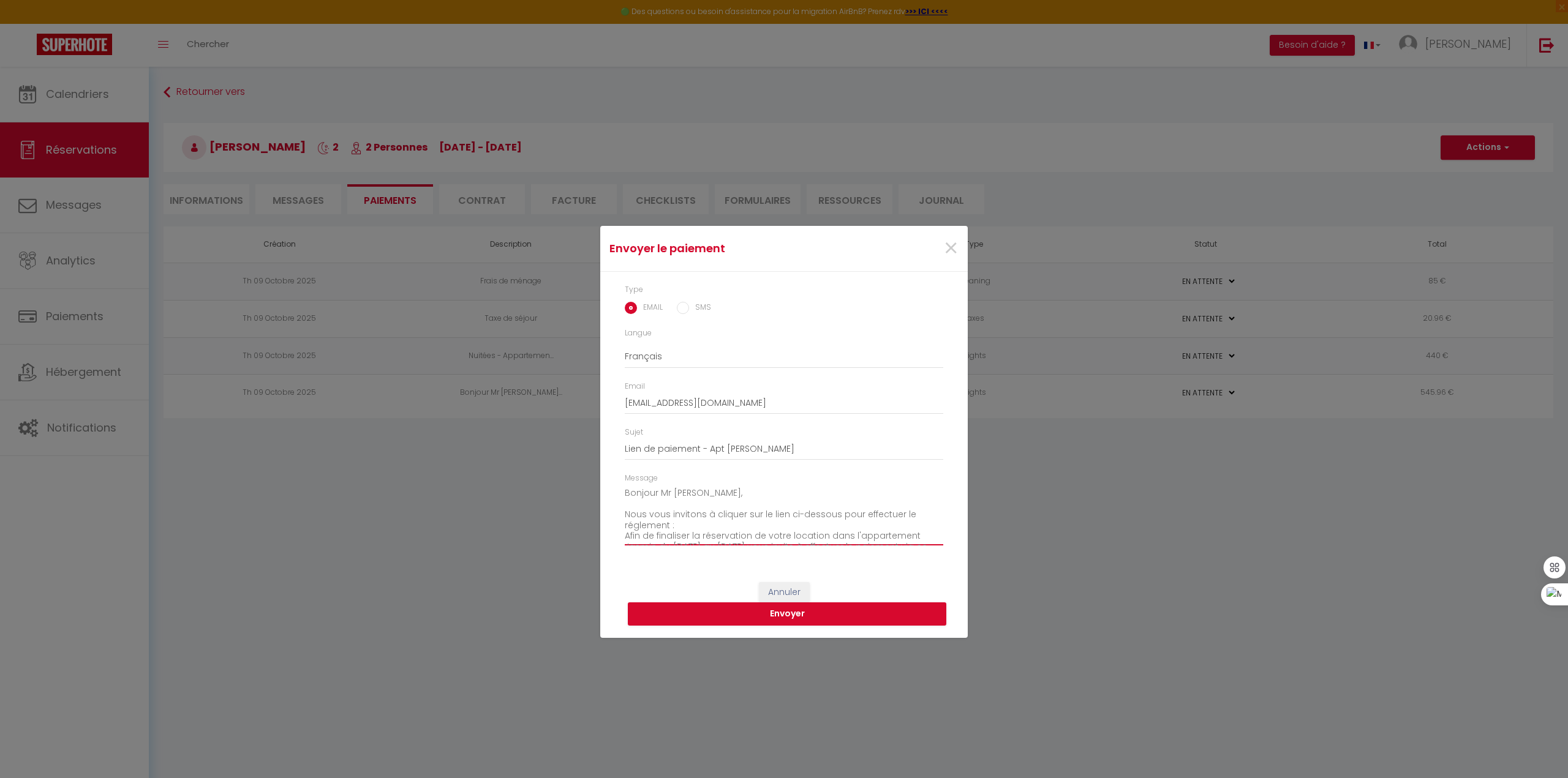
drag, startPoint x: 625, startPoint y: 513, endPoint x: 691, endPoint y: 527, distance: 67.5
click at [691, 527] on textarea "Bonjour Mr Vermorel​, Nous vous invitons à cliquer sur le lien ci-dessous pour …" at bounding box center [784, 514] width 318 height 62
click at [766, 526] on textarea "Bonjour Mr Vermorel​, Afin de finaliser la réservation de votre location dans l…" at bounding box center [784, 514] width 318 height 62
paste textarea "Nous vous invitons à cliquer sur le lien ci-dessous pour effectuer le réglement…"
click at [771, 525] on textarea "Bonjour Mr Vermorel​, Afin de finaliser la réservation de votre location dans l…" at bounding box center [784, 514] width 318 height 62
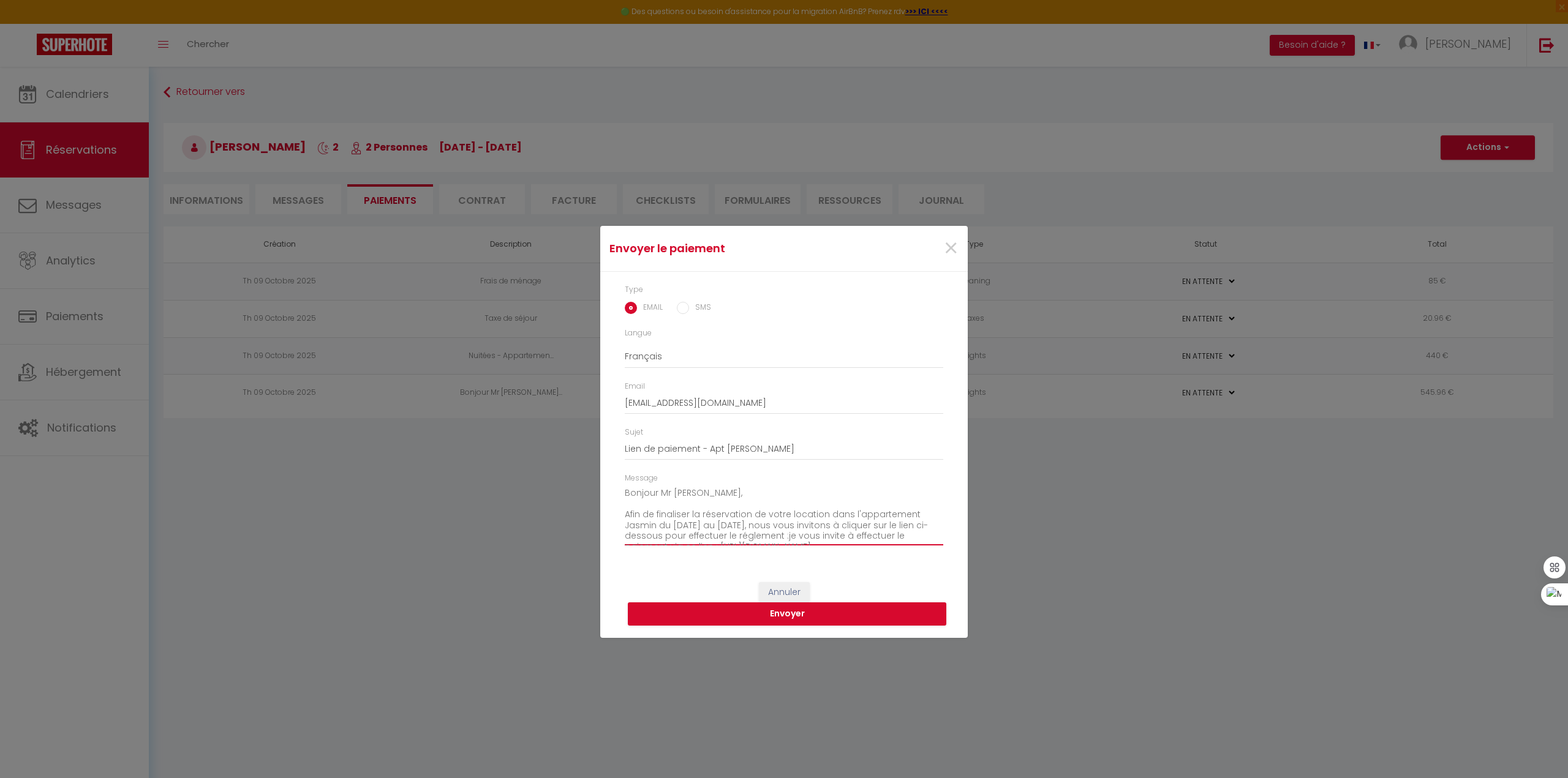
click at [799, 541] on textarea "Bonjour Mr Vermorel​, Afin de finaliser la réservation de votre location dans l…" at bounding box center [784, 514] width 318 height 62
click at [944, 539] on div "Message Bonjour Mr Vermorel​, Afin de finaliser la réservation de votre locatio…" at bounding box center [784, 515] width 334 height 85
click at [623, 524] on div "Message Bonjour Mr Vermorel​, Afin de finaliser la réservation de votre locatio…" at bounding box center [784, 515] width 334 height 85
click at [627, 524] on textarea "Bonjour Mr Vermorel​, Afin de finaliser la réservation de votre location dans l…" at bounding box center [784, 514] width 318 height 62
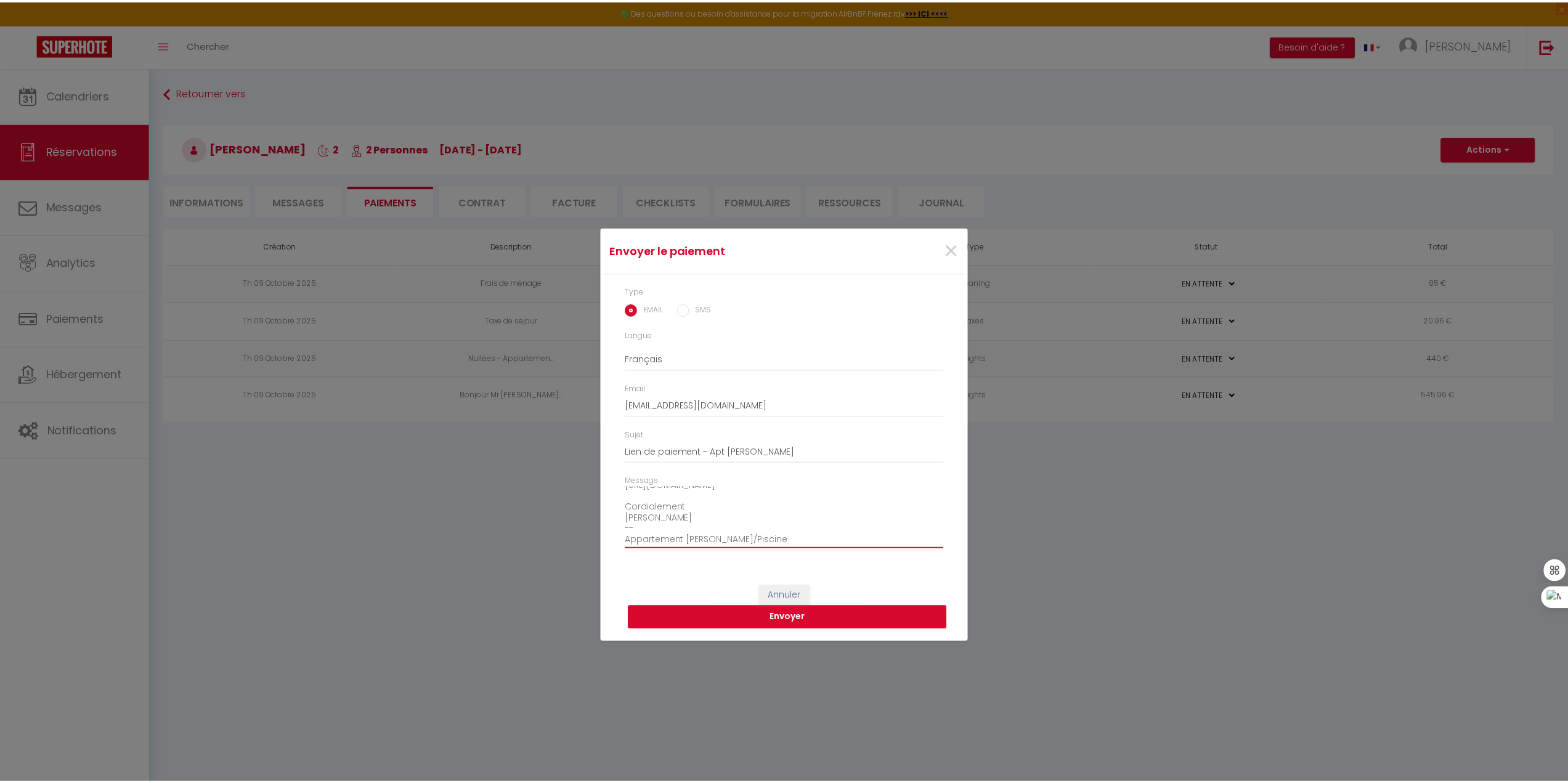
scroll to position [0, 0]
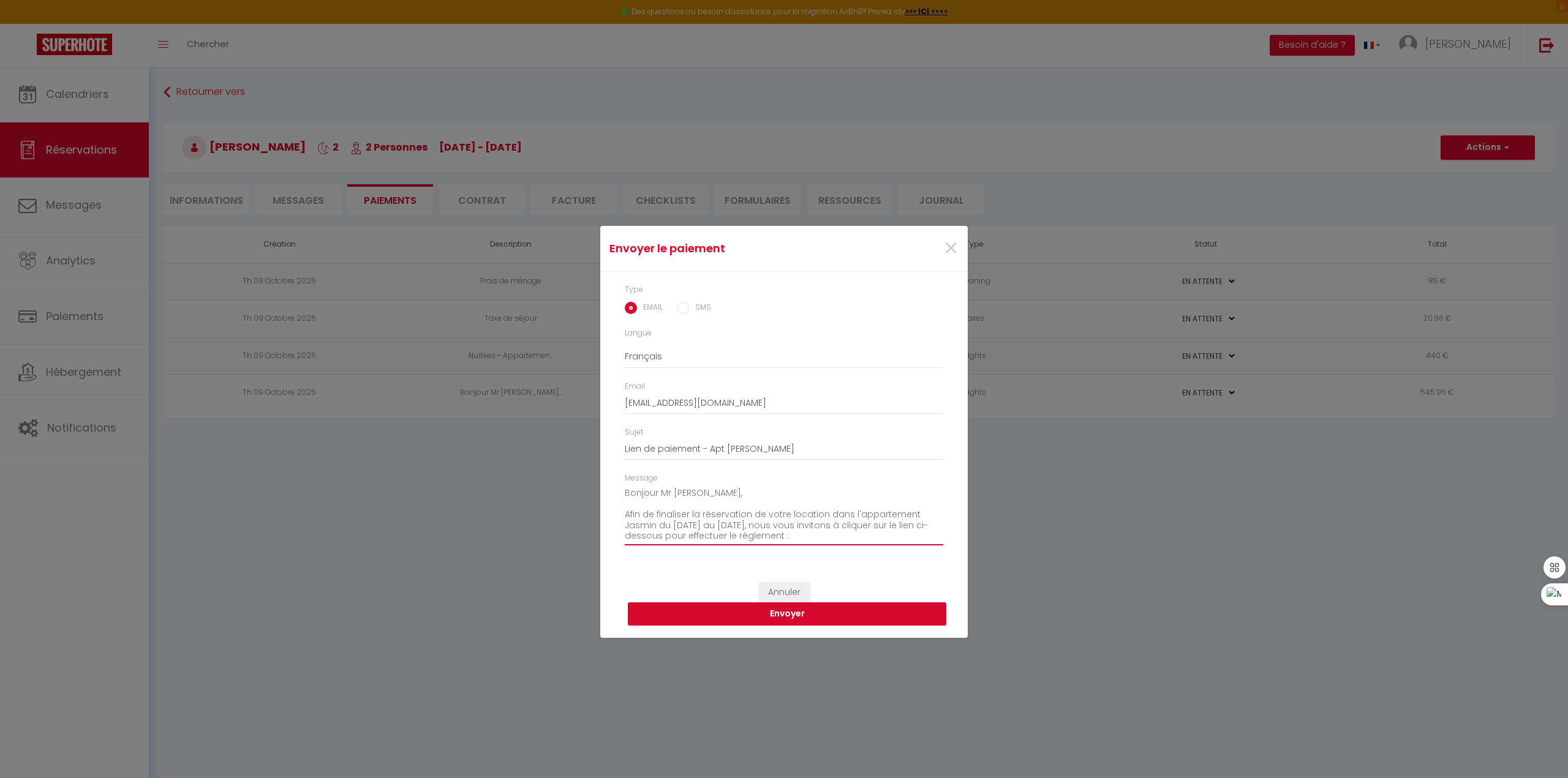
type textarea "Bonjour Mr Vermorel​, Afin de finaliser la réservation de votre location dans l…"
click at [782, 614] on button "Envoyer" at bounding box center [787, 614] width 318 height 23
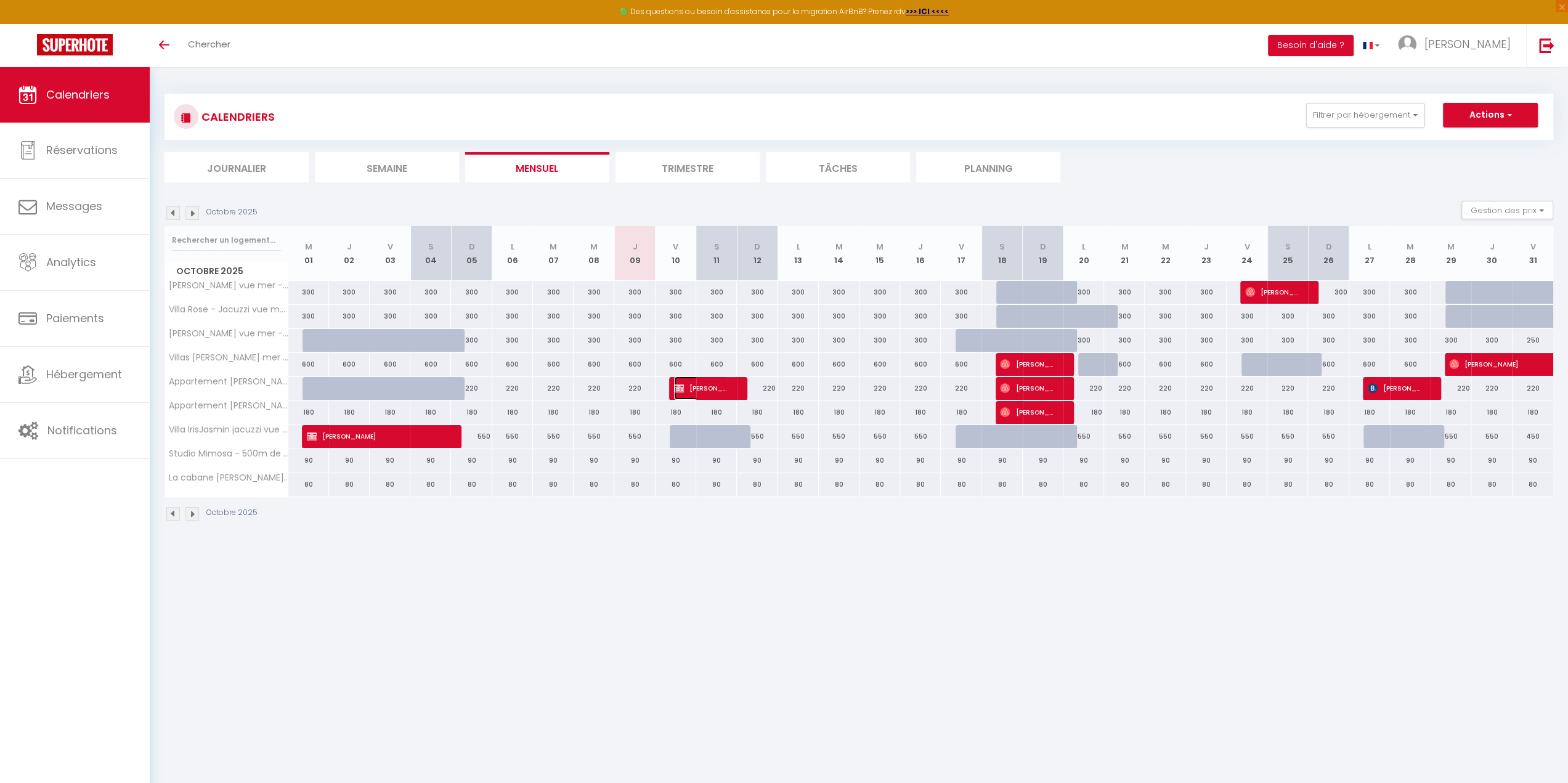
click at [706, 383] on span "Philippe Vermorel" at bounding box center [700, 388] width 54 height 23
select select "KO"
select select "0"
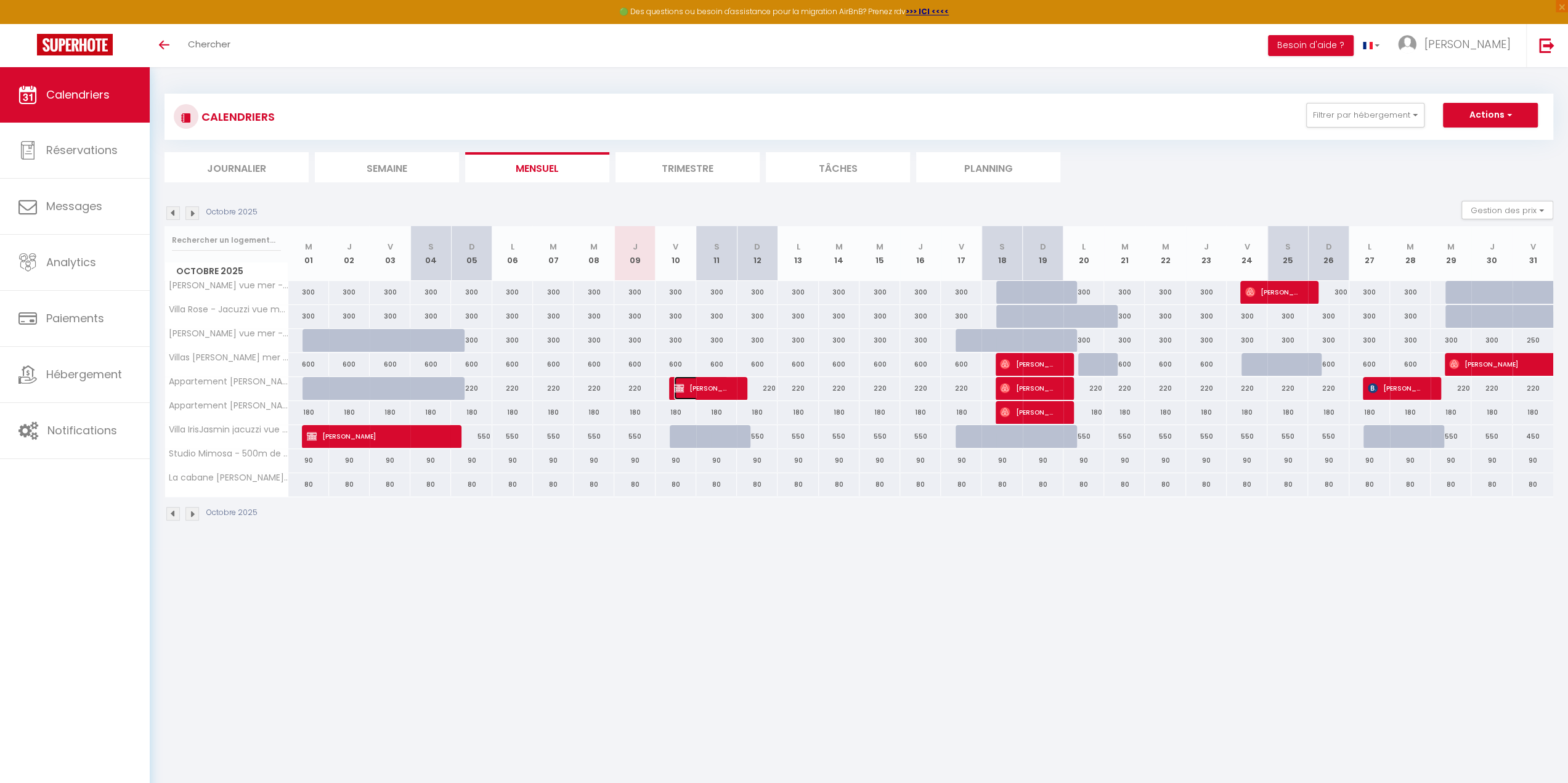
select select "1"
select select
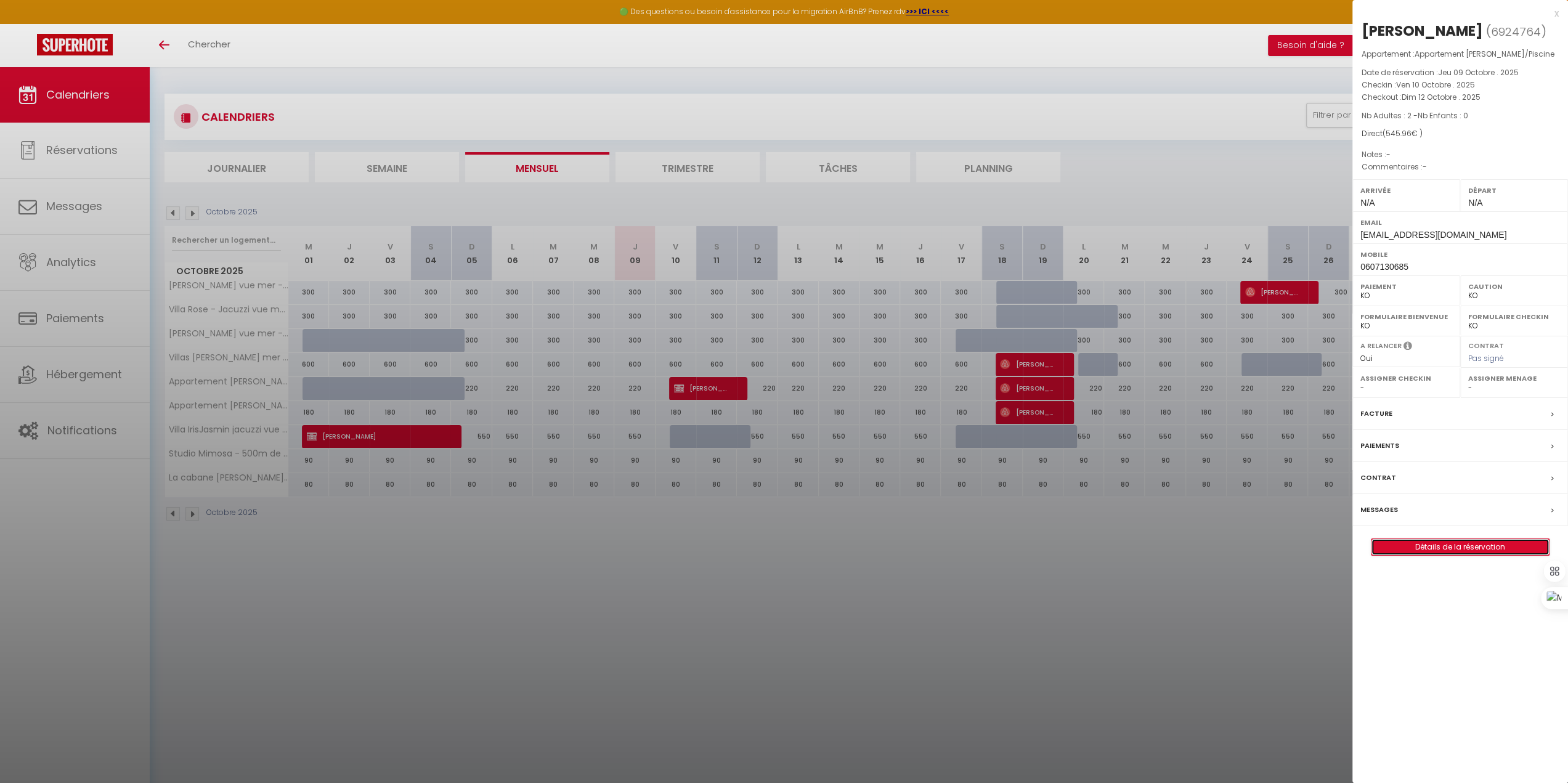
click at [1434, 556] on link "Détails de la réservation" at bounding box center [1460, 548] width 178 height 16
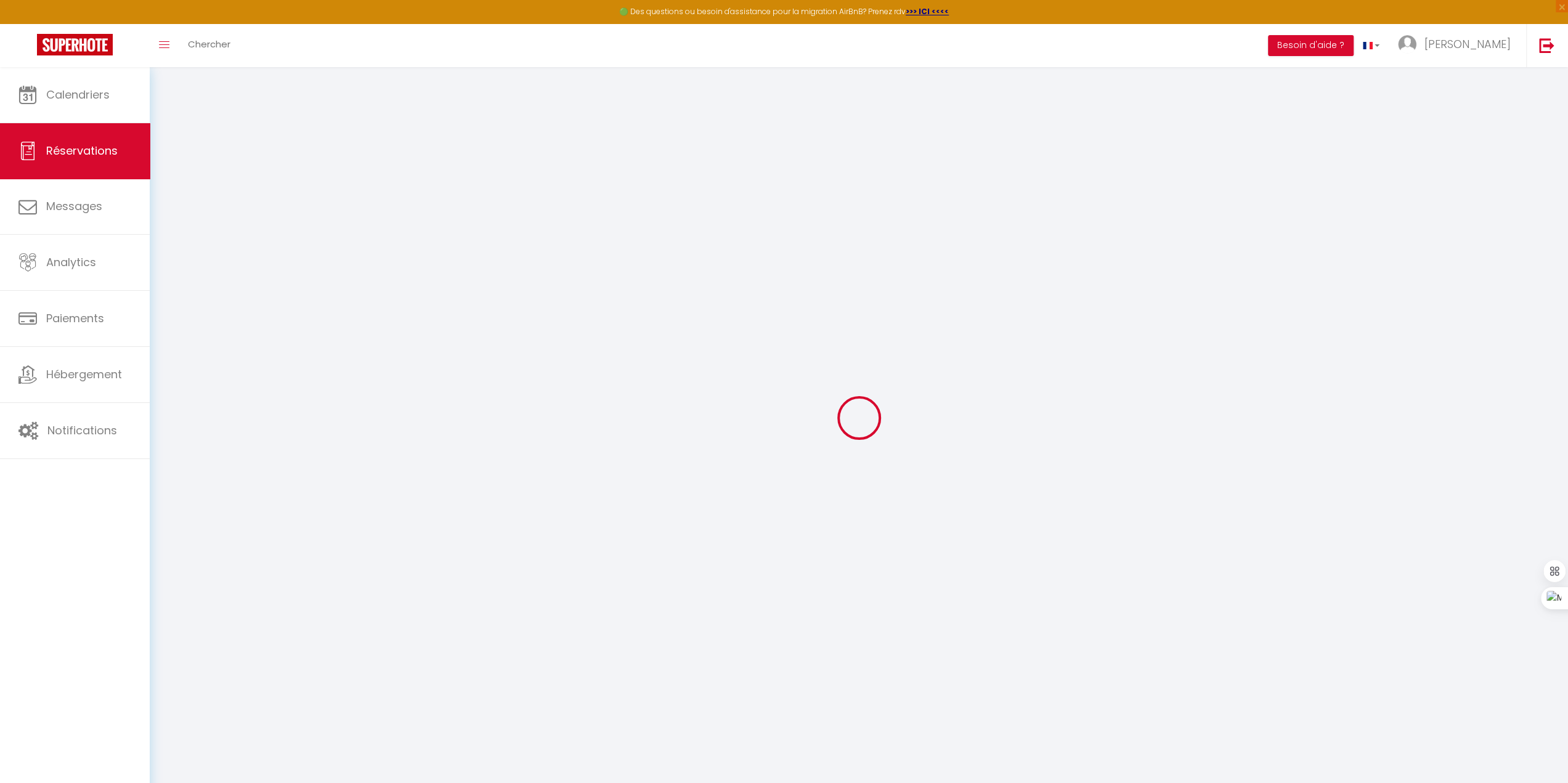
select select
checkbox input "false"
select select
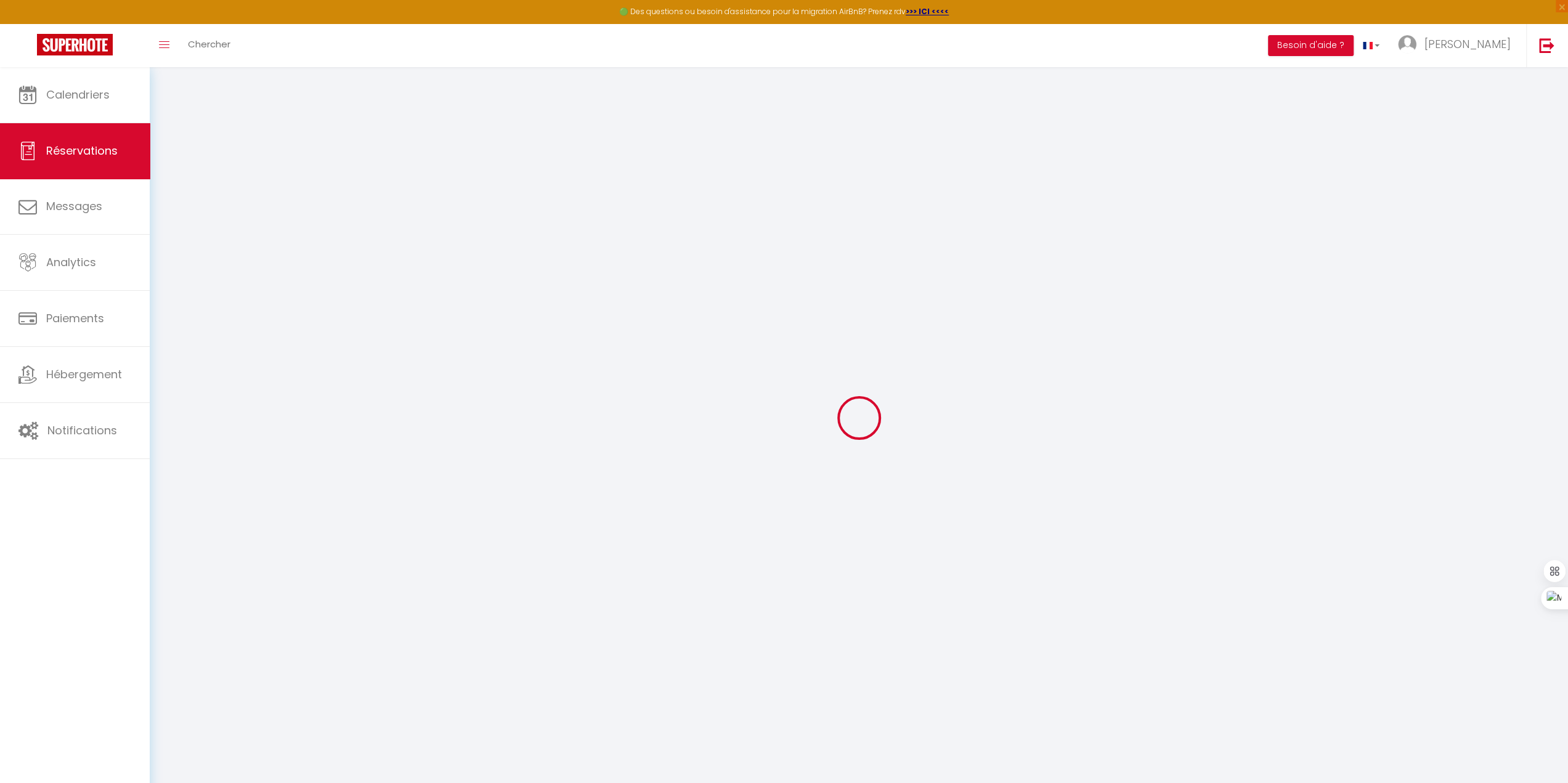
checkbox input "false"
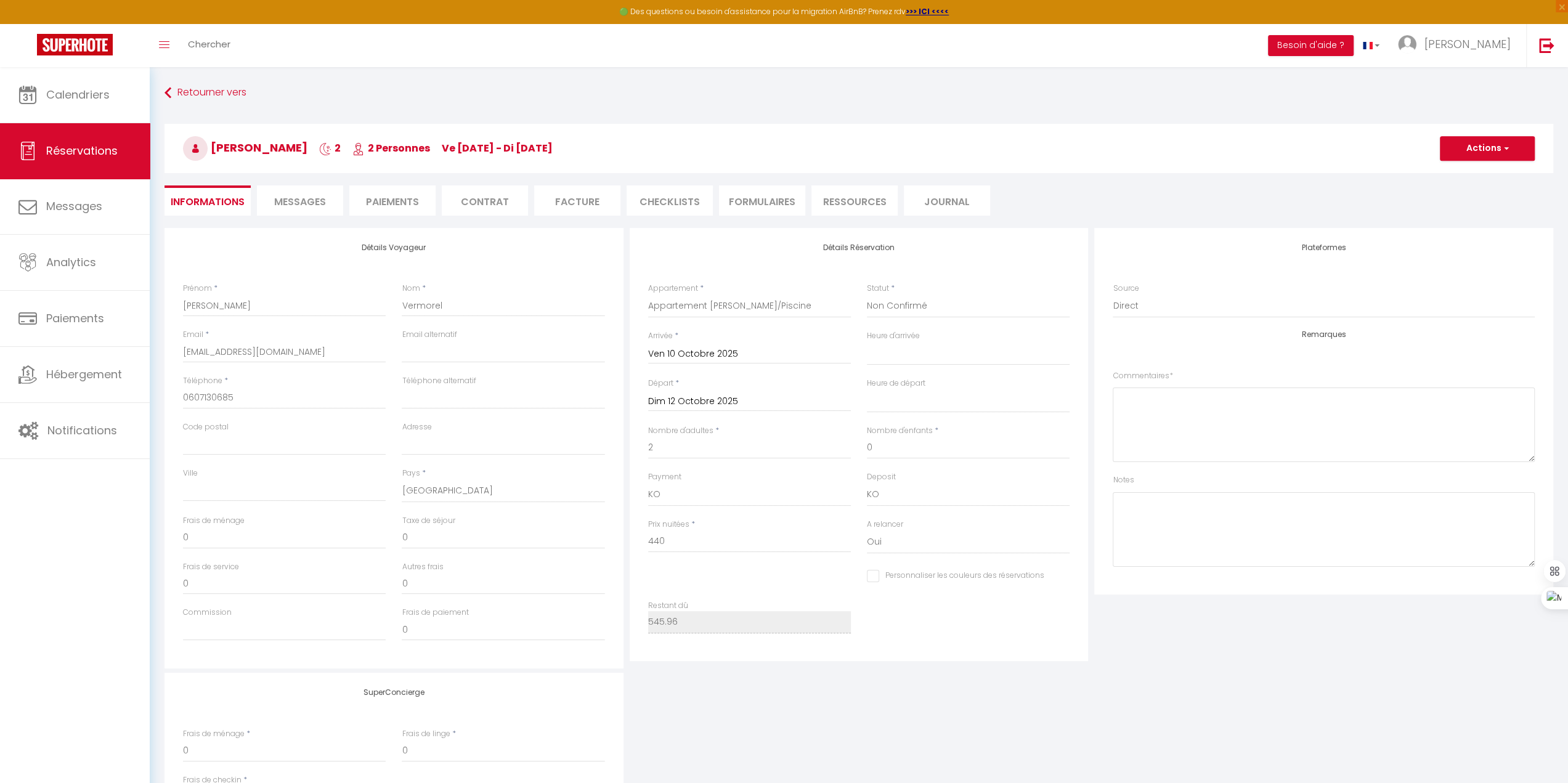
type input "85"
type input "20.96"
select select
checkbox input "false"
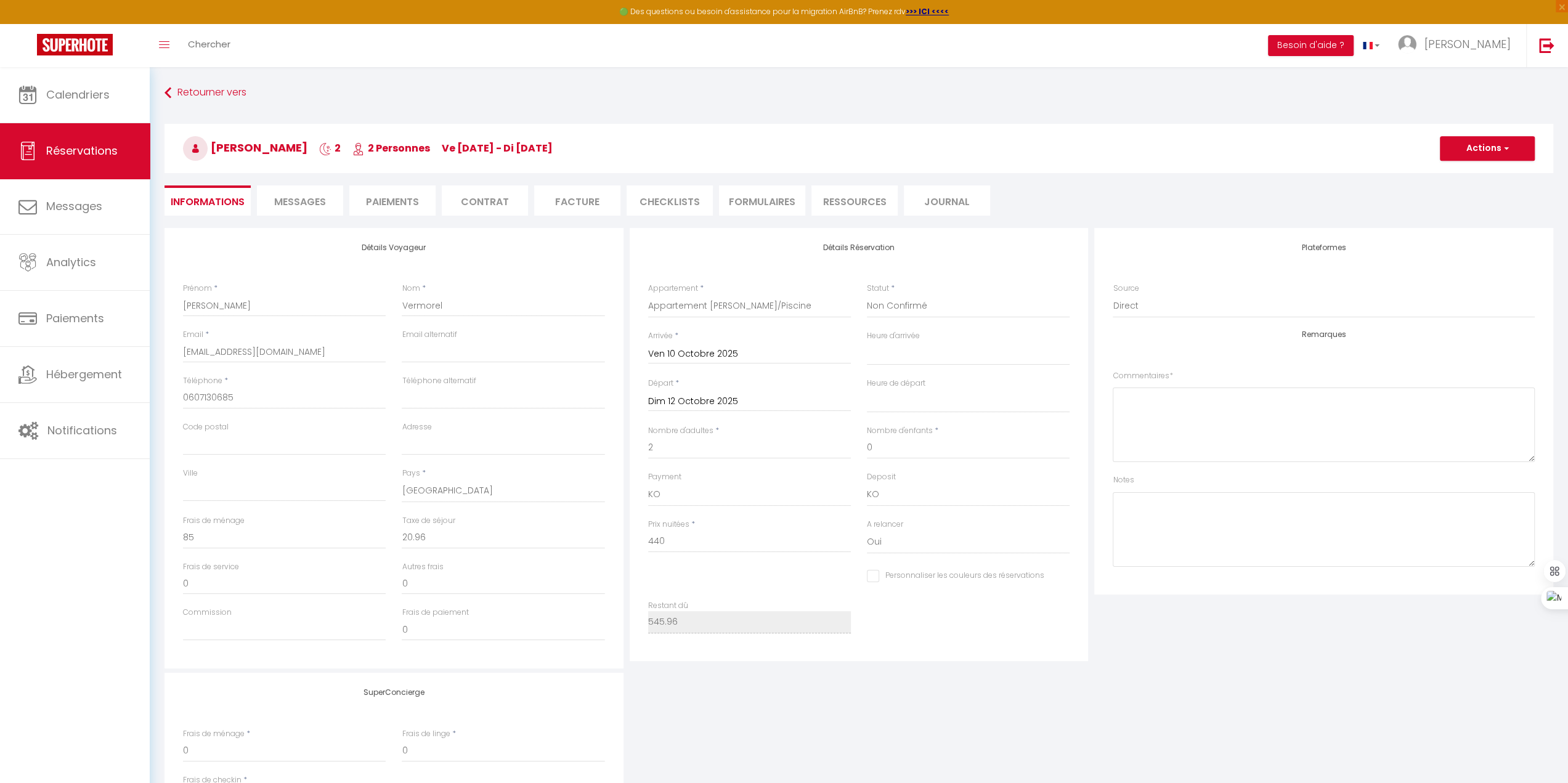
select select
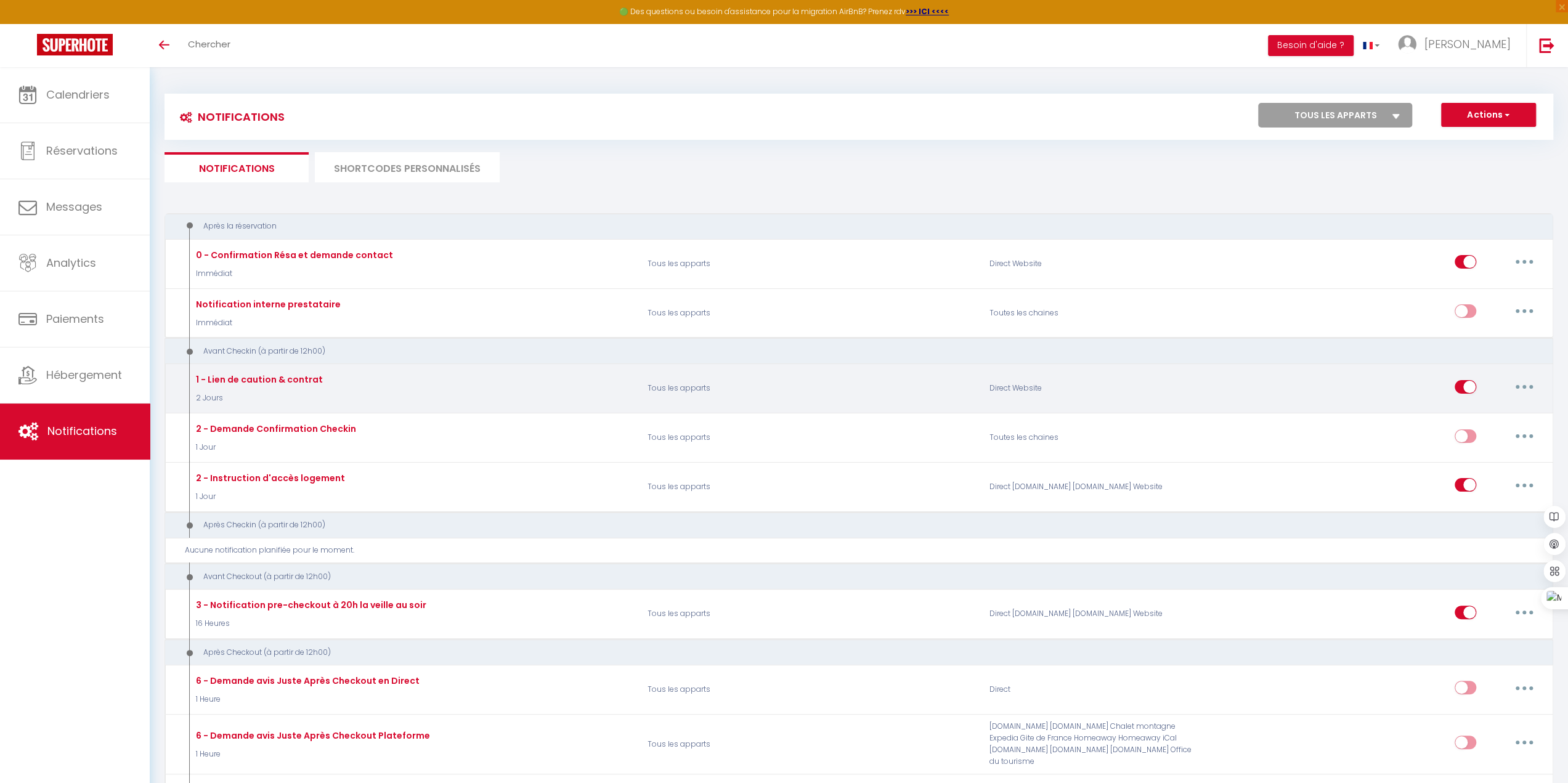
click at [1220, 400] on div "Editer Dupliquer Tester Supprimer" at bounding box center [1380, 388] width 341 height 35
click at [284, 374] on div "1 - Lien de caution & contrat" at bounding box center [257, 379] width 130 height 13
click at [1530, 390] on button "button" at bounding box center [1524, 387] width 34 height 19
click at [1510, 407] on link "Editer" at bounding box center [1492, 415] width 91 height 21
type input "1 - Lien de caution & contrat"
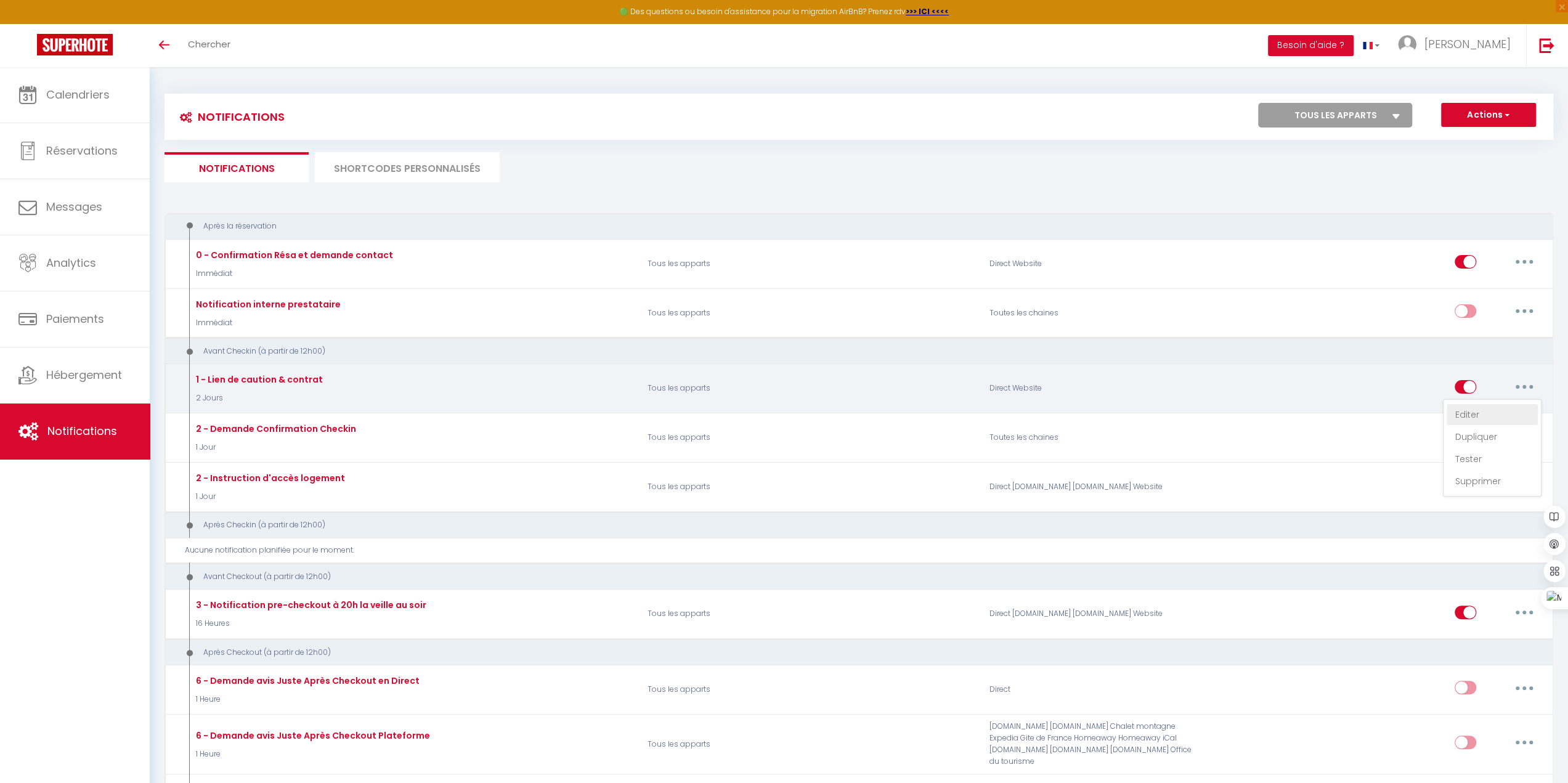
select select "2 Jours"
select select "if_booking_is_paid"
checkbox input "true"
checkbox input "false"
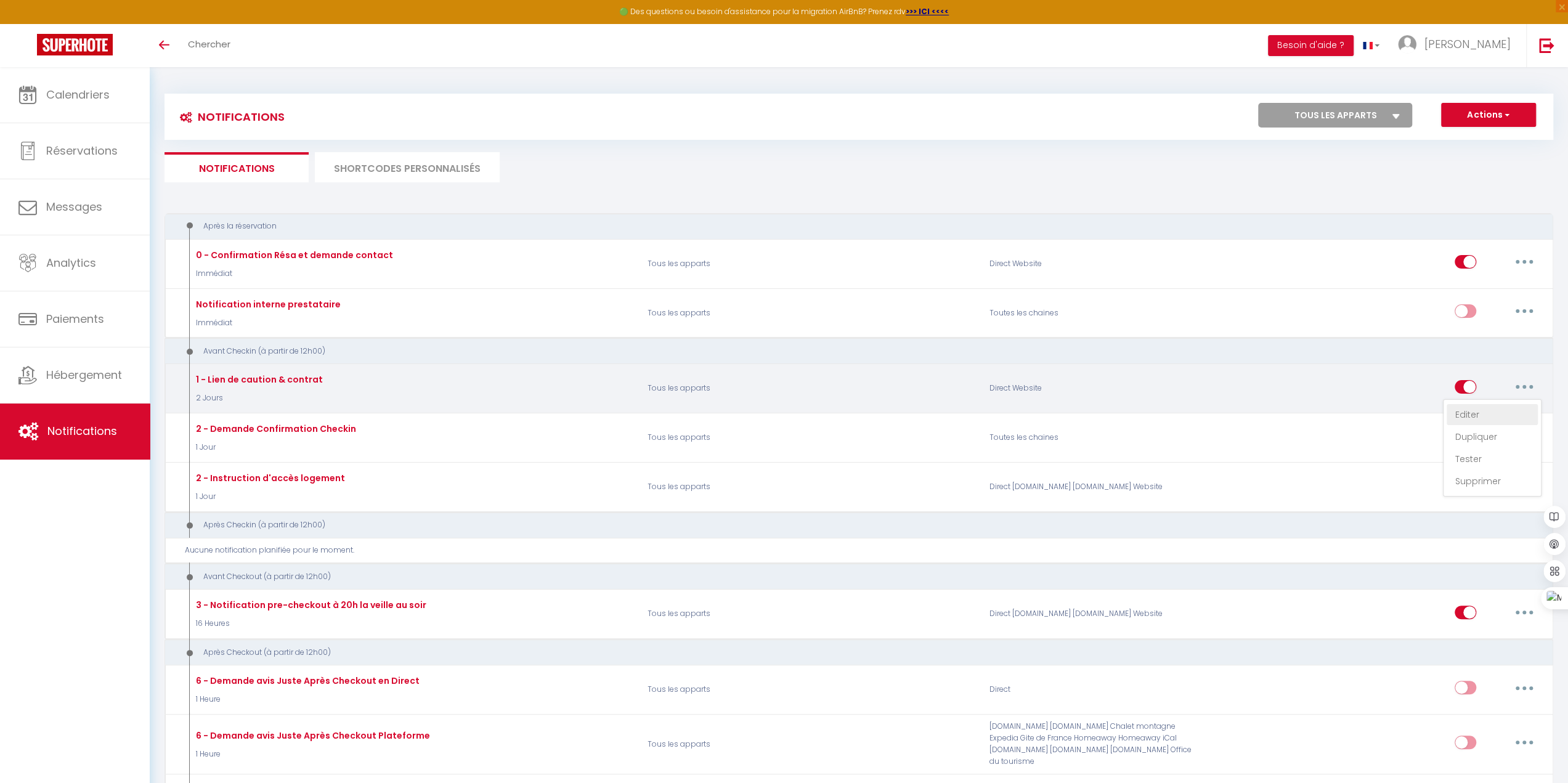
radio input "true"
type input "Confirmez votre checking - [RENTAL:NAME]"
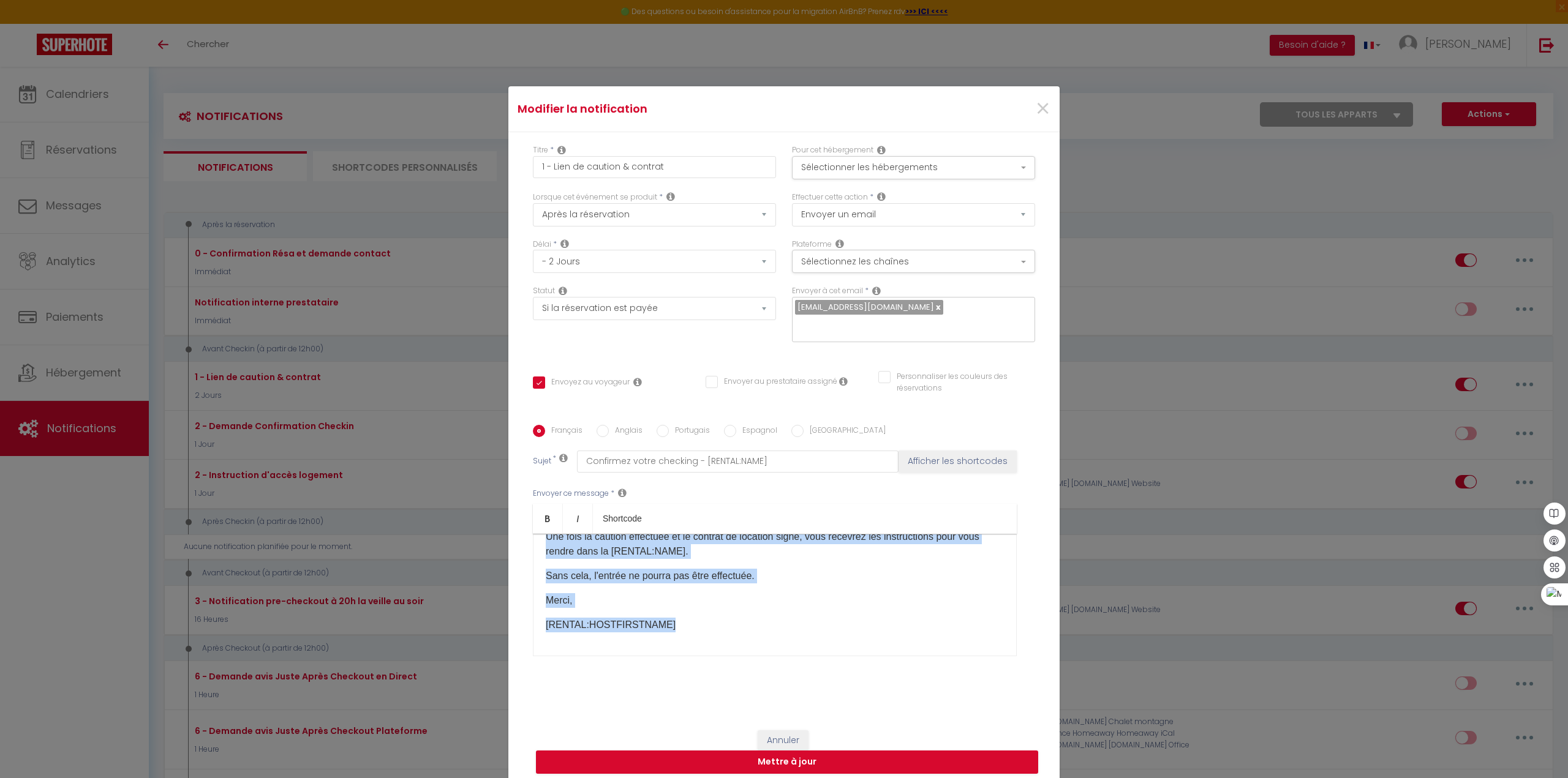
scroll to position [145, 0]
drag, startPoint x: 541, startPoint y: 548, endPoint x: 686, endPoint y: 612, distance: 158.5
click at [686, 612] on div "​​​Bonjour [GUEST:FIRST_NAME]​, Afin de finaliser la réservation de votre locat…" at bounding box center [775, 594] width 484 height 122
copy div "Bonjour [GUEST:FIRST_NAME]​, Afin de finaliser la réservation de votre location…"
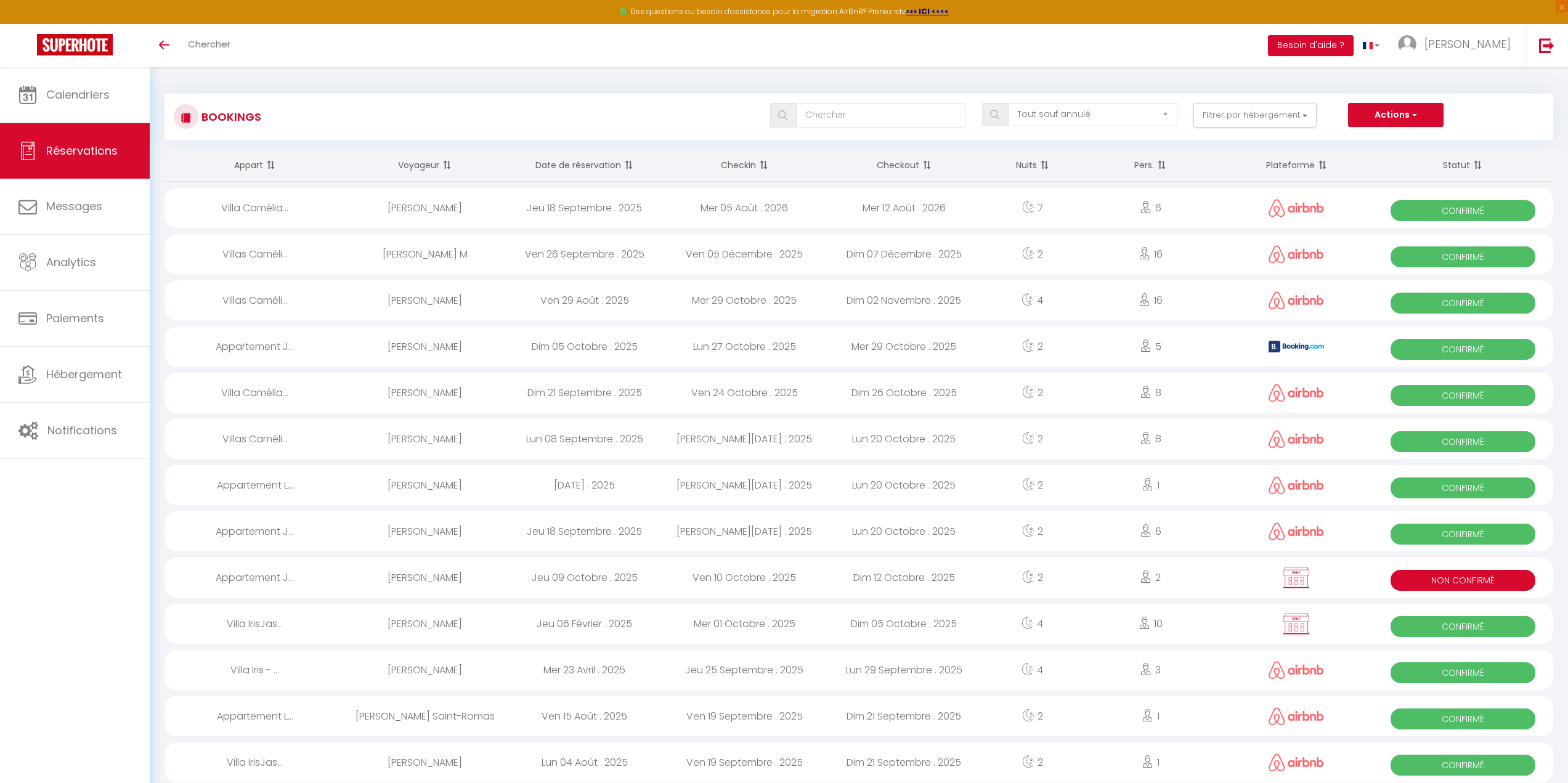
select select "not_cancelled"
